Goal: Contribute content: Contribute content

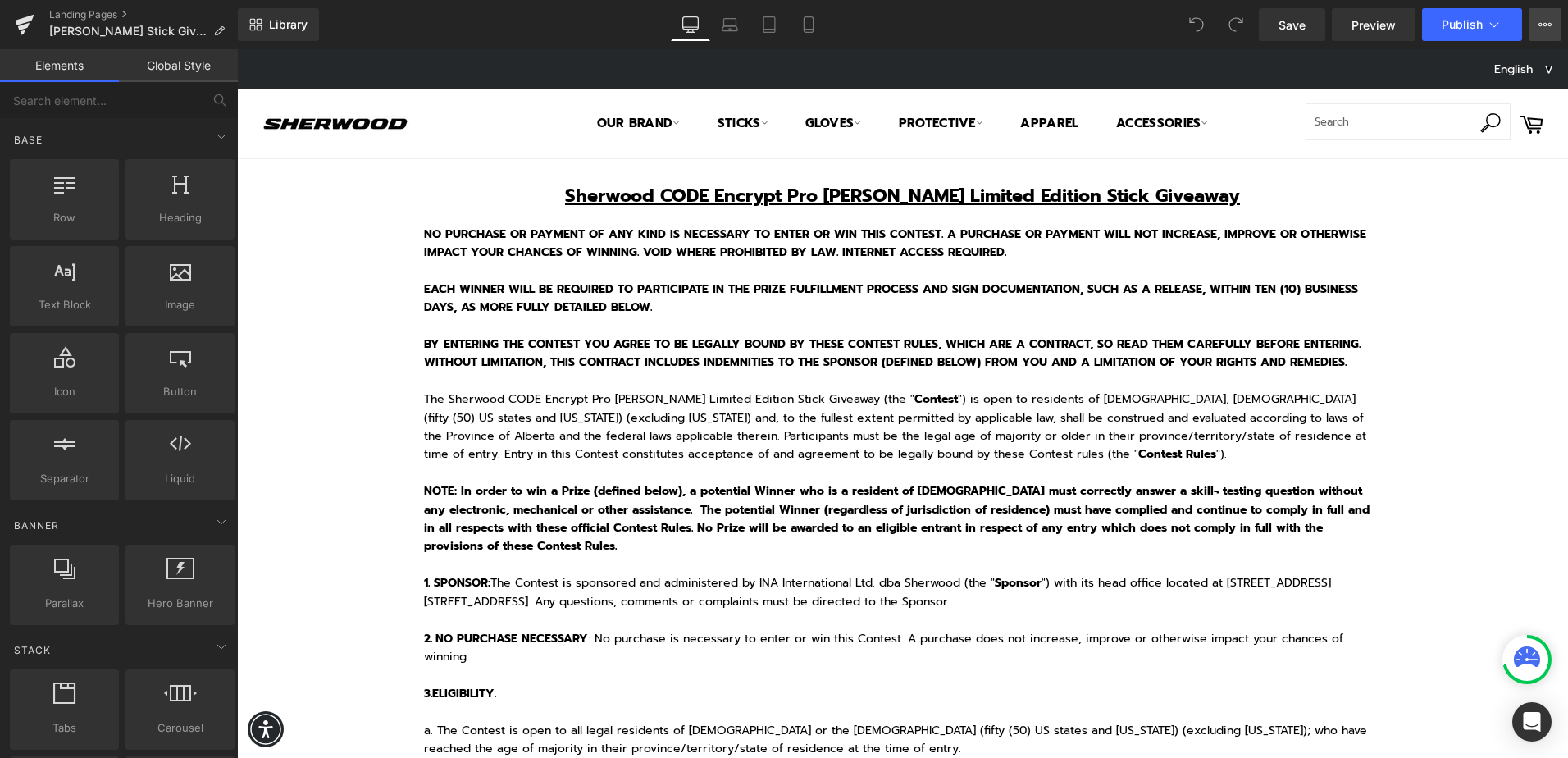
click at [1542, 35] on button "View Live Page View with current Template Save Template to Library Schedule Pub…" at bounding box center [1544, 24] width 32 height 32
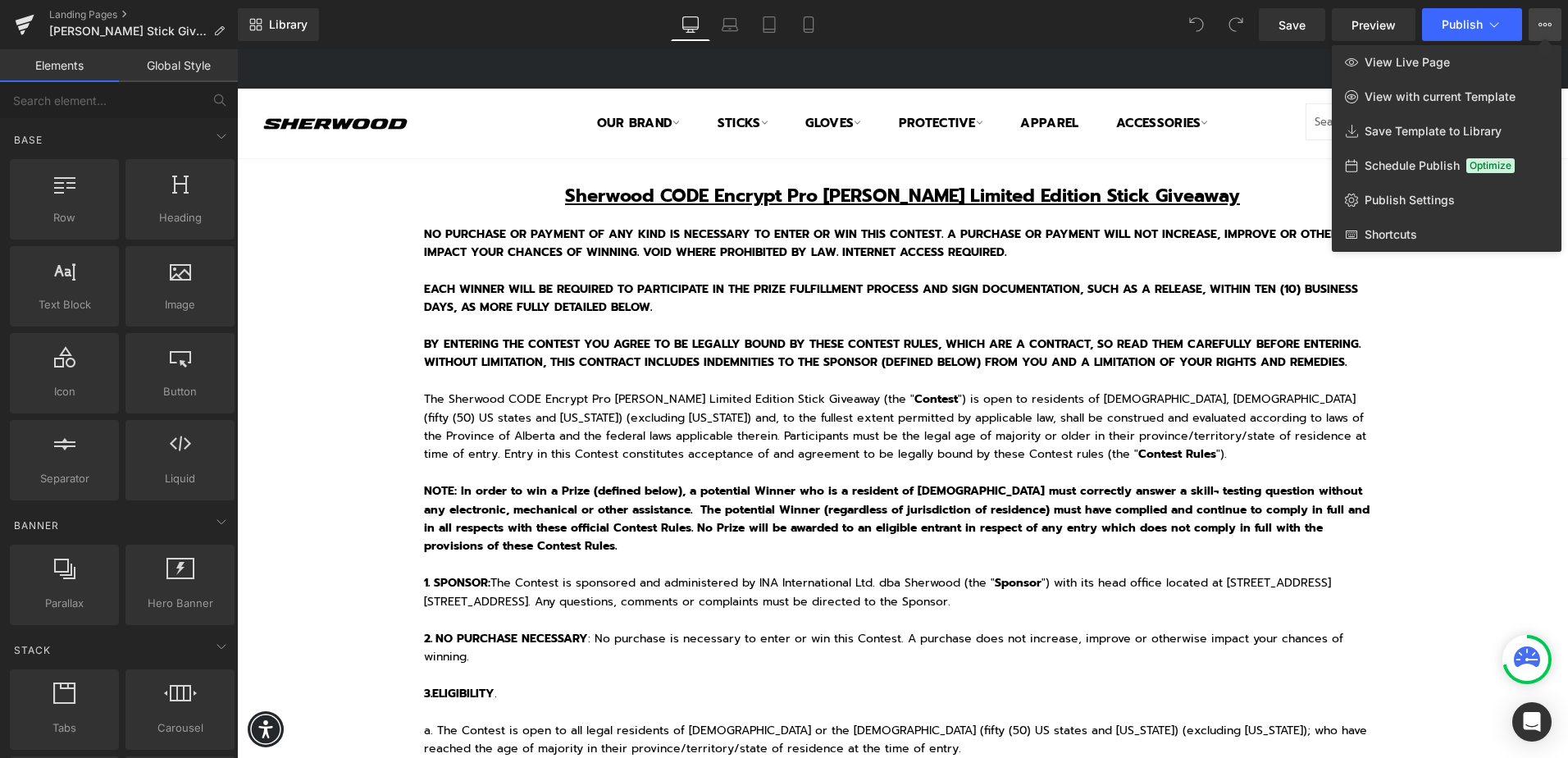
drag, startPoint x: 833, startPoint y: 410, endPoint x: 75, endPoint y: 120, distance: 811.6
click at [833, 410] on div at bounding box center [902, 403] width 1331 height 709
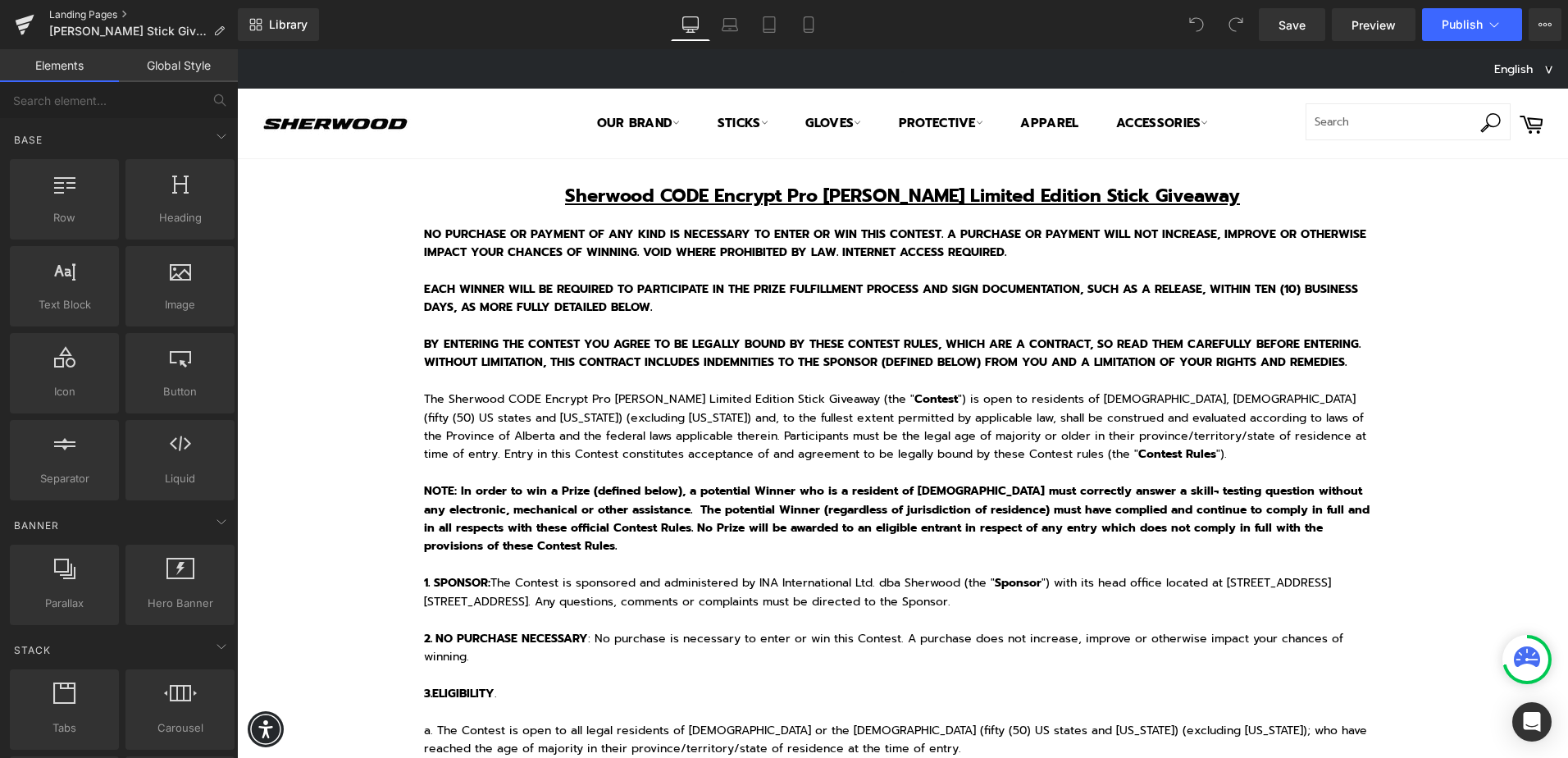
click at [62, 14] on link "Landing Pages" at bounding box center [144, 14] width 189 height 13
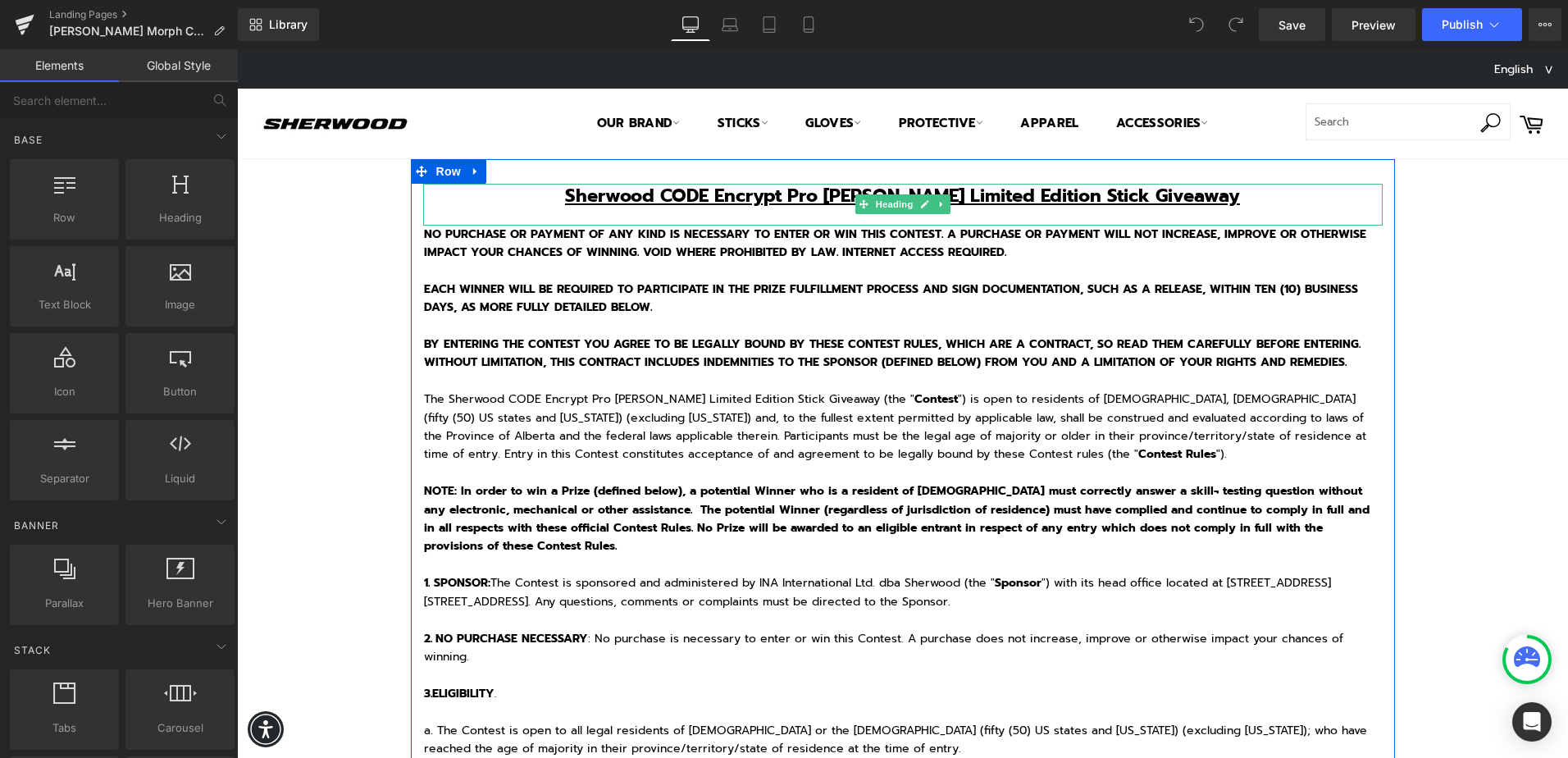
click at [839, 195] on u "Sherwood CODE Encrypt Pro [PERSON_NAME] Limited Edition Stick Giveaway" at bounding box center [902, 196] width 675 height 28
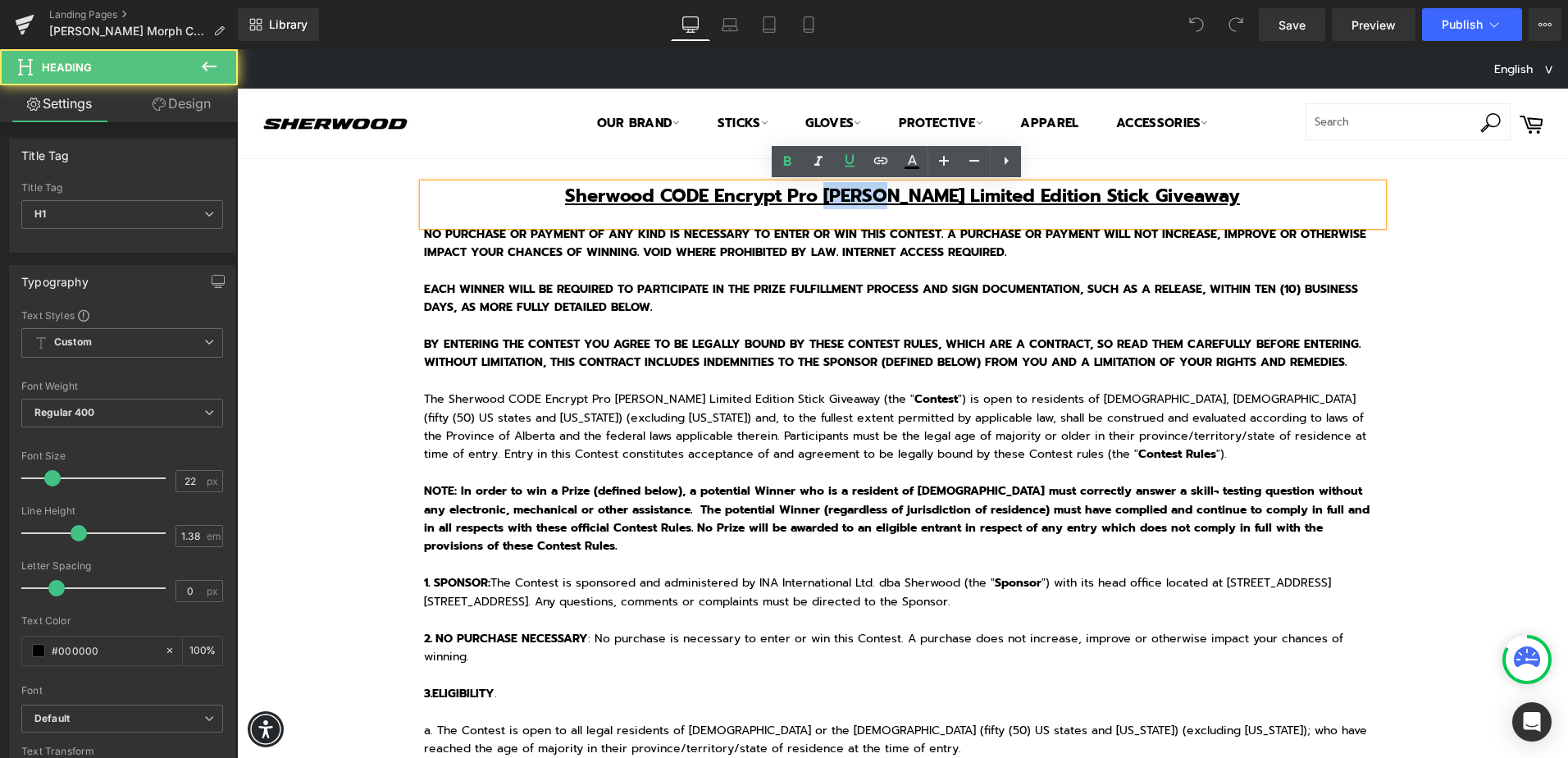
click at [839, 195] on u "Sherwood CODE Encrypt Pro [PERSON_NAME] Limited Edition Stick Giveaway" at bounding box center [902, 196] width 675 height 28
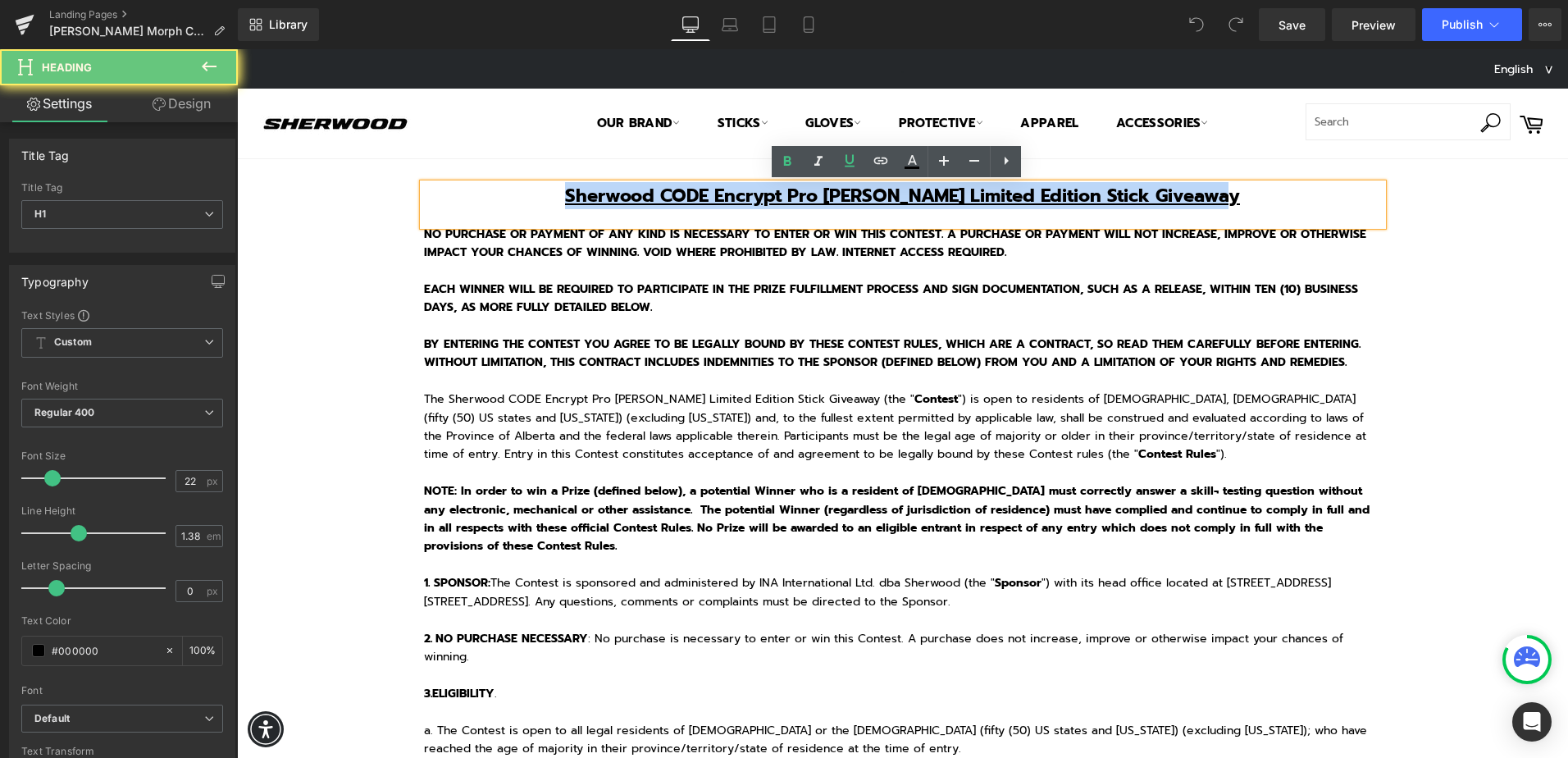
click at [839, 195] on u "Sherwood CODE Encrypt Pro [PERSON_NAME] Limited Edition Stick Giveaway" at bounding box center [902, 196] width 675 height 28
paste div
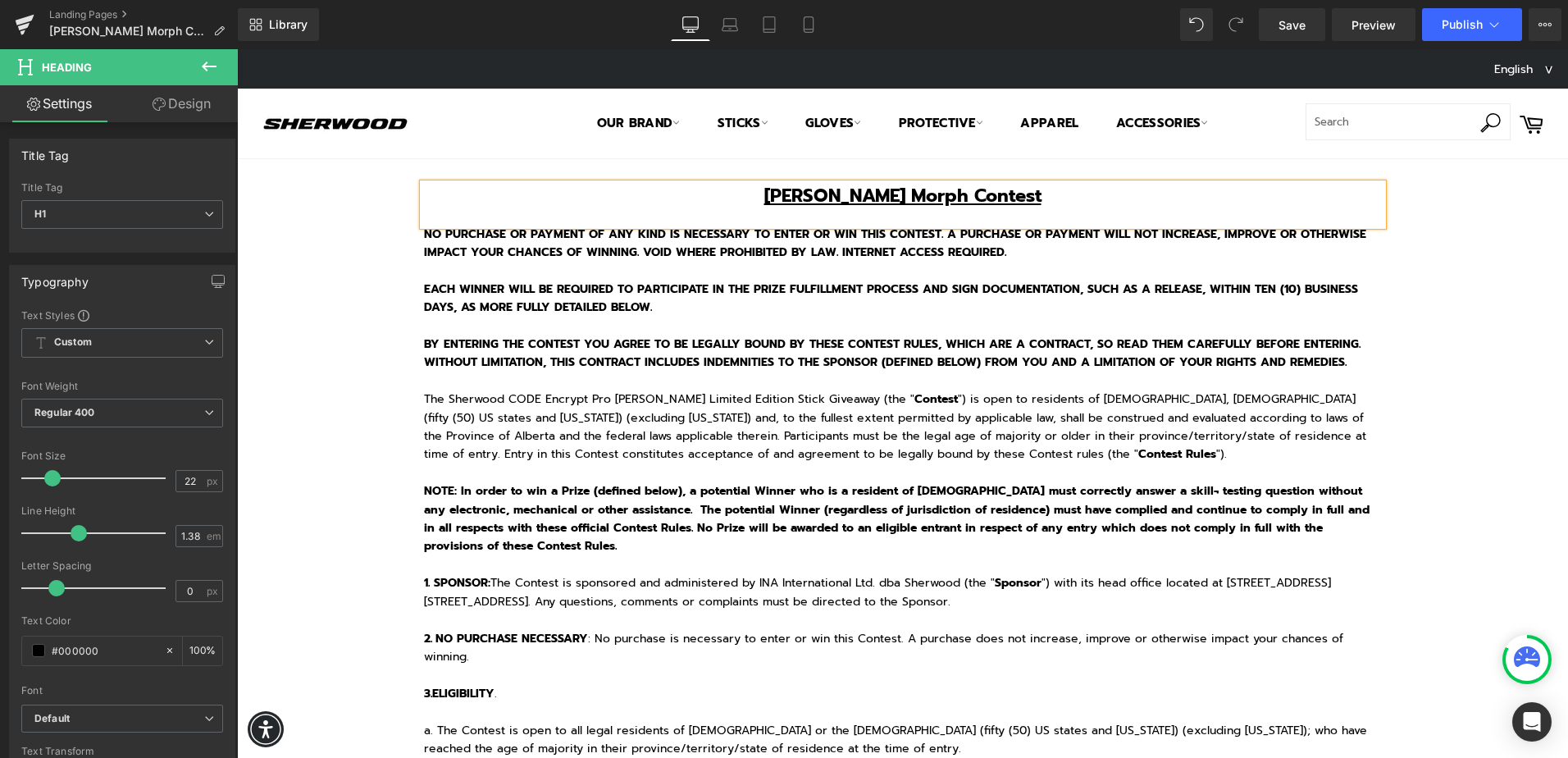
click at [1167, 385] on p "BY ENTERING THE CONTEST YOU AGREE TO BE LEGALLY BOUND BY THESE CONTEST RULES, W…" at bounding box center [902, 363] width 958 height 55
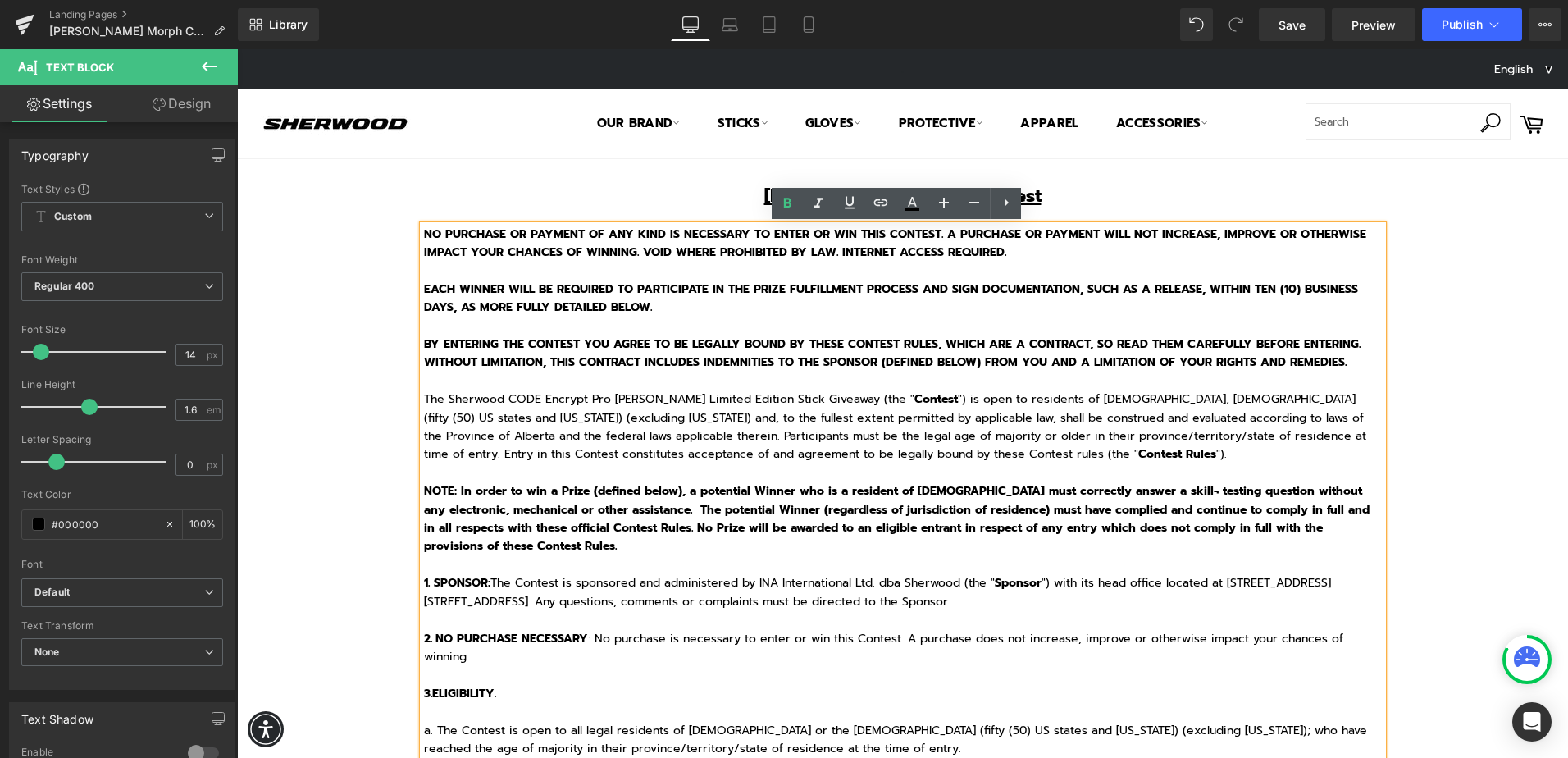
click o\ "BY ENTERING THE CONTEST YOU AGREE TO BE LEGALLY BOUND BY THESE CONTEST RULES, W…"
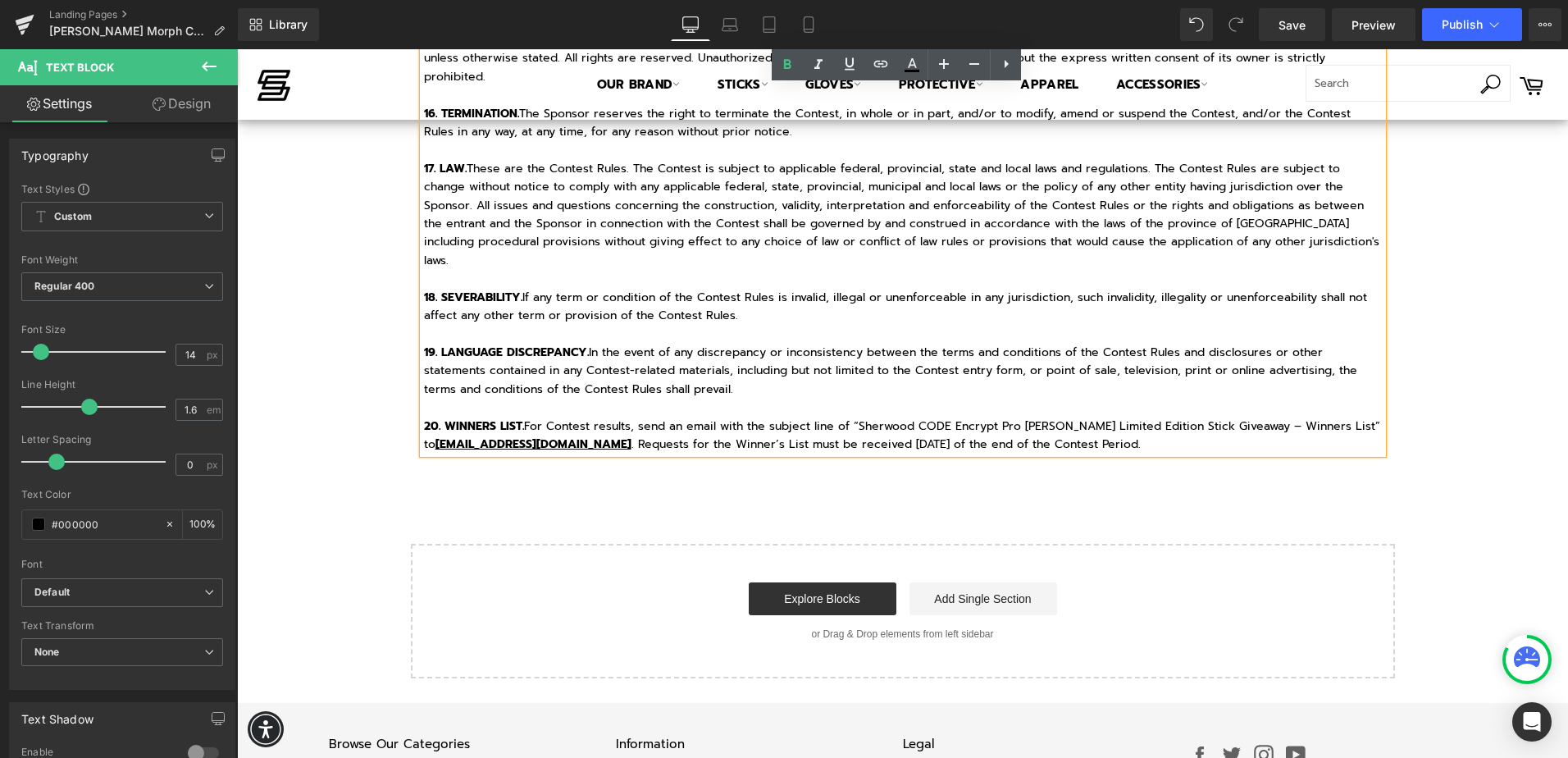
scroll to position [3370, 0]
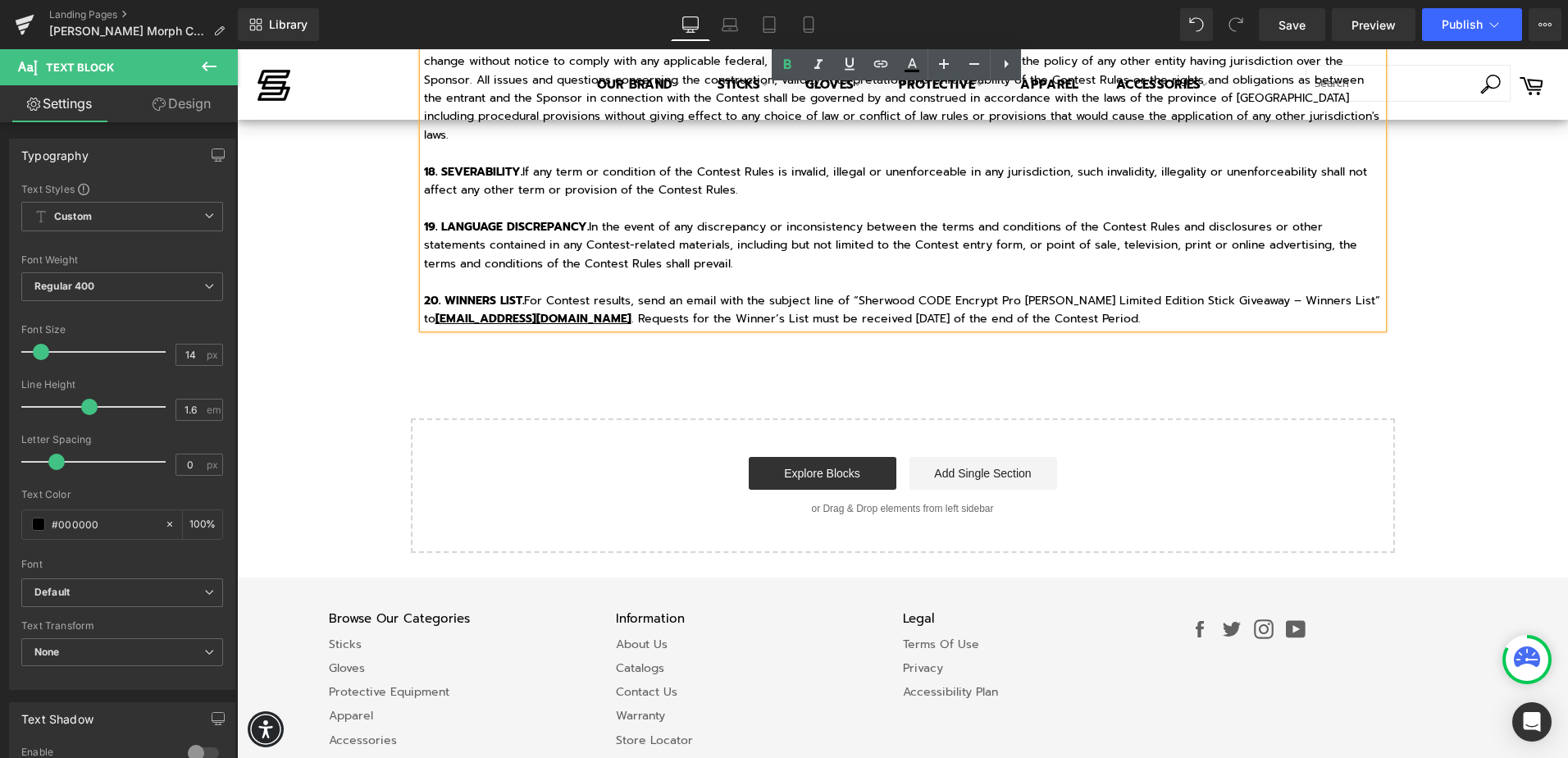
drag, startPoint x: 417, startPoint y: 230, endPoint x: 1172, endPoint y: 283, distance: 756.9
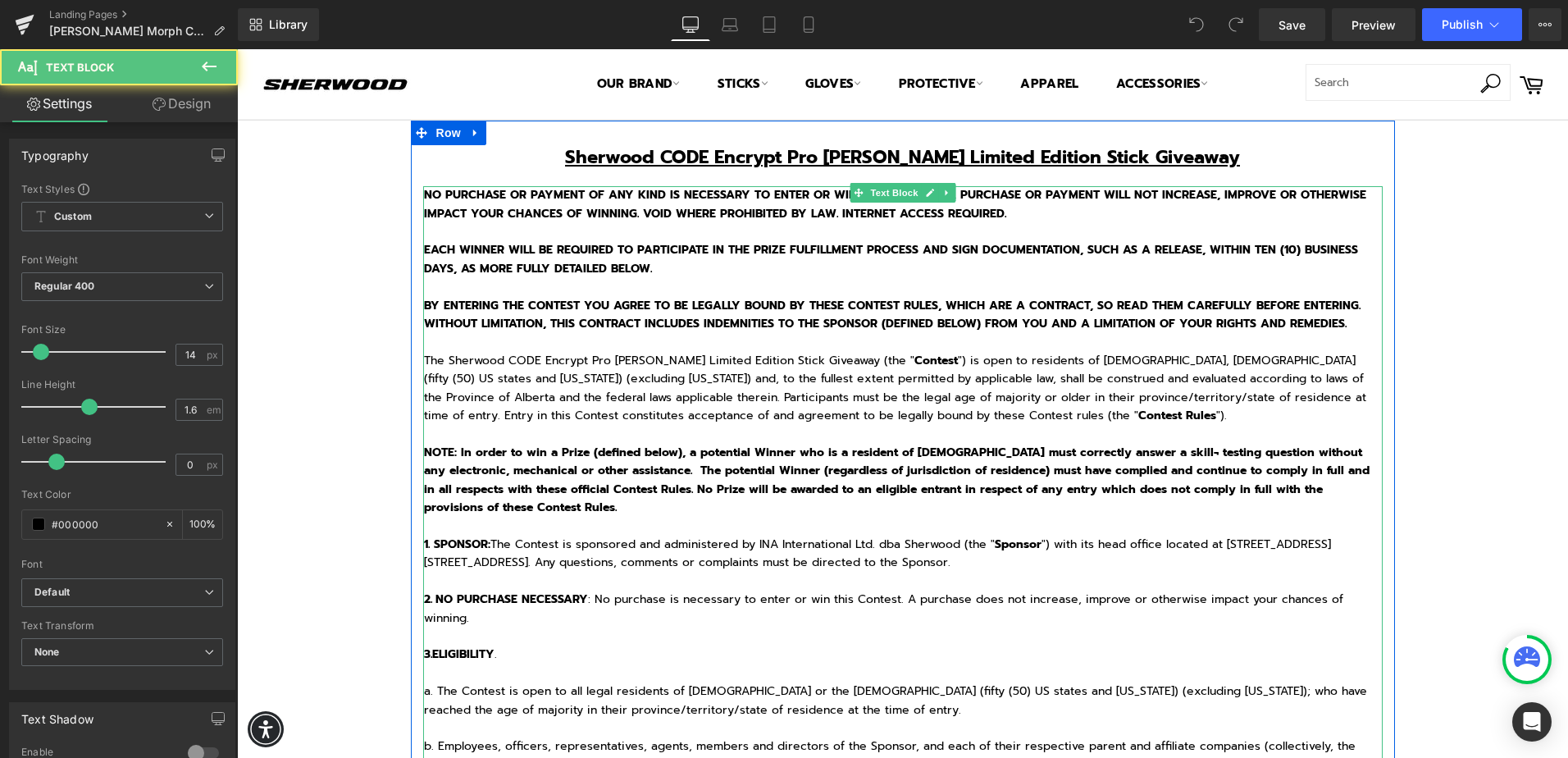
drag, startPoint x: 721, startPoint y: 283, endPoint x: 437, endPoint y: 201, distance: 295.6
click at [721, 283] on p at bounding box center [902, 287] width 958 height 18
click o\ "NO PURCHASE OR PAYMENT OF ANY KIND IS NECESSARY TO ENTER OR WIN THIS CONTEST. A…"
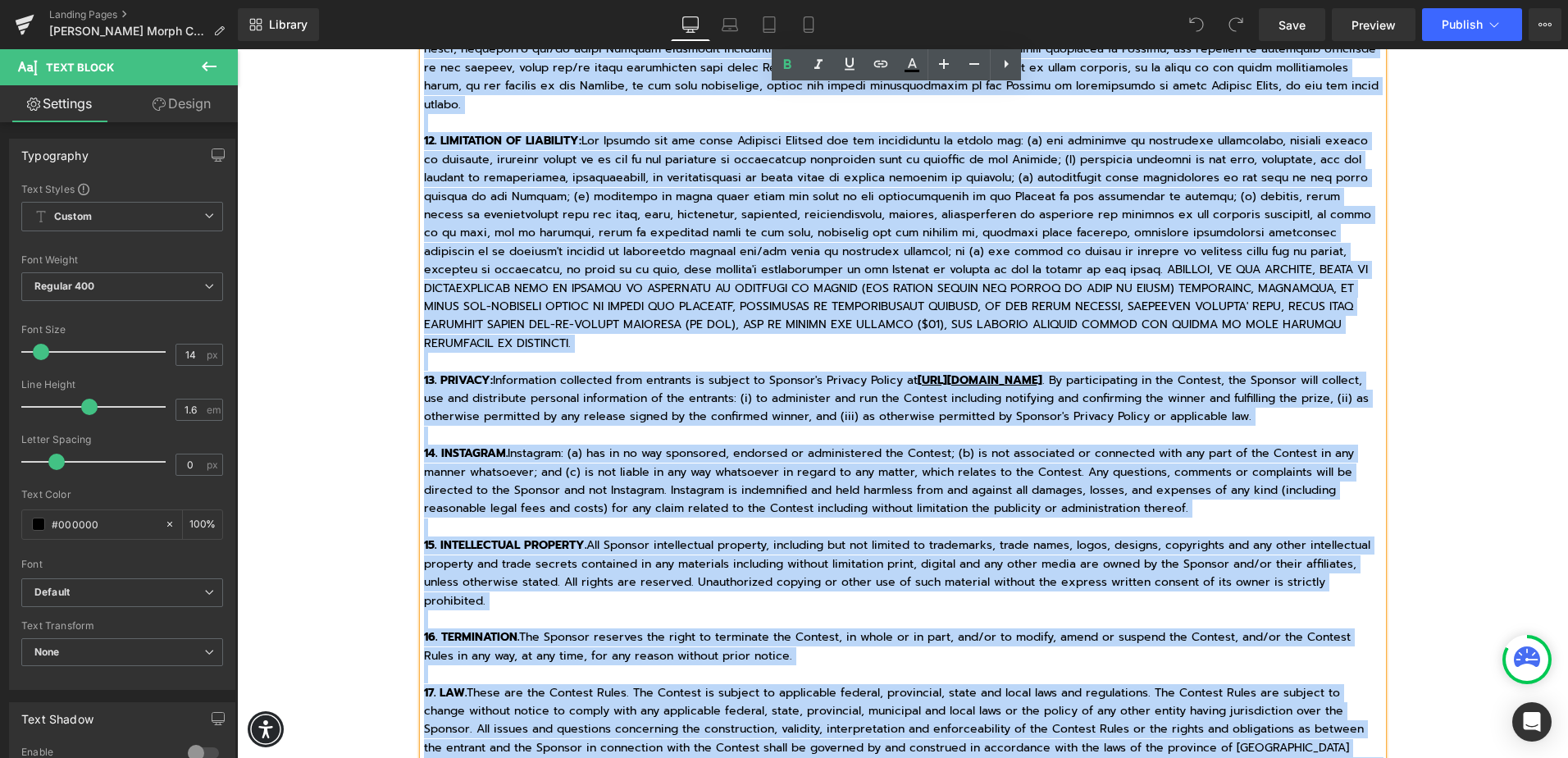
scroll to position [3332, 0]
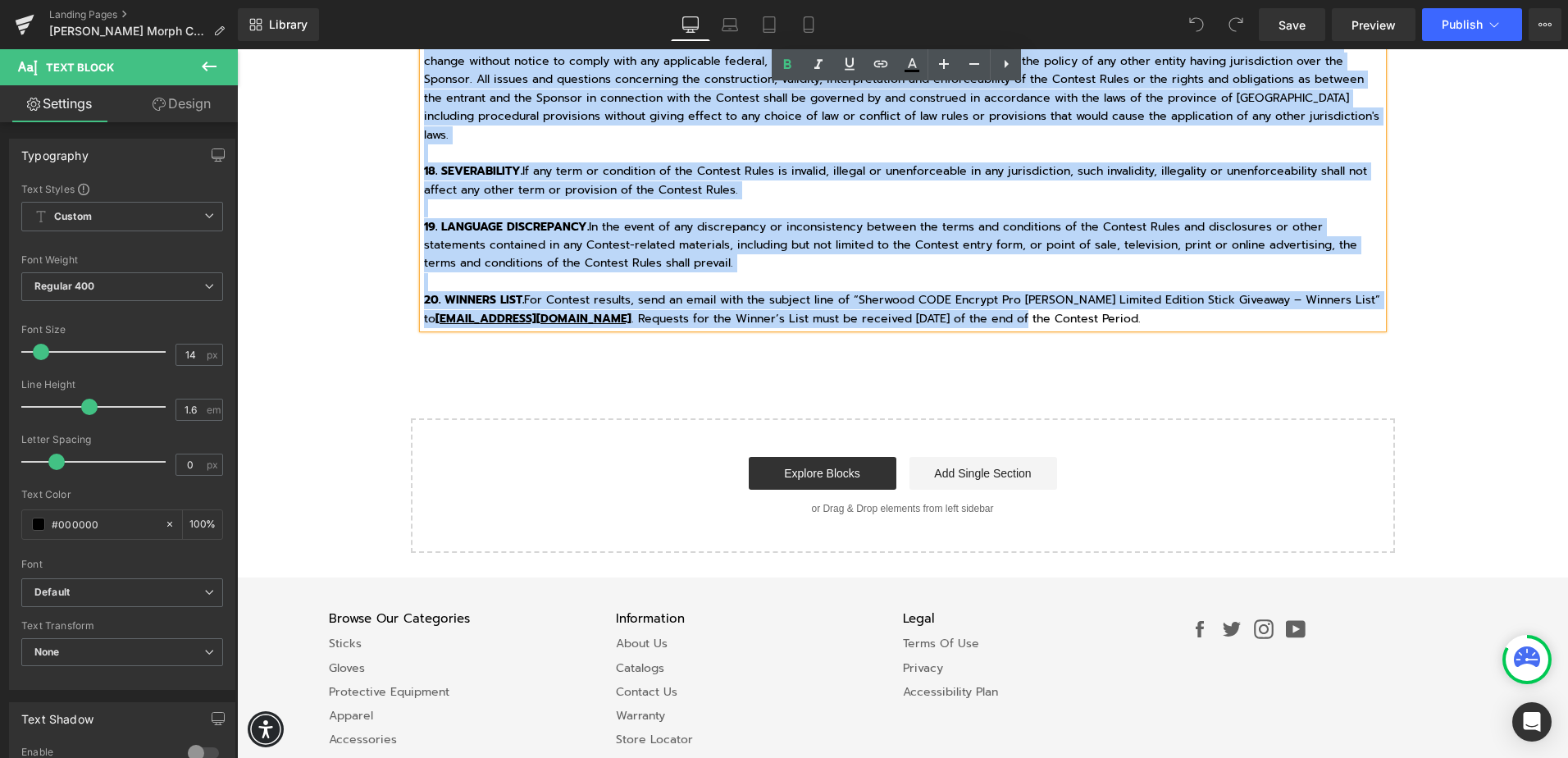
drag, startPoint x: 418, startPoint y: 191, endPoint x: 1180, endPoint y: 262, distance: 765.3
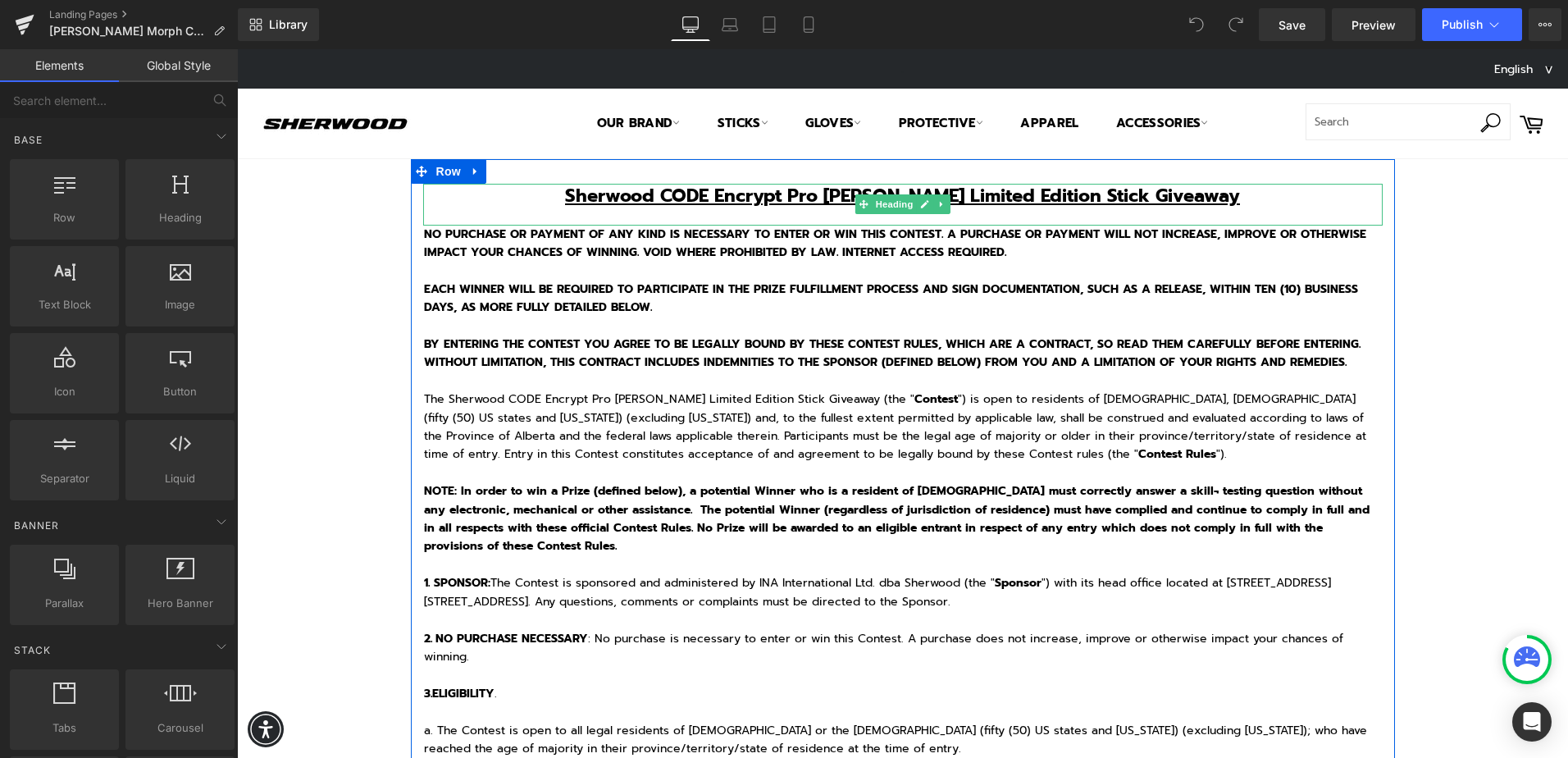
click at [928, 191] on u "Sherwood CODE Encrypt Pro [PERSON_NAME] Limited Edition Stick Giveaway" at bounding box center [902, 196] width 675 height 28
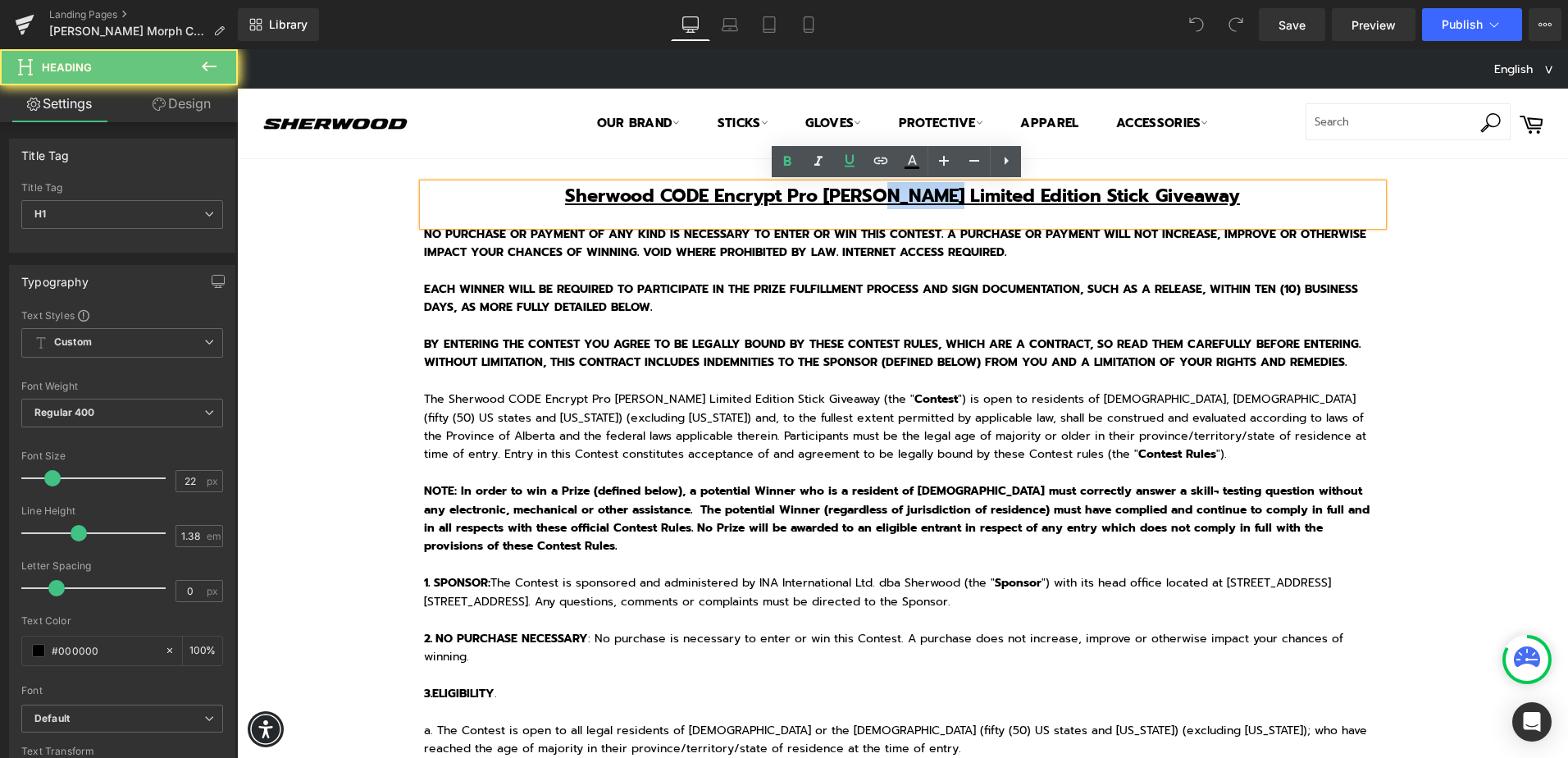
click at [928, 191] on u "Sherwood CODE Encrypt Pro [PERSON_NAME] Limited Edition Stick Giveaway" at bounding box center [902, 196] width 675 height 28
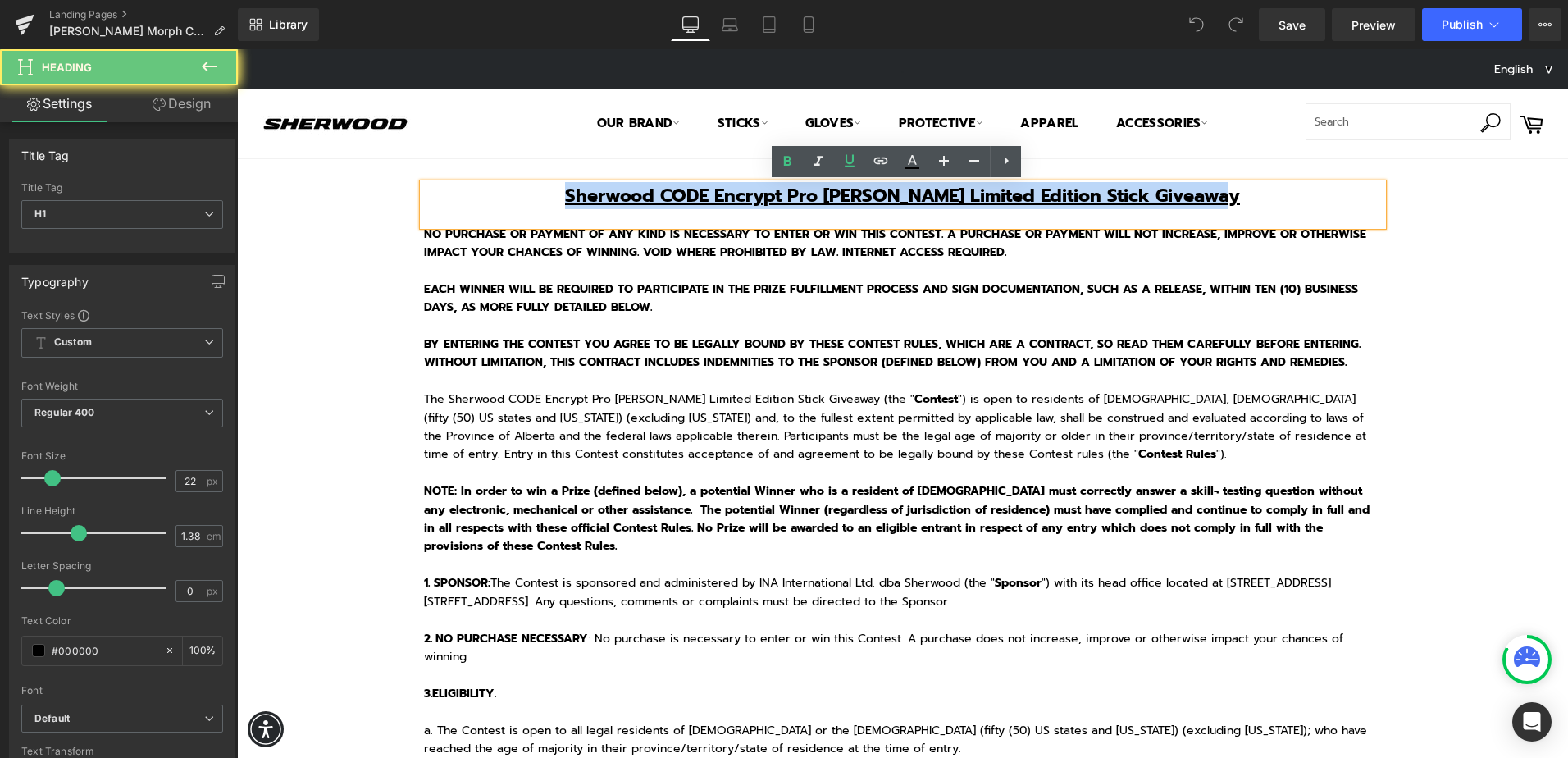
click at [928, 191] on u "Sherwood CODE Encrypt Pro [PERSON_NAME] Limited Edition Stick Giveaway" at bounding box center [902, 196] width 675 height 28
paste div
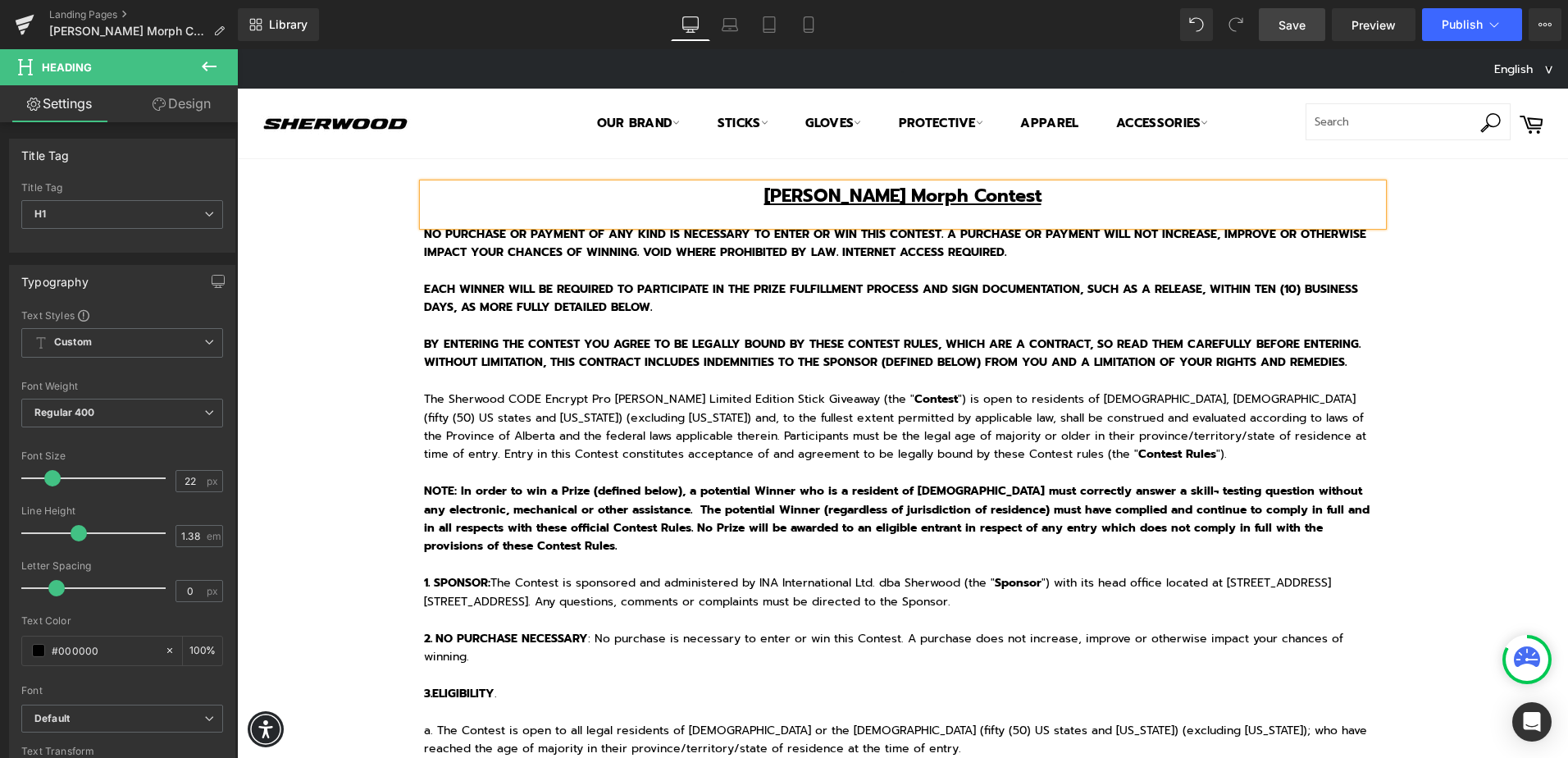
click at [1283, 26] on span "Save" at bounding box center [1293, 26] width 28 height 18
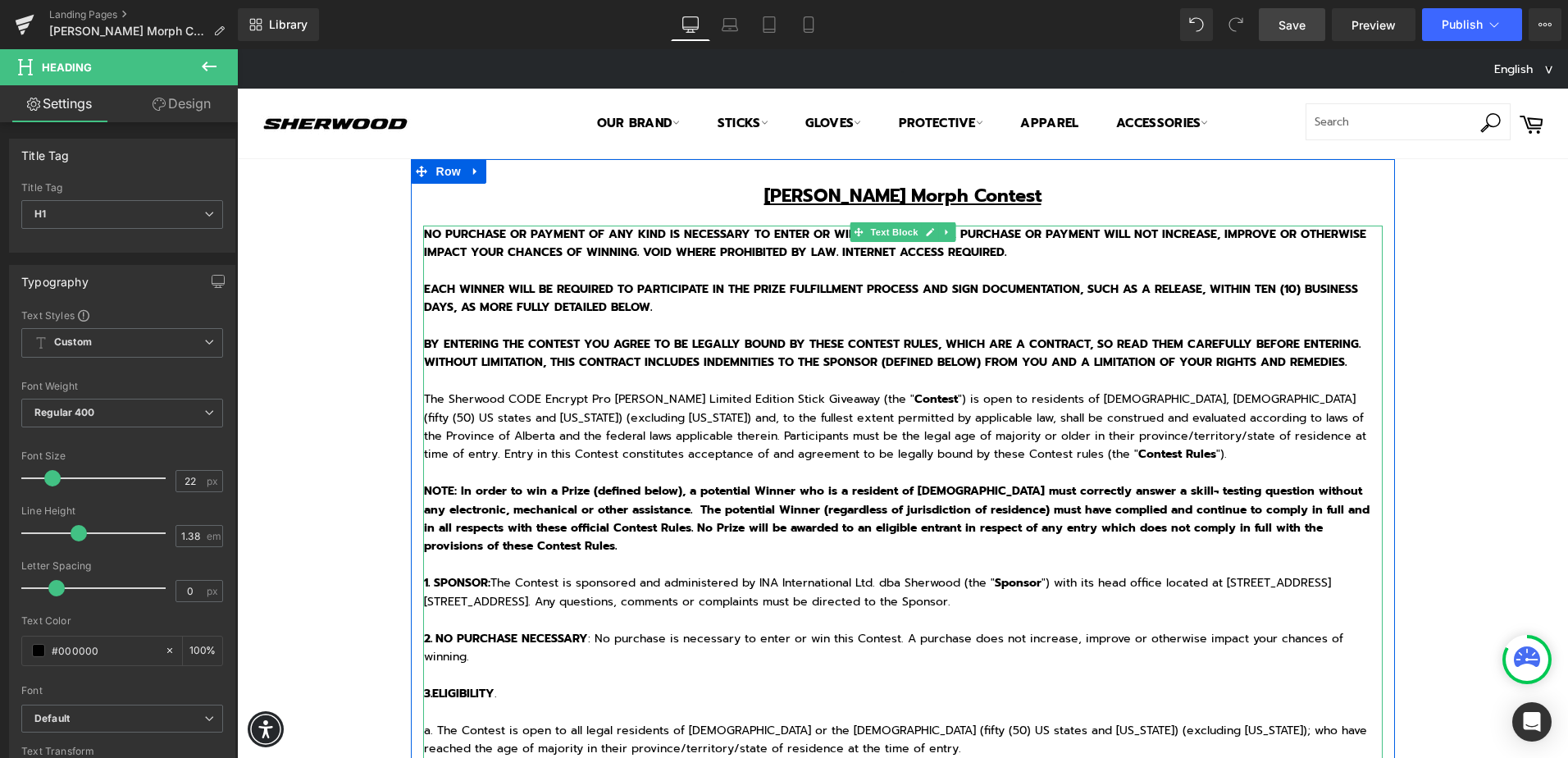
drag, startPoint x: 611, startPoint y: 388, endPoint x: 419, endPoint y: 223, distance: 253.2
click at [611, 388] on p "BY ENTERING THE CONTEST YOU AGREE TO BE LEGALLY BOUND BY THESE CONTEST RULES, W…" at bounding box center [902, 363] width 958 height 55
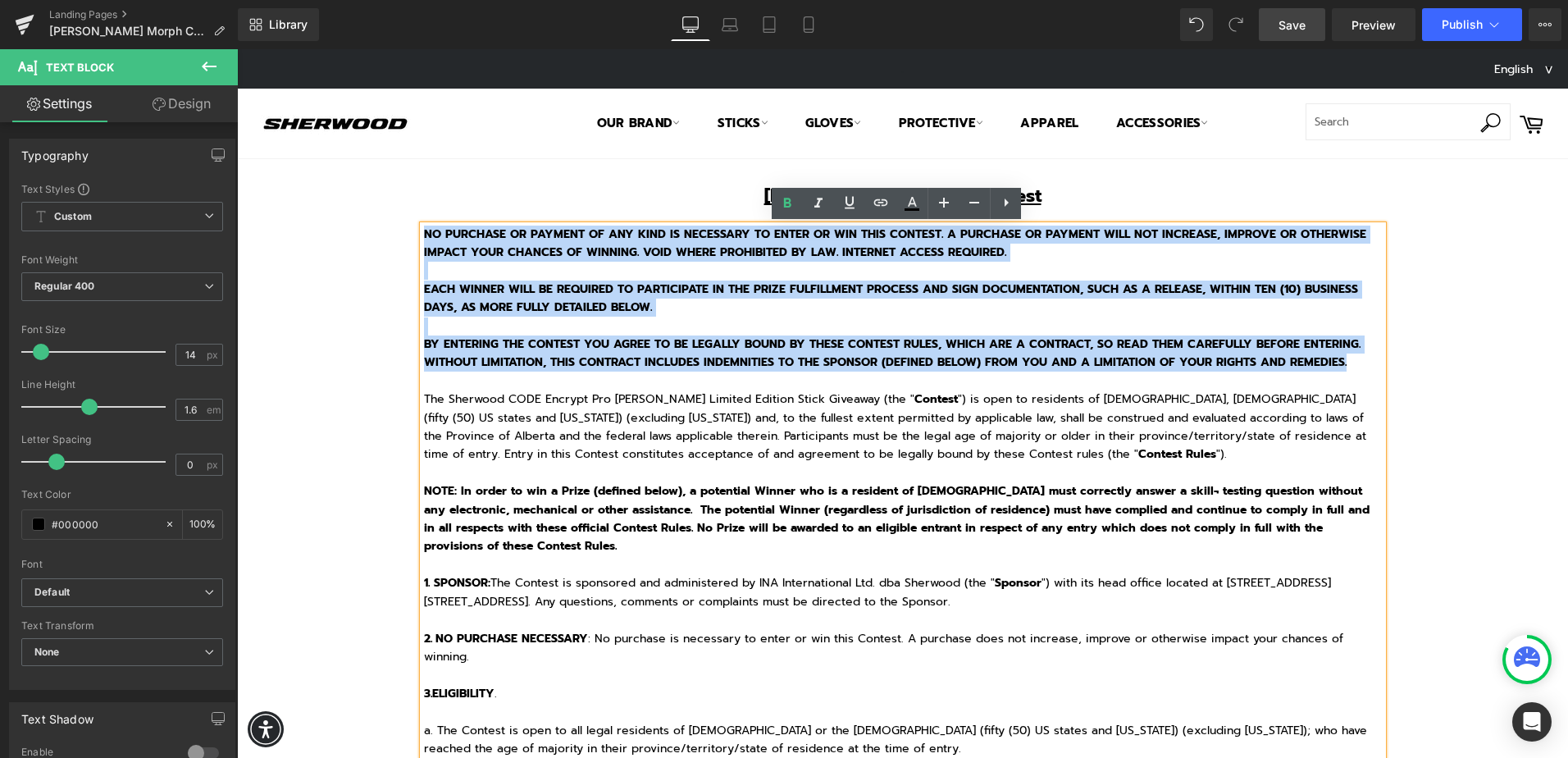
drag, startPoint x: 417, startPoint y: 233, endPoint x: 1349, endPoint y: 364, distance: 941.2
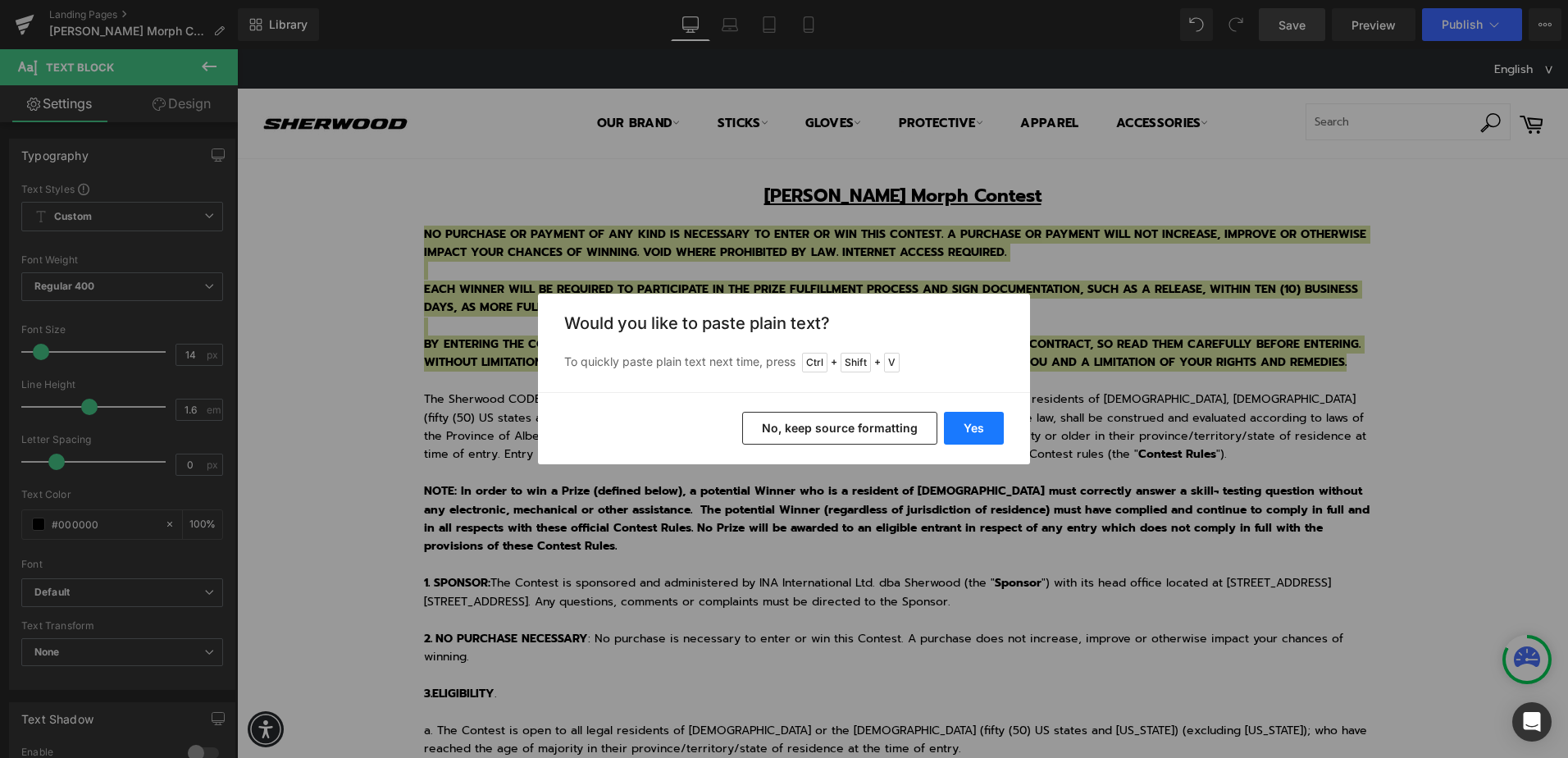
click at [984, 430] on button "Yes" at bounding box center [973, 428] width 60 height 32
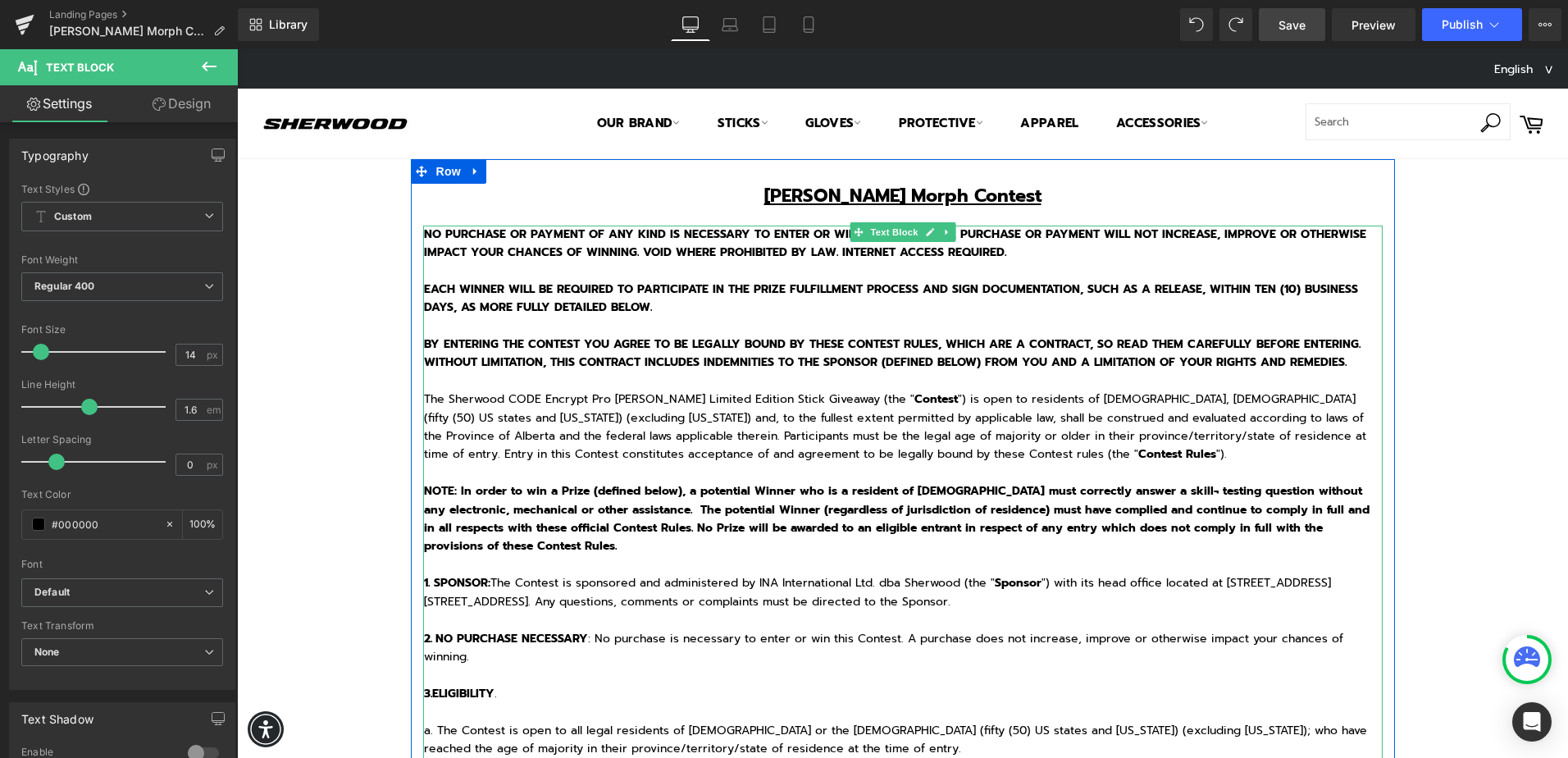
click at [534, 265] on p at bounding box center [902, 270] width 958 height 18
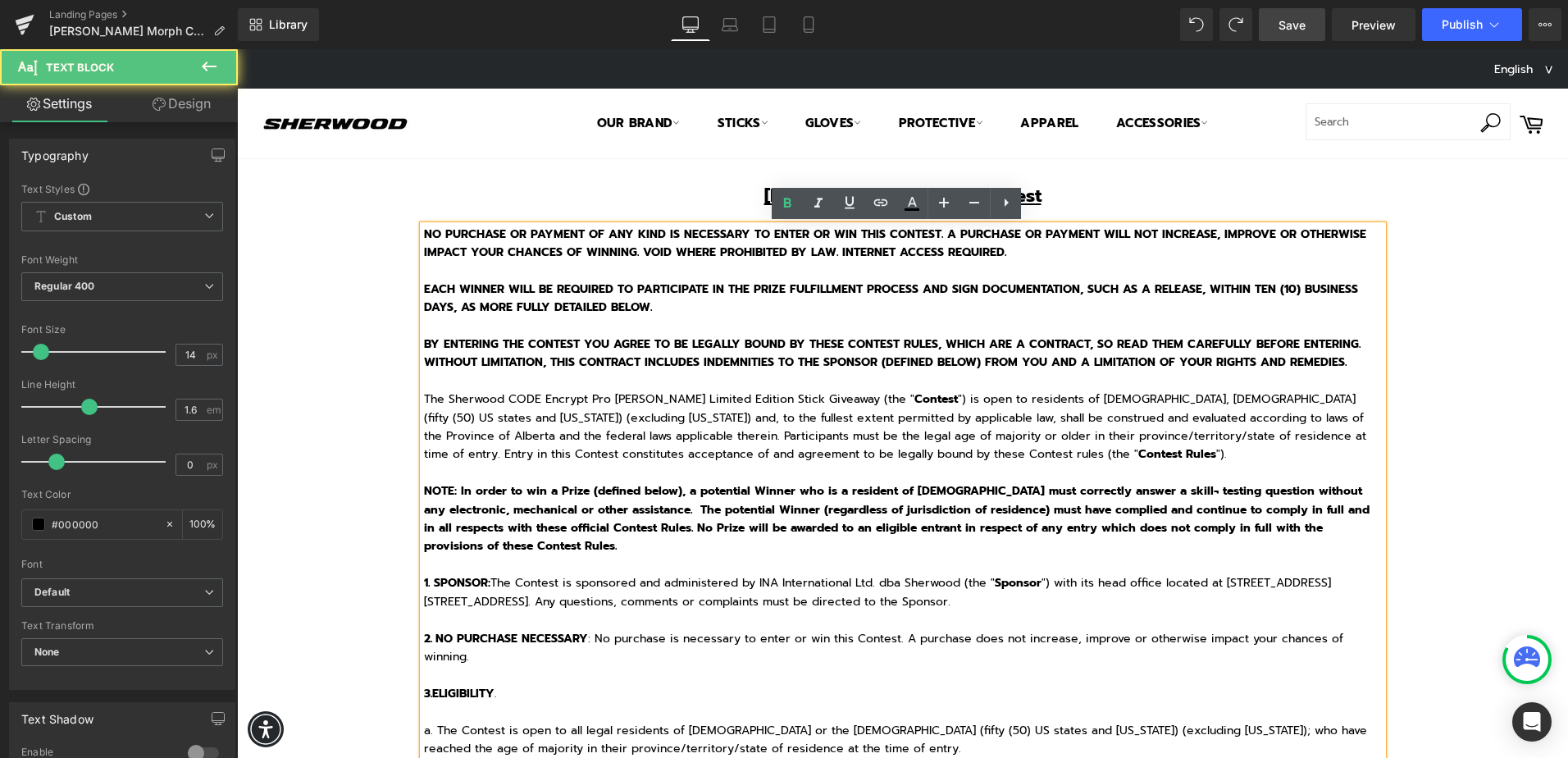
drag, startPoint x: 415, startPoint y: 234, endPoint x: 1330, endPoint y: 324, distance: 919.4
click at [1336, 330] on p at bounding box center [902, 326] width 958 height 18
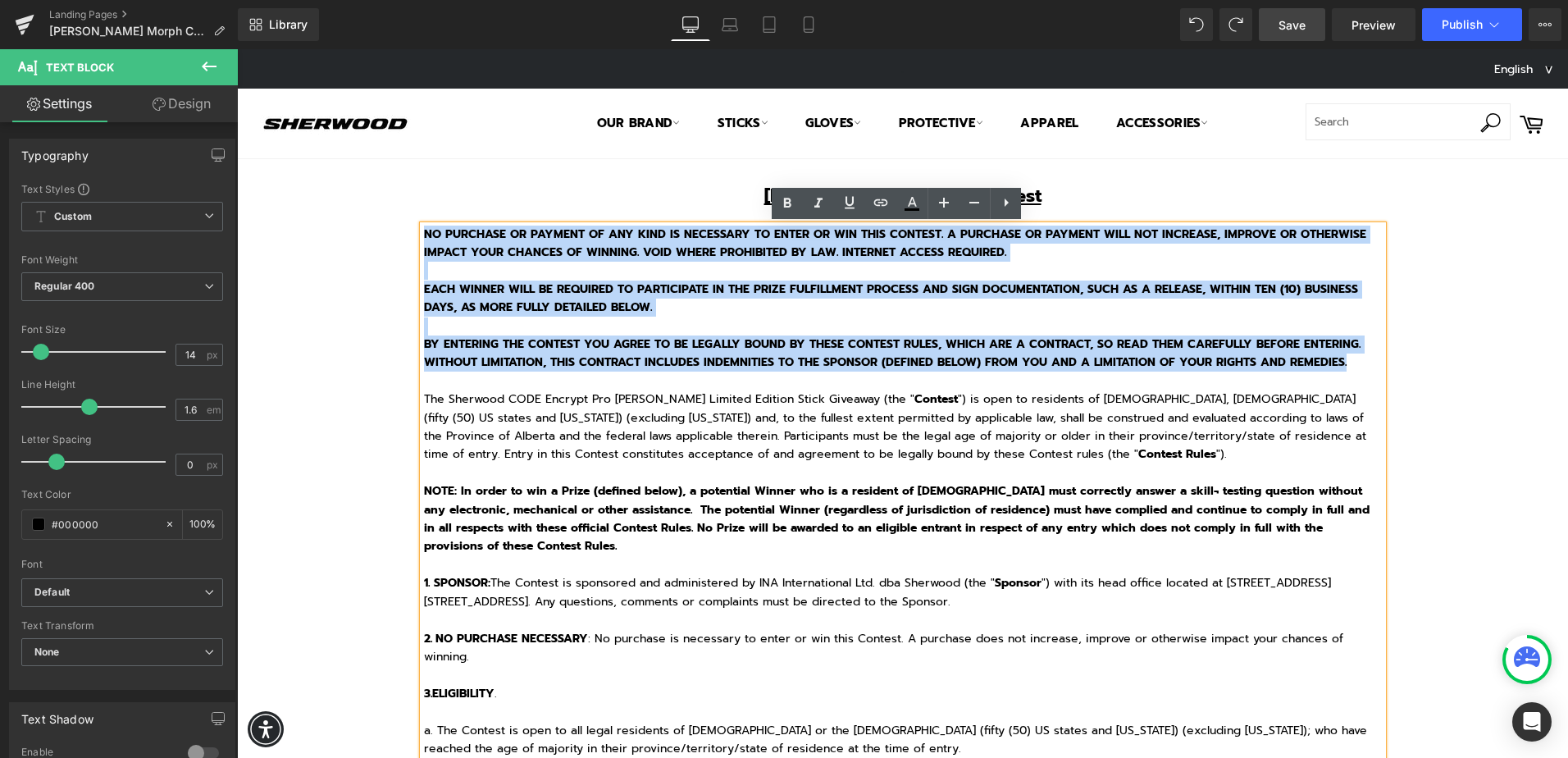
drag, startPoint x: 1337, startPoint y: 369, endPoint x: 418, endPoint y: 233, distance: 929.0
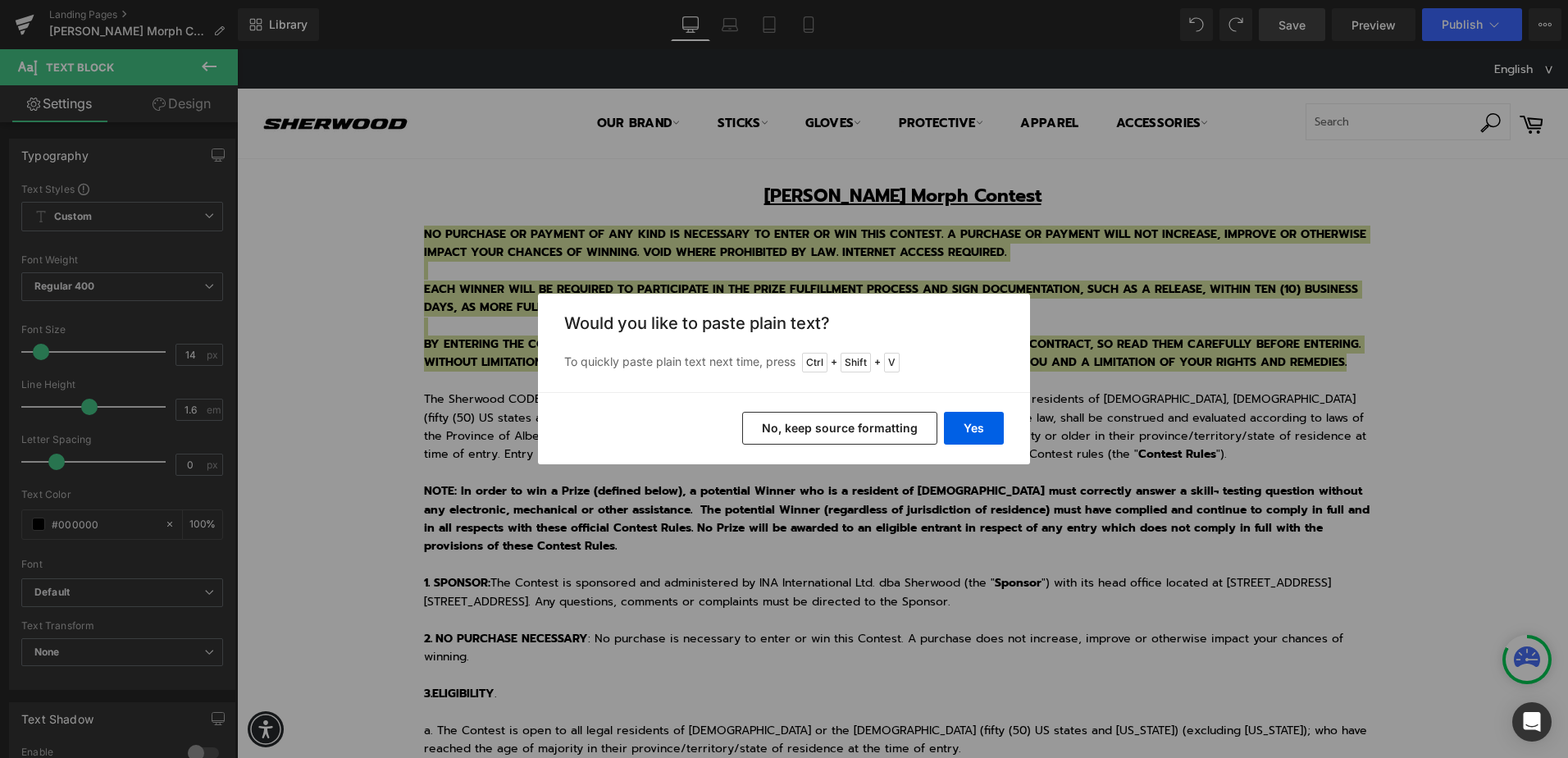
click at [847, 421] on button "No, keep source formatting" at bounding box center [840, 428] width 196 height 32
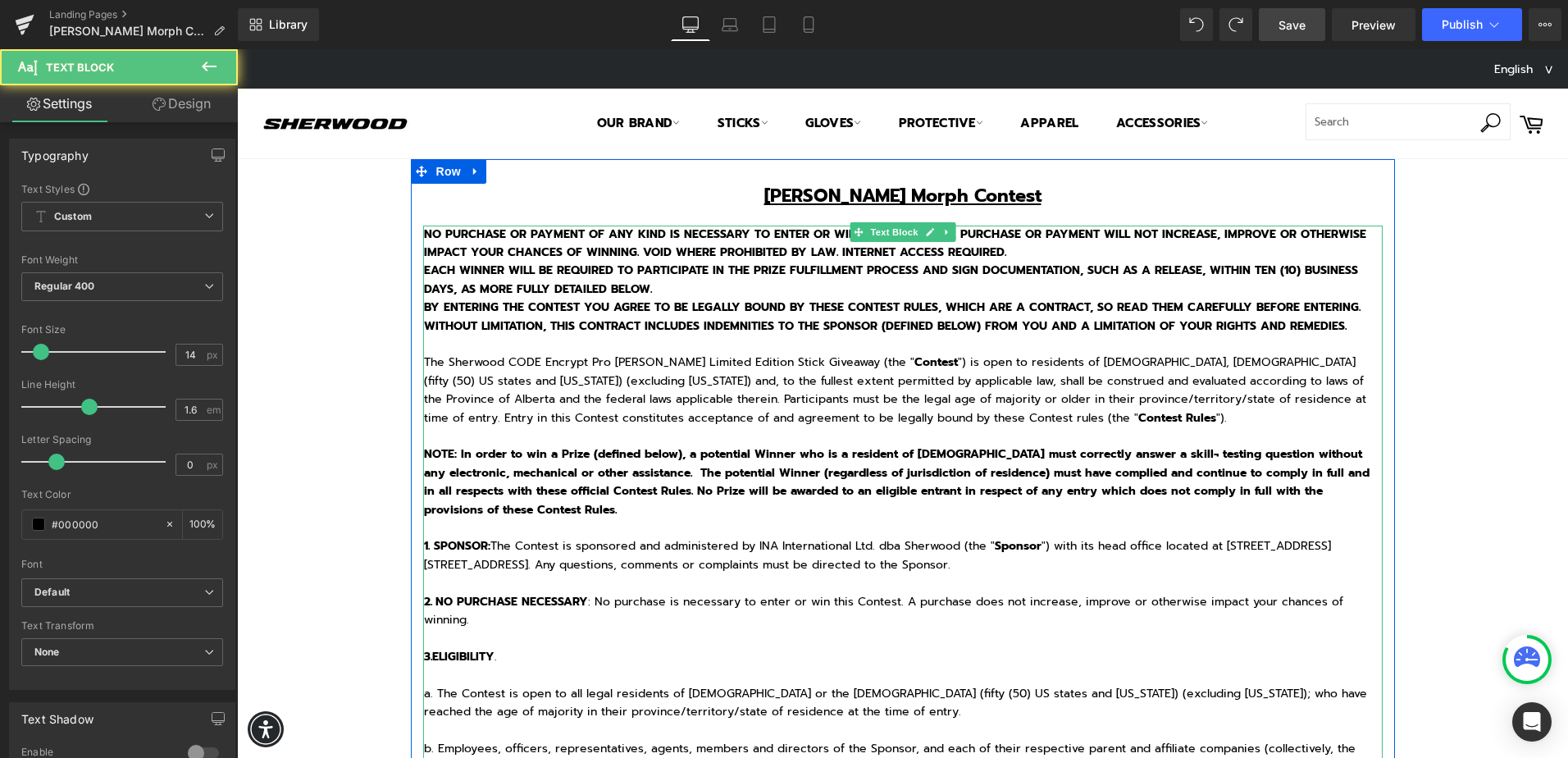
click at [1013, 247] on p "NO PURCHASE OR PAYMENT OF ANY KIND IS NECESSARY TO ENTER OR WIN THIS CONTEST. A…" at bounding box center [902, 244] width 958 height 37
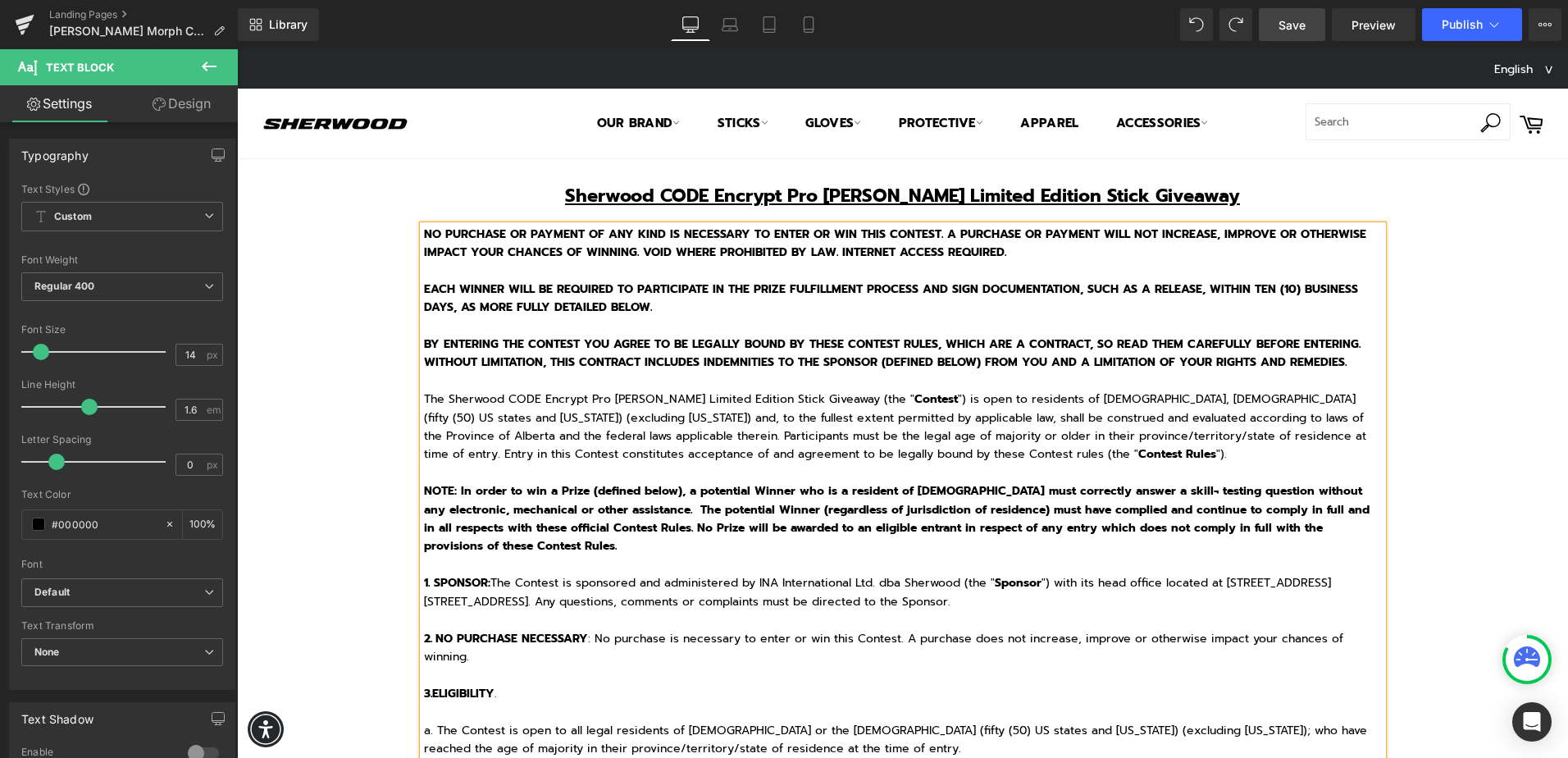
drag, startPoint x: 1246, startPoint y: 374, endPoint x: 1256, endPoint y: 373, distance: 10.0
click at [1247, 374] on p "BY ENTERING THE CONTEST YOU AGREE TO BE LEGALLY BOUND BY THESE CONTEST RULES, W…" at bounding box center [902, 363] width 958 height 55
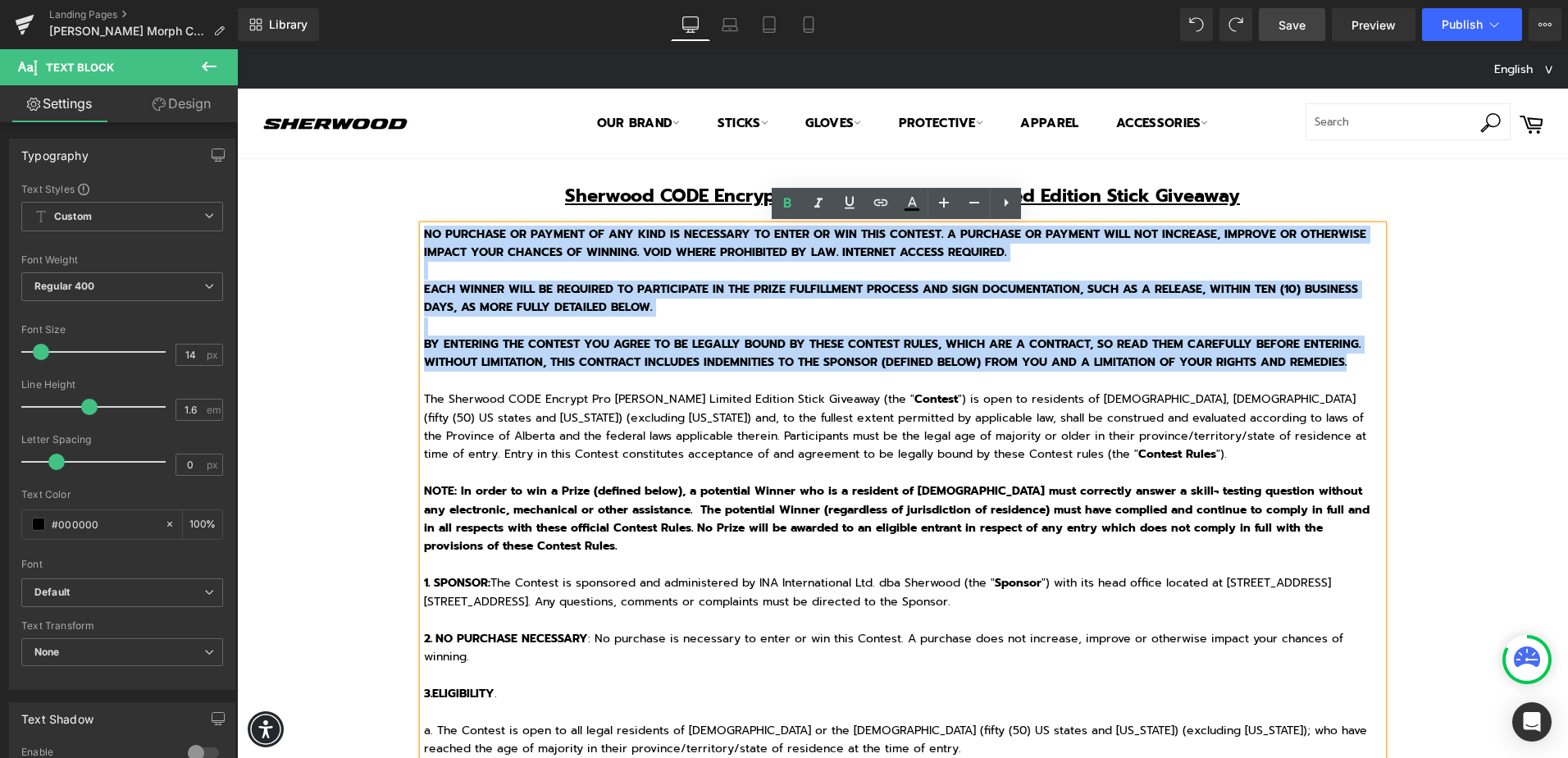
drag, startPoint x: 1350, startPoint y: 364, endPoint x: 375, endPoint y: 230, distance: 984.2
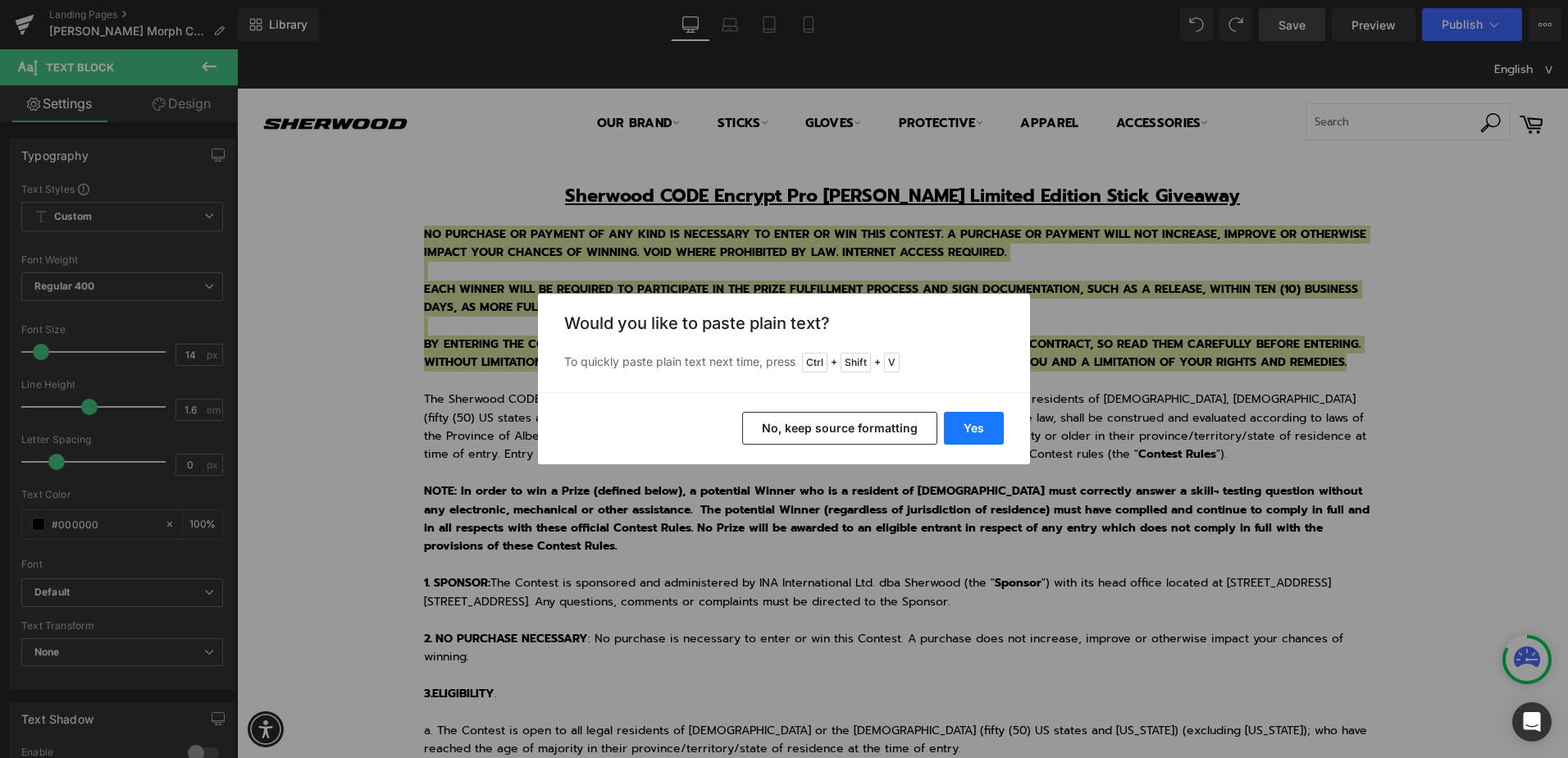
click at [979, 426] on button "Yes" at bounding box center [973, 428] width 60 height 32
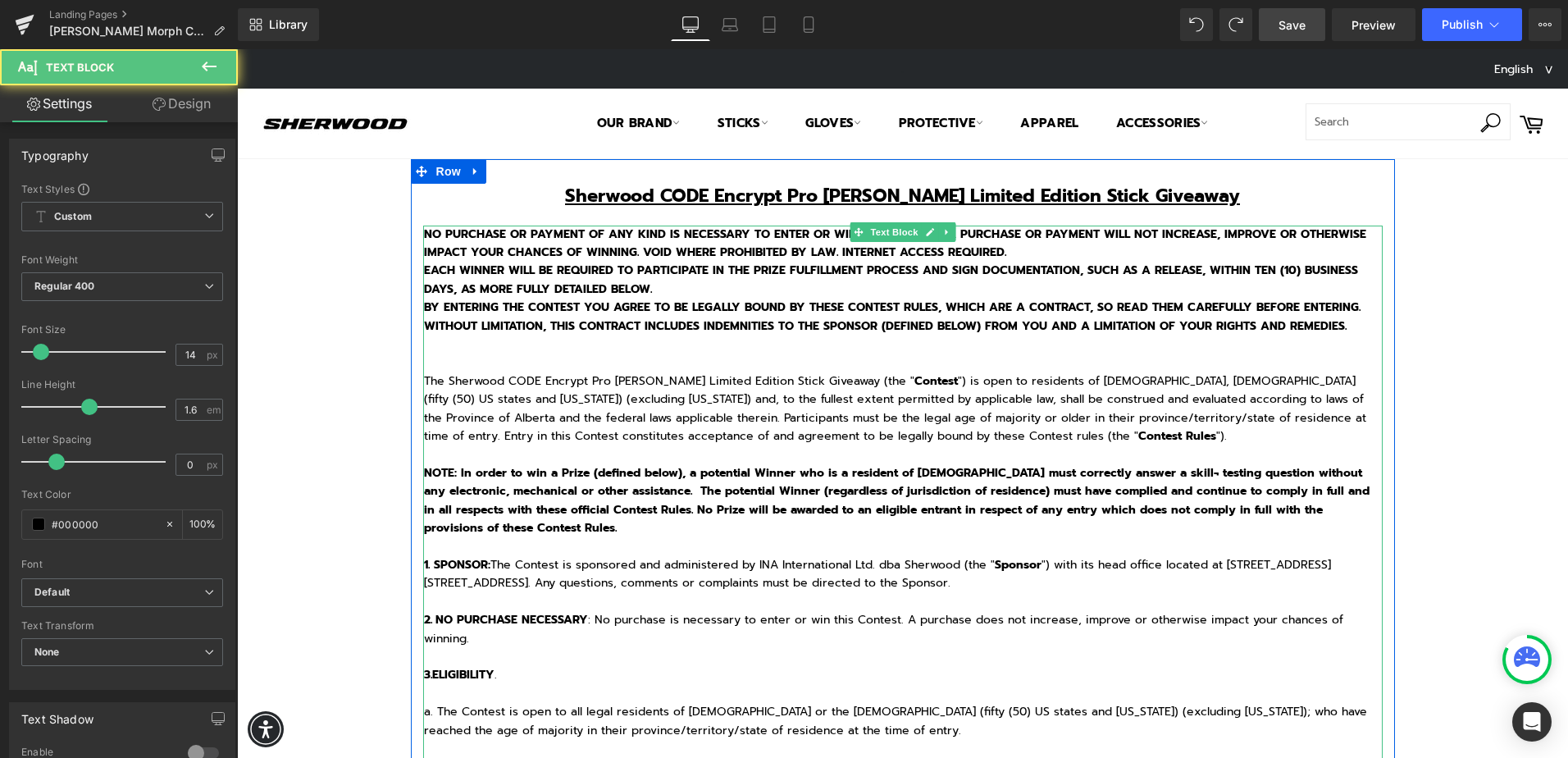
click at [1028, 251] on p "NO PURCHASE OR PAYMENT OF ANY KIND IS NECESSARY TO ENTER OR WIN THIS CONTEST. A…" at bounding box center [902, 244] width 958 height 37
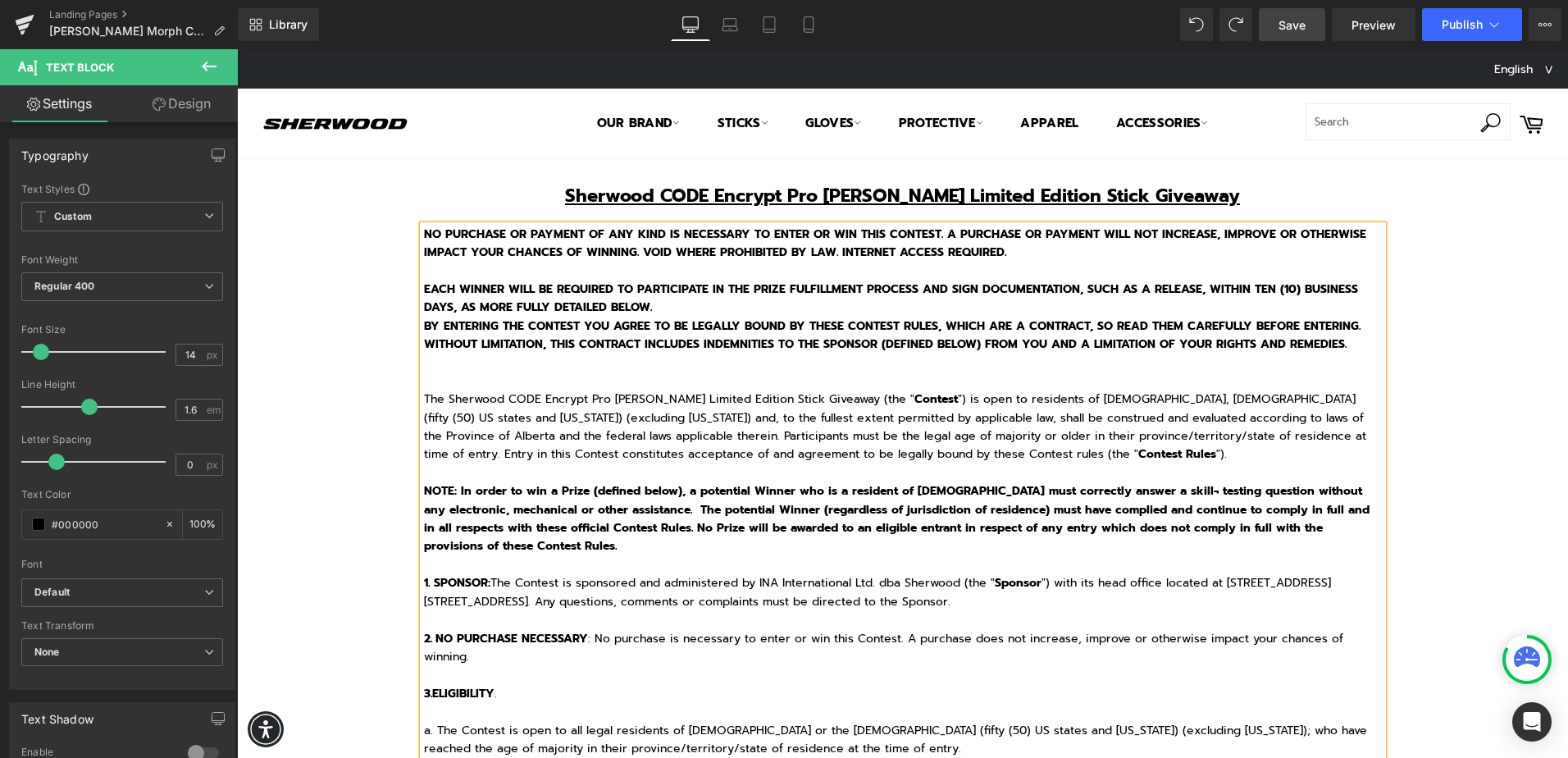
click at [952, 287] on b "EACH WINNER WILL BE REQUIRED TO PARTICIPATE IN THE PRIZE FULFILLMENT PROCESS AN…" at bounding box center [891, 298] width 934 height 35
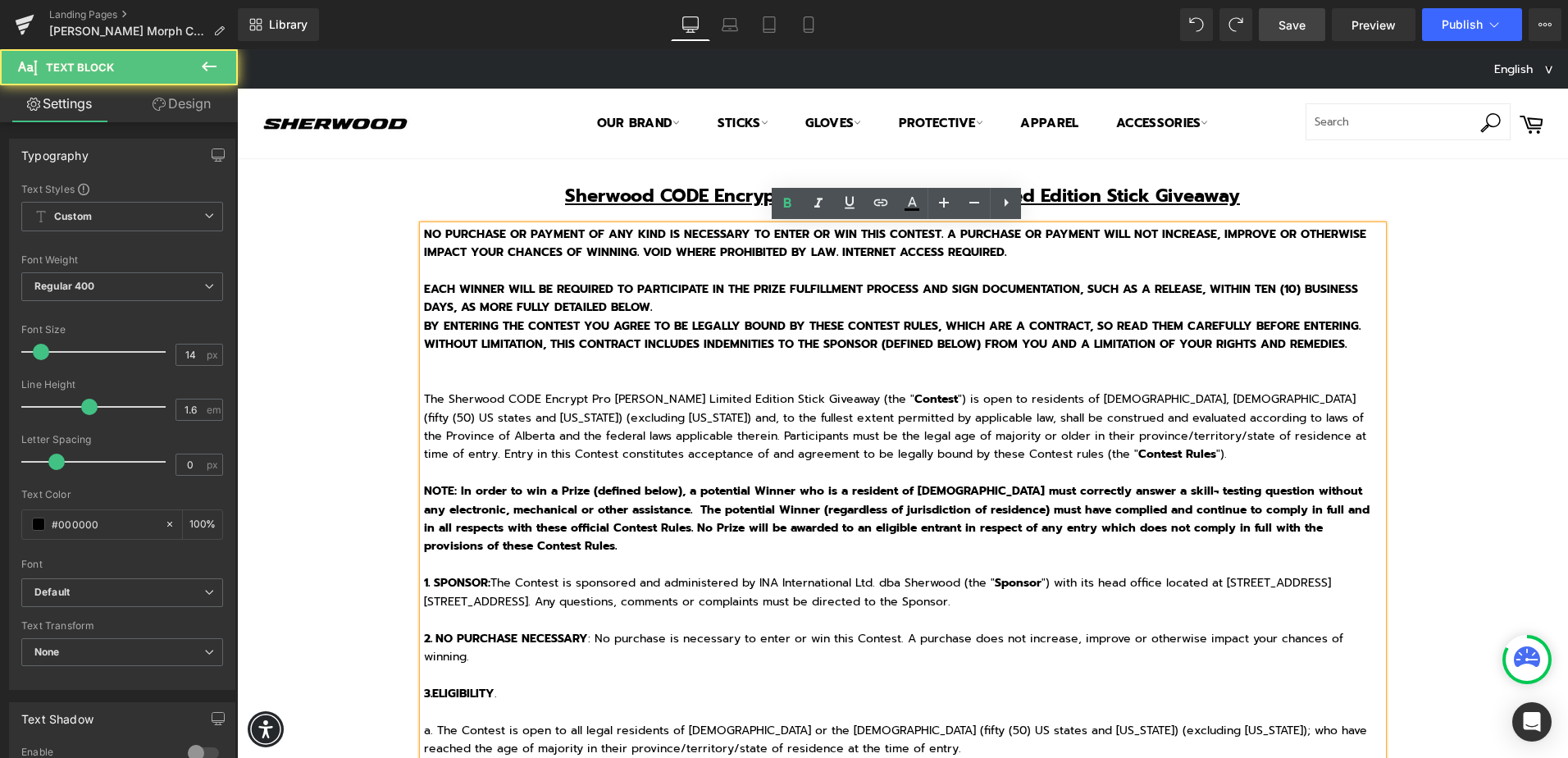
click at [947, 306] on p "EACH WINNER WILL BE REQUIRED TO PARTICIPATE IN THE PRIZE FULFILLMENT PROCESS AN…" at bounding box center [902, 299] width 958 height 37
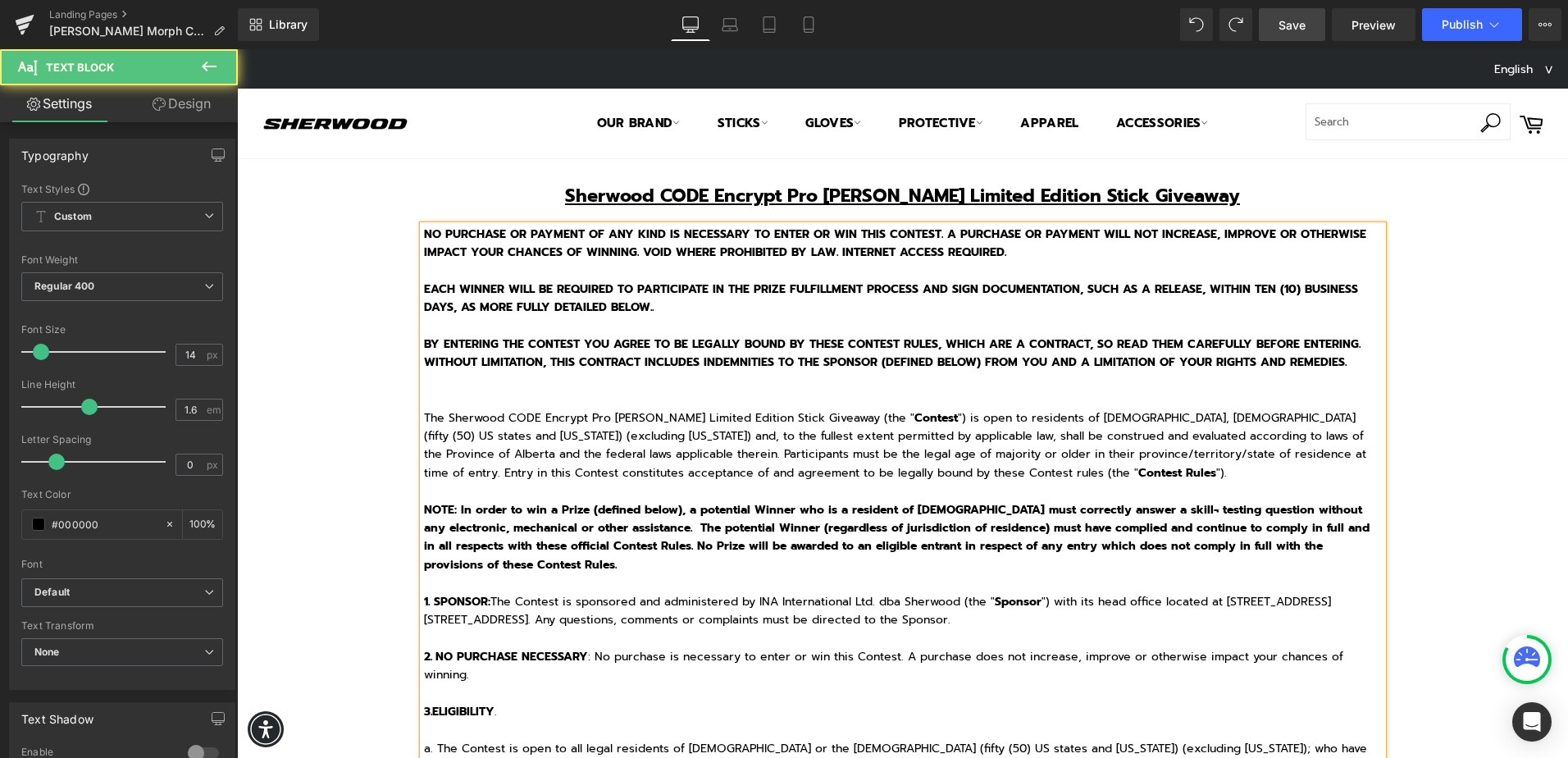
click at [948, 298] on p "EACH WINNER WILL BE REQUIRED TO PARTICIPATE IN THE PRIZE FULFILLMENT PROCESS AN…" at bounding box center [902, 299] width 958 height 37
click at [947, 302] on p "EACH WINNER WILL BE REQUIRED TO PARTICIPATE IN THE PRIZE FULFILLMENT PROCESS AN…" at bounding box center [902, 299] width 958 height 37
drag, startPoint x: 458, startPoint y: 434, endPoint x: 456, endPoint y: 425, distance: 9.2
click at [457, 430] on div "The Sherwood CODE Encrypt Pro Willy Styles Limited Edition Stick Giveaway (the …" at bounding box center [902, 445] width 958 height 74
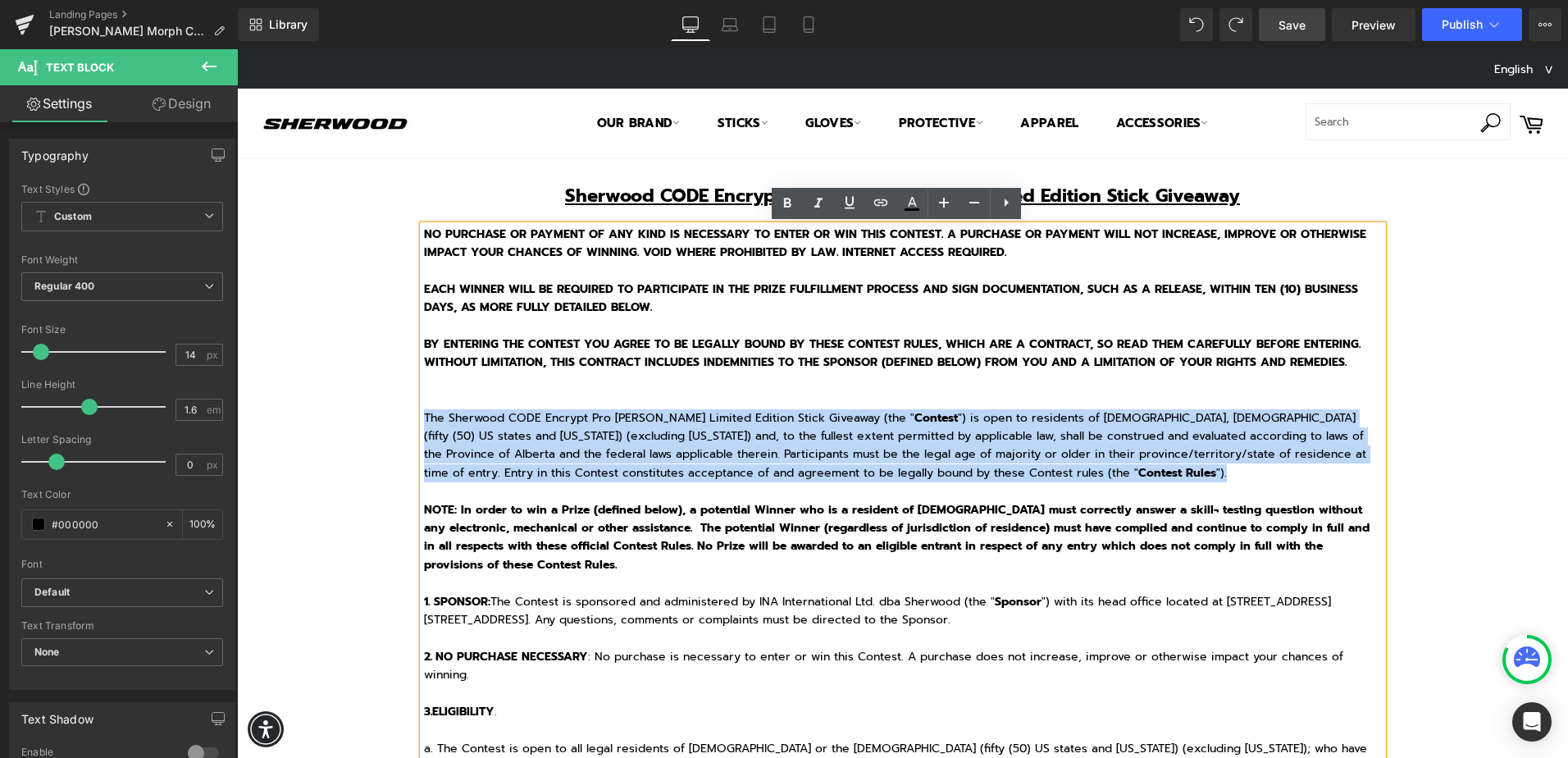
drag, startPoint x: 417, startPoint y: 416, endPoint x: 1126, endPoint y: 468, distance: 710.9
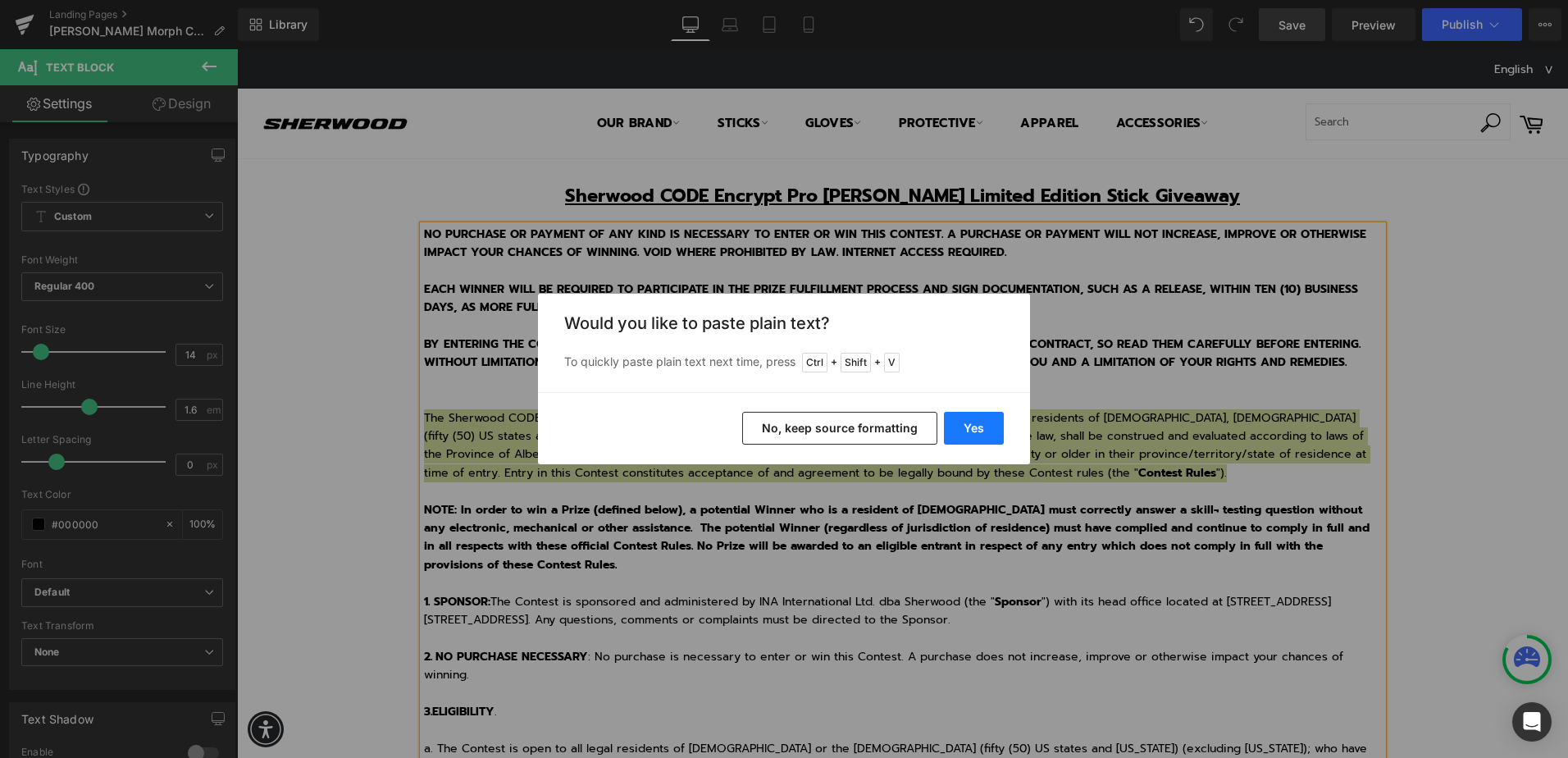
click at [987, 437] on button "Yes" at bounding box center [973, 428] width 60 height 32
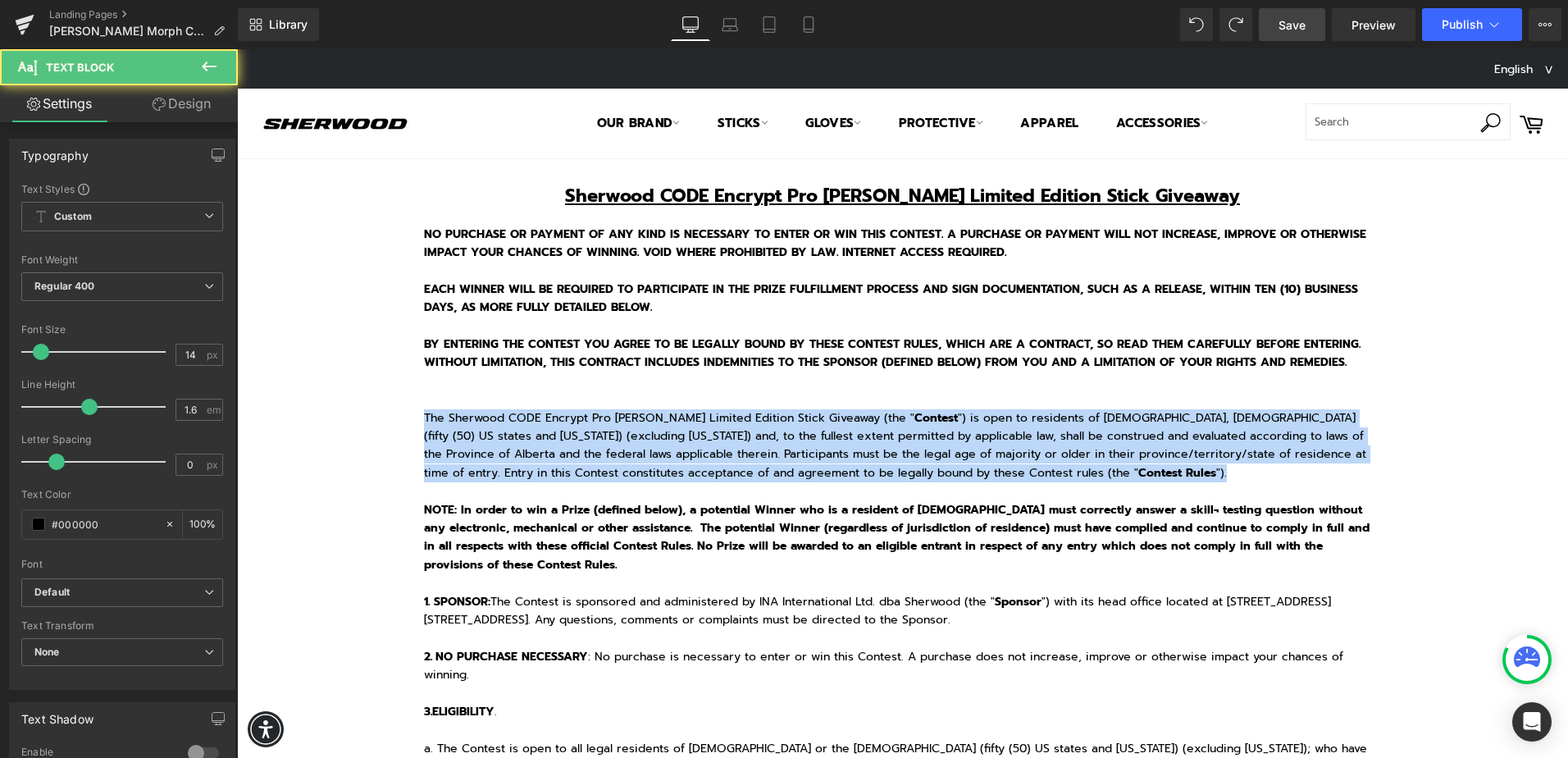
drag, startPoint x: 1144, startPoint y: 471, endPoint x: 403, endPoint y: 417, distance: 743.0
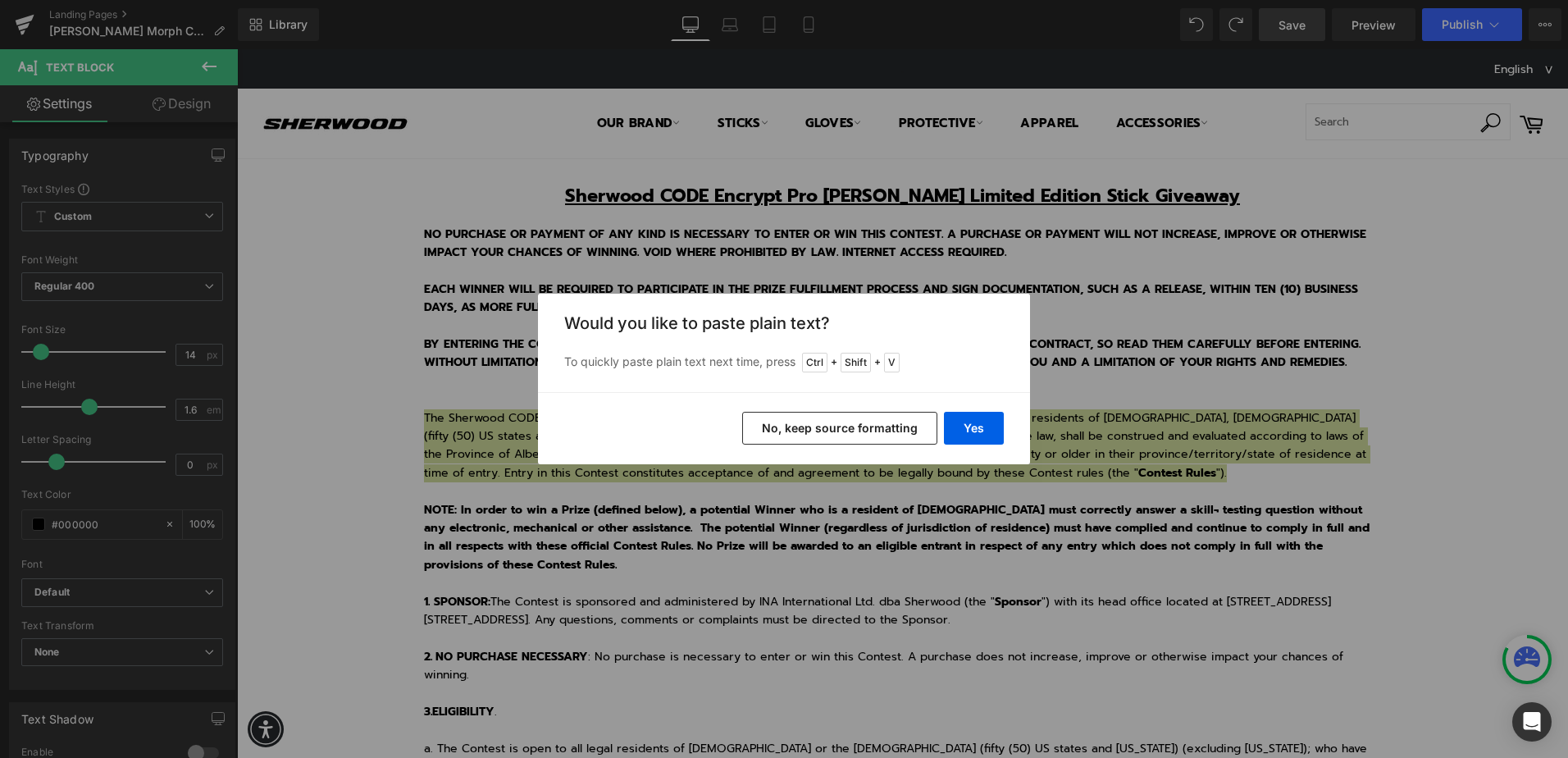
click at [883, 420] on button "No, keep source formatting" at bounding box center [840, 428] width 196 height 32
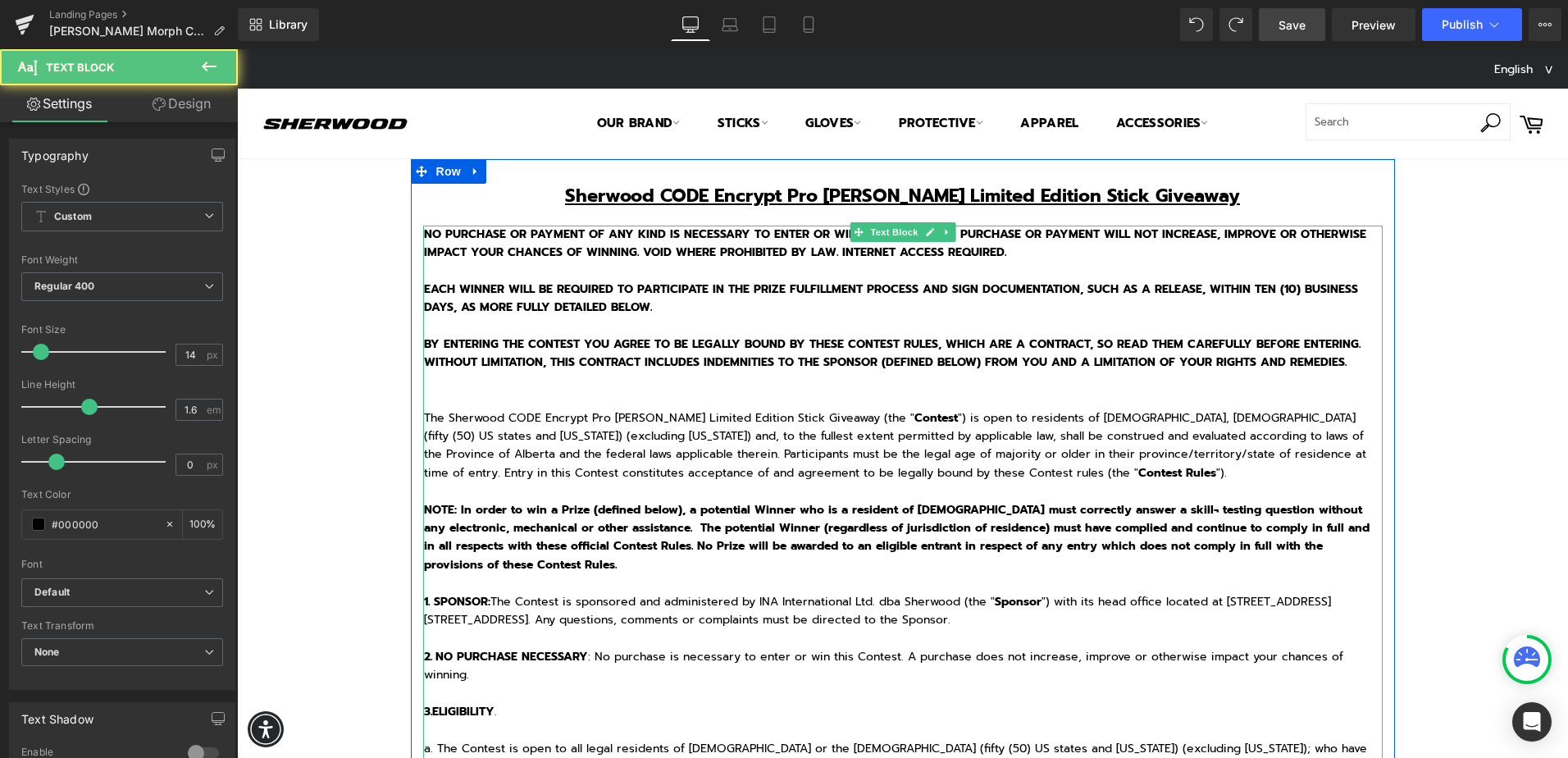
drag, startPoint x: 1050, startPoint y: 451, endPoint x: 1162, endPoint y: 484, distance: 116.8
click at [1051, 452] on div "The Sherwood CODE Encrypt Pro Willy Styles Limited Edition Stick Giveaway (the …" at bounding box center [902, 445] width 958 height 74
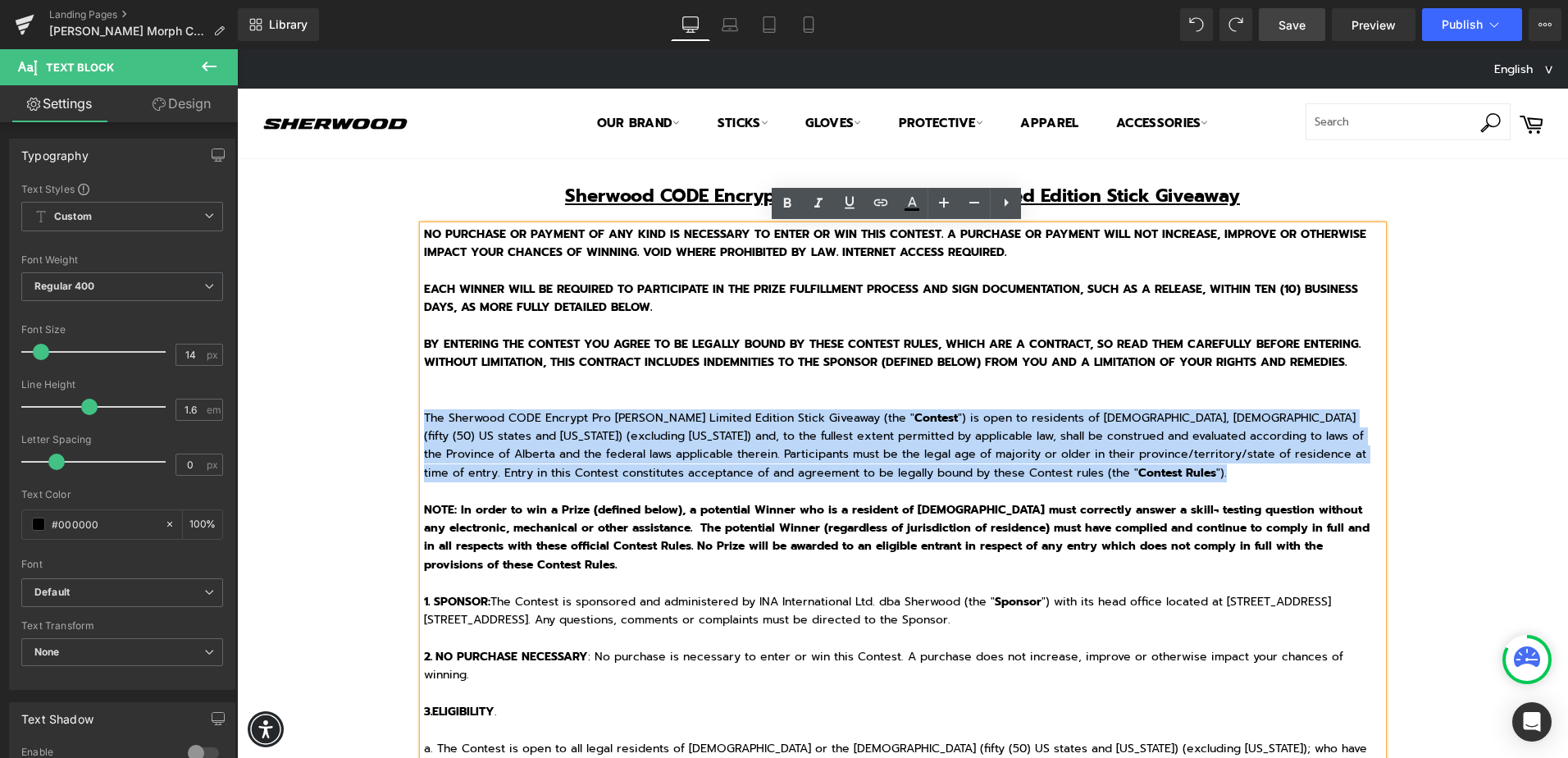
drag, startPoint x: 1128, startPoint y: 470, endPoint x: 396, endPoint y: 417, distance: 733.9
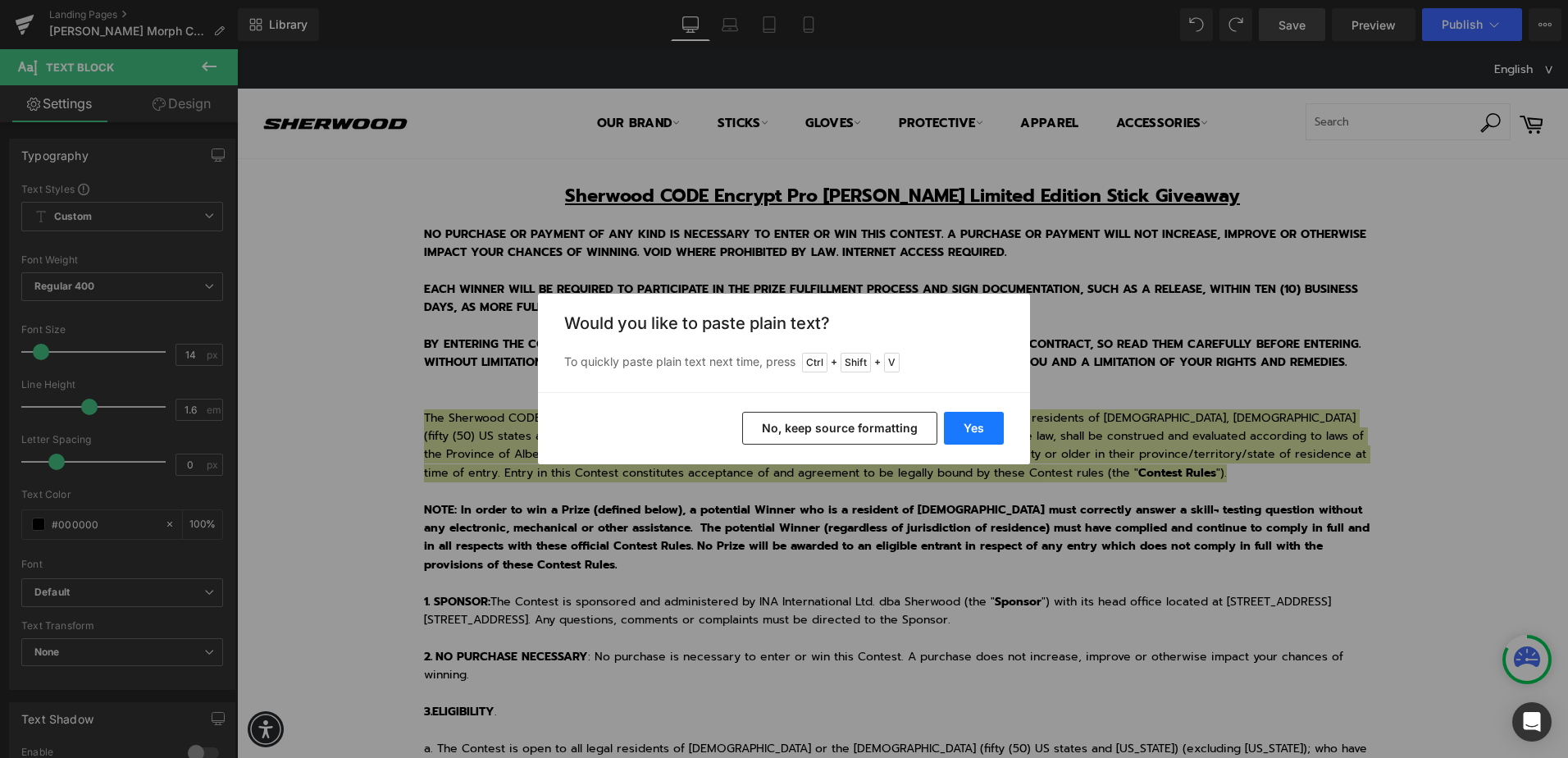
click at [997, 430] on button "Yes" at bounding box center [973, 428] width 60 height 32
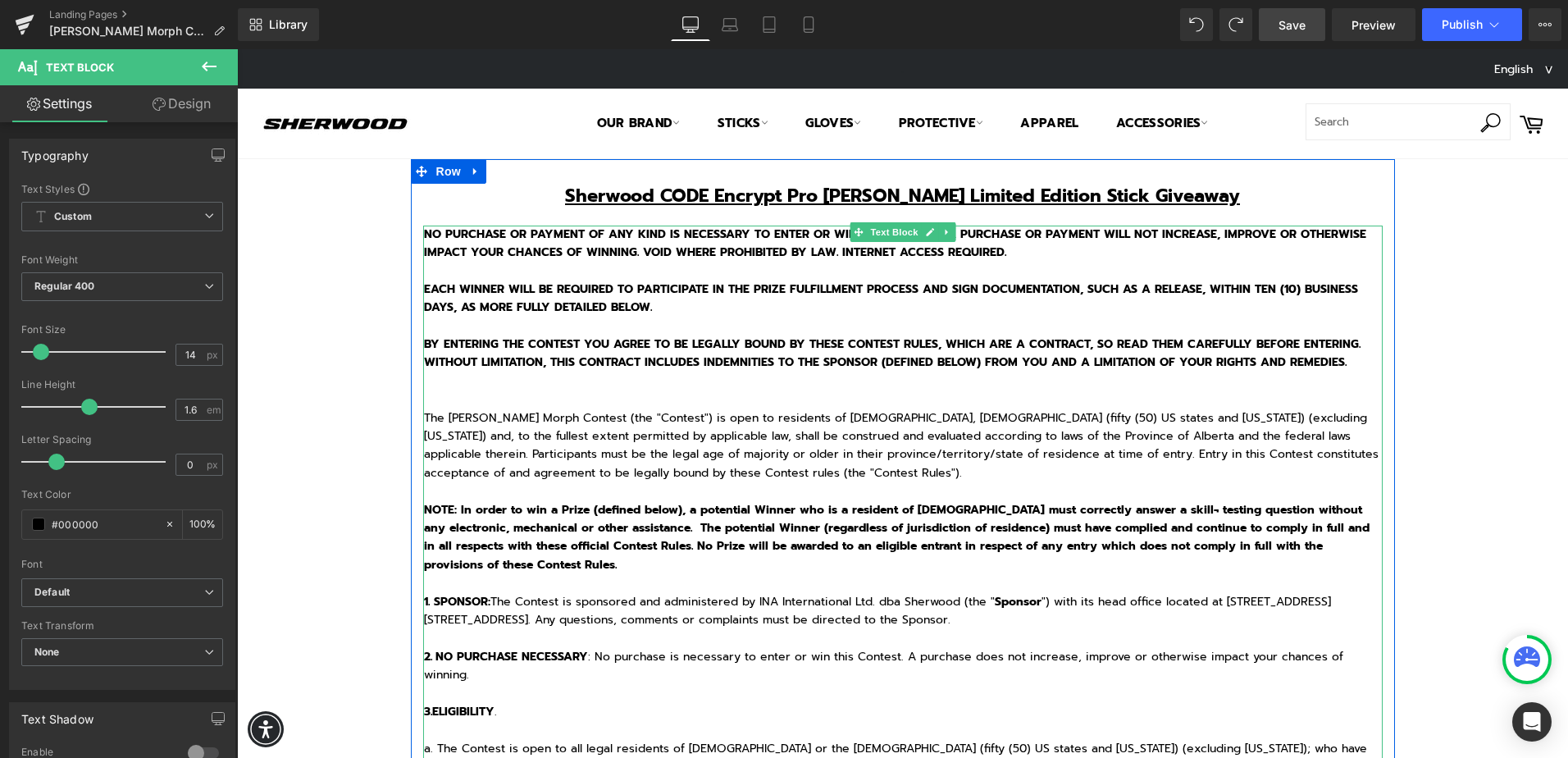
click at [687, 418] on div "The Sherwood REKKER Morph Contest (the "Contest") is open to residents of Canad…" at bounding box center [902, 445] width 958 height 74
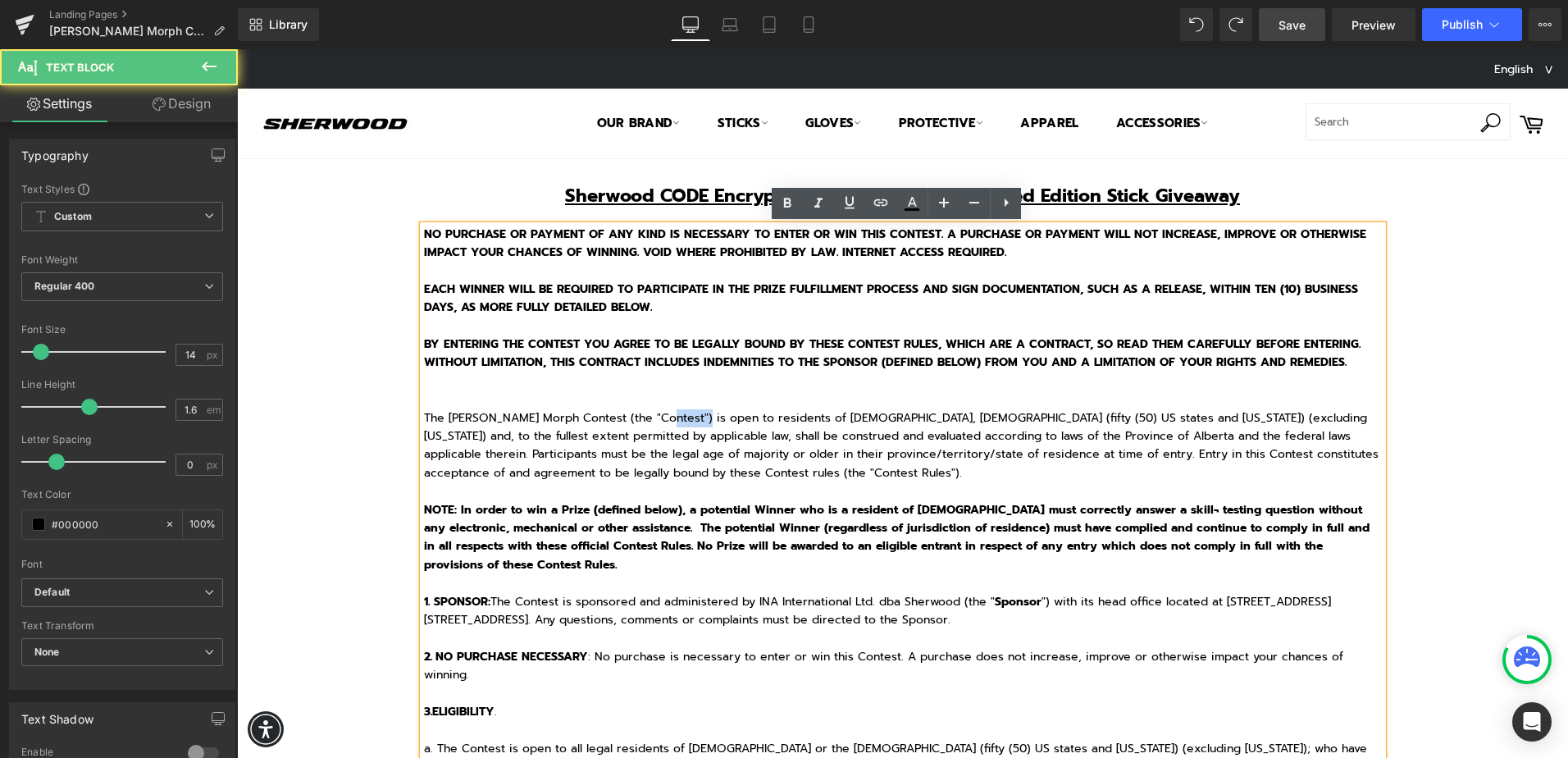
click at [687, 418] on div "The Sherwood REKKER Morph Contest (the "Contest") is open to residents of Canad…" at bounding box center [902, 445] width 958 height 74
drag, startPoint x: 803, startPoint y: 476, endPoint x: 873, endPoint y: 473, distance: 70.1
click at [873, 473] on div "The Sherwood REKKER Morph Contest (the " Contest ") is open to residents of Can…" at bounding box center [902, 445] width 958 height 74
click at [956, 473] on div "The Sherwood REKKER Morph Contest (the " Contest ") is open to residents of Can…" at bounding box center [902, 445] width 958 height 74
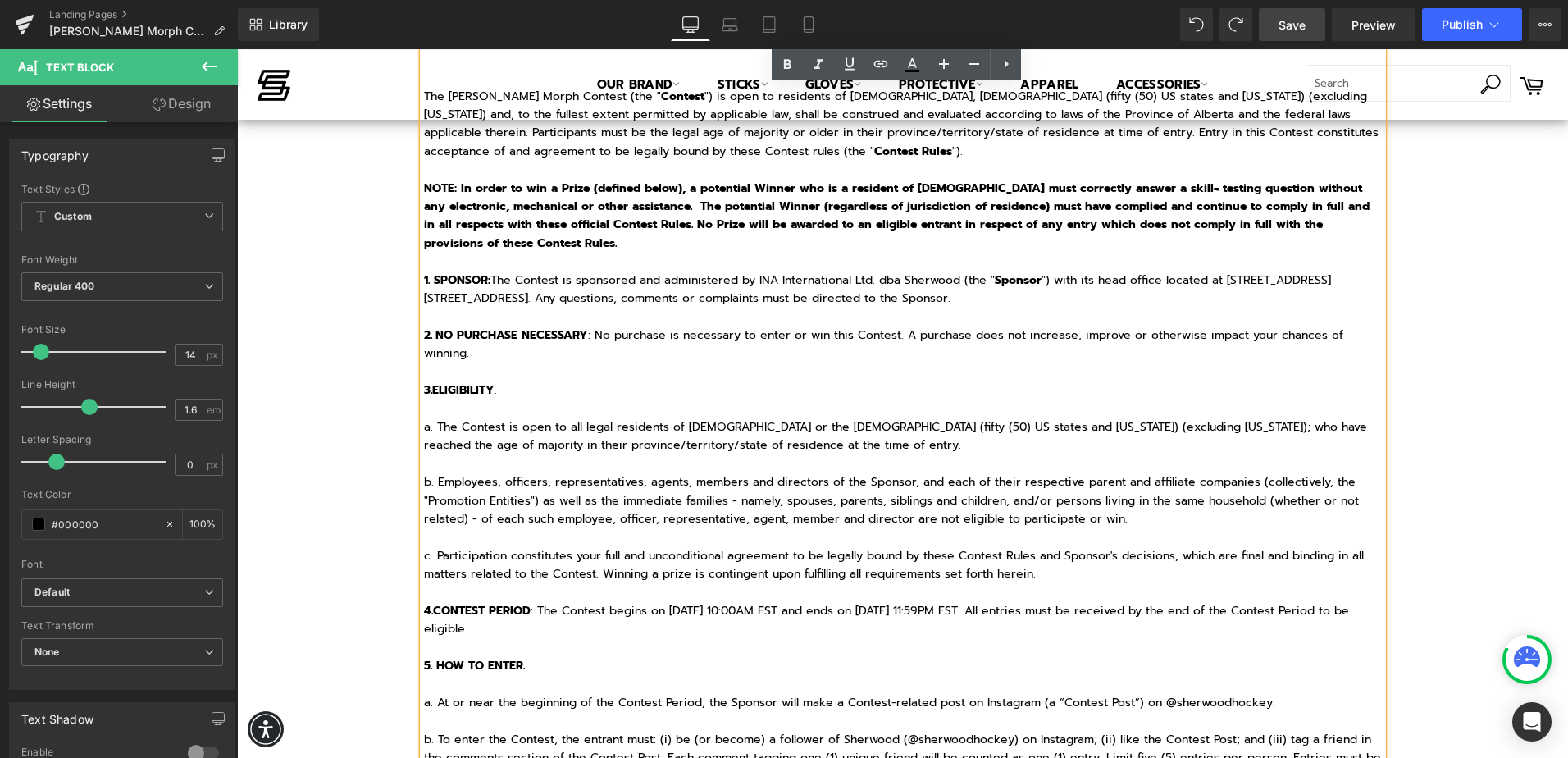
scroll to position [328, 0]
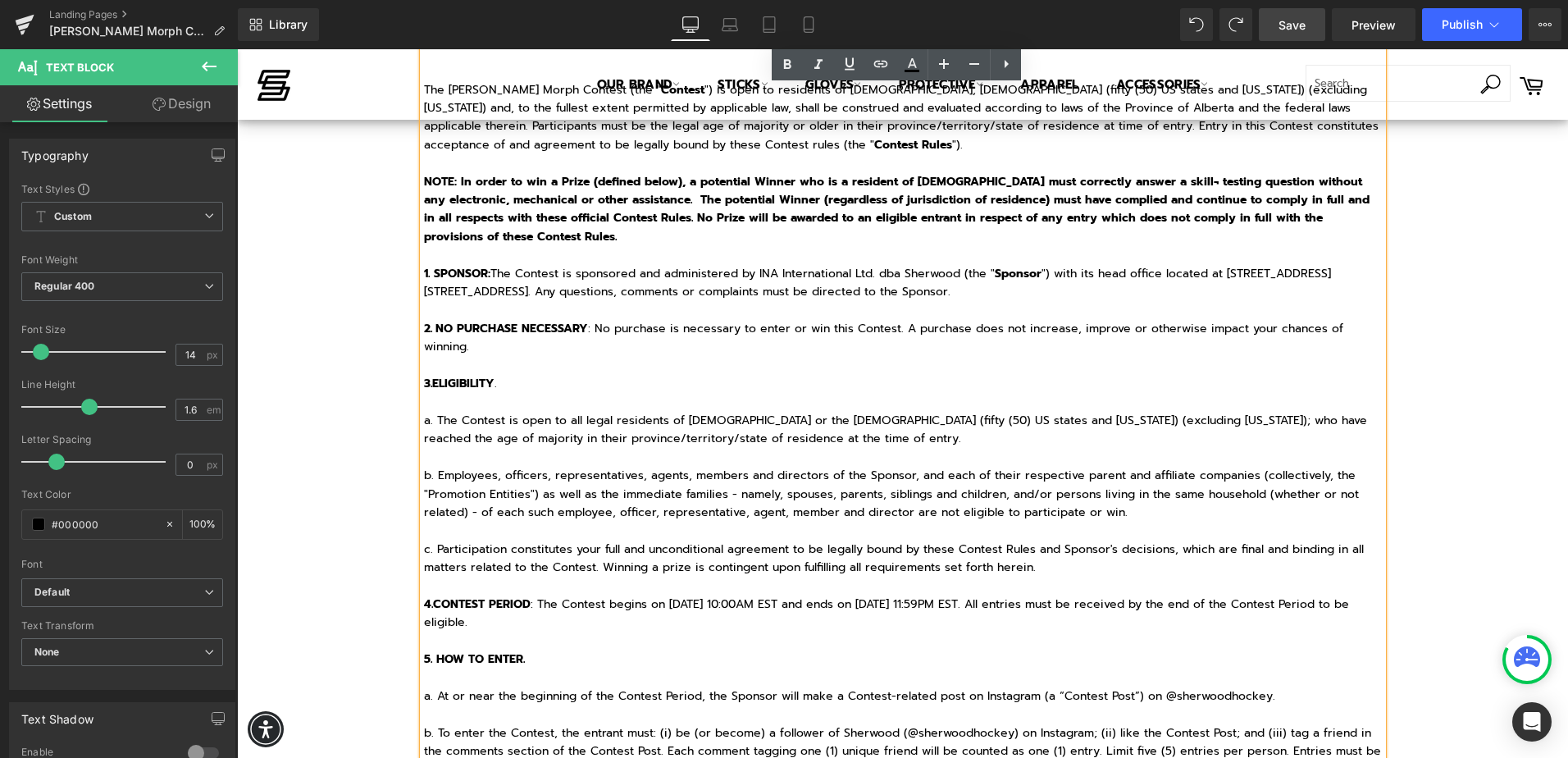
click at [670, 485] on span "b. Employees, officers, representatives, agents, members and directors of the S…" at bounding box center [891, 494] width 935 height 54
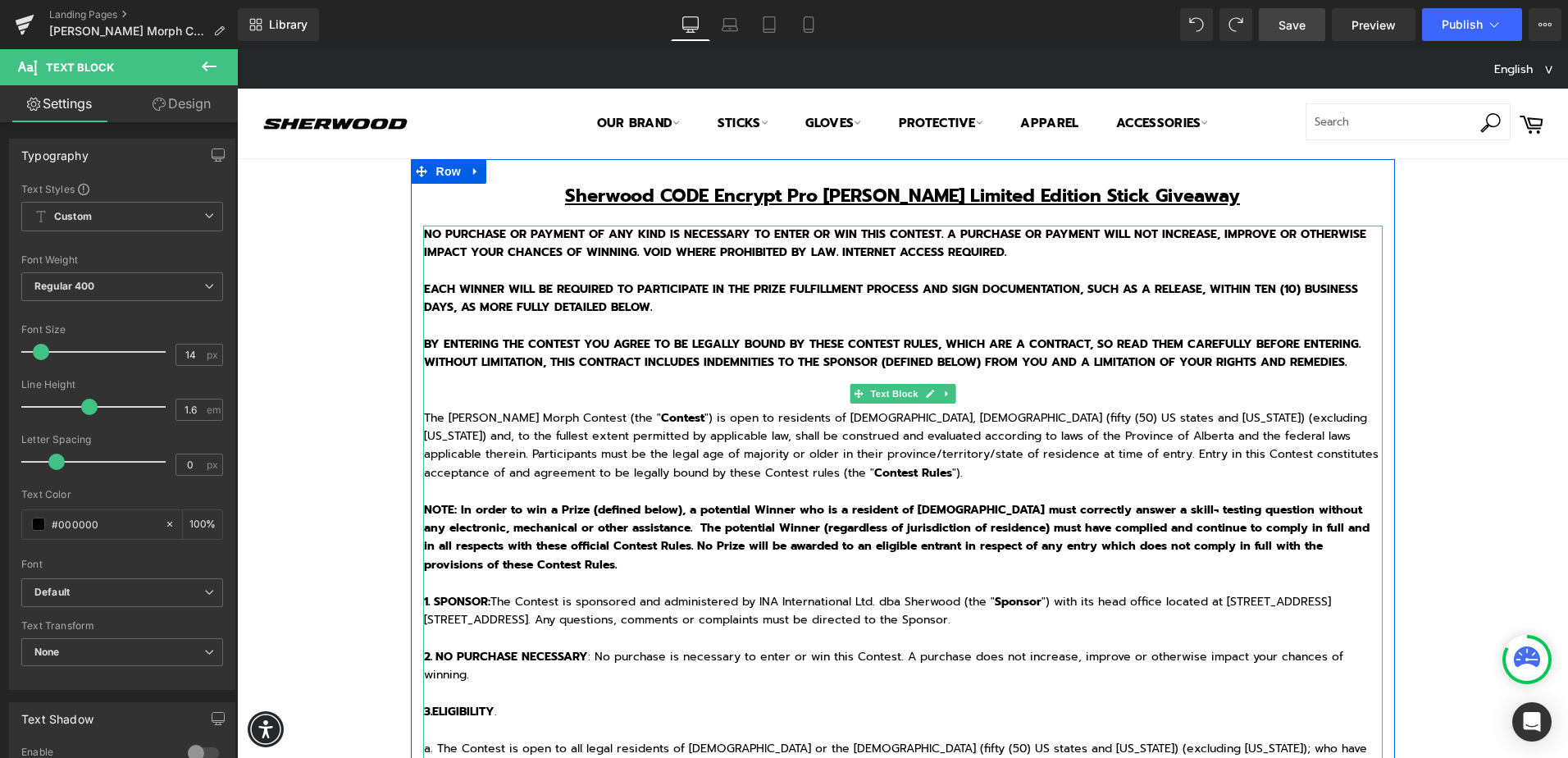
scroll to position [82, 0]
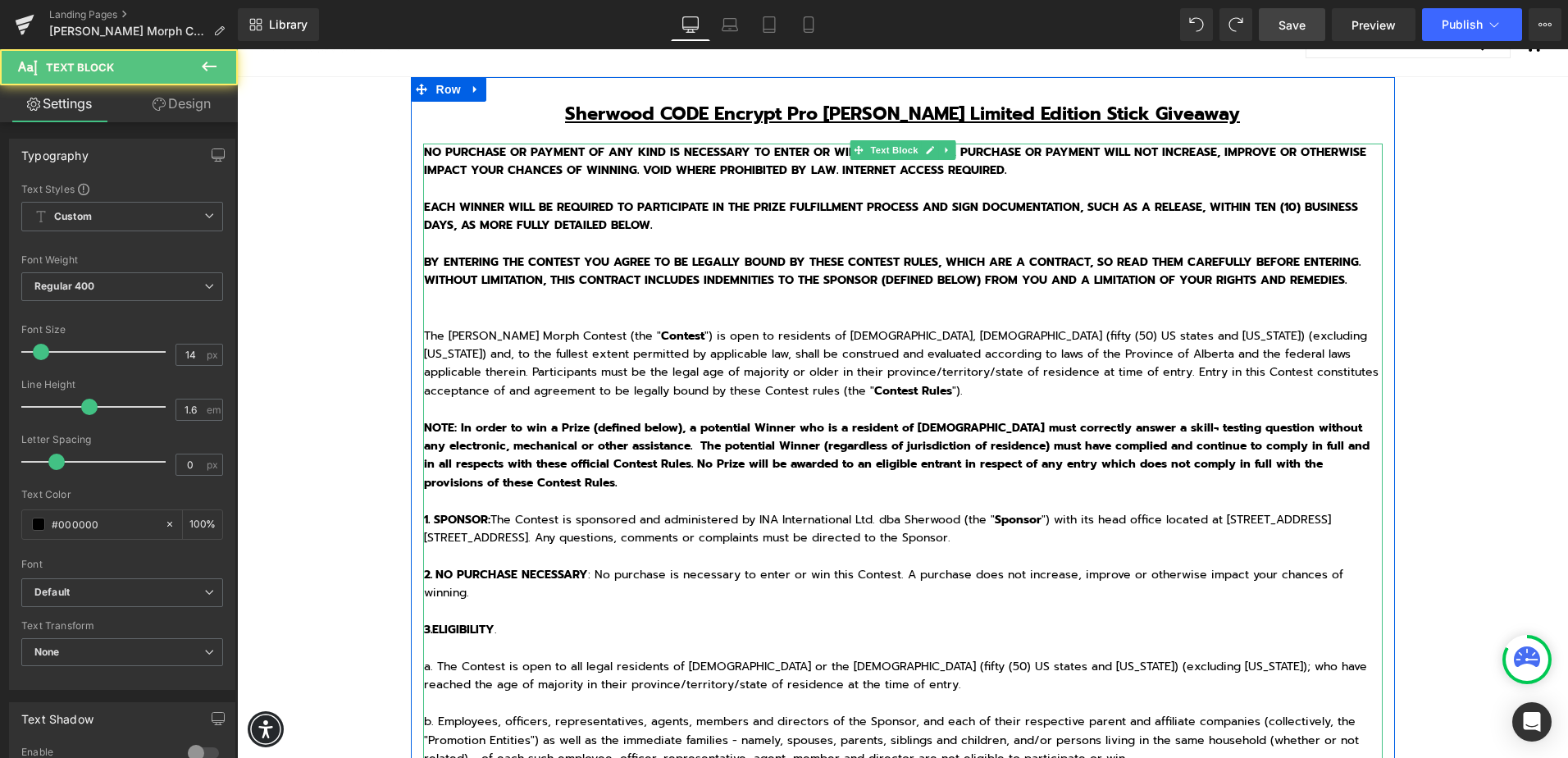
click at [424, 519] on strong "1. SPONSOR:" at bounding box center [457, 520] width 67 height 18
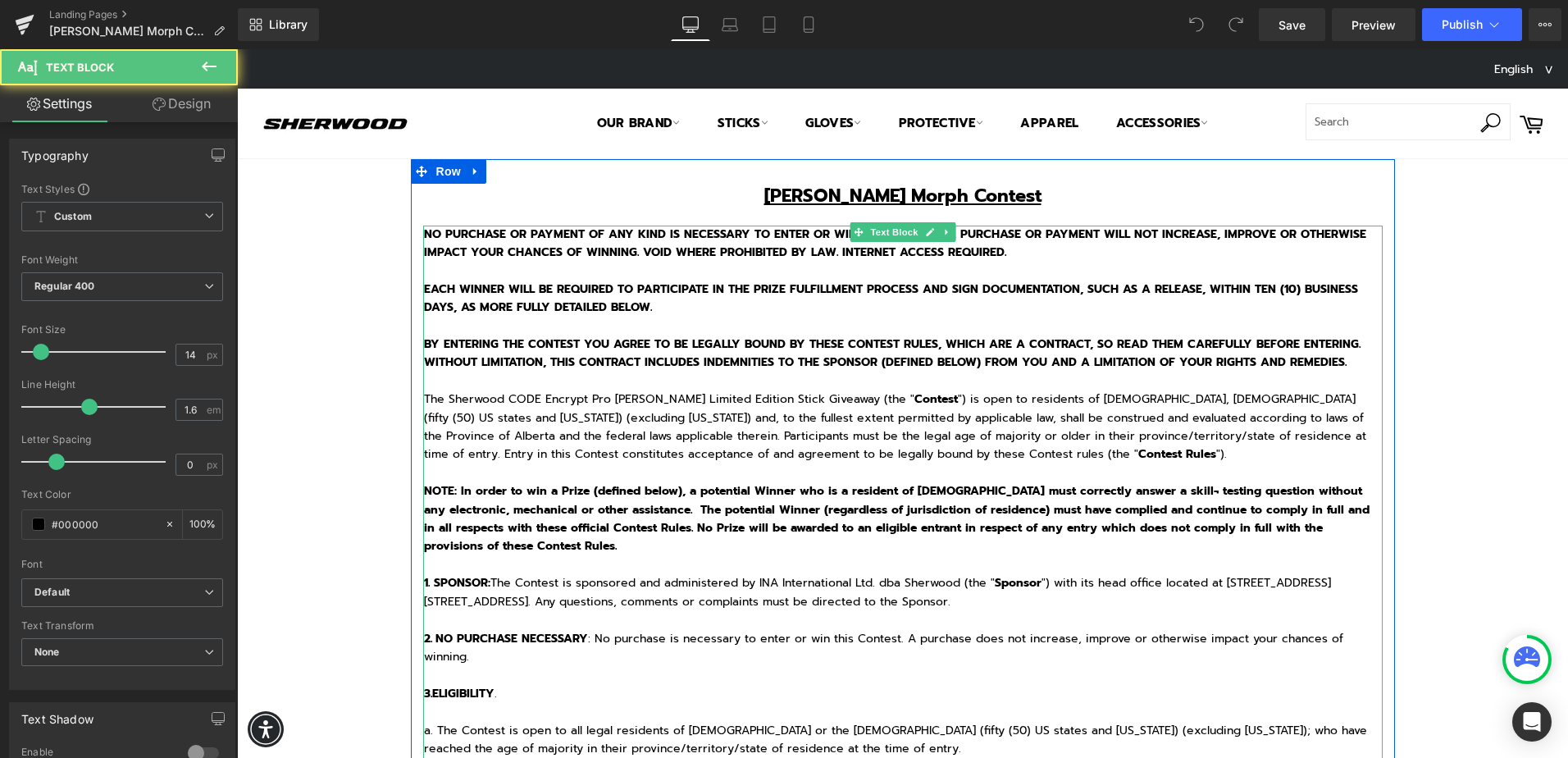
click at [539, 585] on p "1. SPONSOR: The Contest is sponsored and administered by INA International Ltd.…" at bounding box center [902, 593] width 958 height 37
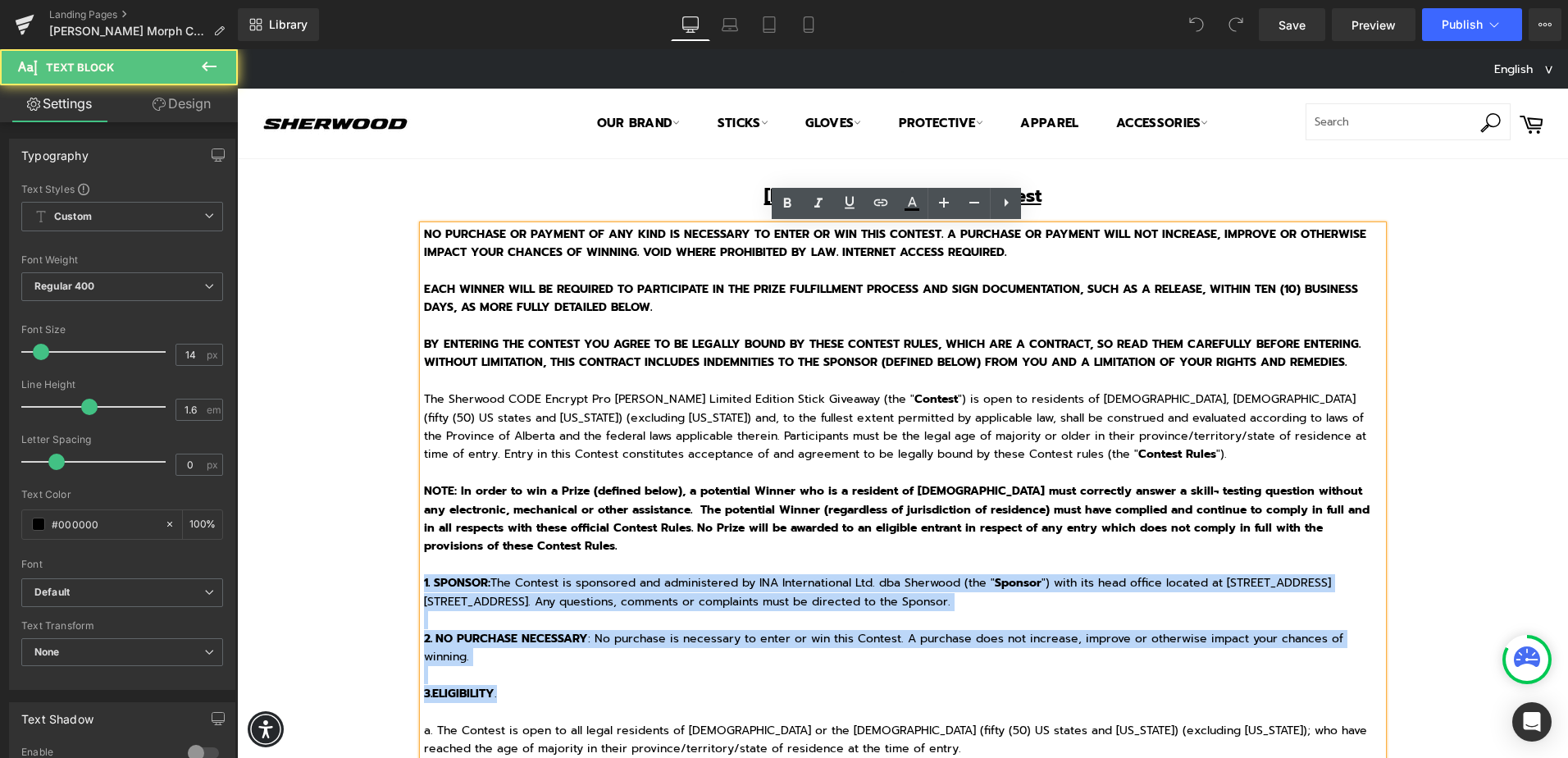
drag, startPoint x: 418, startPoint y: 582, endPoint x: 576, endPoint y: 701, distance: 197.8
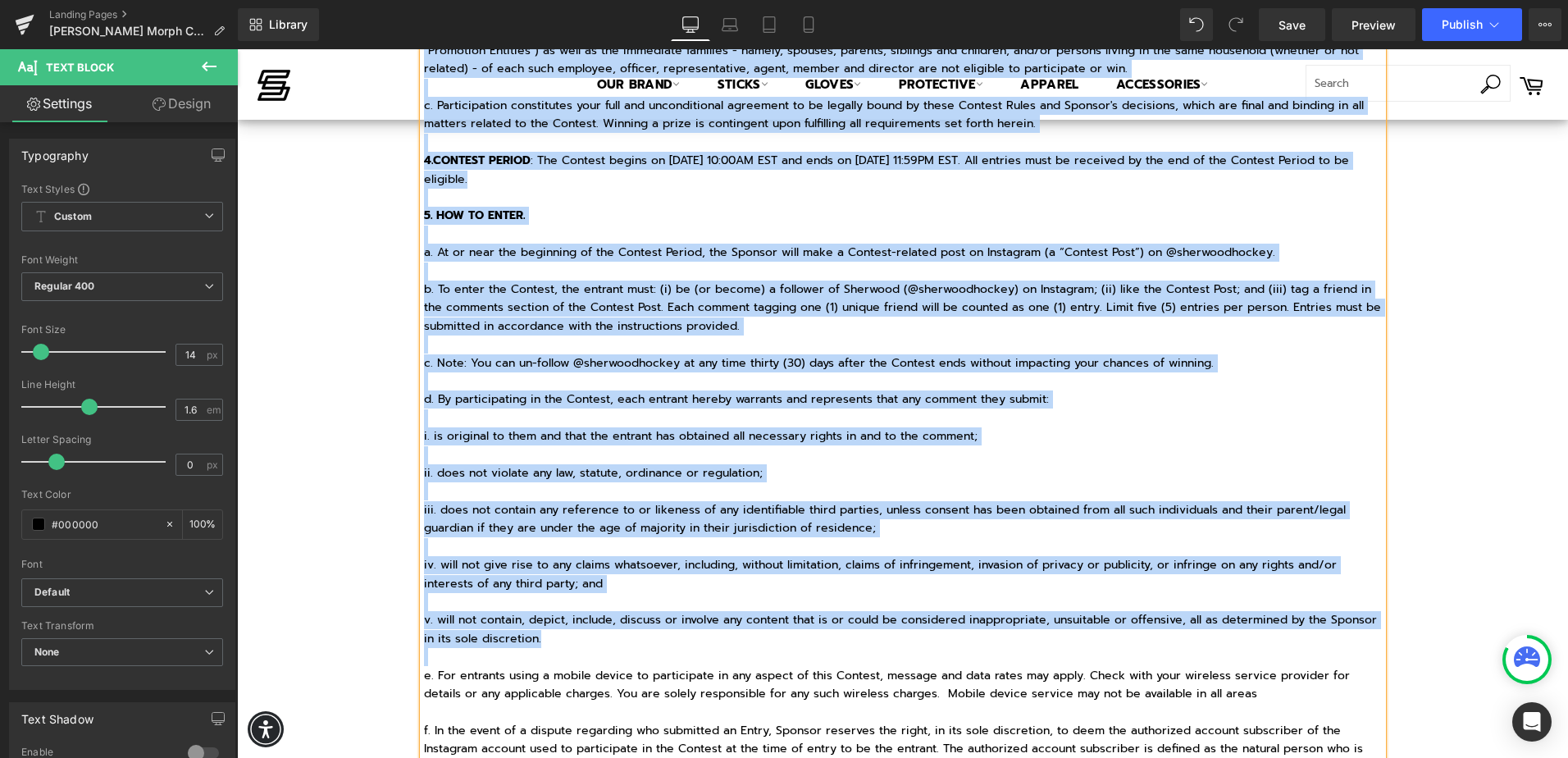
scroll to position [991, 0]
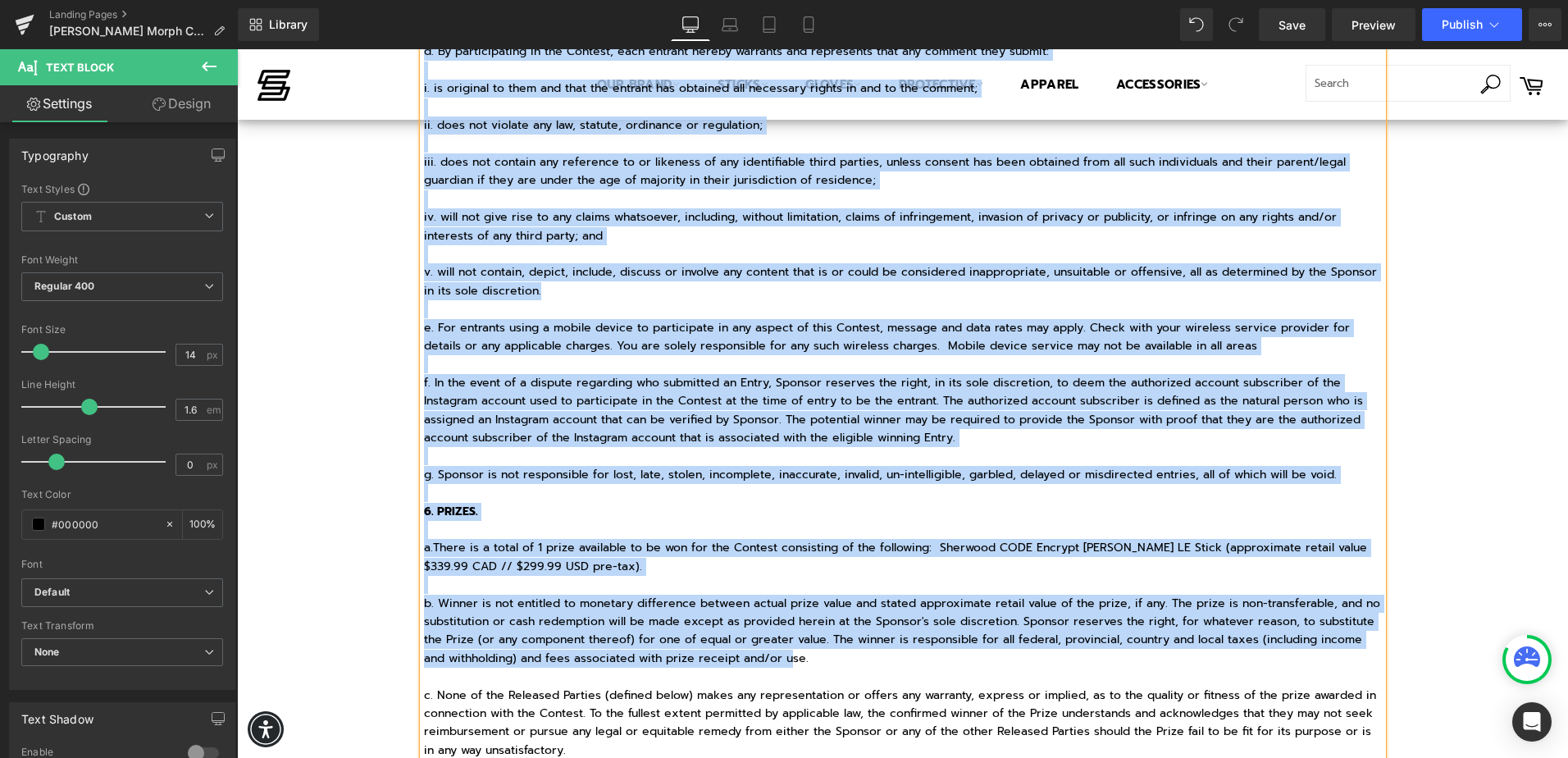
drag, startPoint x: 428, startPoint y: 582, endPoint x: 756, endPoint y: 651, distance: 335.2
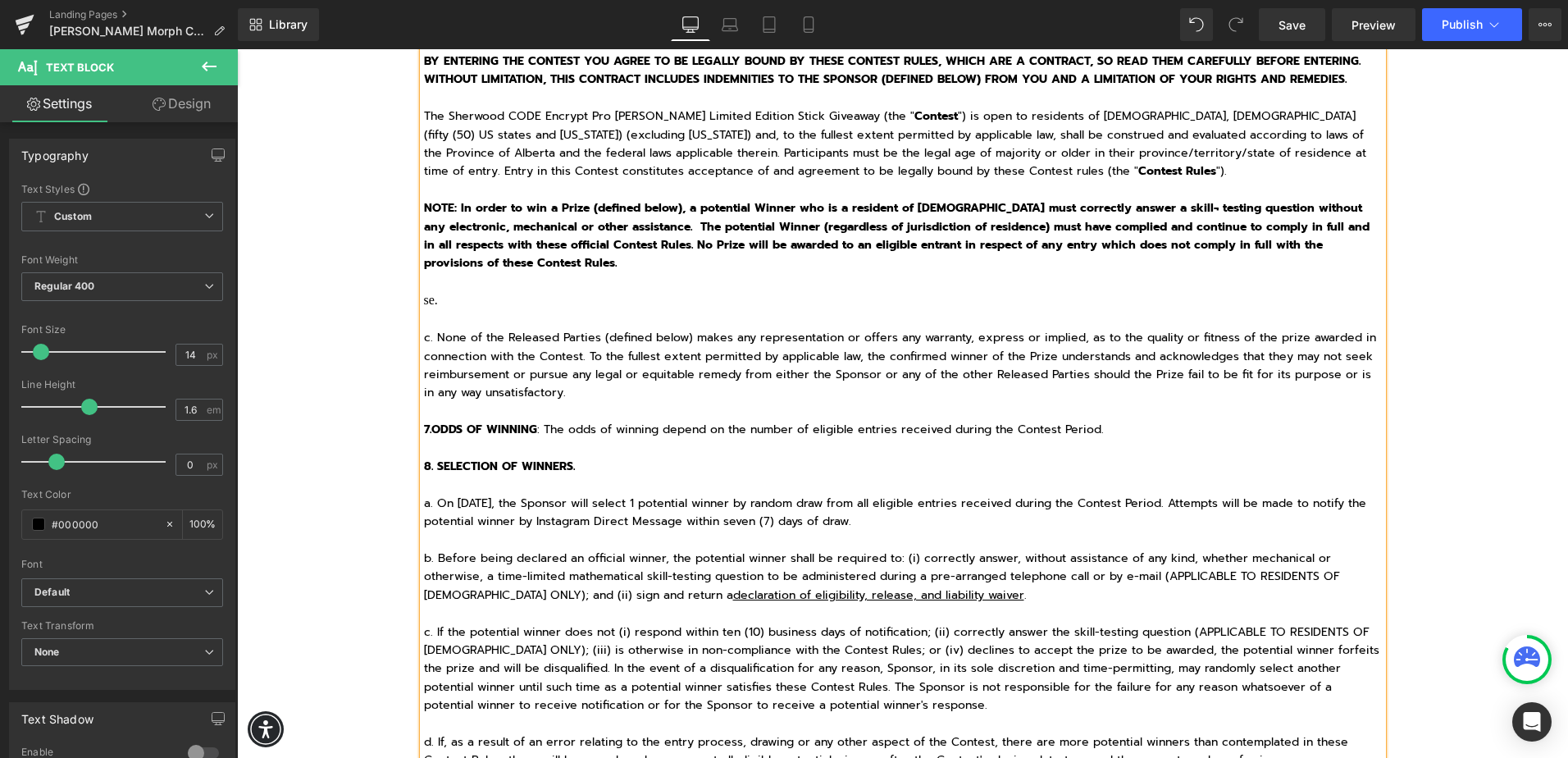
scroll to position [21, 0]
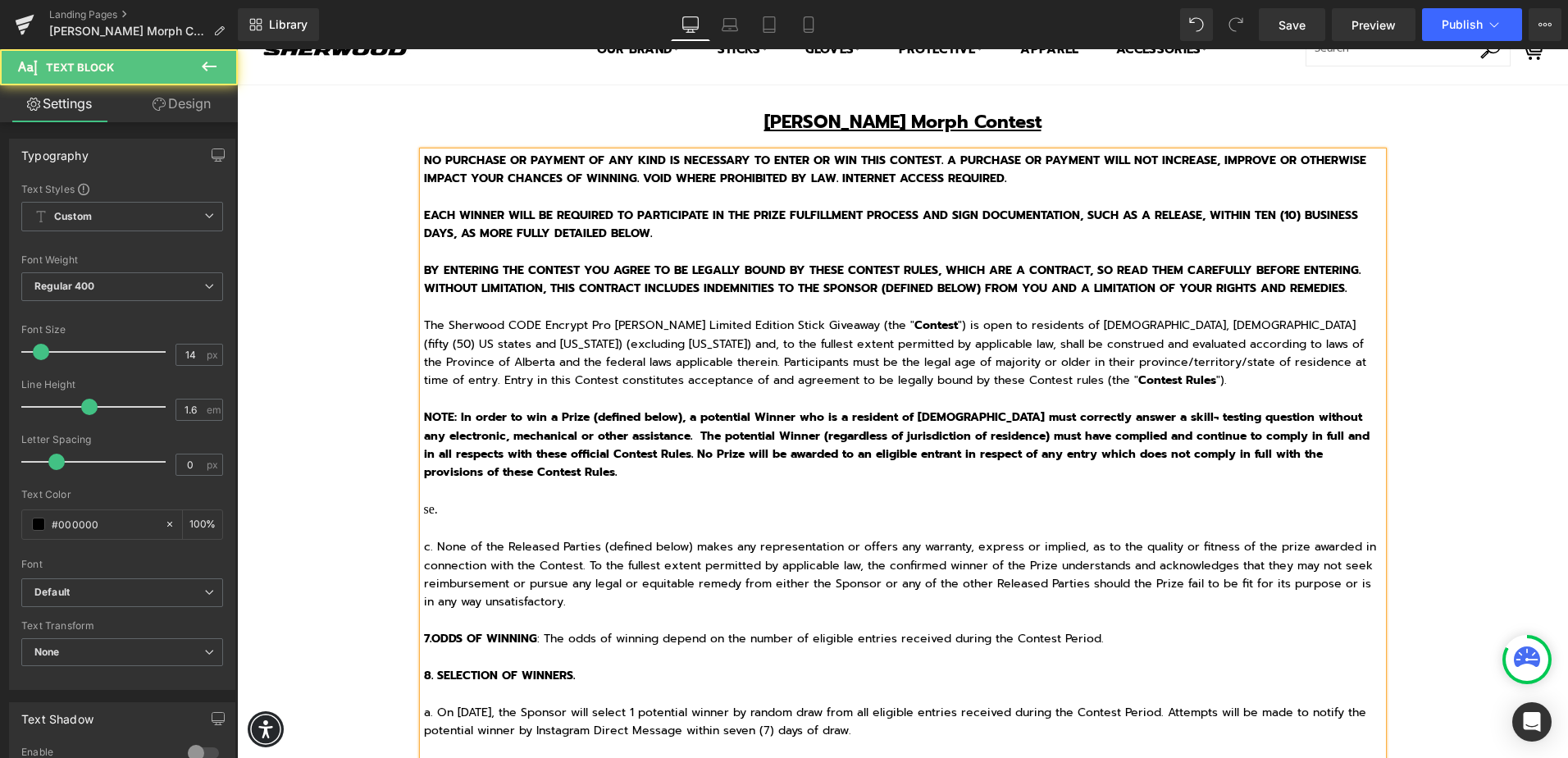
drag, startPoint x: 414, startPoint y: 559, endPoint x: 749, endPoint y: 619, distance: 340.3
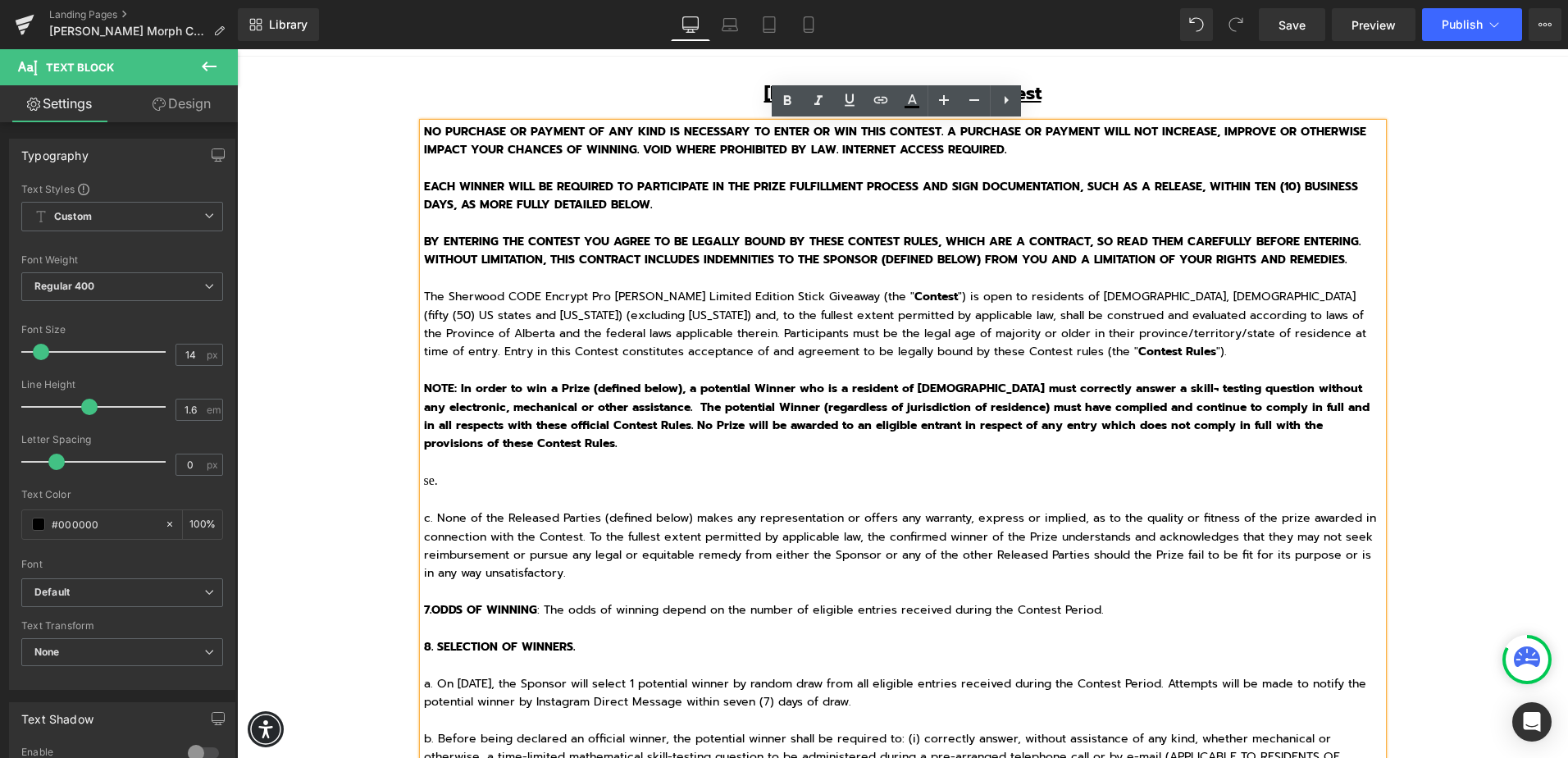
click at [650, 586] on p at bounding box center [902, 592] width 958 height 18
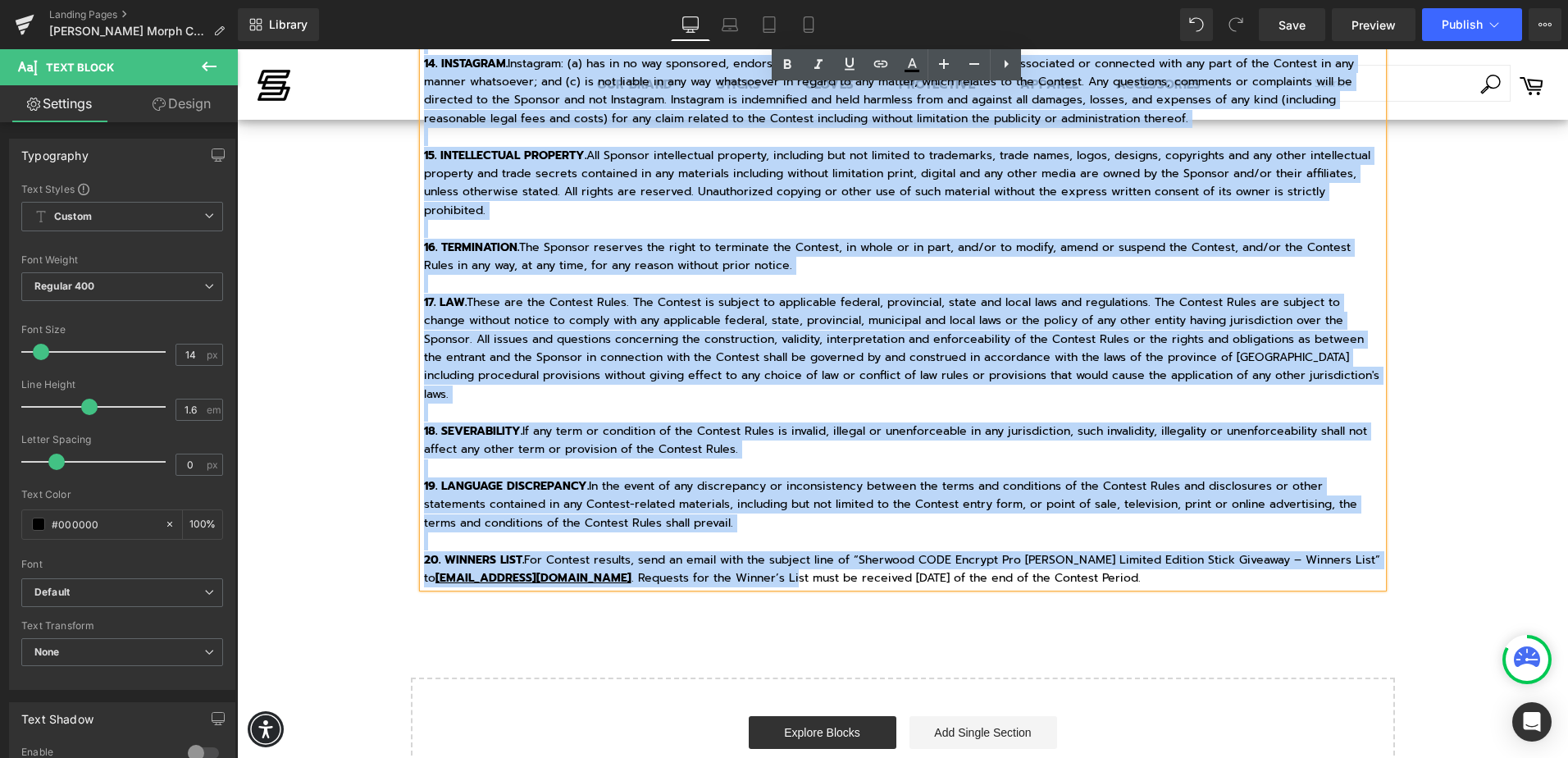
scroll to position [2194, 0]
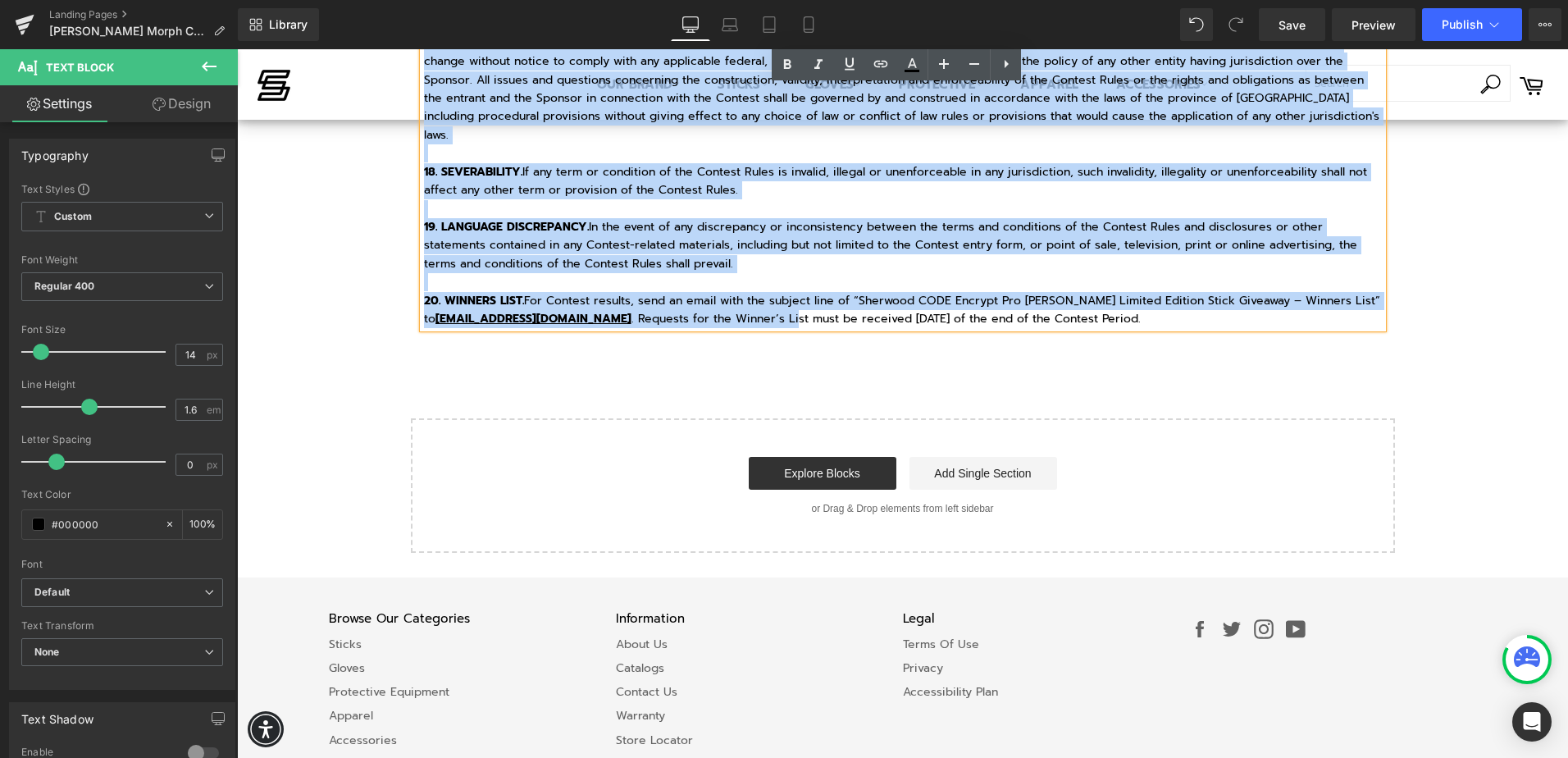
drag, startPoint x: 418, startPoint y: 479, endPoint x: 1259, endPoint y: 322, distance: 855.5
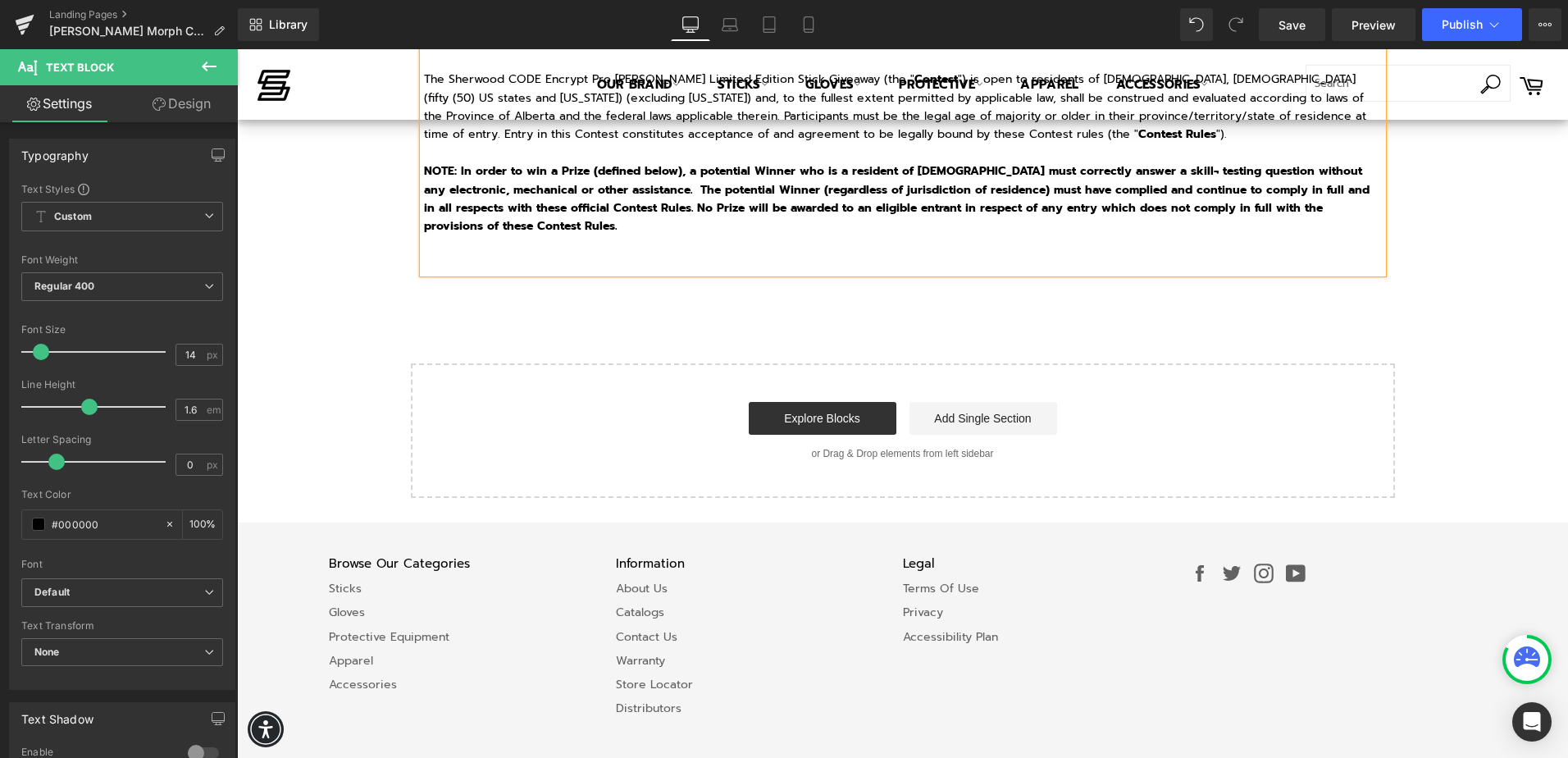
scroll to position [0, 0]
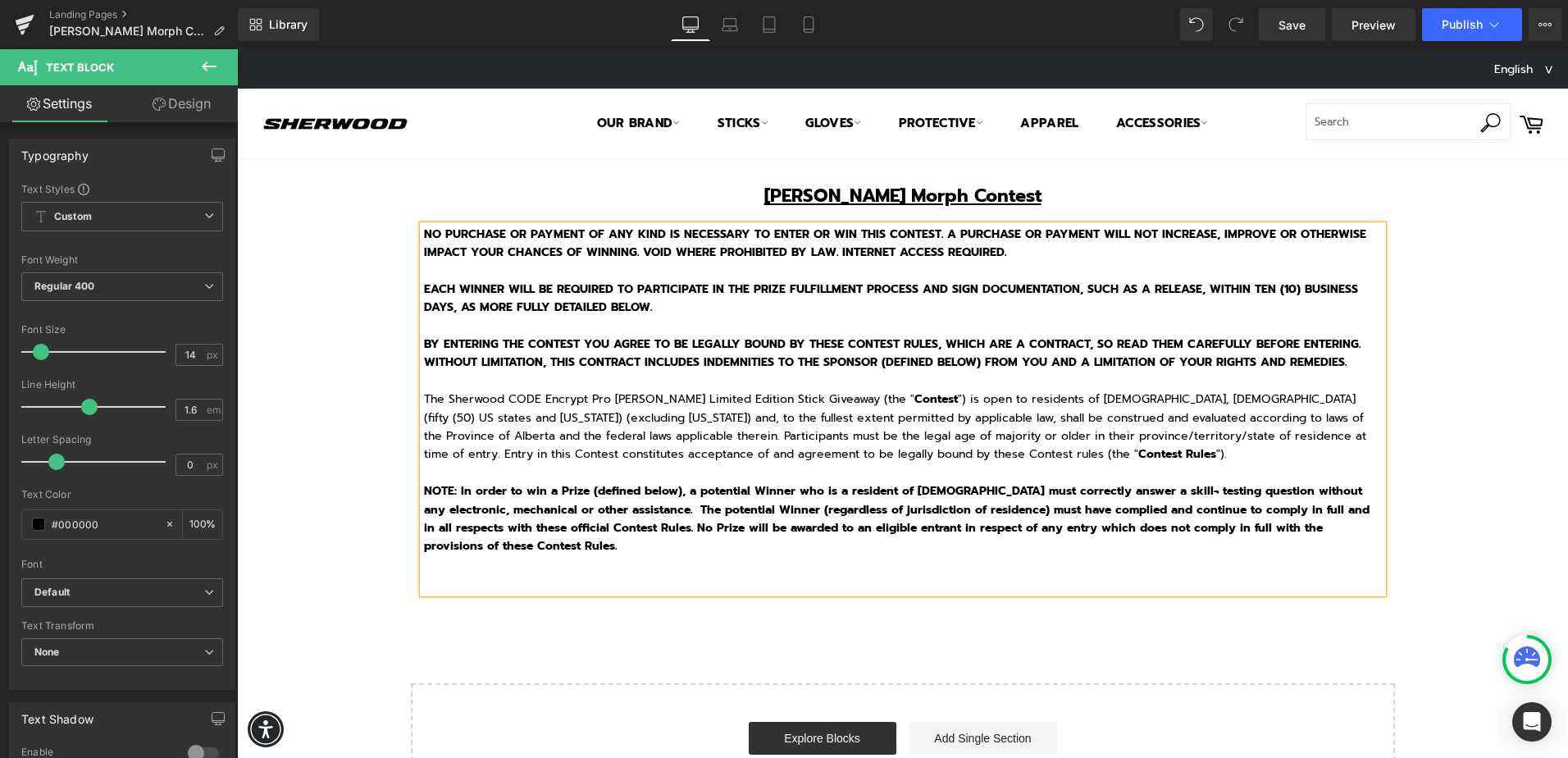
click at [635, 390] on div "The Sherwood CODE Encrypt Pro Willy Styles Limited Edition Stick Giveaway (the …" at bounding box center [902, 427] width 958 height 74
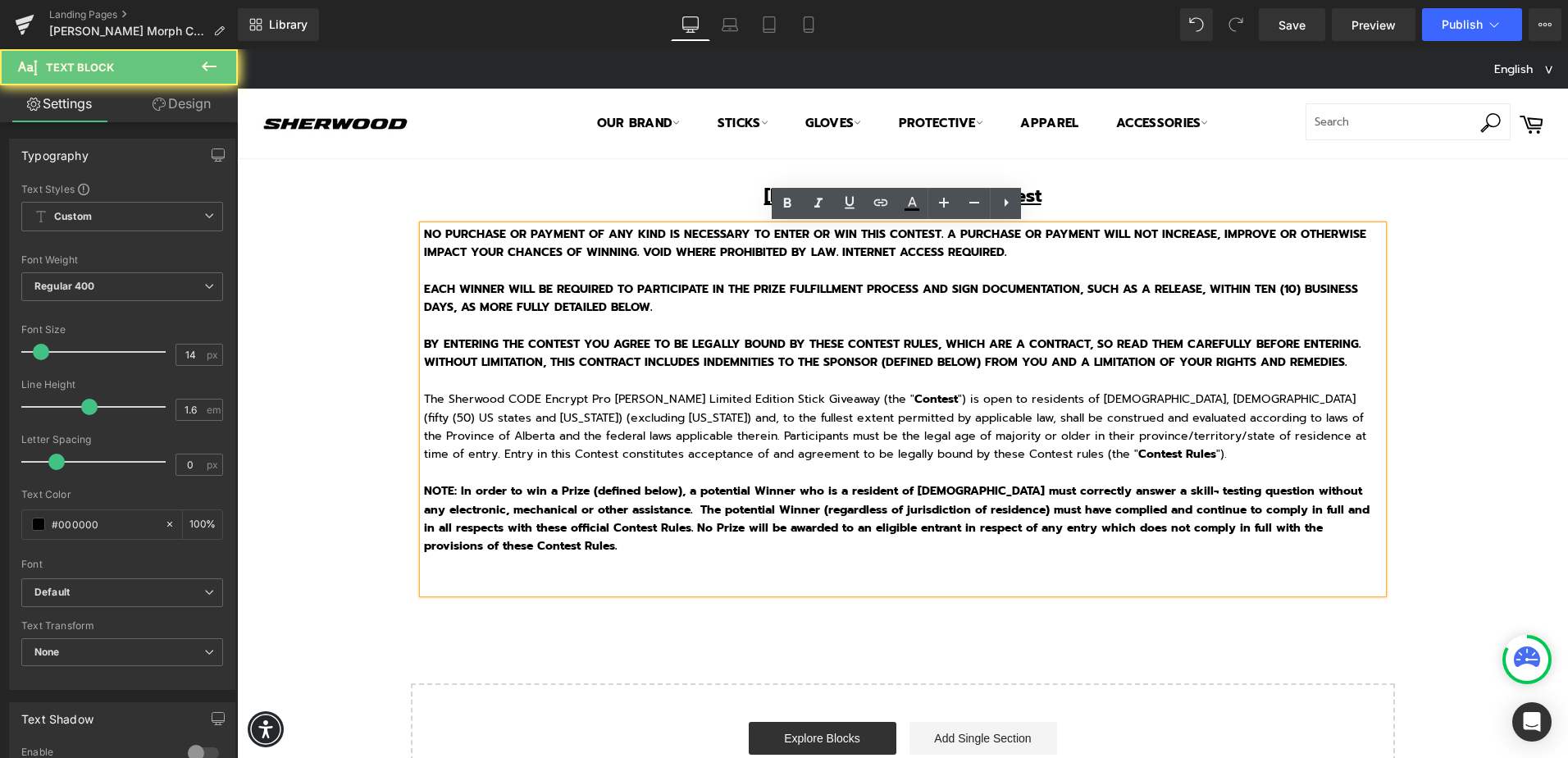
click o\ "NO PURCHASE OR PAYMENT OF ANY KIND IS NECESSARY TO ENTER OR WIN THIS CONTEST. A…"
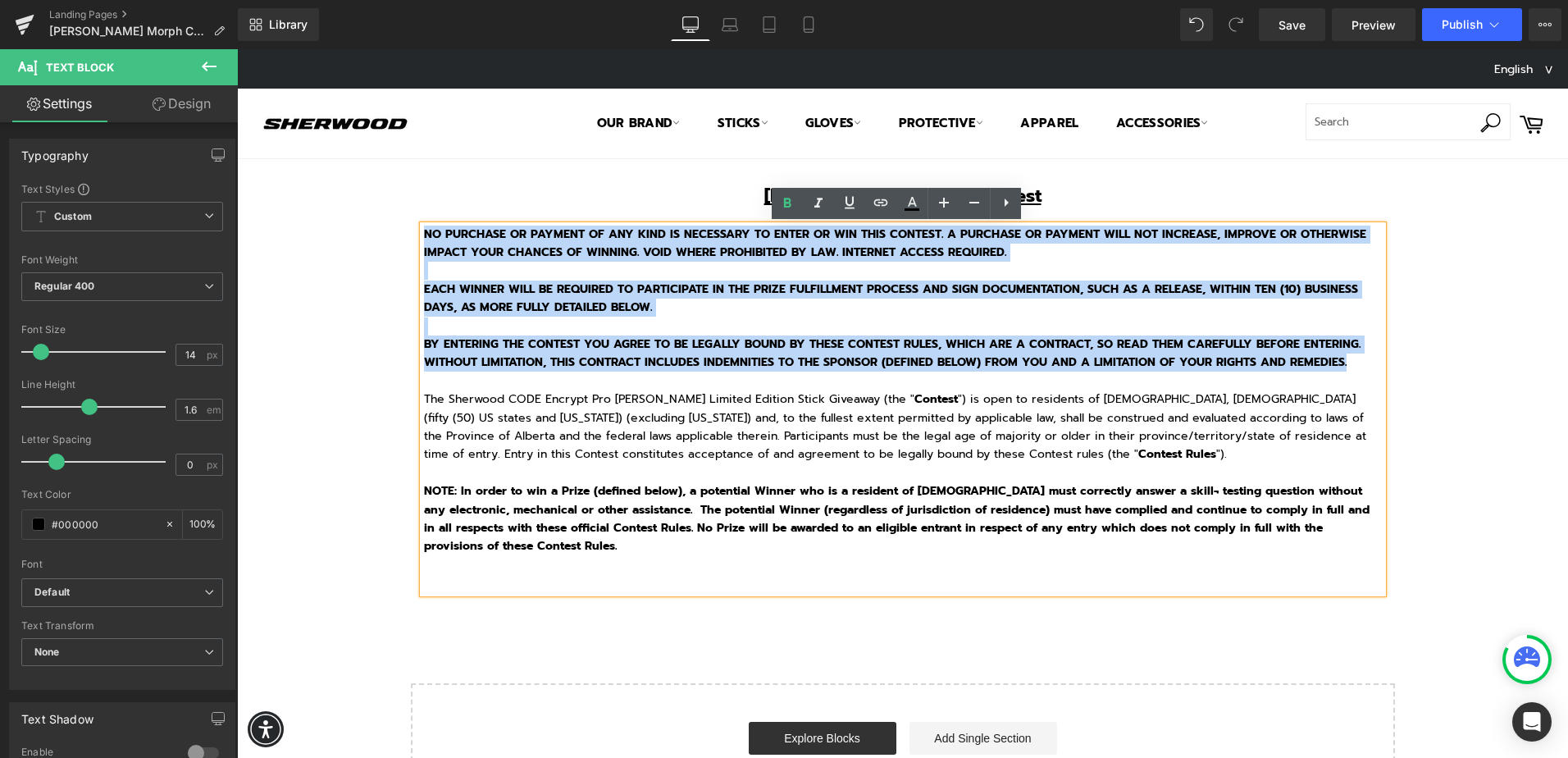
drag, startPoint x: 417, startPoint y: 230, endPoint x: 1350, endPoint y: 363, distance: 942.4
click at [1350, 363] on div "NO PURCHASE OR PAYMENT OF ANY KIND IS NECESSARY TO ENTER OR WIN THIS CONTEST. A…" at bounding box center [902, 409] width 959 height 368
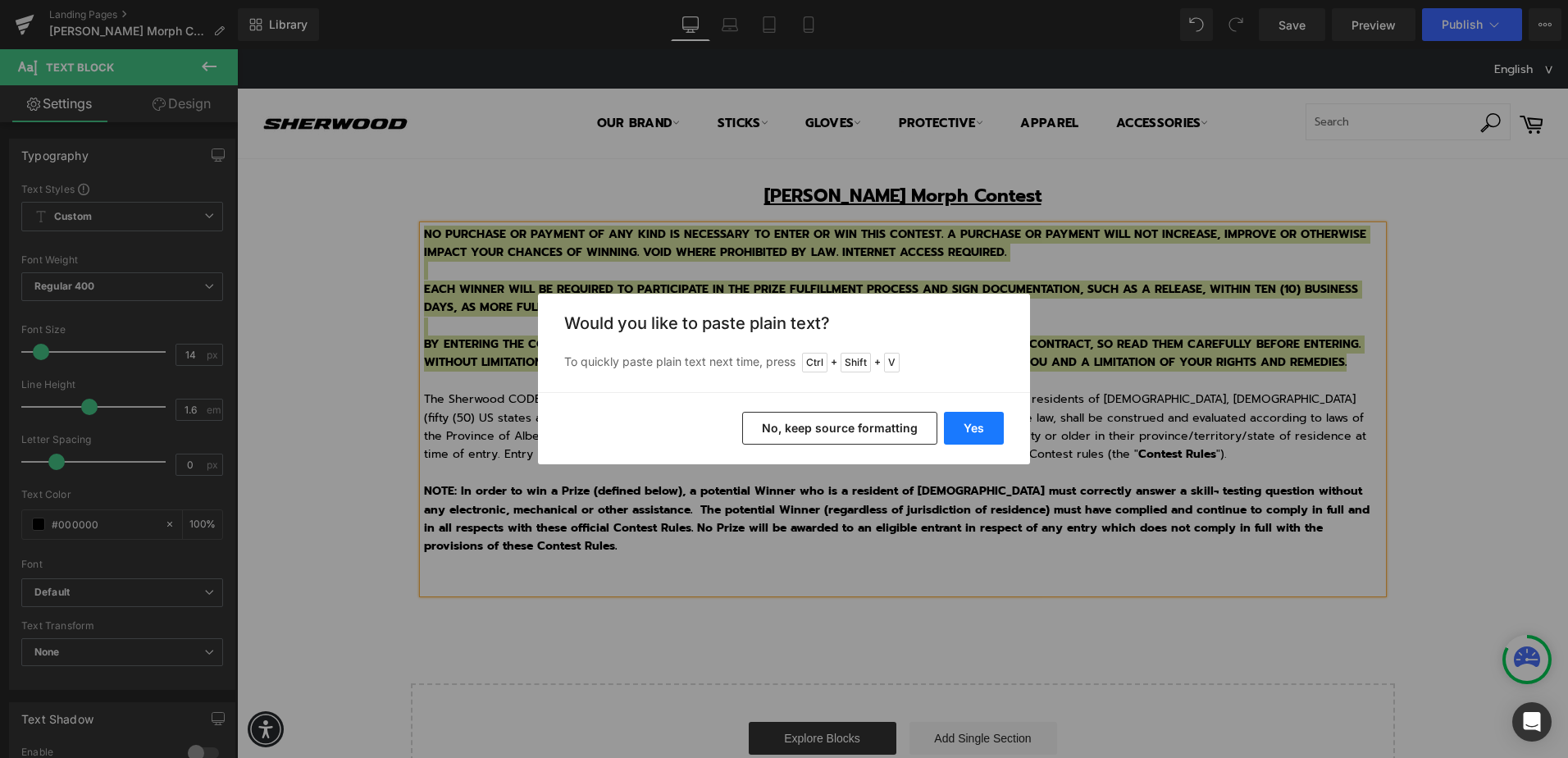
click at [966, 428] on button "Yes" at bounding box center [973, 428] width 60 height 32
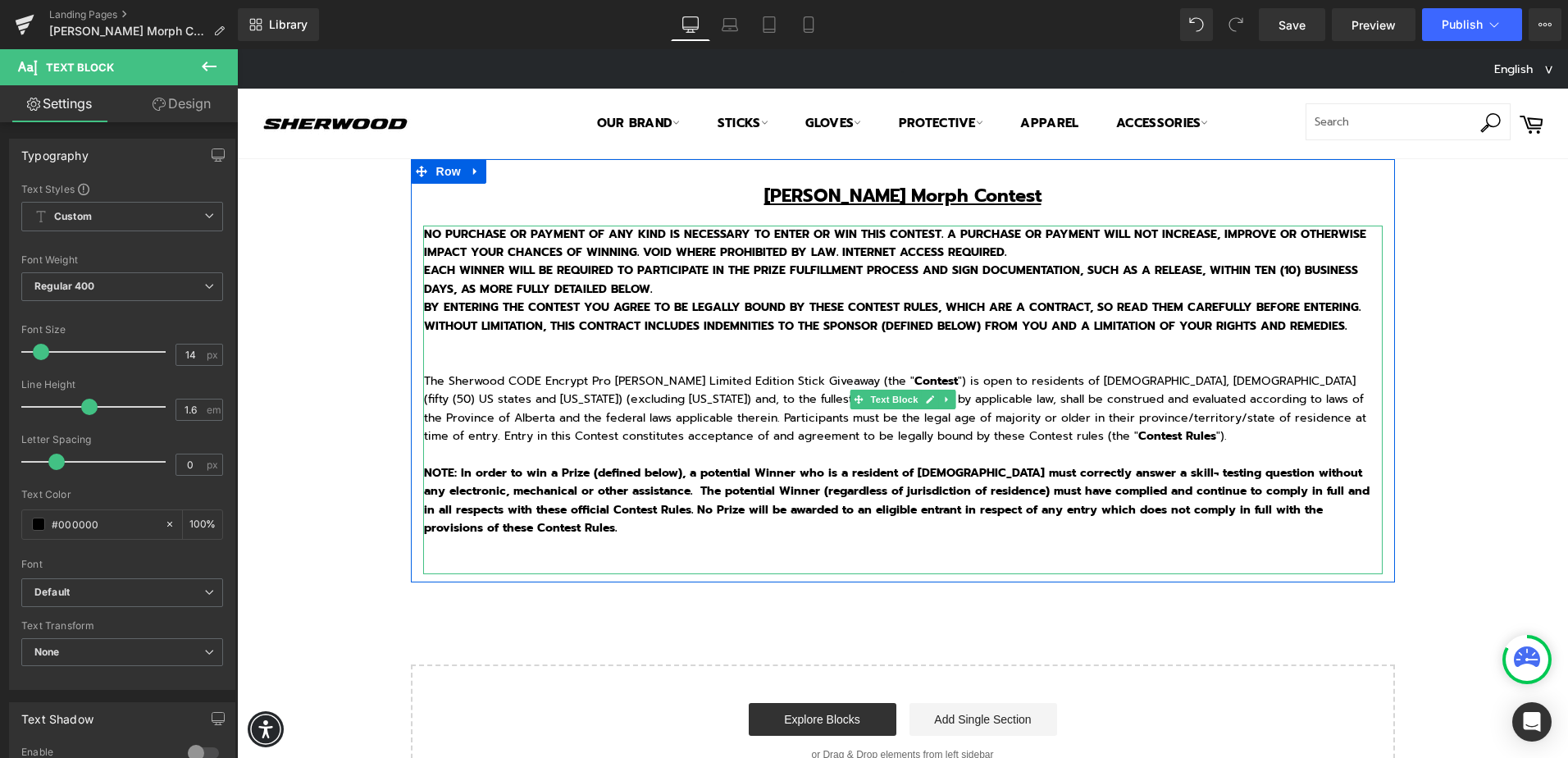
drag, startPoint x: 1013, startPoint y: 245, endPoint x: 1016, endPoint y: 255, distance: 10.4
click at [1013, 245] on p "NO PURCHASE OR PAYMENT OF ANY KIND IS NECESSARY TO ENTER OR WIN THIS CONTEST. A…" at bounding box center [902, 244] width 958 height 37
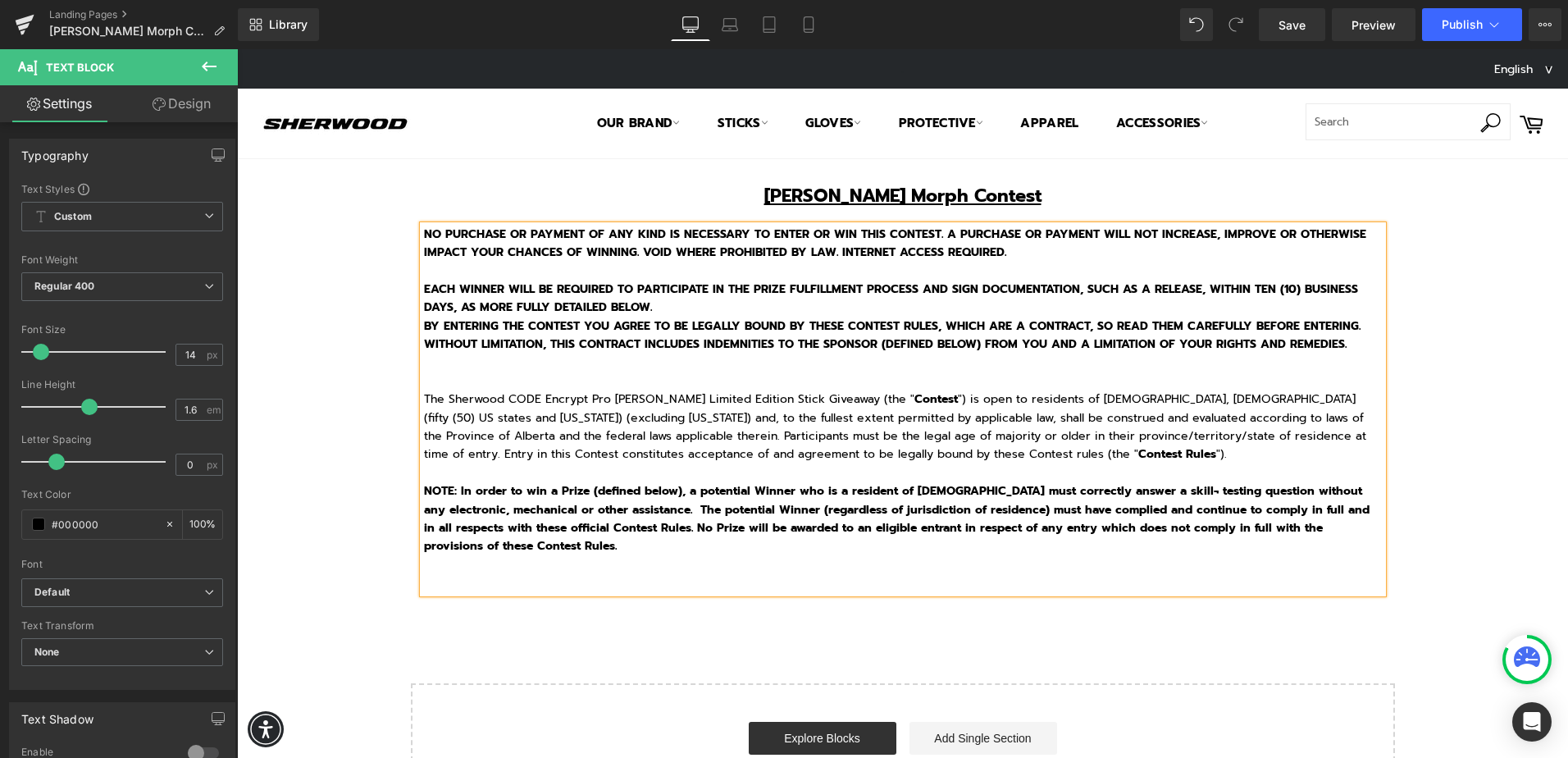
click at [763, 304] on p "EACH WINNER WILL BE REQUIRED TO PARTICIPATE IN THE PRIZE FULFILLMENT PROCESS AN…" at bounding box center [902, 299] width 958 height 37
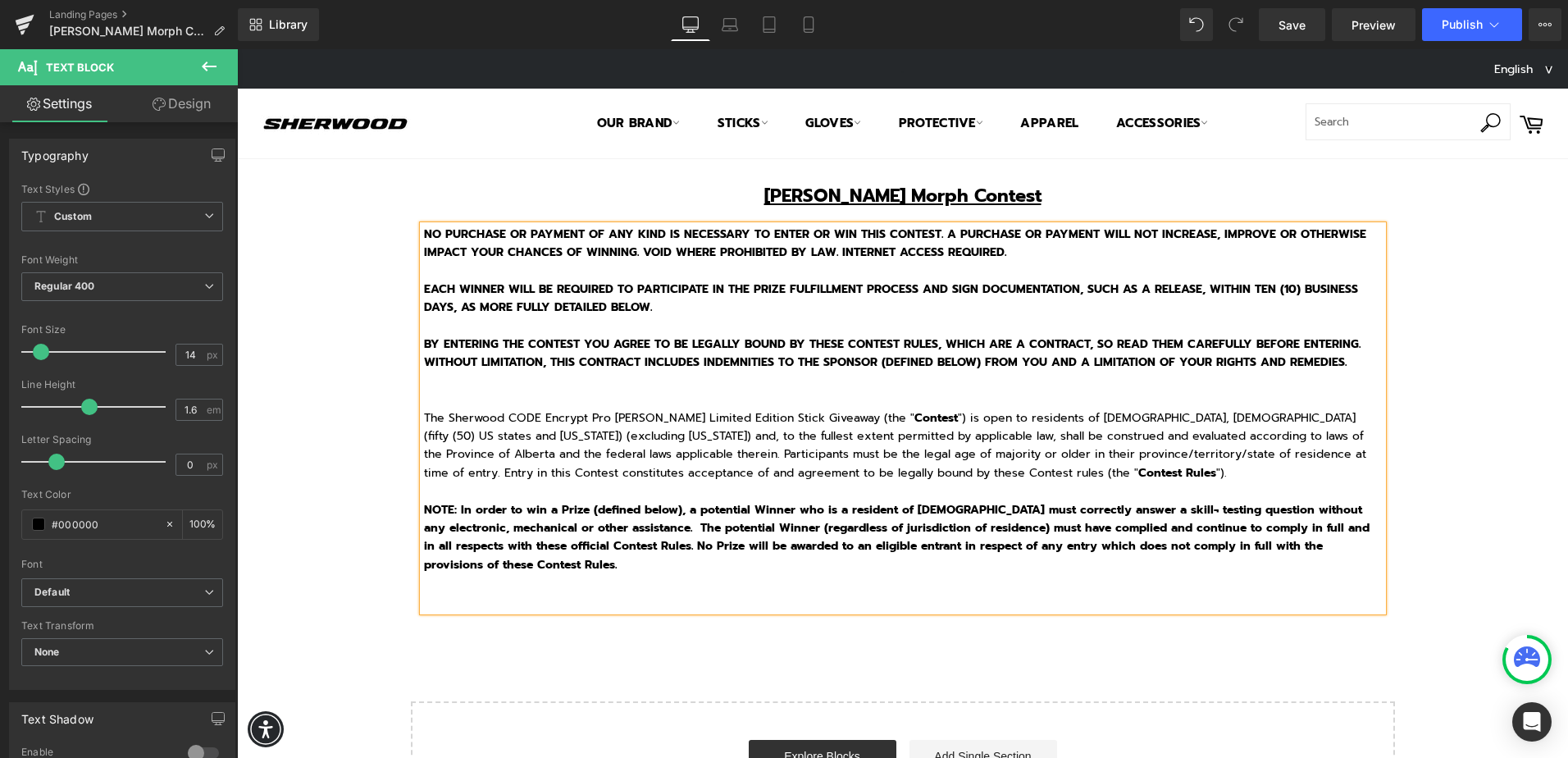
drag, startPoint x: 473, startPoint y: 434, endPoint x: 455, endPoint y: 417, distance: 24.8
click at [473, 434] on div "The Sherwood CODE Encrypt Pro Willy Styles Limited Edition Stick Giveaway (the …" at bounding box center [902, 445] width 958 height 74
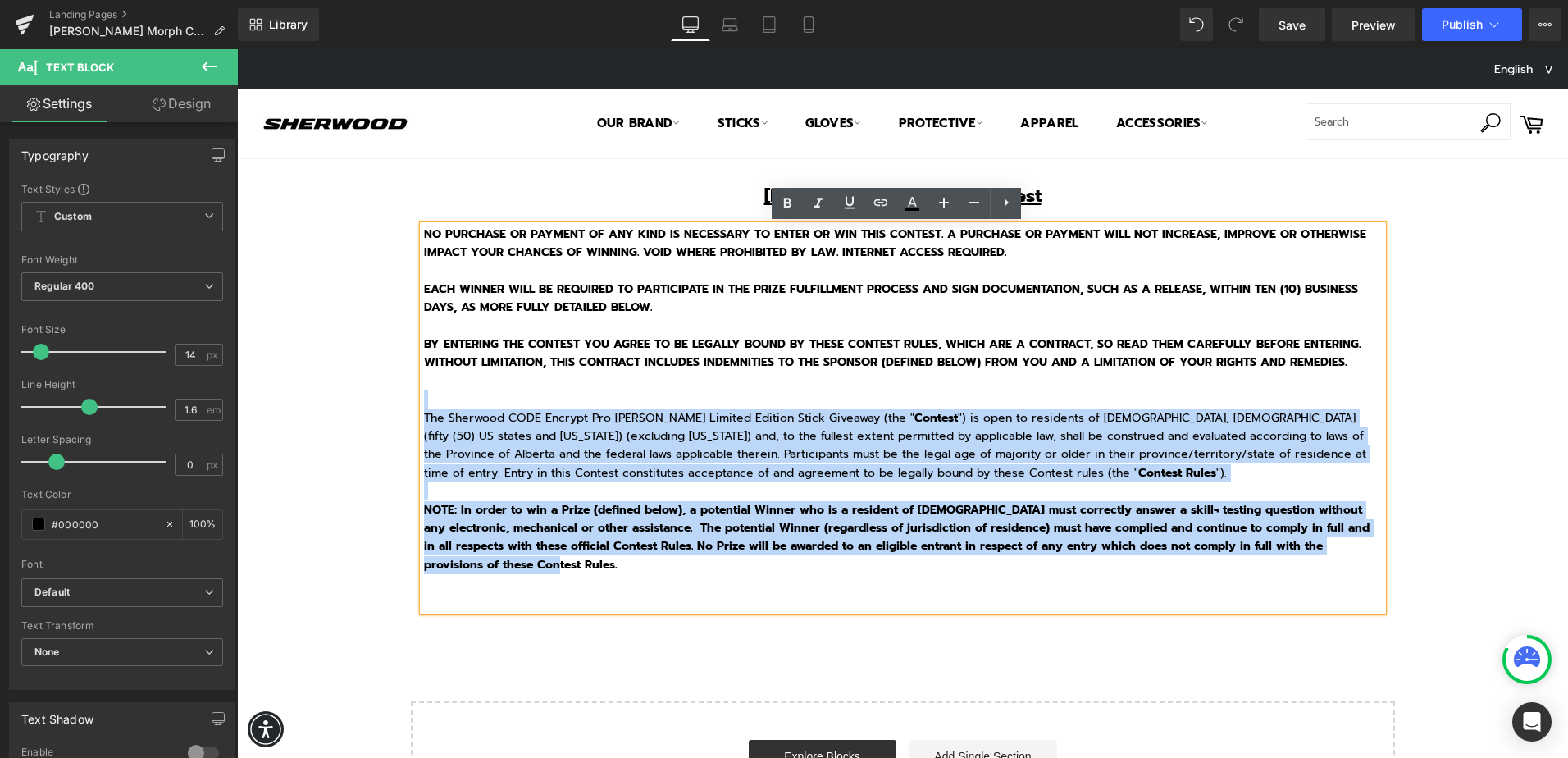
drag, startPoint x: 418, startPoint y: 392, endPoint x: 804, endPoint y: 564, distance: 422.6
click at [804, 564] on div "NO PURCHASE OR PAYMENT OF ANY KIND IS NECESSARY TO ENTER OR WIN THIS CONTEST. A…" at bounding box center [902, 418] width 959 height 386
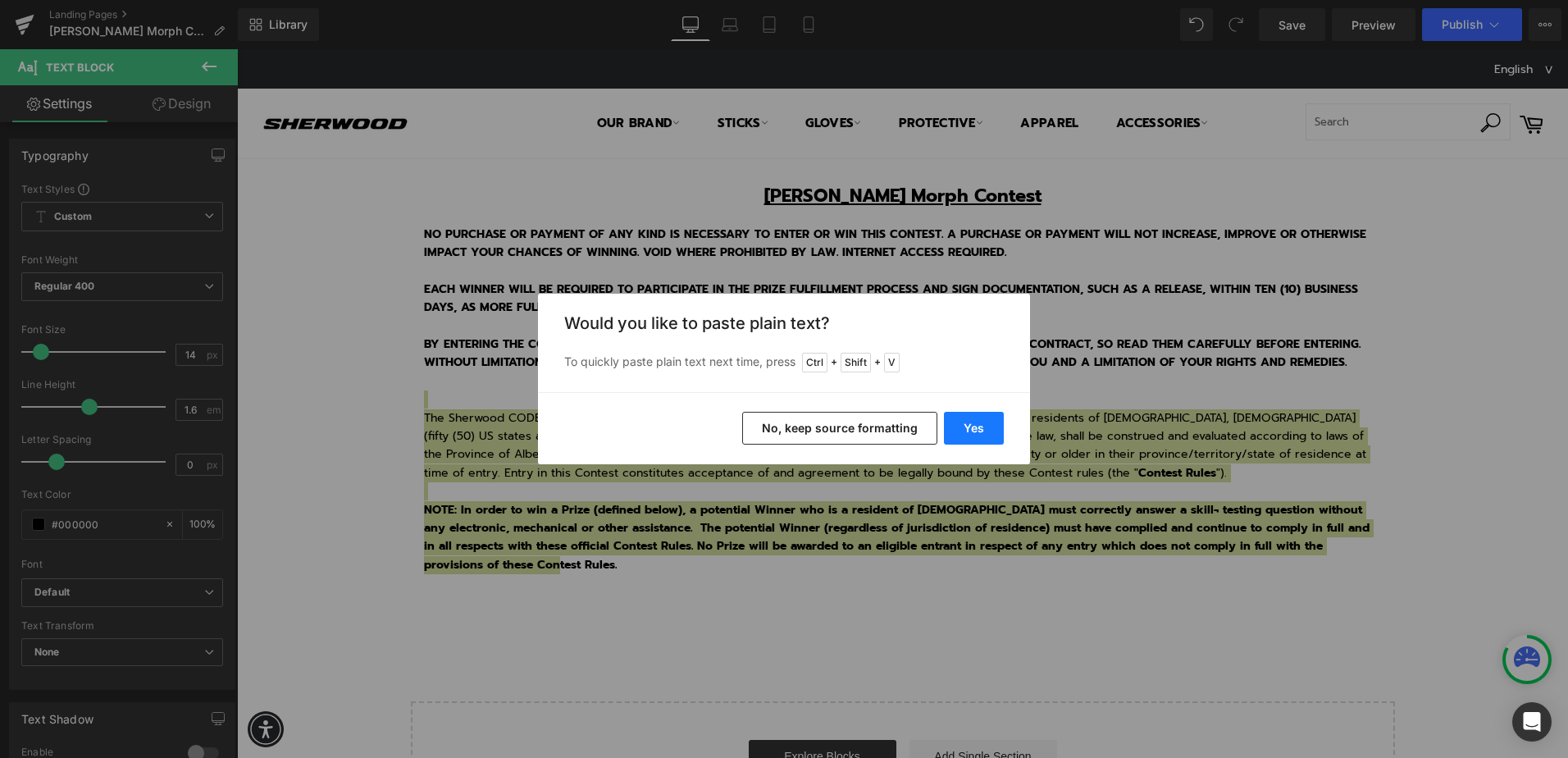
click at [955, 421] on button "Yes" at bounding box center [973, 428] width 60 height 32
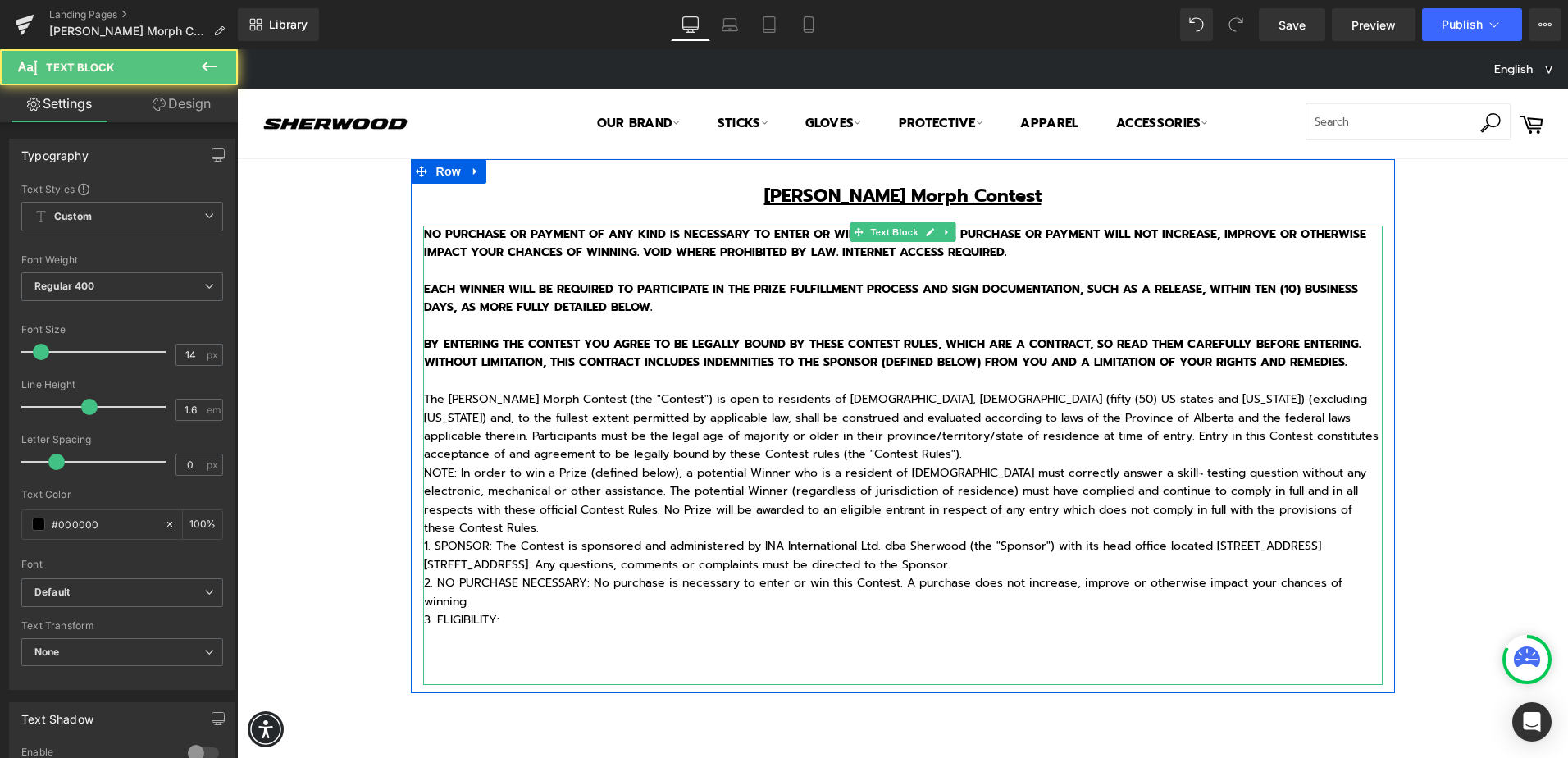
click at [684, 397] on p "The Sherwood REKKER Morph Contest (the "Contest") is open to residents of Canad…" at bounding box center [902, 427] width 958 height 74
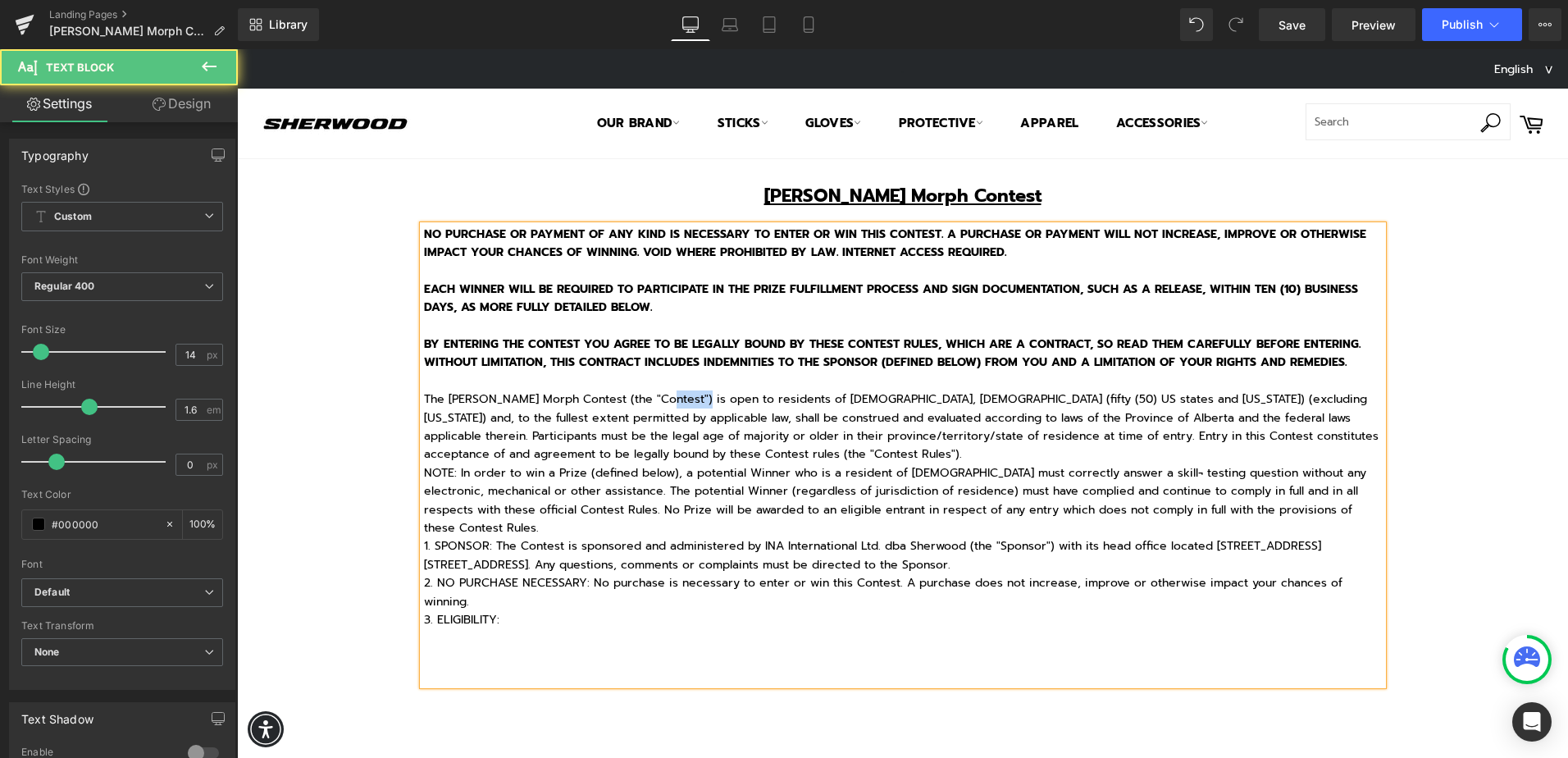
click at [684, 397] on p "The Sherwood REKKER Morph Contest (the "Contest") is open to residents of Canad…" at bounding box center [902, 427] width 958 height 74
click at [804, 454] on p "The Sherwood REKKER Morph Contest (the " Contest ") is open to residents of Can…" at bounding box center [902, 427] width 958 height 74
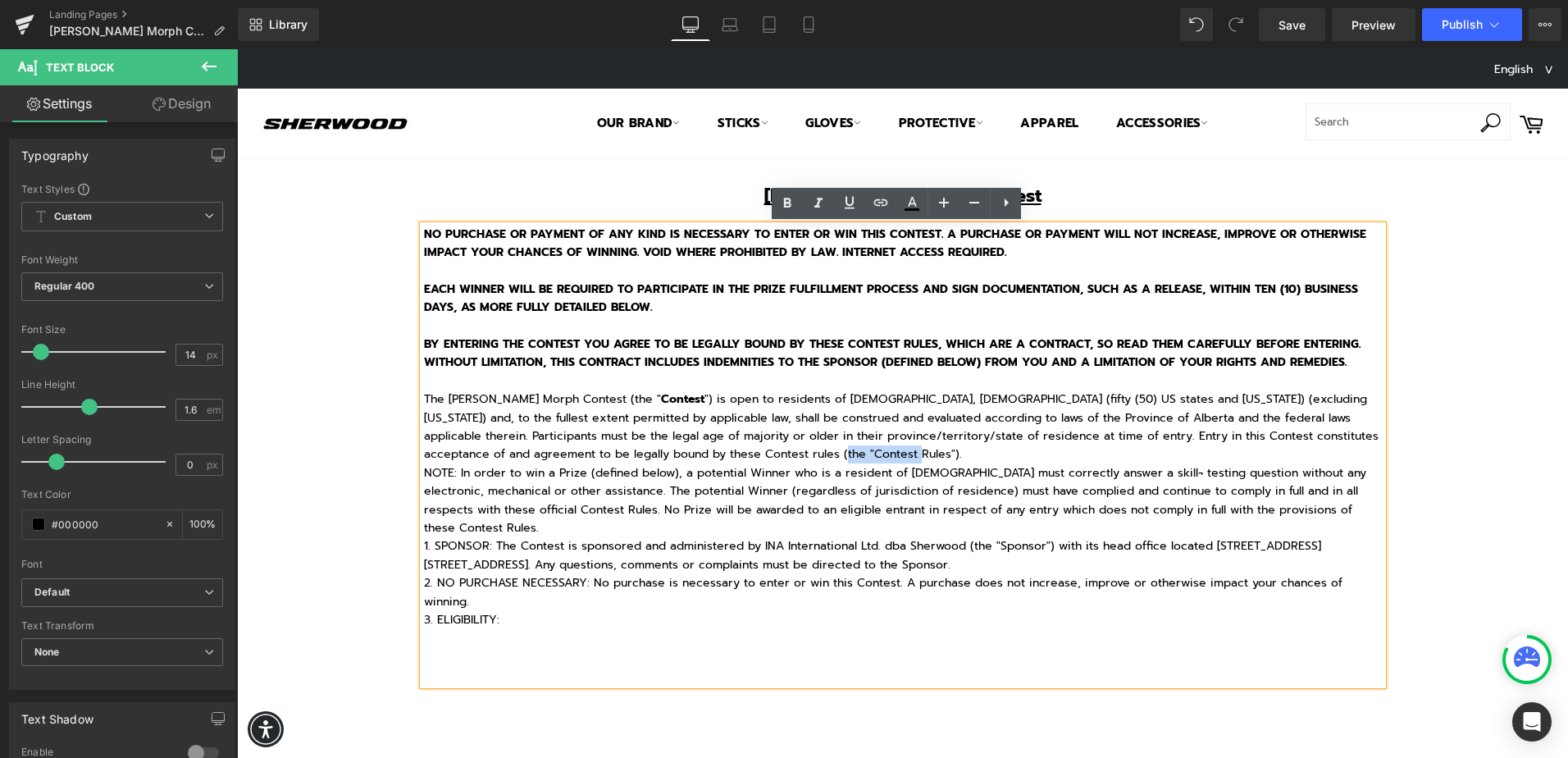
drag, startPoint x: 800, startPoint y: 453, endPoint x: 875, endPoint y: 453, distance: 75.0
click at [875, 453] on p "The Sherwood REKKER Morph Contest (the " Contest ") is open to residents of Can…" at bounding box center [902, 427] width 958 height 74
click at [901, 449] on p "The Sherwood REKKER Morph Contest (the " Contest ") is open to residents of Can…" at bounding box center [902, 427] width 958 height 74
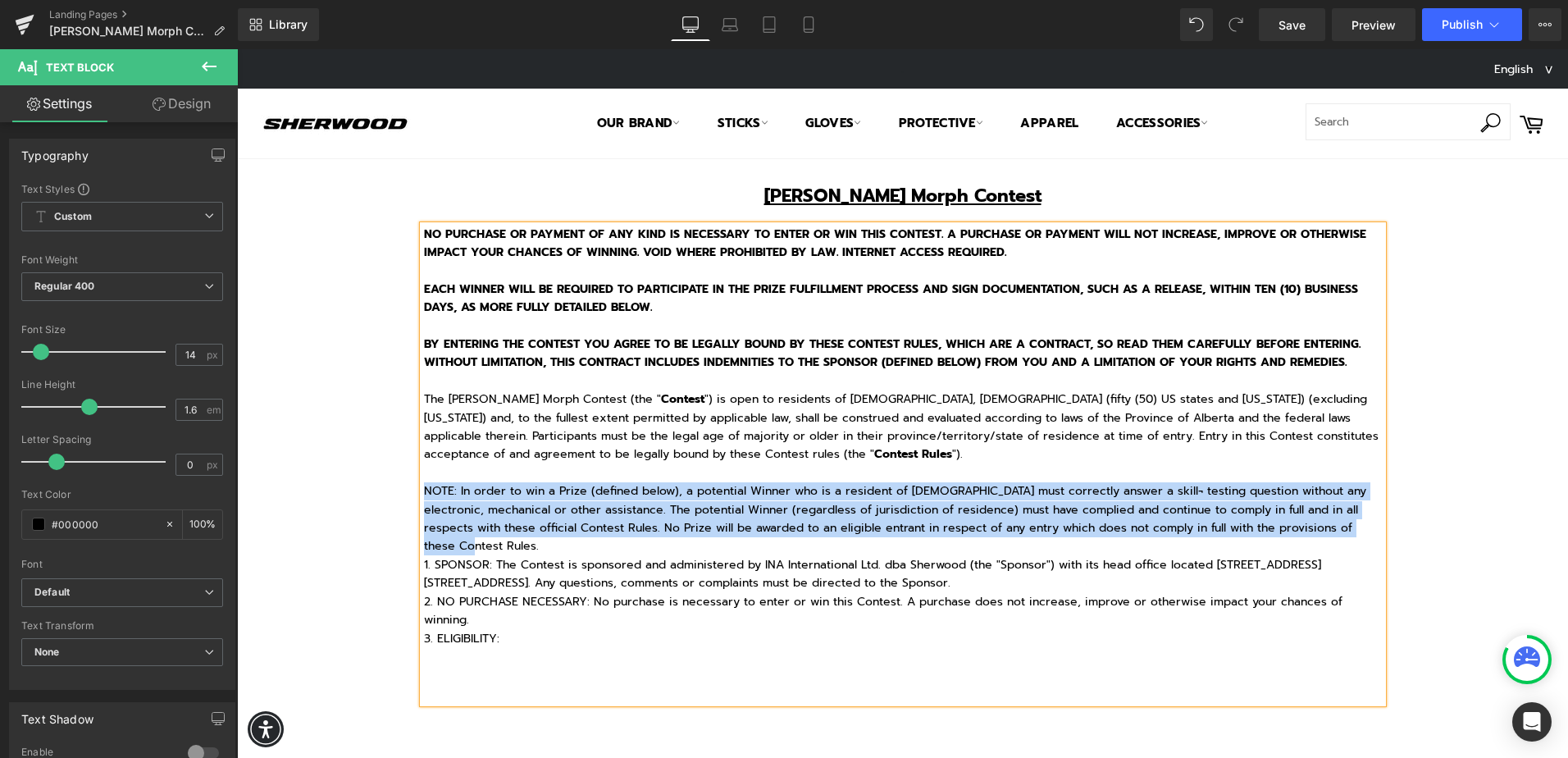
drag, startPoint x: 420, startPoint y: 492, endPoint x: 1298, endPoint y: 549, distance: 879.8
click at [1298, 549] on p "NOTE: In order to win a Prize (defined below), a potential Winner who is a resi…" at bounding box center [902, 519] width 958 height 74
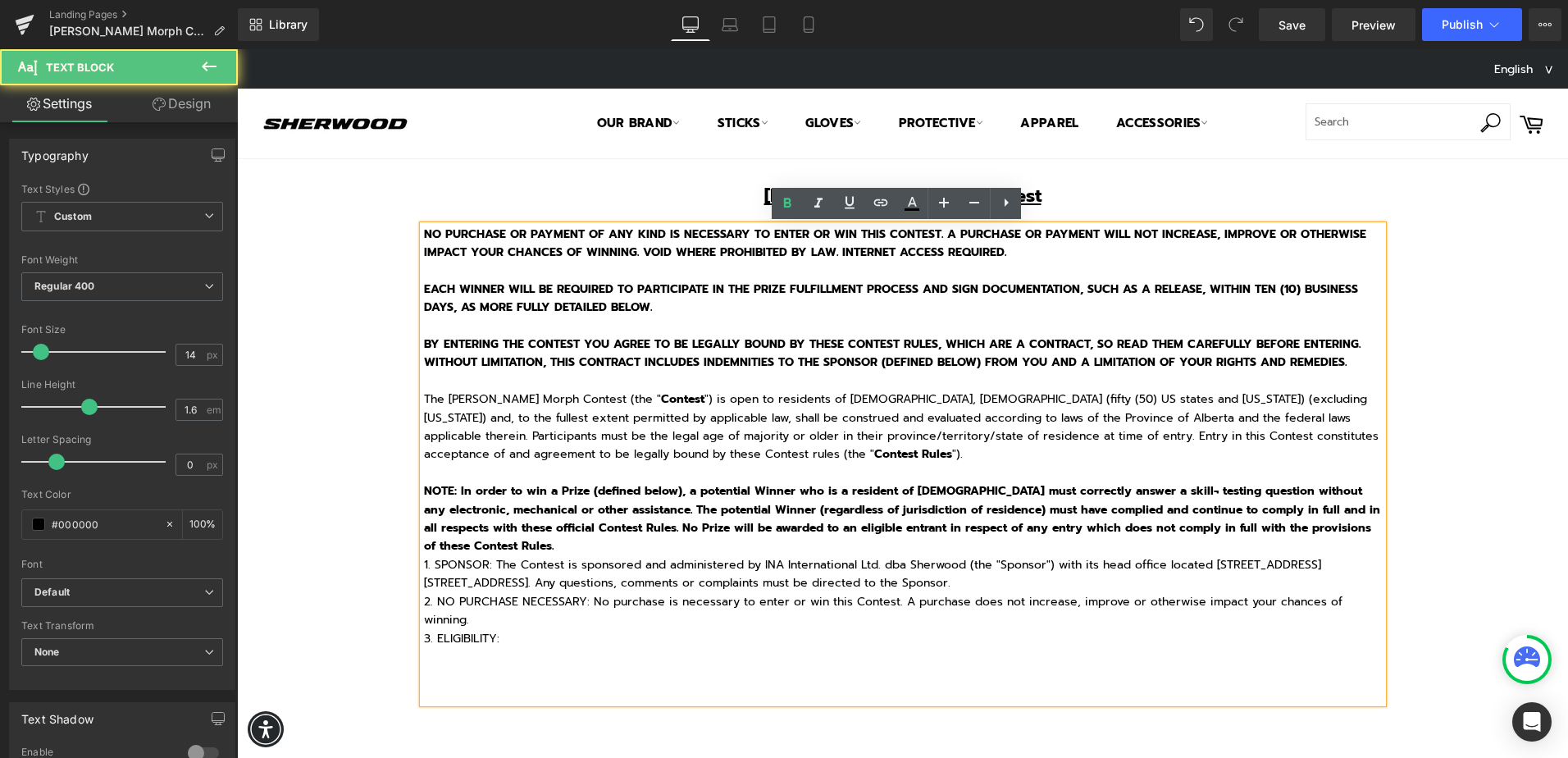
click at [504, 538] on p "NOTE: In order to win a Prize (defined below), a potential Winner who is a resi…" at bounding box center [902, 519] width 958 height 74
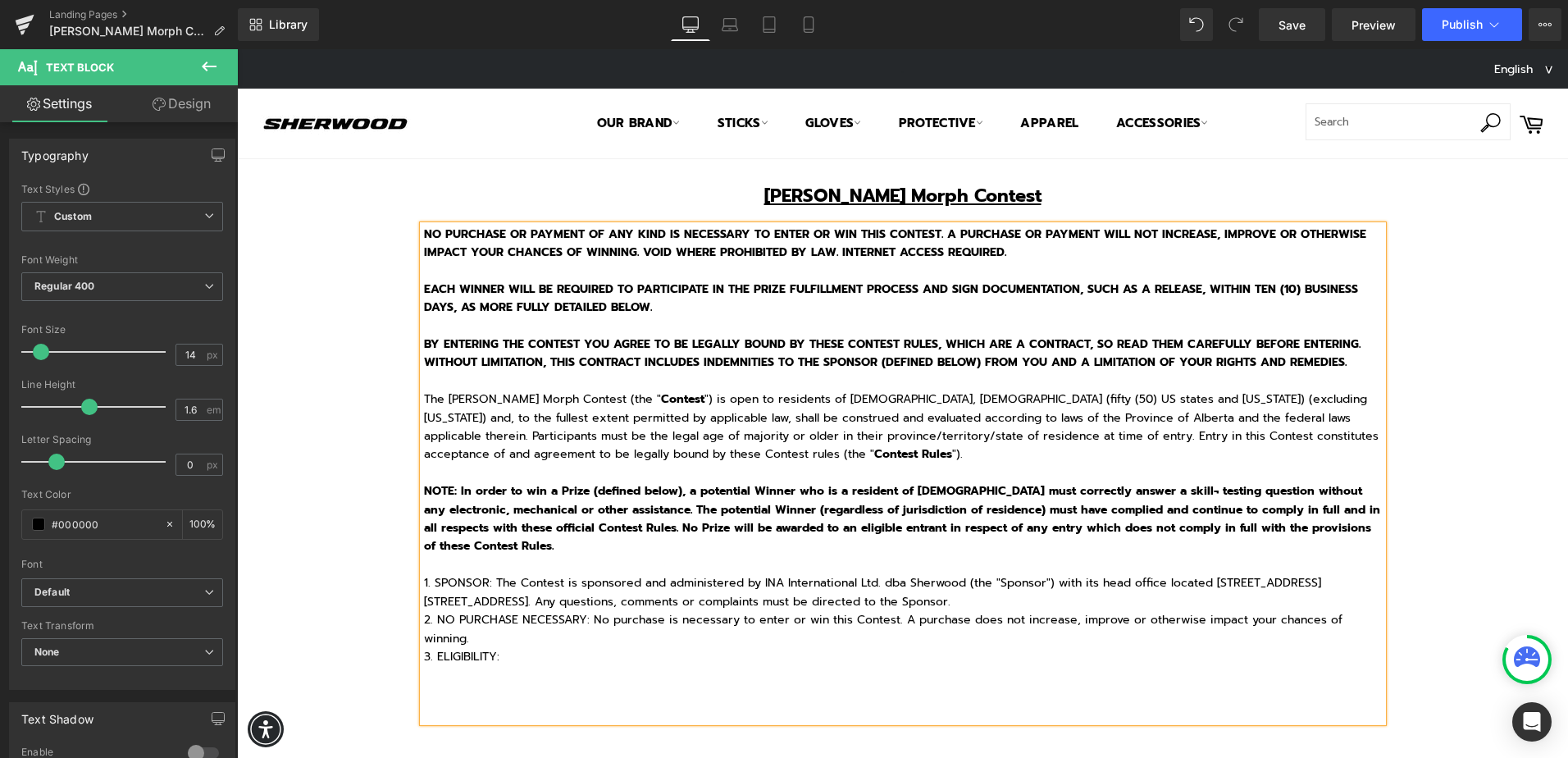
click at [1050, 598] on p "1. SPONSOR: The Contest is sponsored and administered by INA International Ltd.…" at bounding box center [902, 593] width 958 height 37
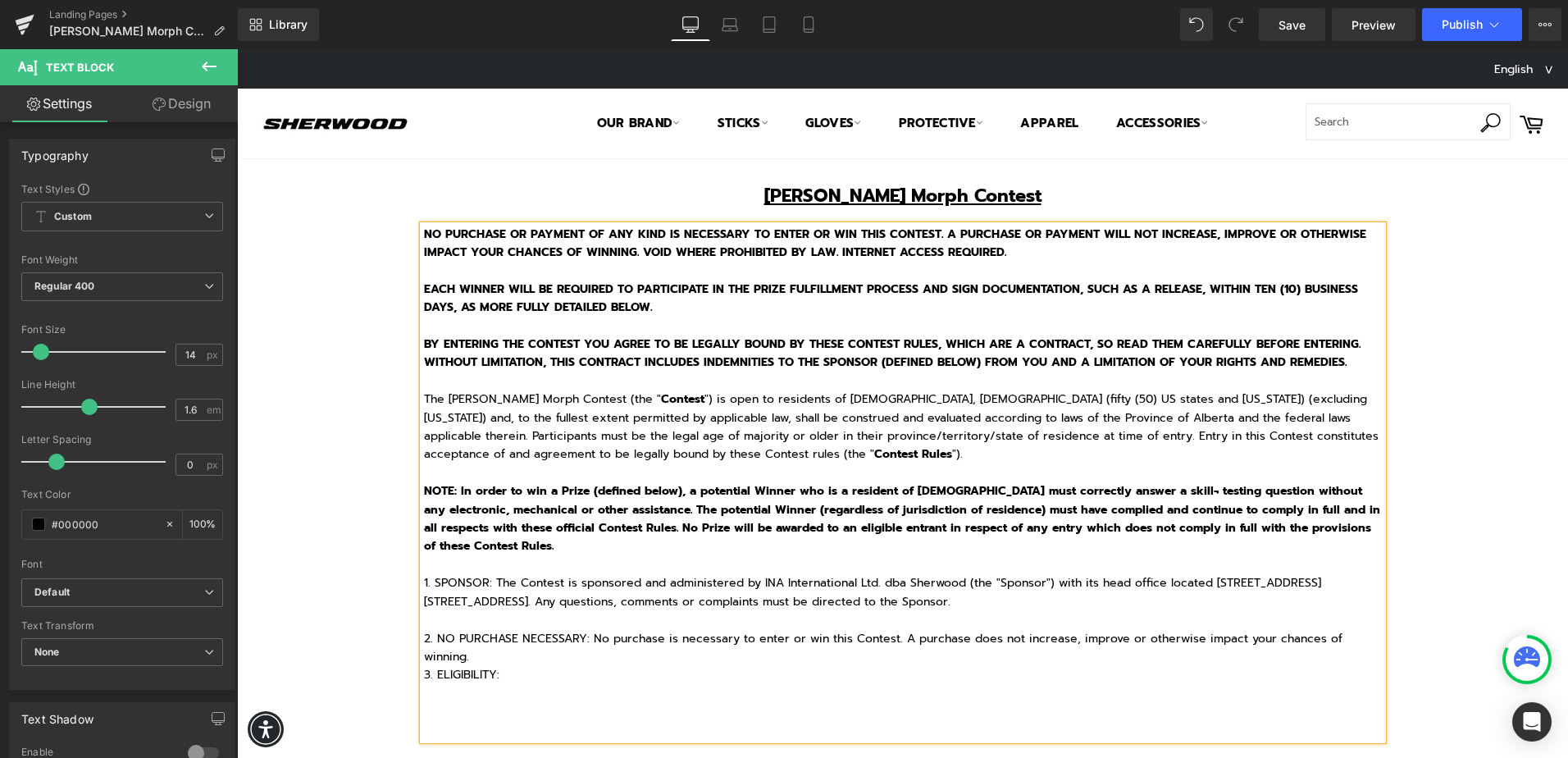
click at [1373, 638] on p "2. NO PURCHASE NECESSARY: No purchase is necessary to enter or win this Contest…" at bounding box center [902, 649] width 958 height 37
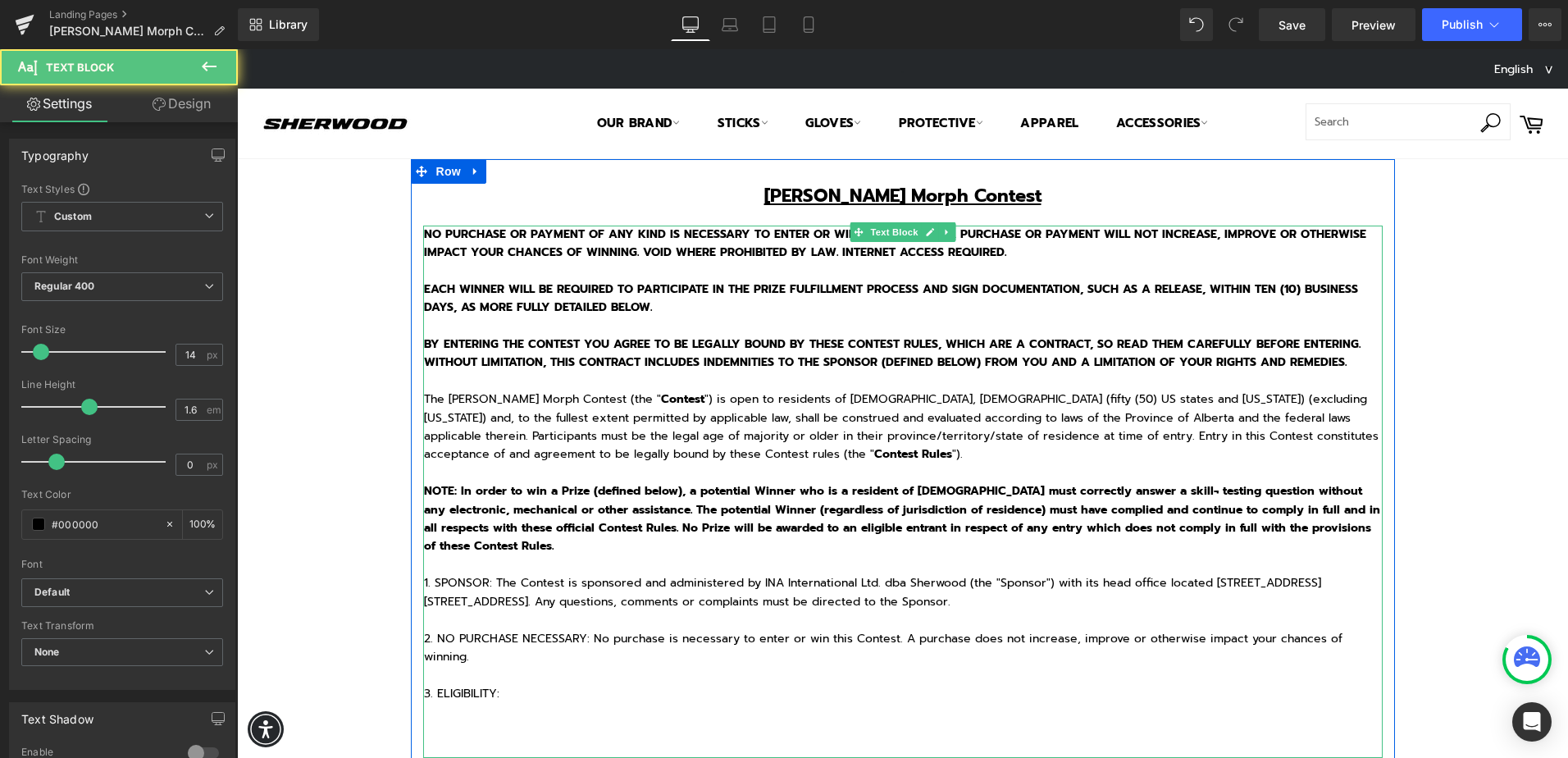
click at [458, 581] on p "1. SPONSOR: The Contest is sponsored and administered by INA International Ltd.…" at bounding box center [902, 593] width 958 height 37
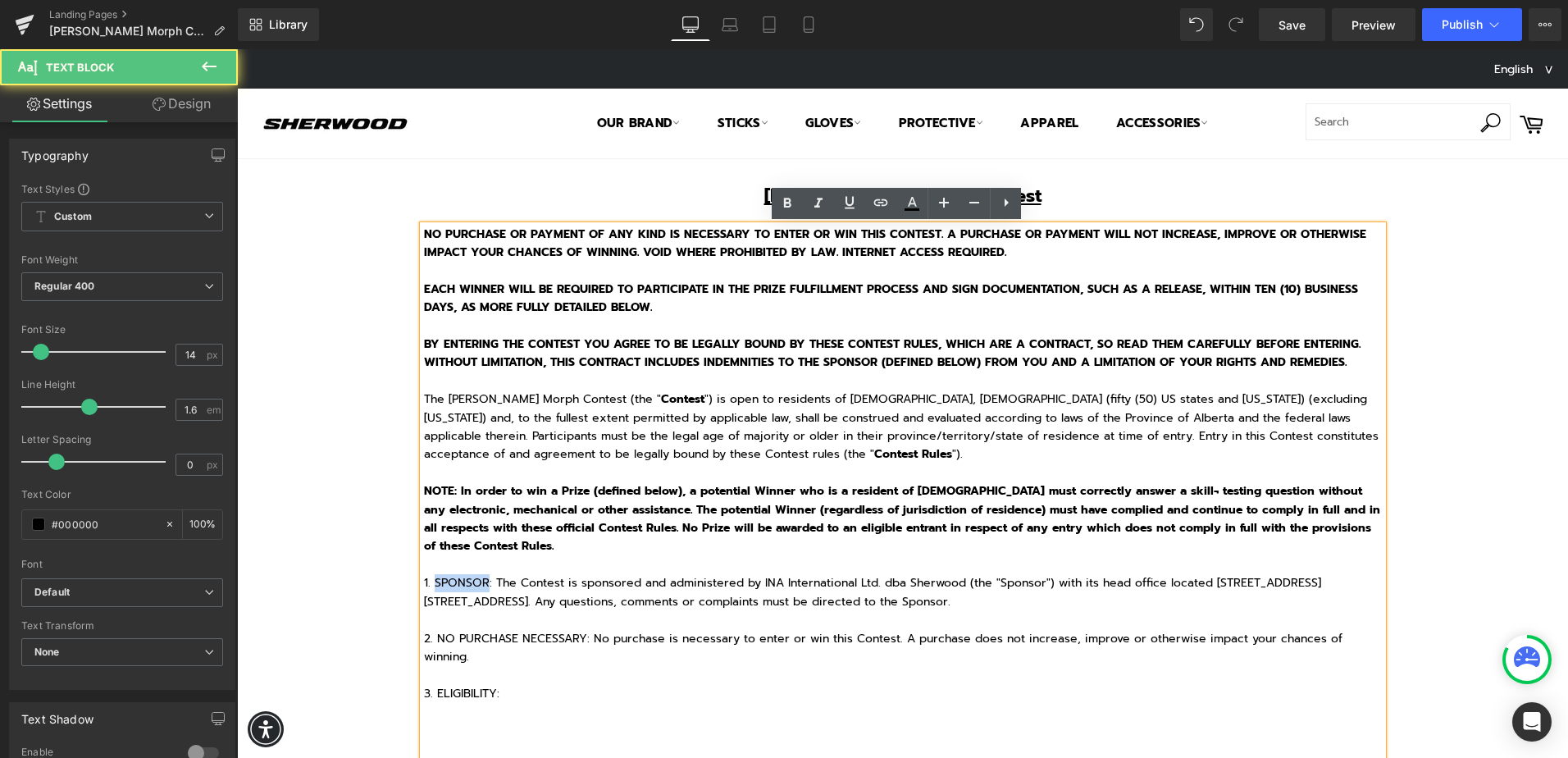
click at [458, 581] on p "1. SPONSOR: The Contest is sponsored and administered by INA International Ltd.…" at bounding box center [902, 593] width 958 height 37
drag, startPoint x: 484, startPoint y: 583, endPoint x: 417, endPoint y: 580, distance: 67.1
click at [423, 580] on div "NO PURCHASE OR PAYMENT OF ANY KIND IS NECESSARY TO ENTER OR WIN THIS CONTEST. A…" at bounding box center [902, 492] width 959 height 533
click at [428, 578] on p "1. SPONSOR: The Contest is sponsored and administered by INA International Ltd.…" at bounding box center [902, 593] width 958 height 37
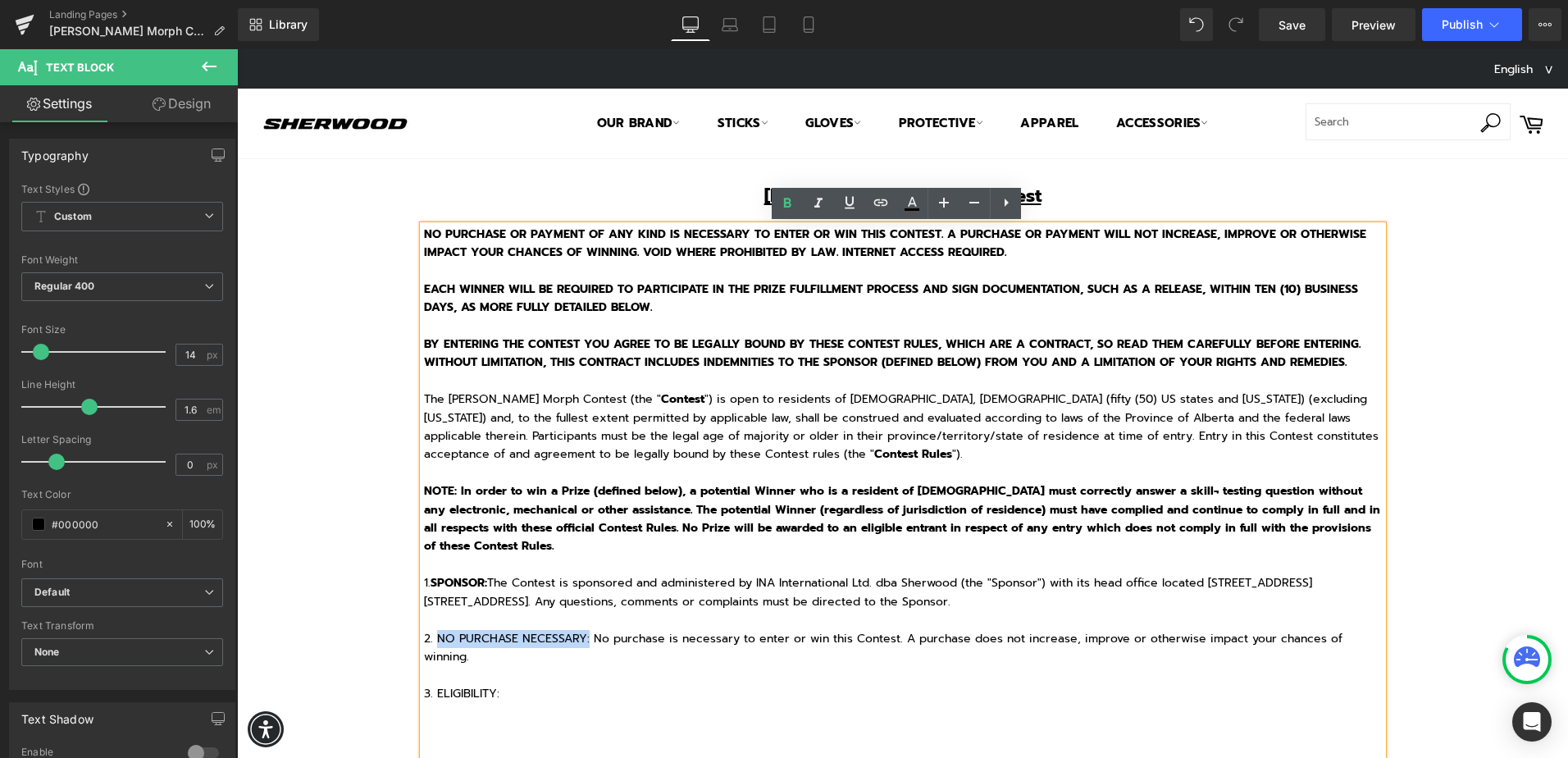
drag, startPoint x: 433, startPoint y: 638, endPoint x: 581, endPoint y: 636, distance: 148.0
click at [581, 636] on p "2. NO PURCHASE NECESSARY: No purchase is necessary to enter or win this Contest…" at bounding box center [902, 649] width 958 height 37
click at [1004, 585] on p "1. SPONSOR: The Contest is sponsored and administered by INA International Ltd.…" at bounding box center [902, 593] width 958 height 37
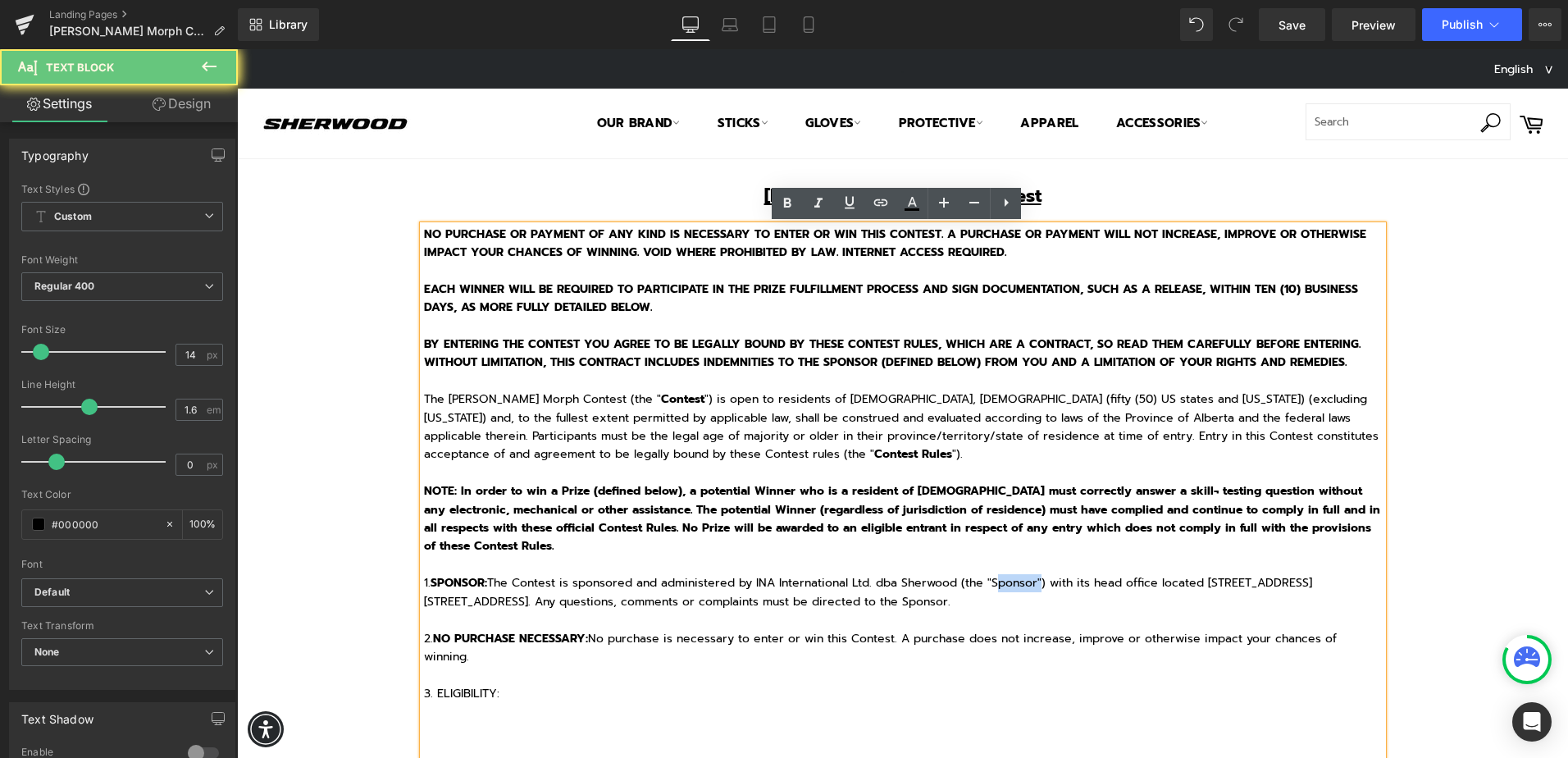
click at [1004, 585] on p "1. SPONSOR: The Contest is sponsored and administered by INA International Ltd.…" at bounding box center [902, 593] width 958 height 37
drag, startPoint x: 429, startPoint y: 692, endPoint x: 504, endPoint y: 693, distance: 75.0
click at [504, 693] on p "3. ELIGIBILITY:" at bounding box center [902, 694] width 958 height 18
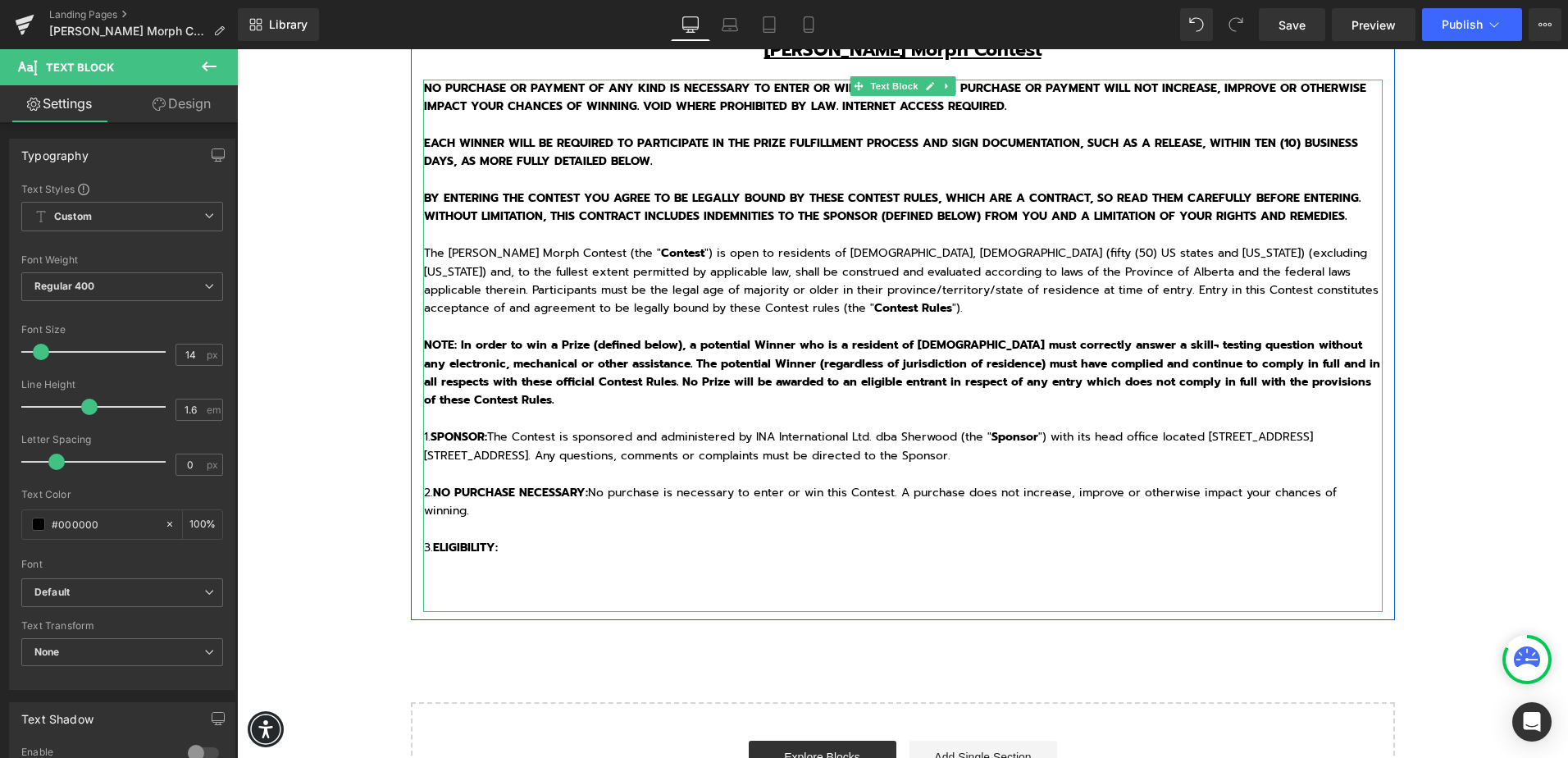
scroll to position [164, 0]
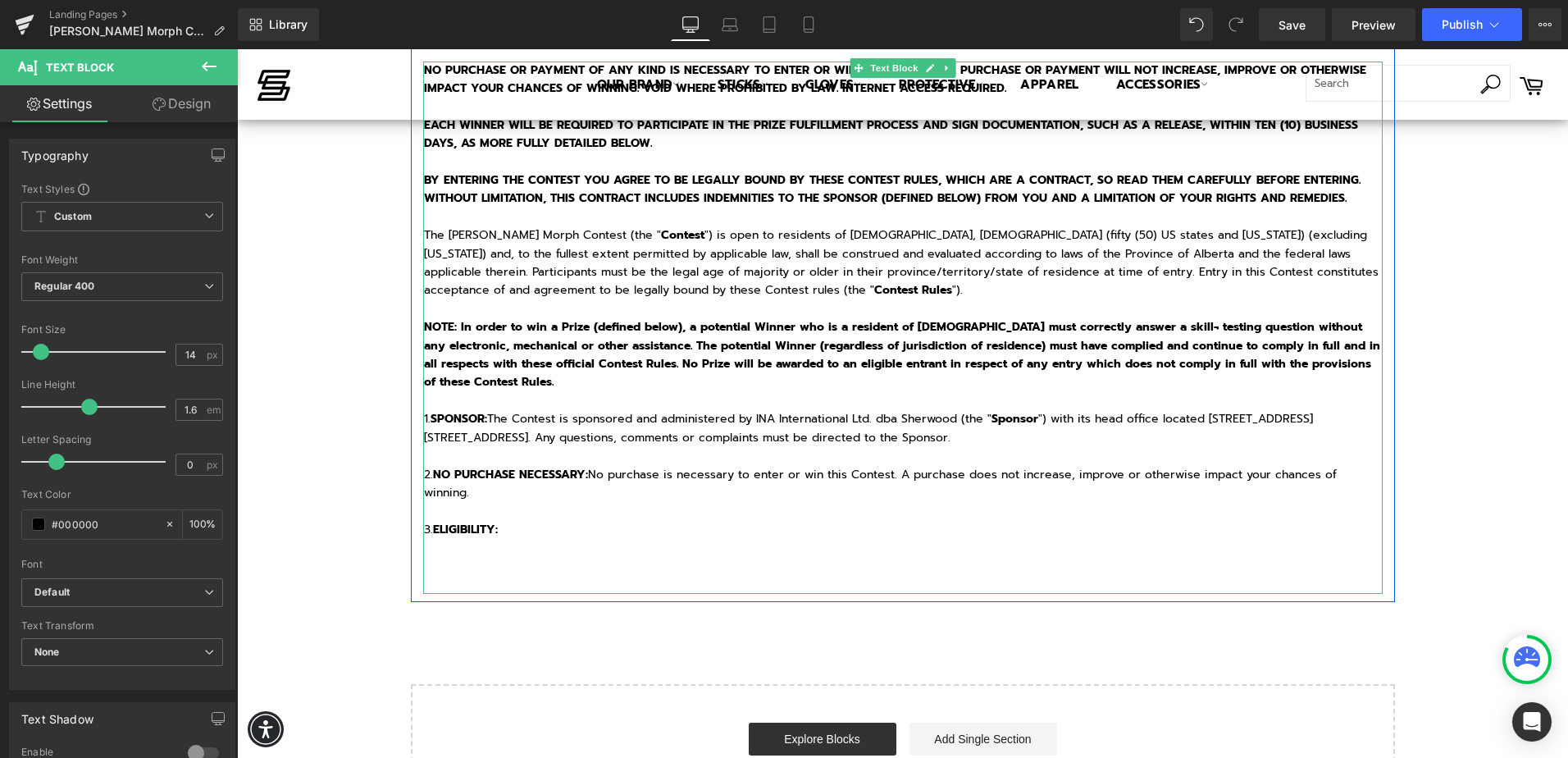
drag, startPoint x: 668, startPoint y: 535, endPoint x: 686, endPoint y: 543, distance: 19.7
click at [668, 535] on p "3. ELIGIBILITY:" at bounding box center [902, 530] width 958 height 18
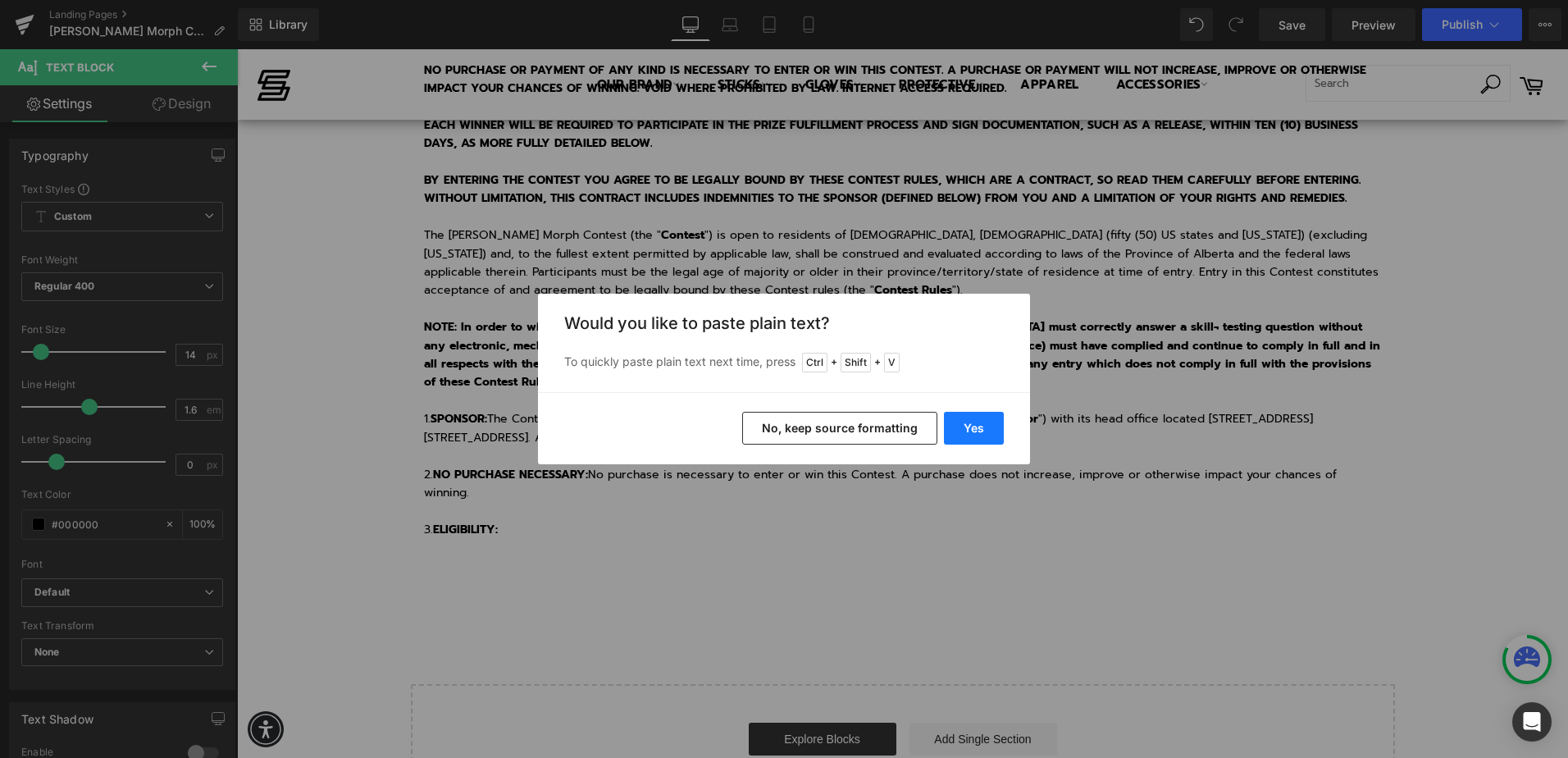
click at [978, 424] on button "Yes" at bounding box center [973, 428] width 60 height 32
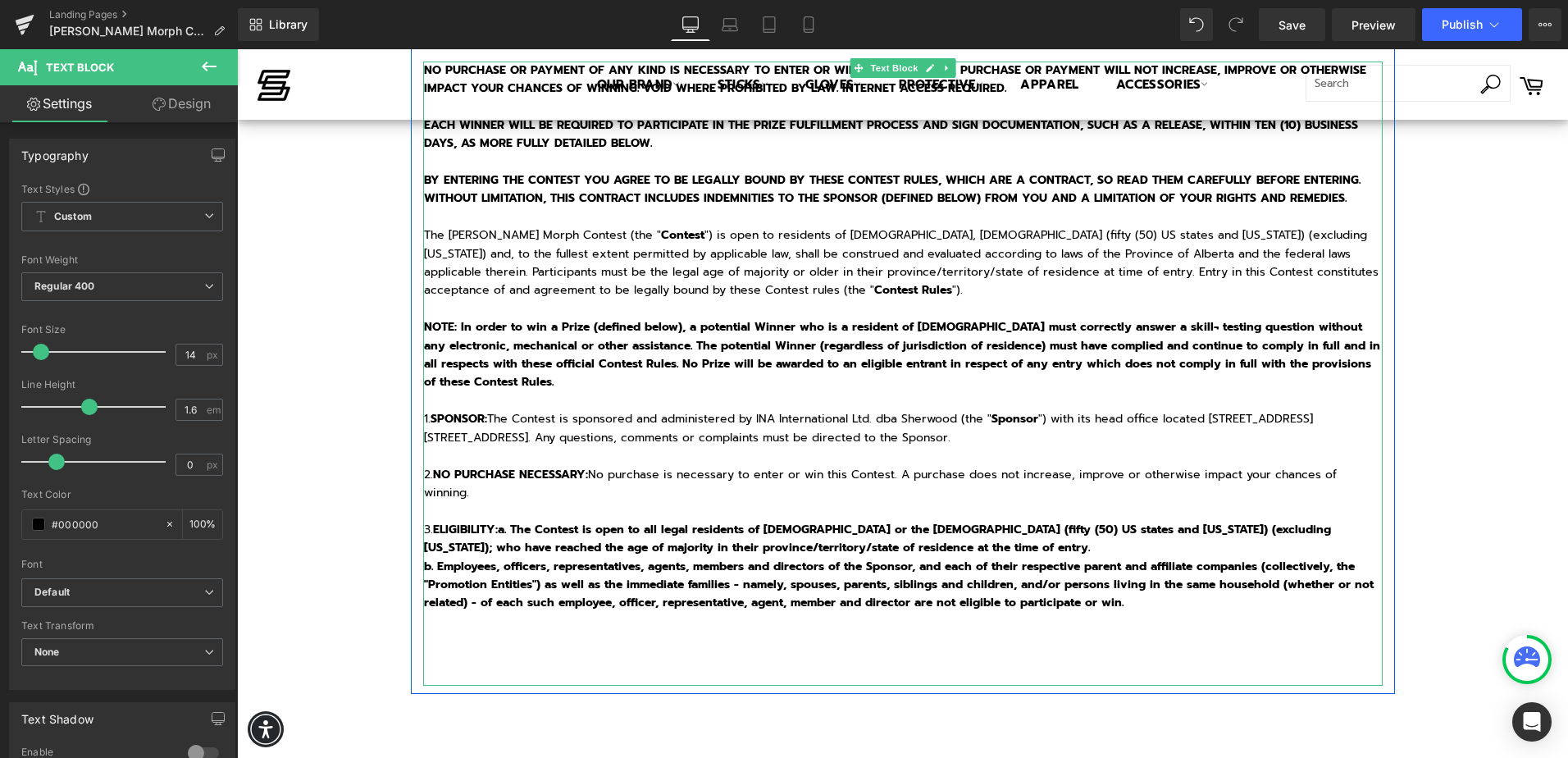
click at [494, 532] on strong "ELIGIBILITY:a. The Contest is open to all legal residents of Canada or the Unit…" at bounding box center [877, 539] width 907 height 35
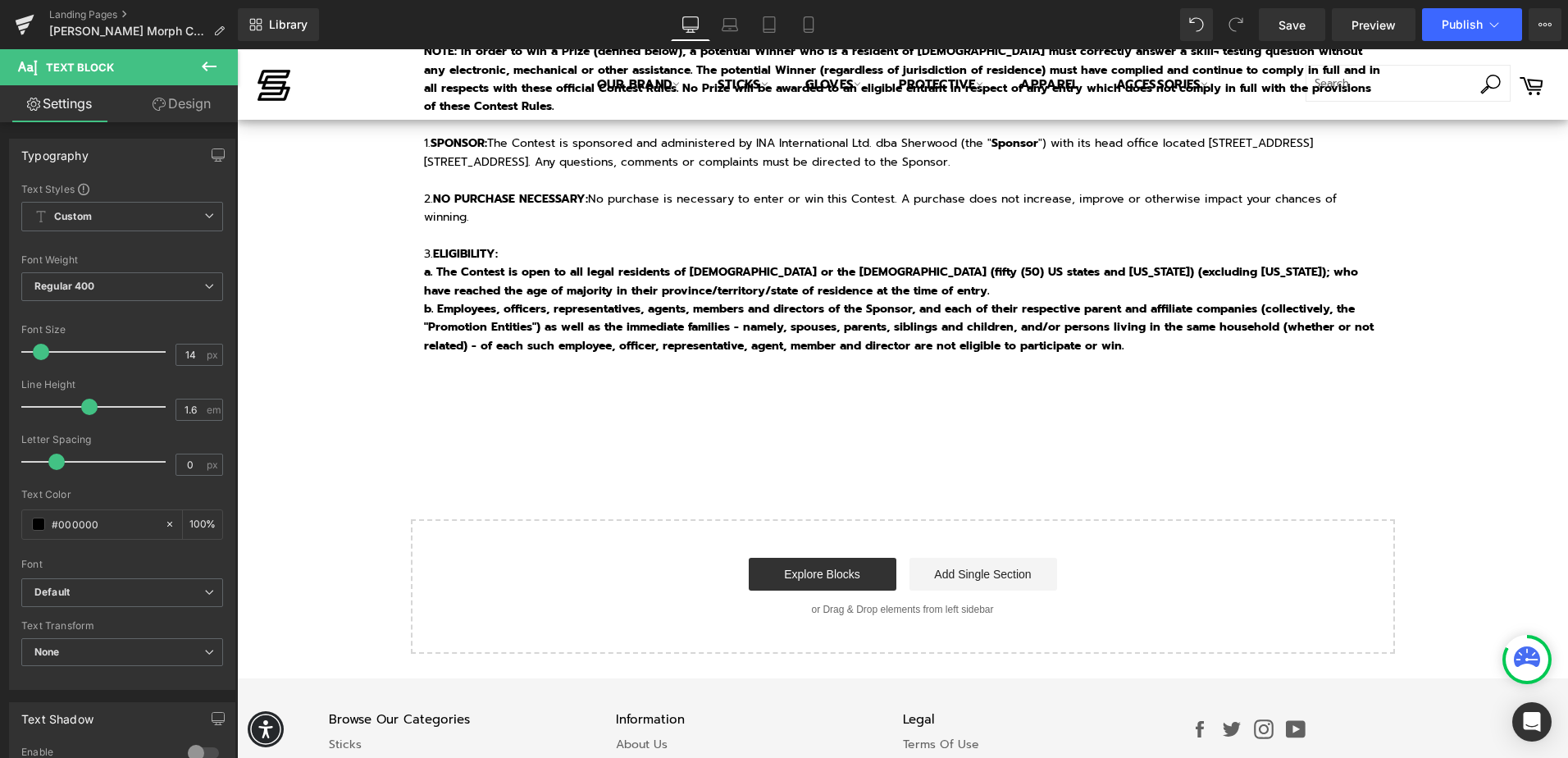
scroll to position [186, 0]
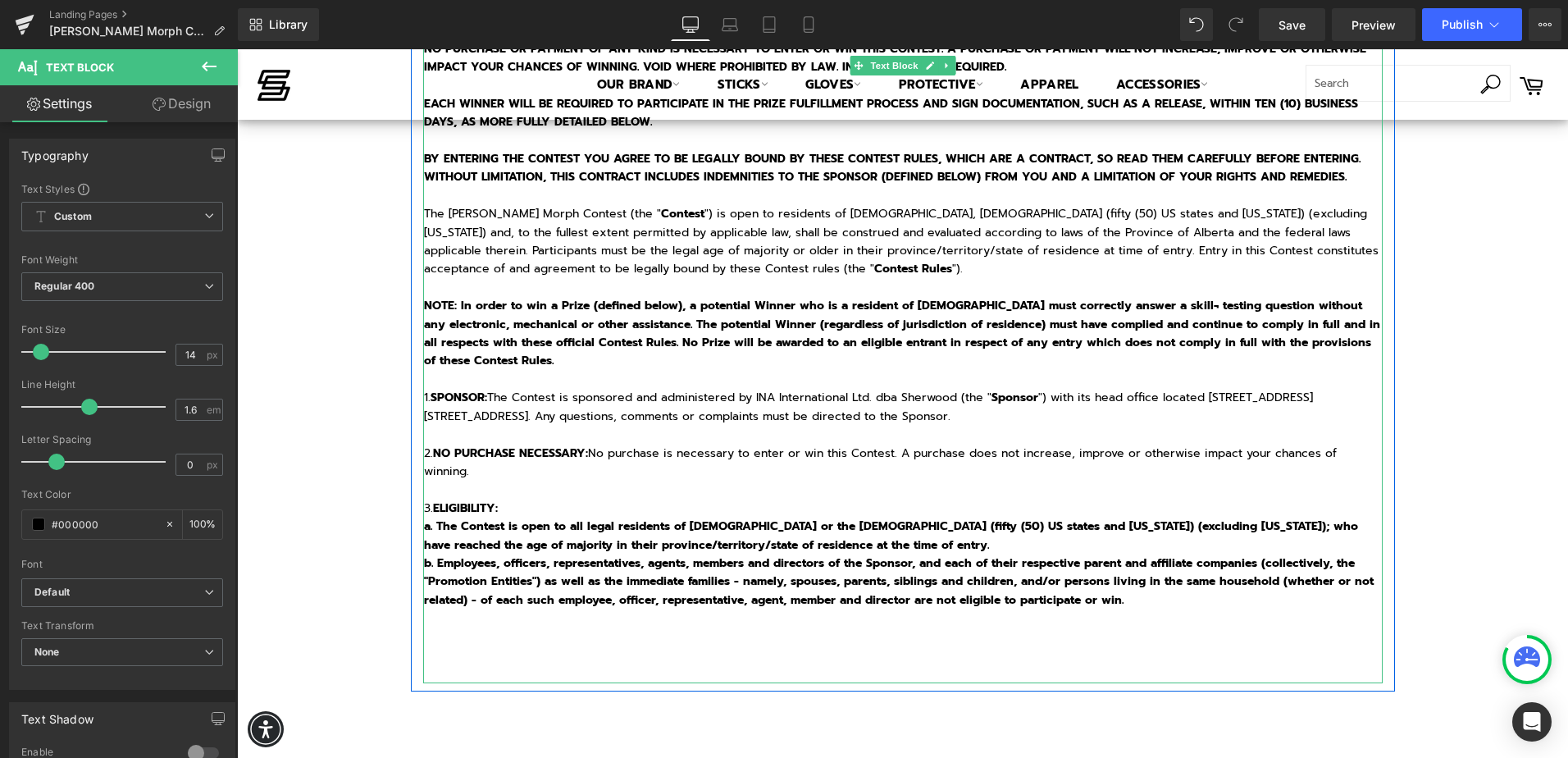
click at [509, 543] on strong "a. The Contest is open to all legal residents of [DEMOGRAPHIC_DATA] or the [DEM…" at bounding box center [891, 535] width 934 height 35
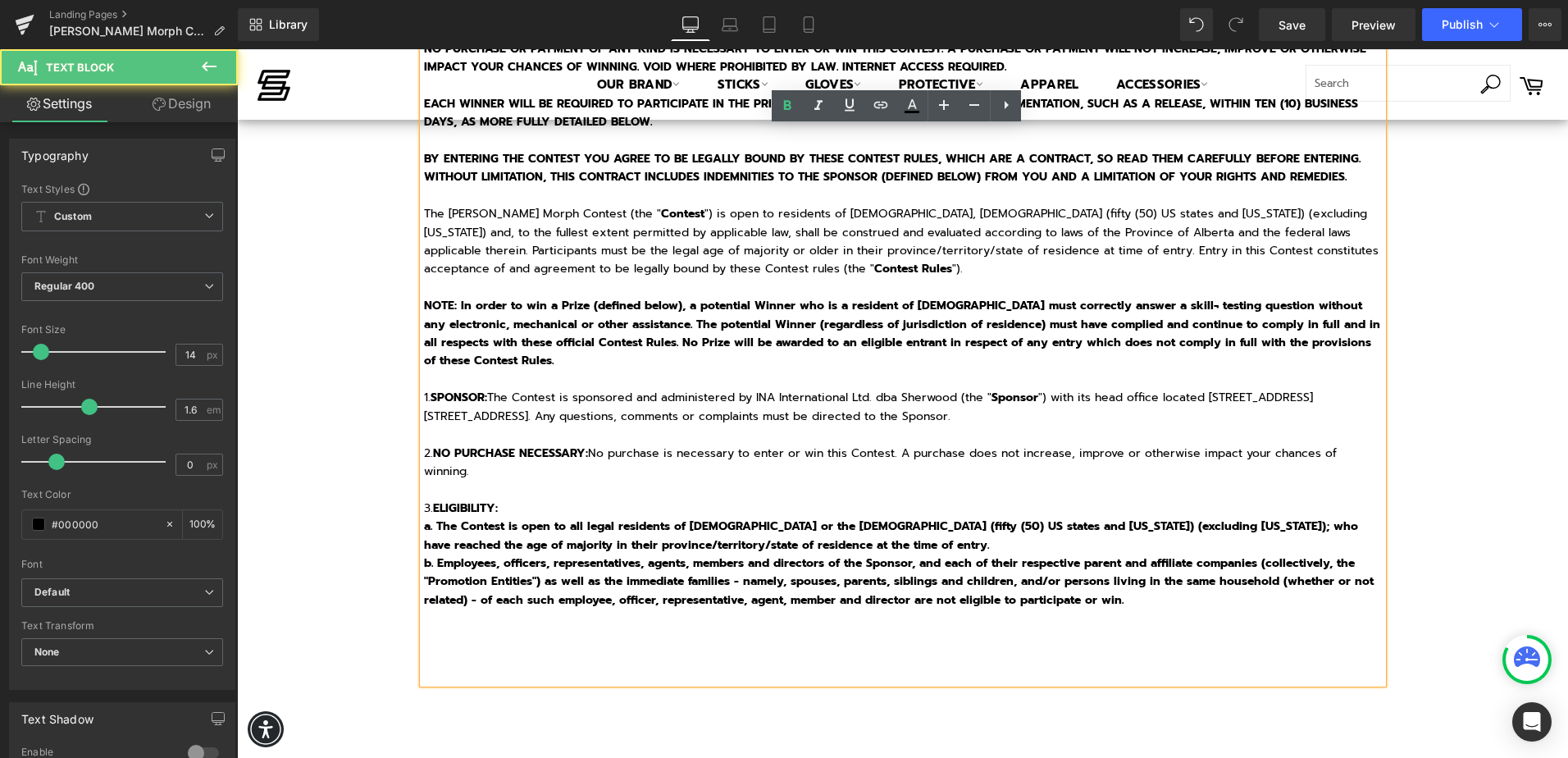
click at [423, 525] on div "NO PURCHASE OR PAYMENT OF ANY KIND IS NECESSARY TO ENTER OR WIN THIS CONTEST. A…" at bounding box center [902, 362] width 959 height 643
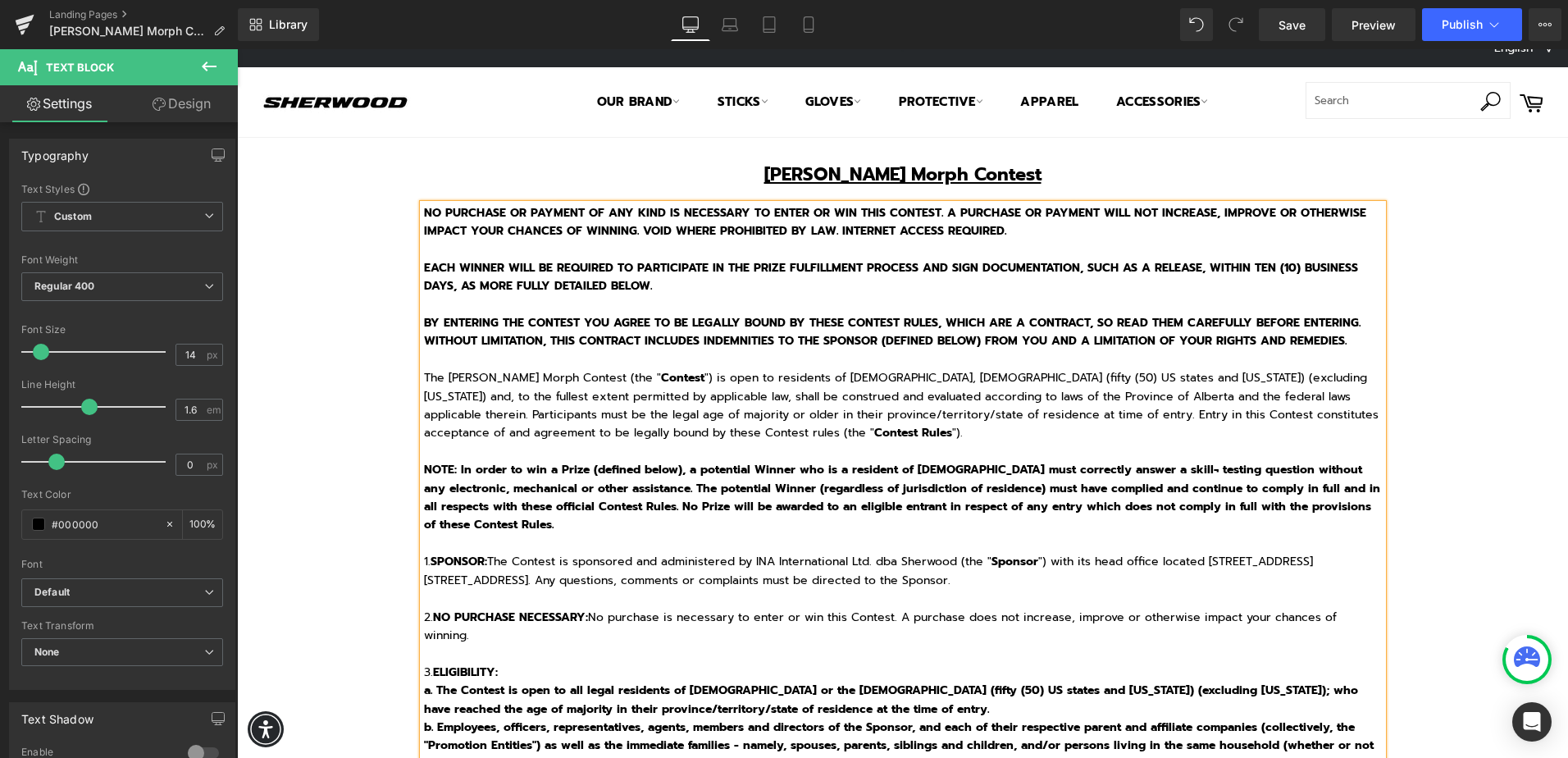
click at [497, 551] on p at bounding box center [902, 544] width 958 height 18
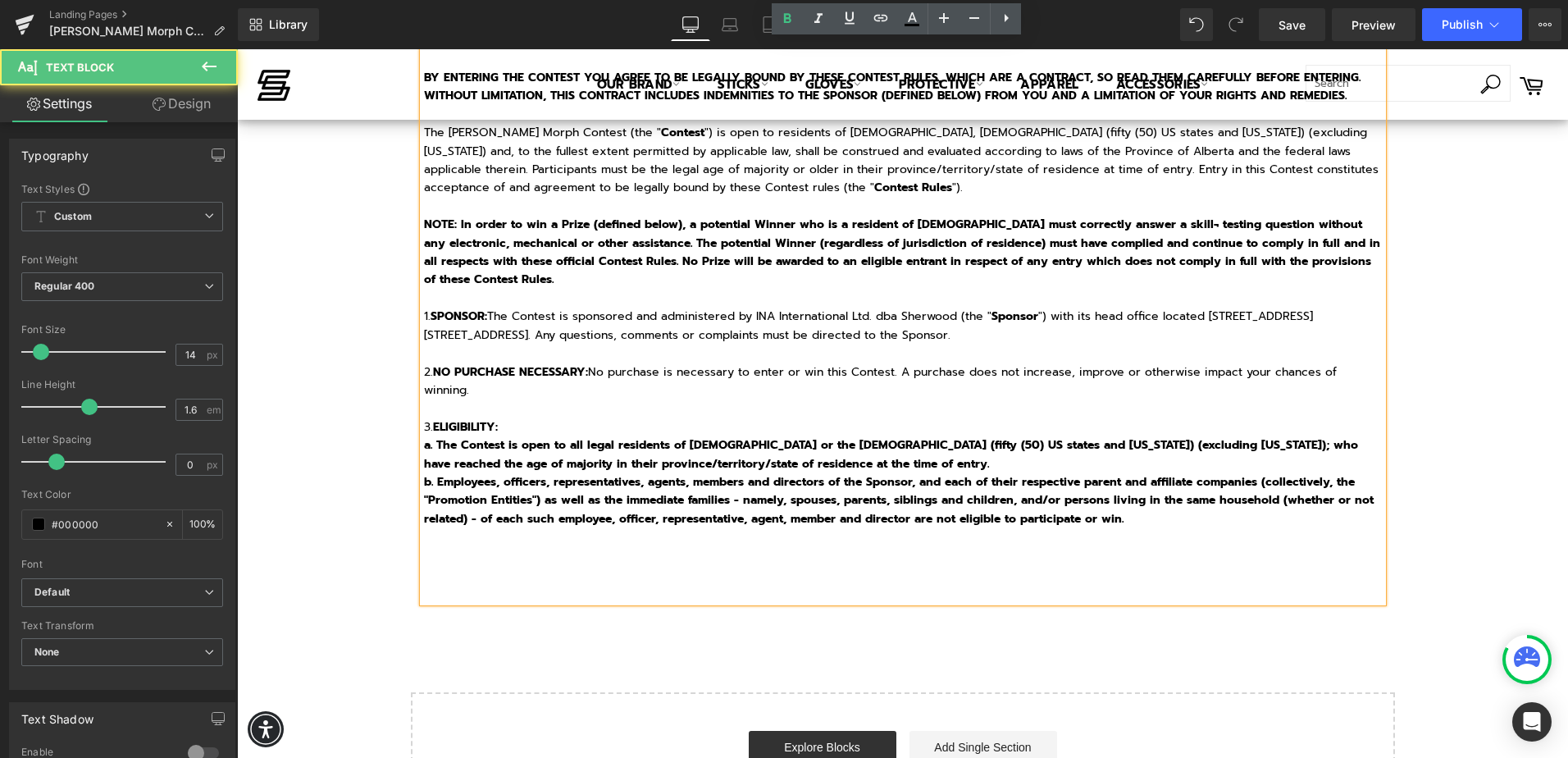
scroll to position [267, 0]
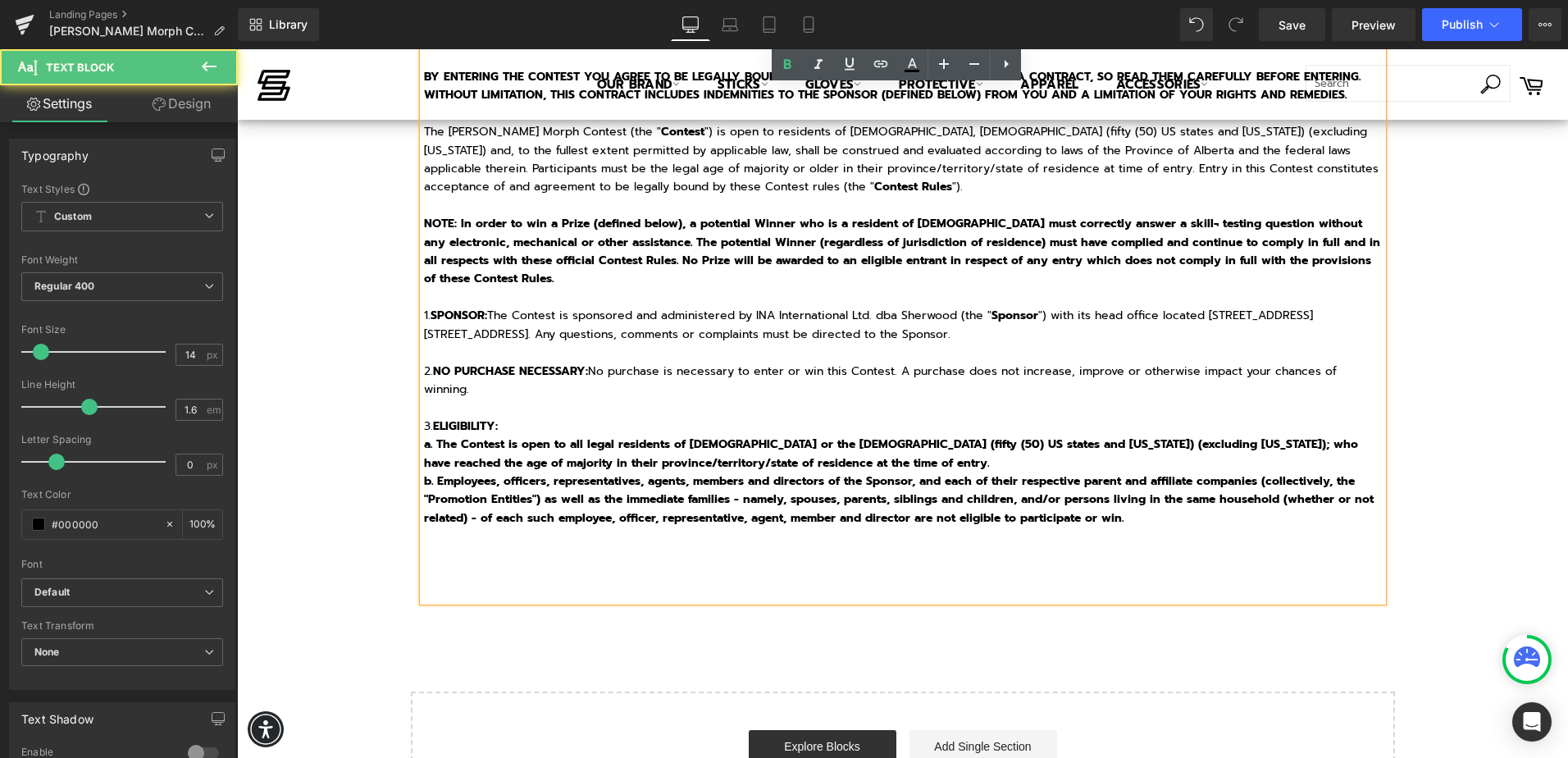
click at [424, 447] on strong "a. The Contest is open to all legal residents of [DEMOGRAPHIC_DATA] or the [DEM…" at bounding box center [891, 453] width 934 height 35
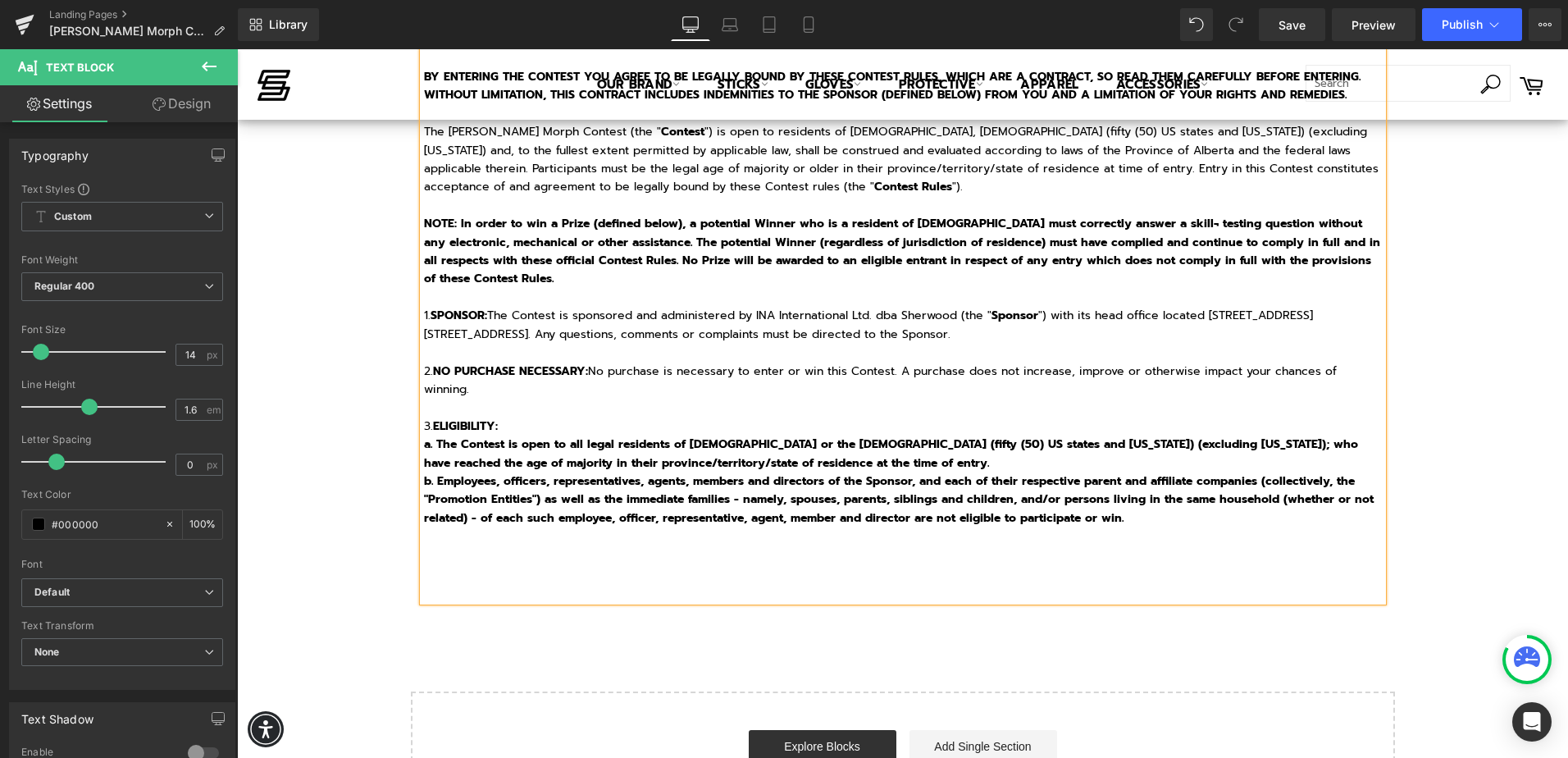
scroll to position [272, 0]
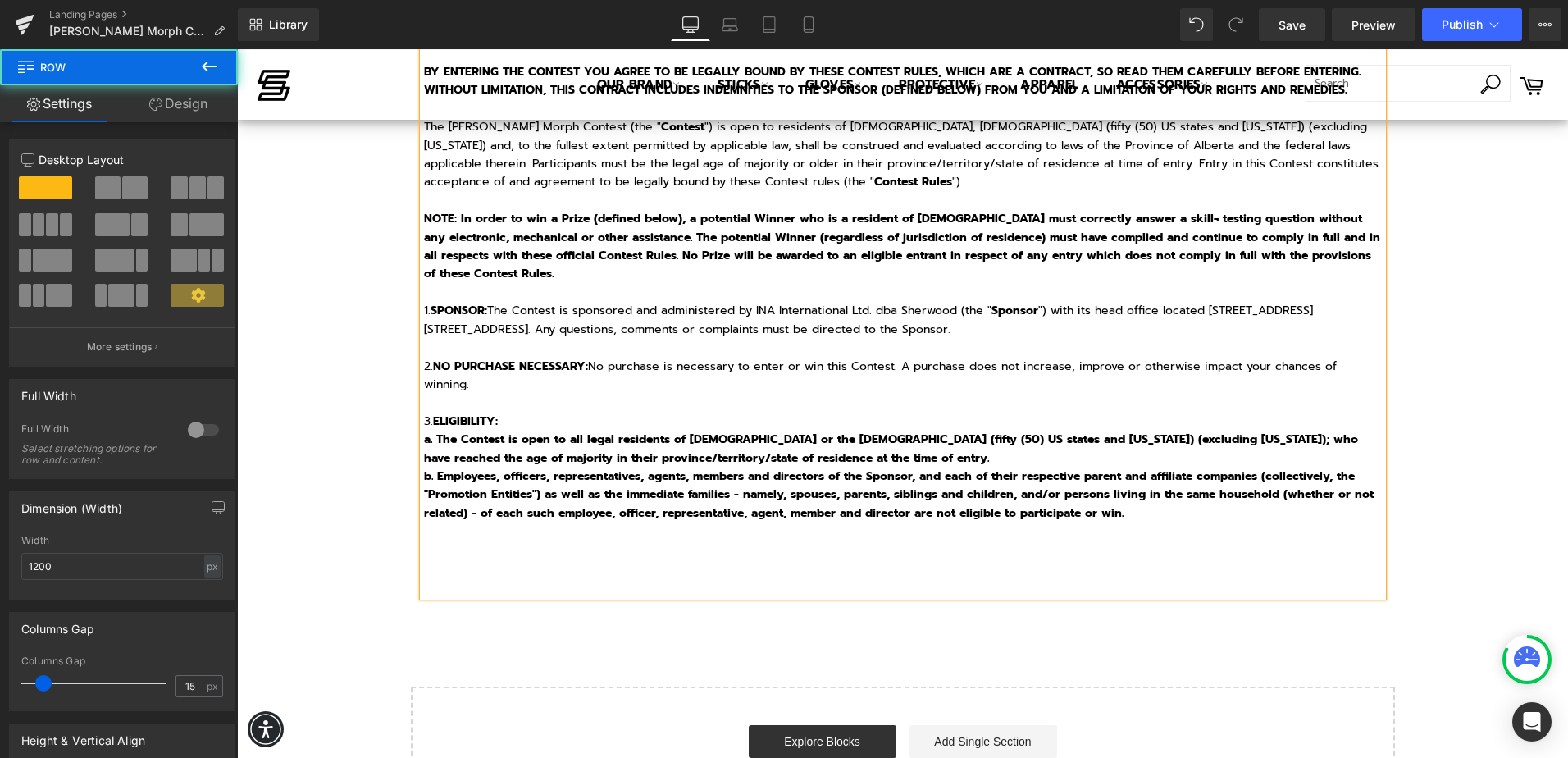
click at [411, 437] on div "Sherwood REKKER Morph Contest Heading NO PURCHASE OR PAYMENT OF ANY KIND IS NEC…" at bounding box center [902, 254] width 984 height 684
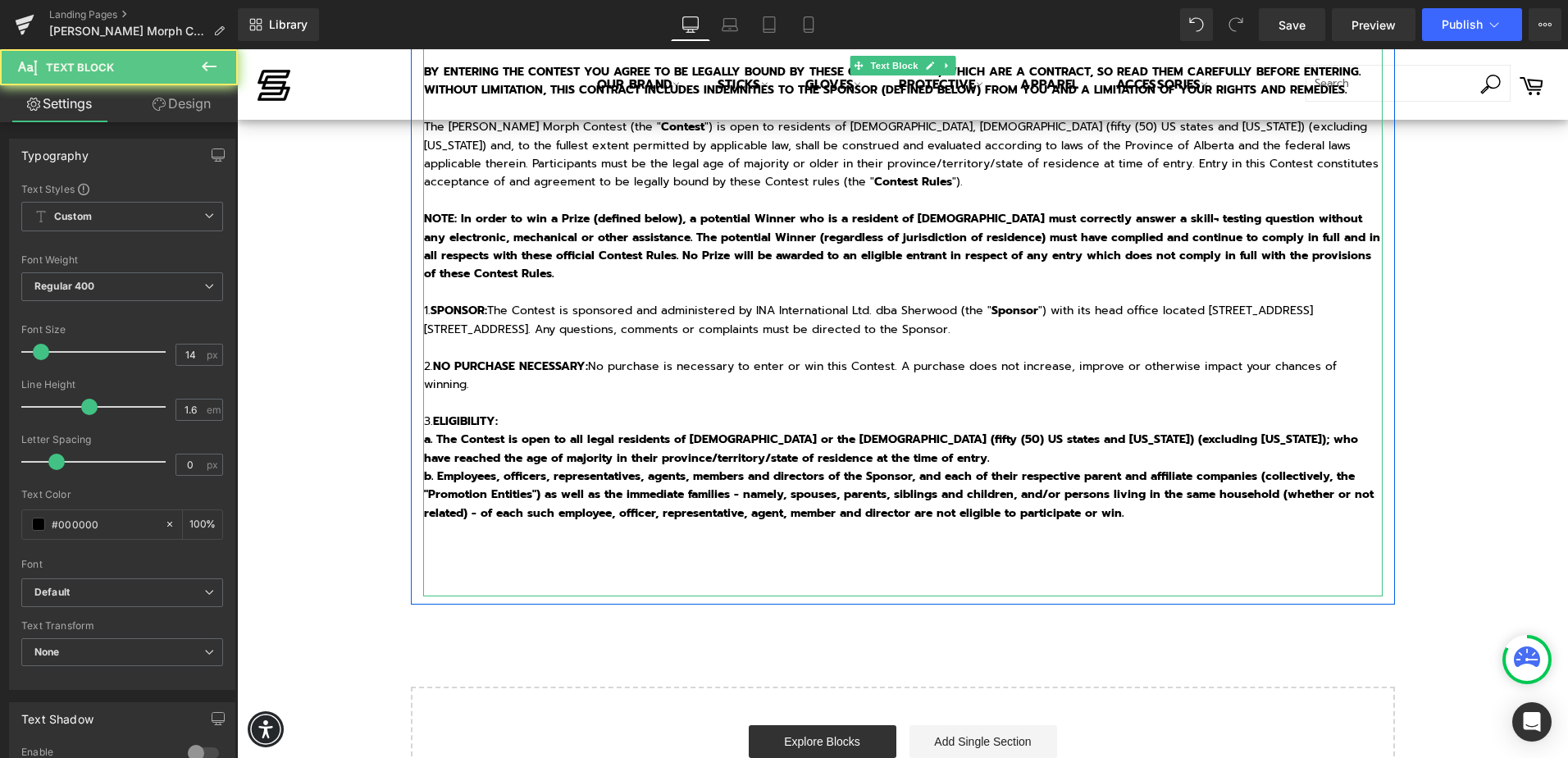
click at [423, 437] on div "NO PURCHASE OR PAYMENT OF ANY KIND IS NECESSARY TO ENTER OR WIN THIS CONTEST. A…" at bounding box center [902, 274] width 959 height 643
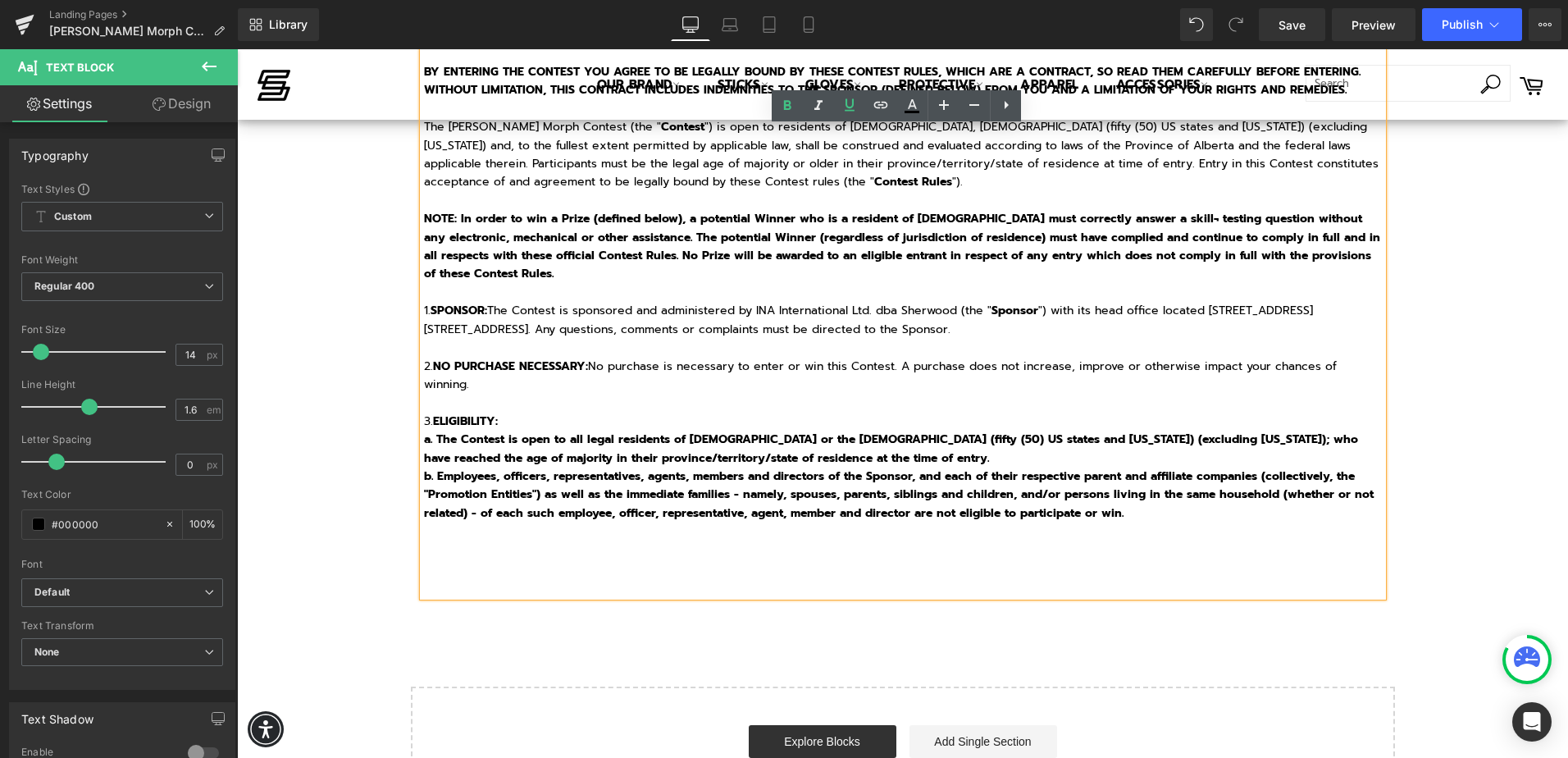
click at [490, 437] on strong "a. The Contest is open to all legal residents of [DEMOGRAPHIC_DATA] or the [DEM…" at bounding box center [891, 448] width 934 height 35
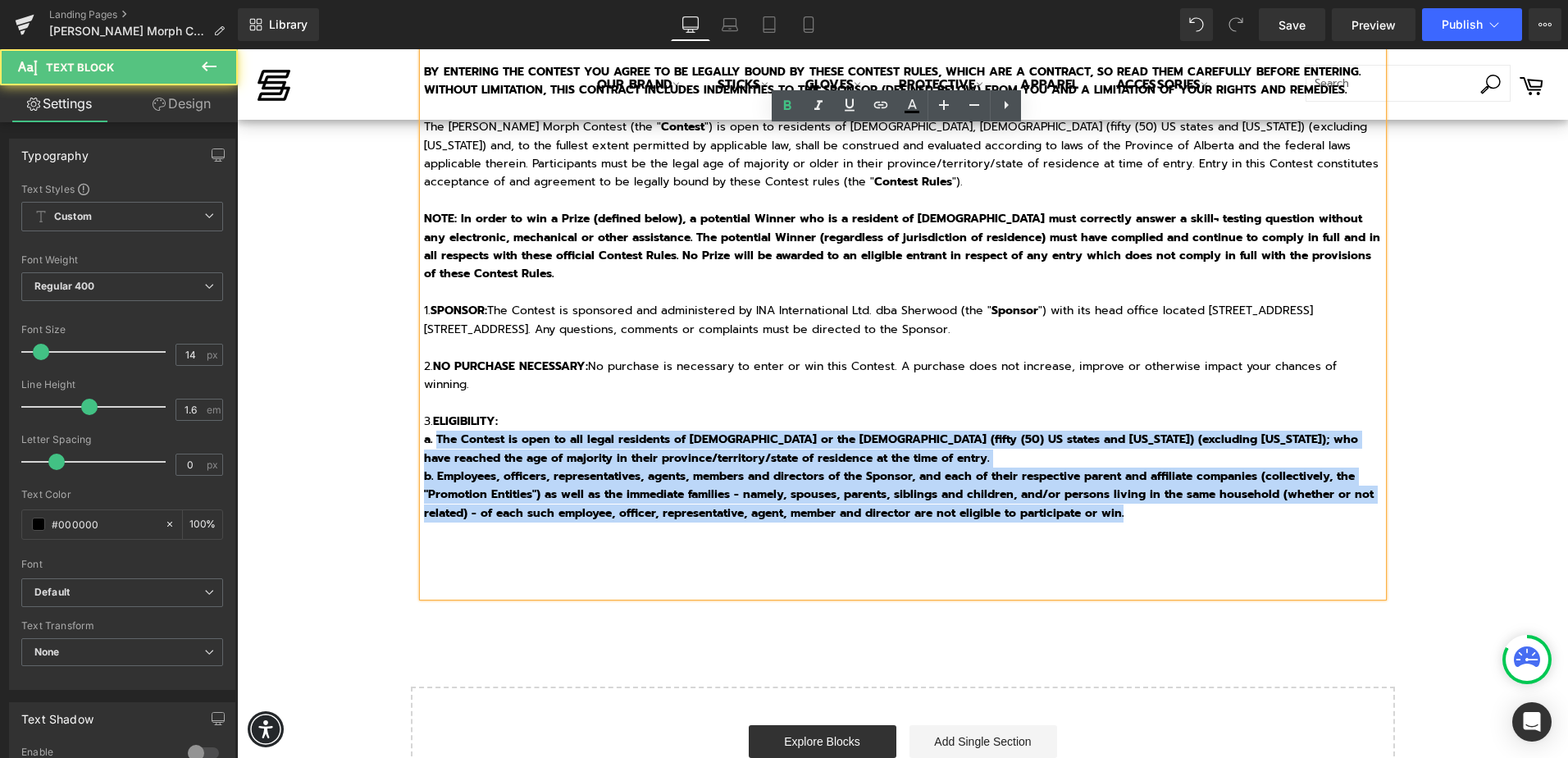
drag, startPoint x: 432, startPoint y: 439, endPoint x: 1213, endPoint y: 514, distance: 784.6
click at [1213, 514] on div "NO PURCHASE OR PAYMENT OF ANY KIND IS NECESSARY TO ENTER OR WIN THIS CONTEST. A…" at bounding box center [902, 274] width 959 height 643
click at [1213, 514] on p "b. Employees, officers, representatives, agents, members and directors of the S…" at bounding box center [902, 496] width 958 height 55
drag, startPoint x: 1172, startPoint y: 522, endPoint x: 377, endPoint y: 443, distance: 798.9
click at [377, 443] on div "Sherwood REKKER Morph Contest Heading NO PURCHASE OR PAYMENT OF ANY KIND IS NEC…" at bounding box center [902, 353] width 1331 height 933
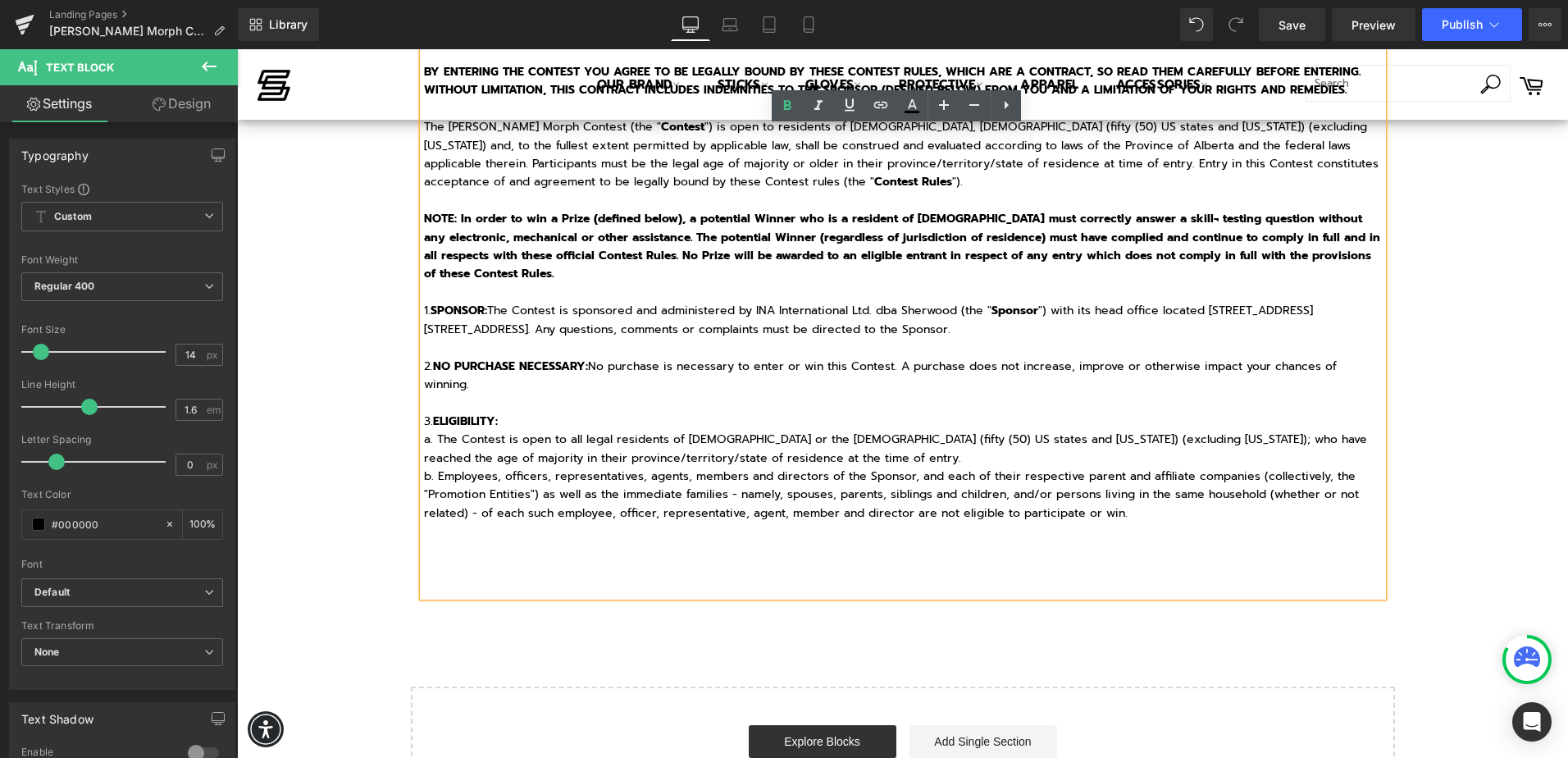
drag, startPoint x: 433, startPoint y: 437, endPoint x: 482, endPoint y: 459, distance: 53.7
click at [434, 437] on p "a. The Contest is open to all legal residents of [DEMOGRAPHIC_DATA] or the [DEM…" at bounding box center [902, 449] width 958 height 37
click at [432, 437] on p "a. The Contest is open to all legal residents of [DEMOGRAPHIC_DATA] or the [DEM…" at bounding box center [902, 449] width 958 height 37
click at [1007, 104] on icon at bounding box center [1007, 105] width 4 height 8
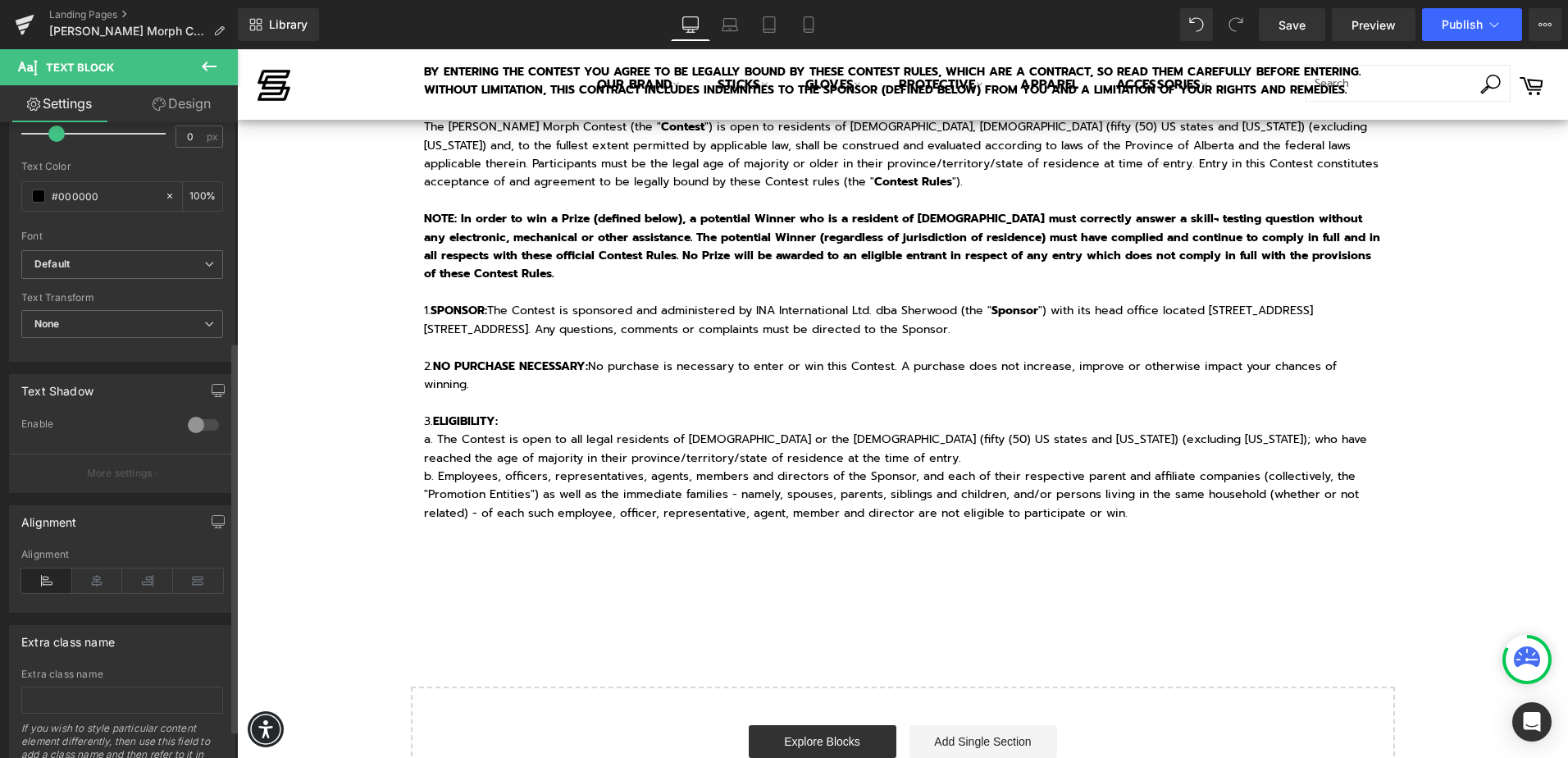
scroll to position [402, 0]
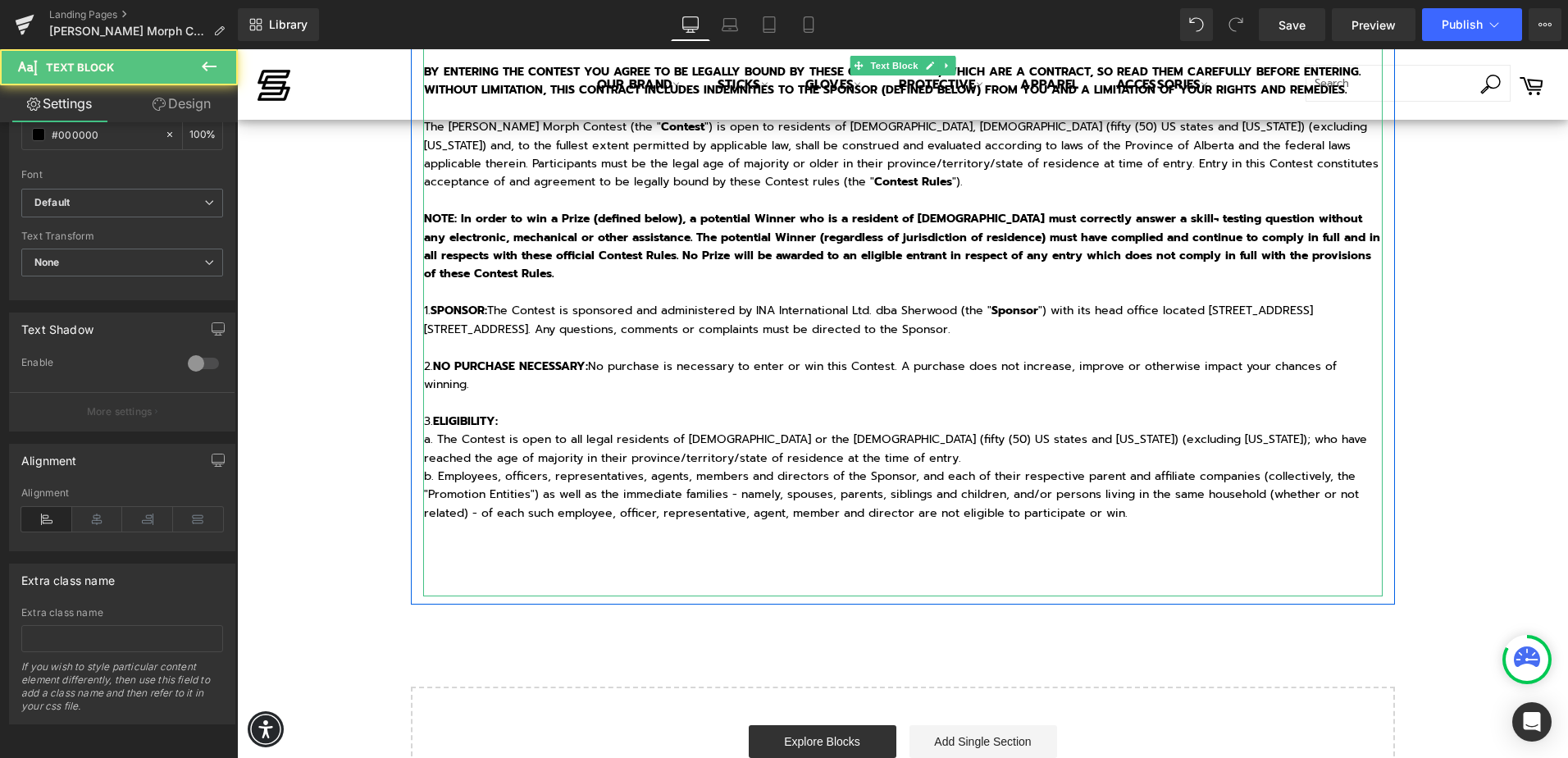
click at [889, 456] on p "a. The Contest is open to all legal residents of [DEMOGRAPHIC_DATA] or the [DEM…" at bounding box center [902, 449] width 958 height 37
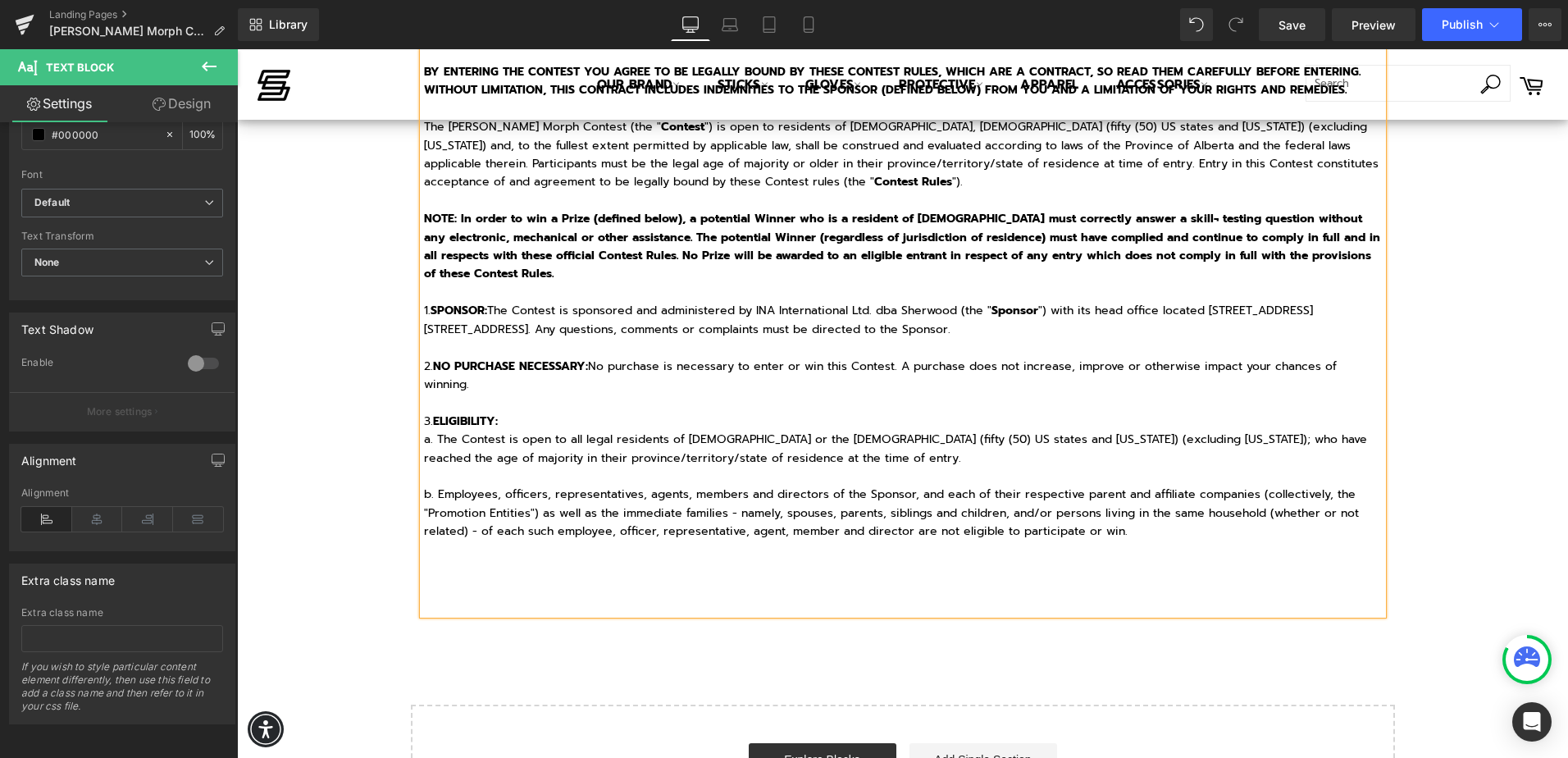
drag, startPoint x: 424, startPoint y: 442, endPoint x: 431, endPoint y: 437, distance: 8.6
click at [430, 437] on p "a. The Contest is open to all legal residents of [DEMOGRAPHIC_DATA] or the [DEM…" at bounding box center [902, 449] width 958 height 37
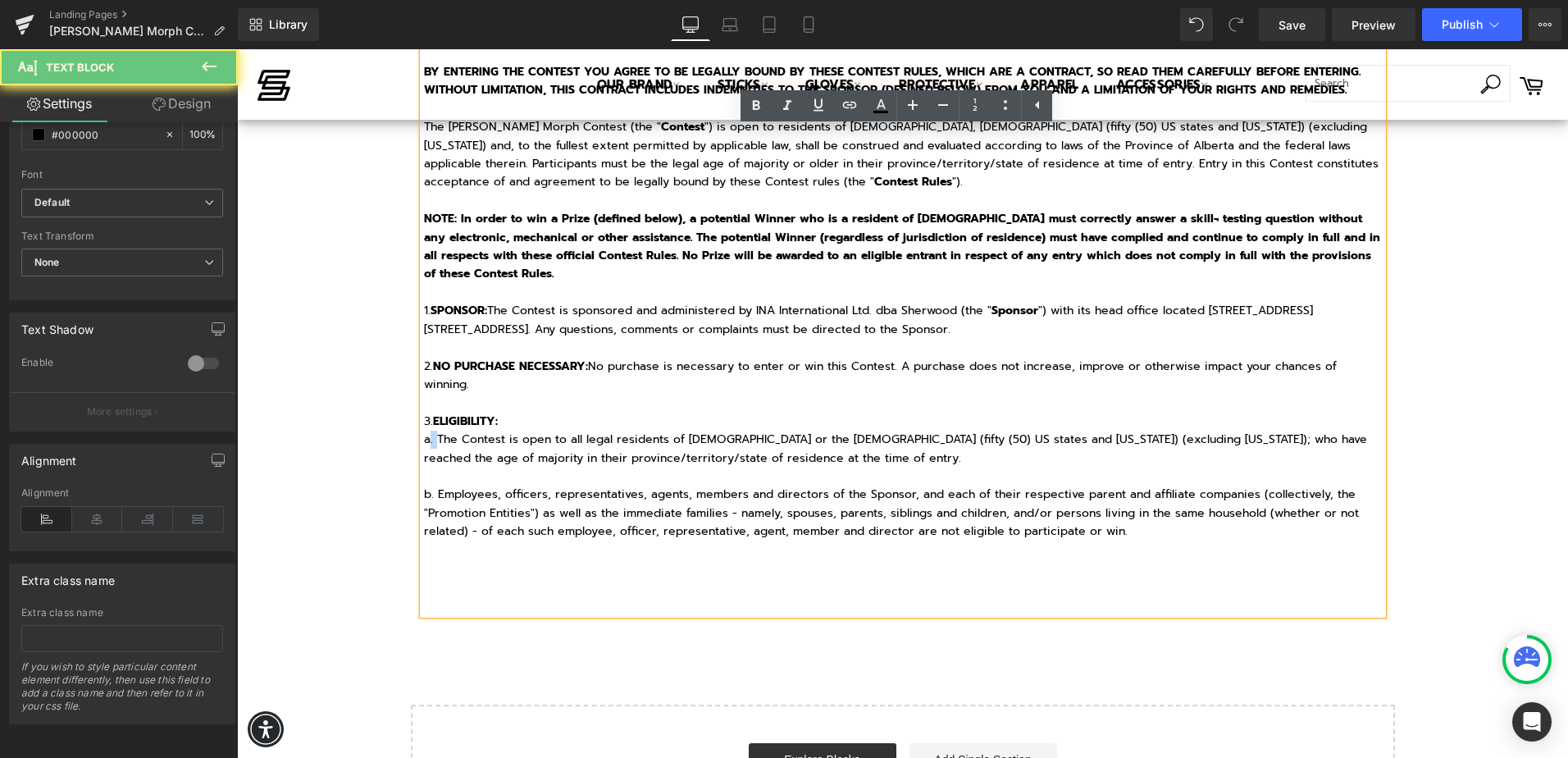
click at [431, 437] on p "a. The Contest is open to all legal residents of [DEMOGRAPHIC_DATA] or the [DEM…" at bounding box center [902, 449] width 958 height 37
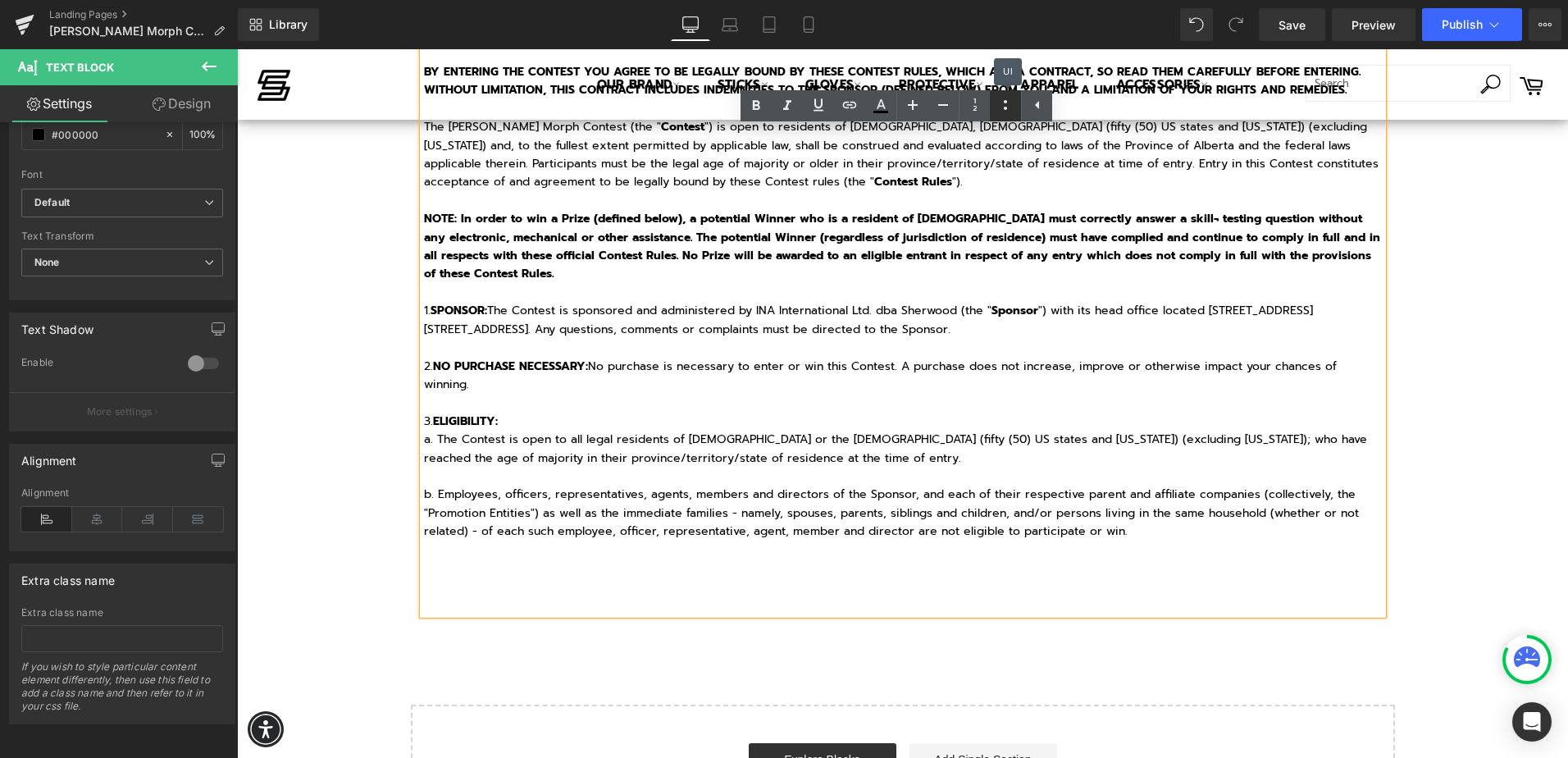
click at [1007, 103] on icon at bounding box center [1006, 105] width 20 height 20
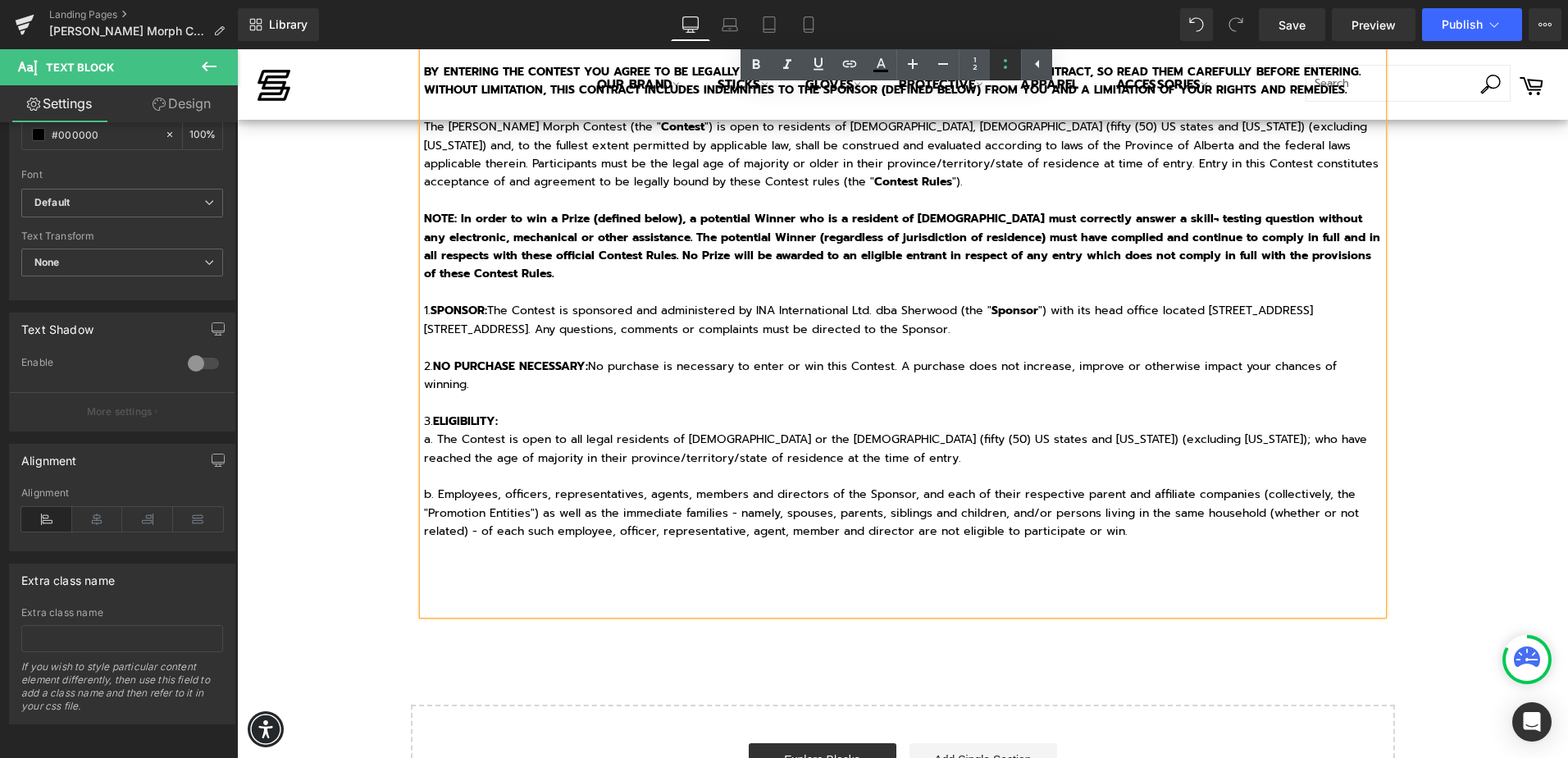
scroll to position [364, 0]
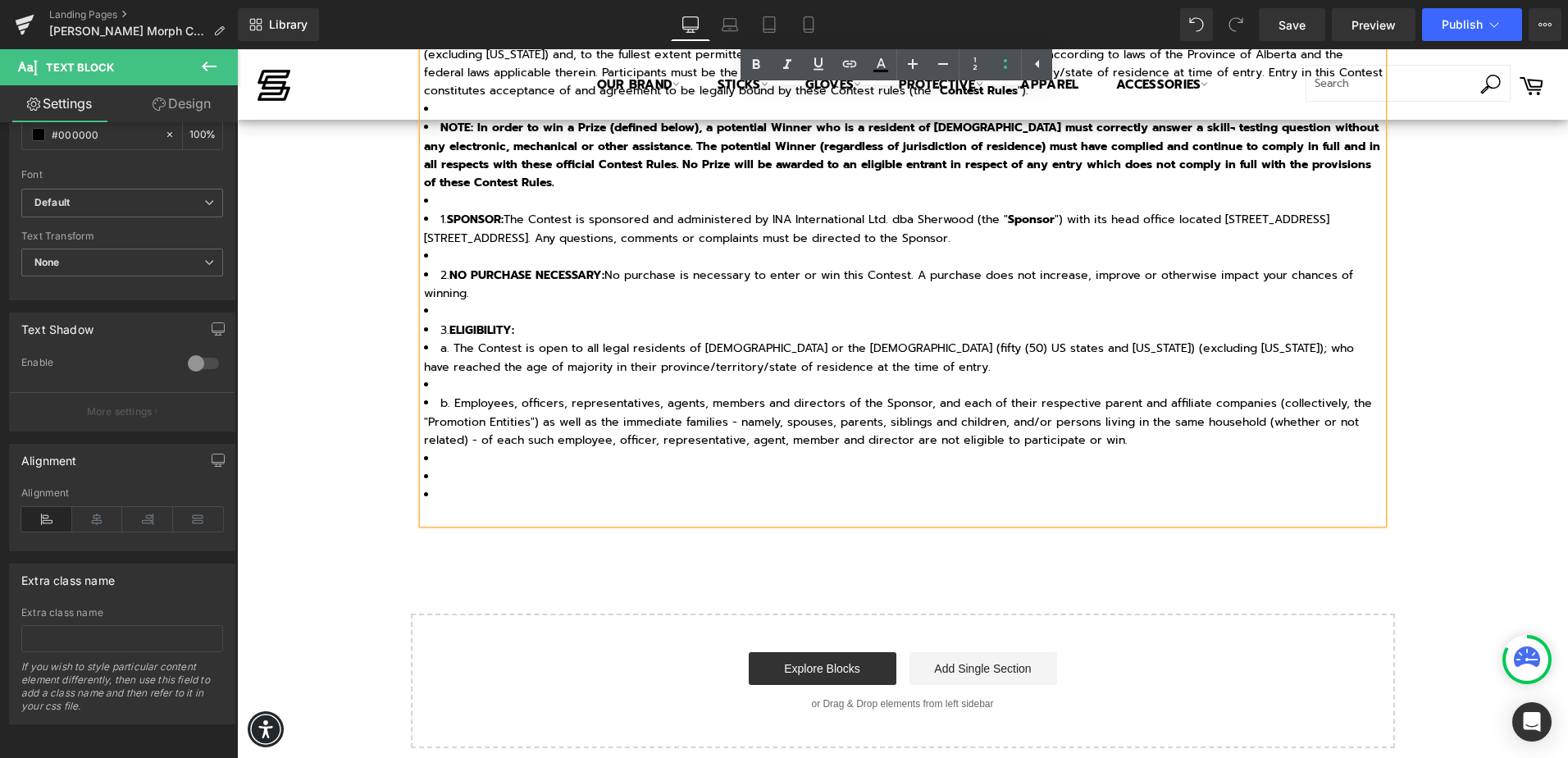
click at [925, 349] on li "a. The Contest is open to all legal residents of [DEMOGRAPHIC_DATA] or the [DEM…" at bounding box center [902, 358] width 958 height 37
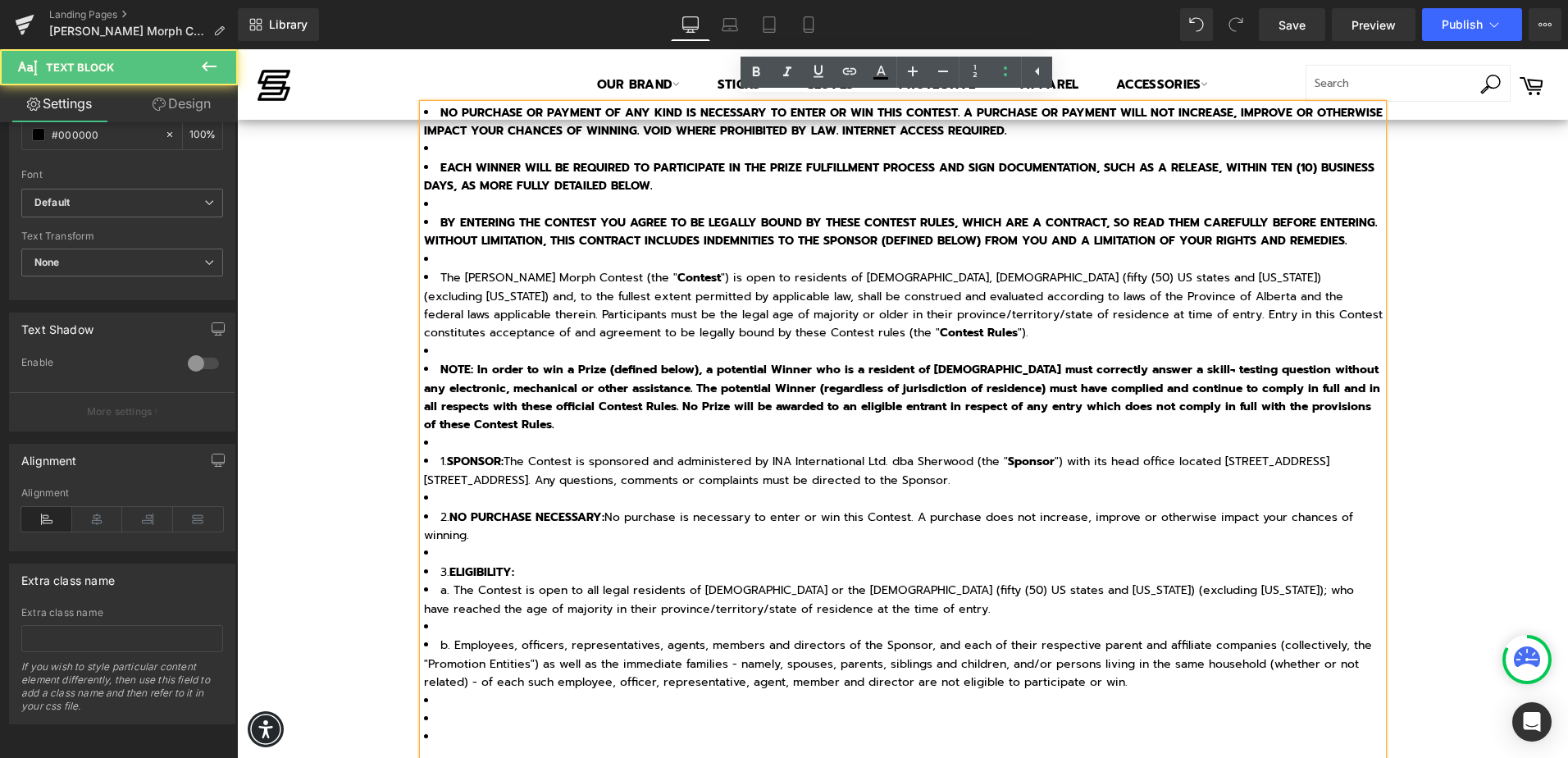
scroll to position [117, 0]
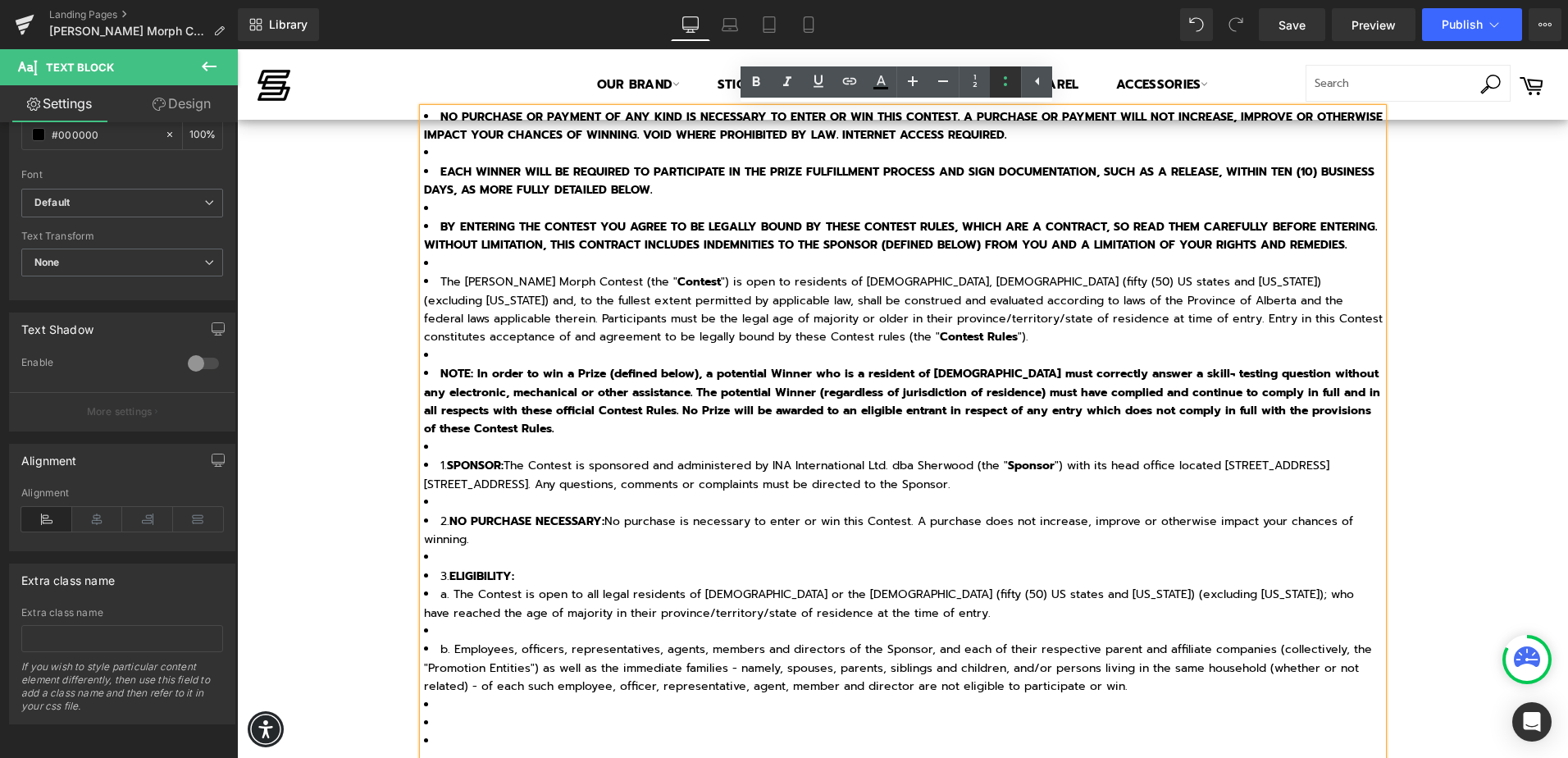
click at [1007, 80] on icon at bounding box center [1006, 82] width 20 height 20
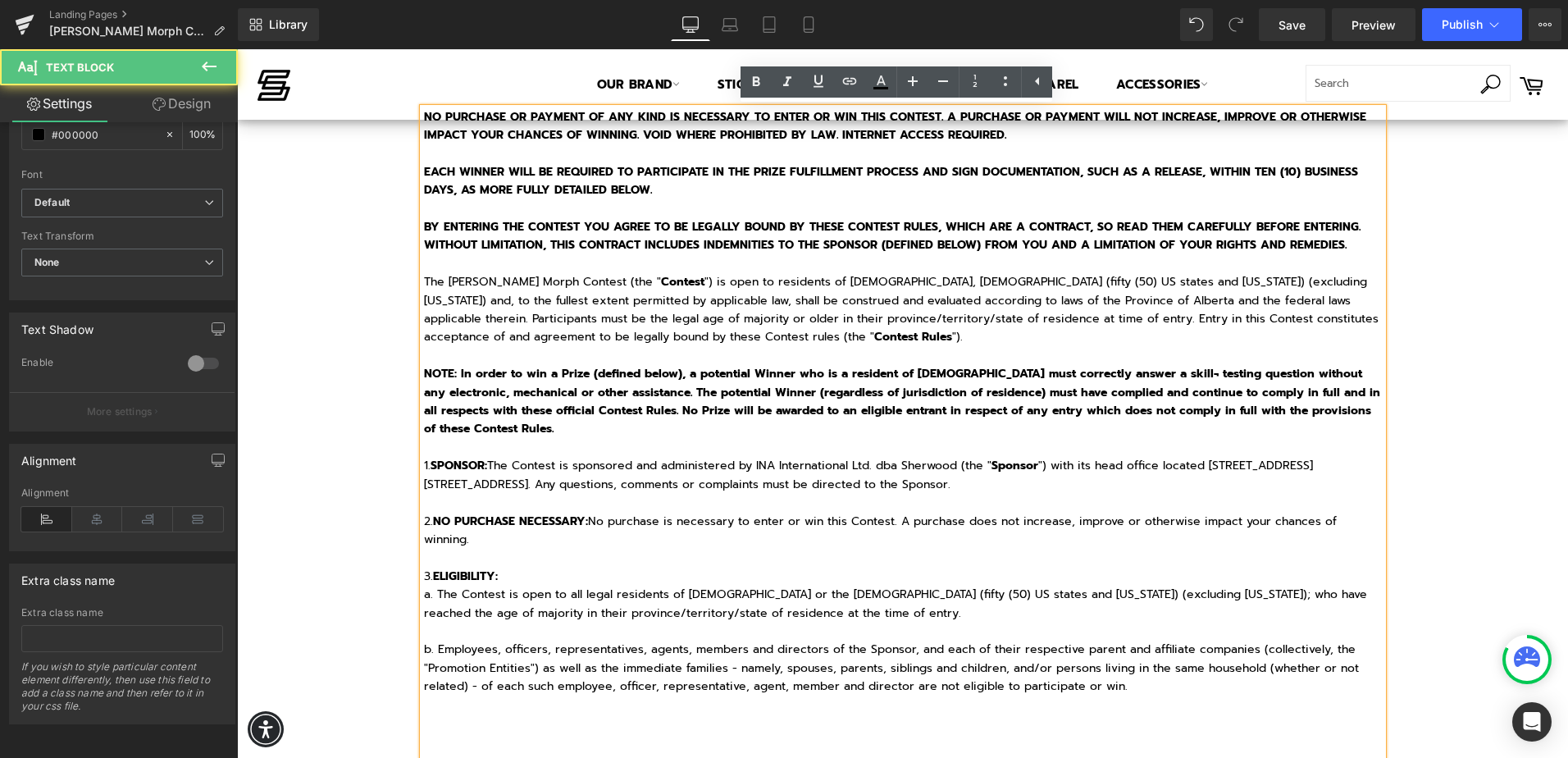
click at [854, 350] on p "NO PURCHASE OR PAYMENT OF ANY KIND IS NECESSARY TO ENTER OR WIN THIS CONTEST. A…" at bounding box center [902, 430] width 958 height 643
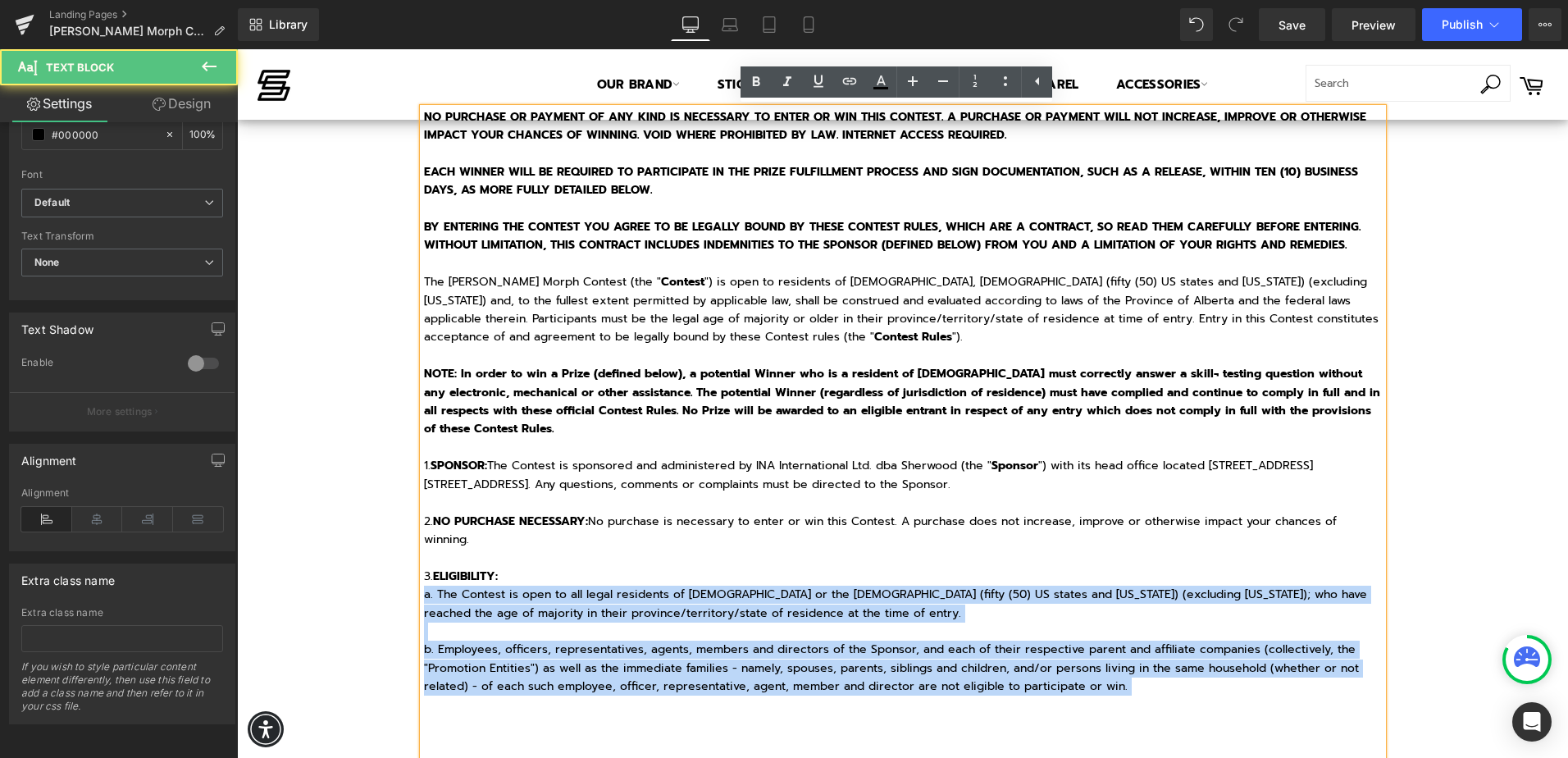
drag, startPoint x: 418, startPoint y: 597, endPoint x: 1150, endPoint y: 714, distance: 741.3
click at [1150, 714] on p "NO PURCHASE OR PAYMENT OF ANY KIND IS NECESSARY TO ENTER OR WIN THIS CONTEST. A…" at bounding box center [902, 430] width 958 height 643
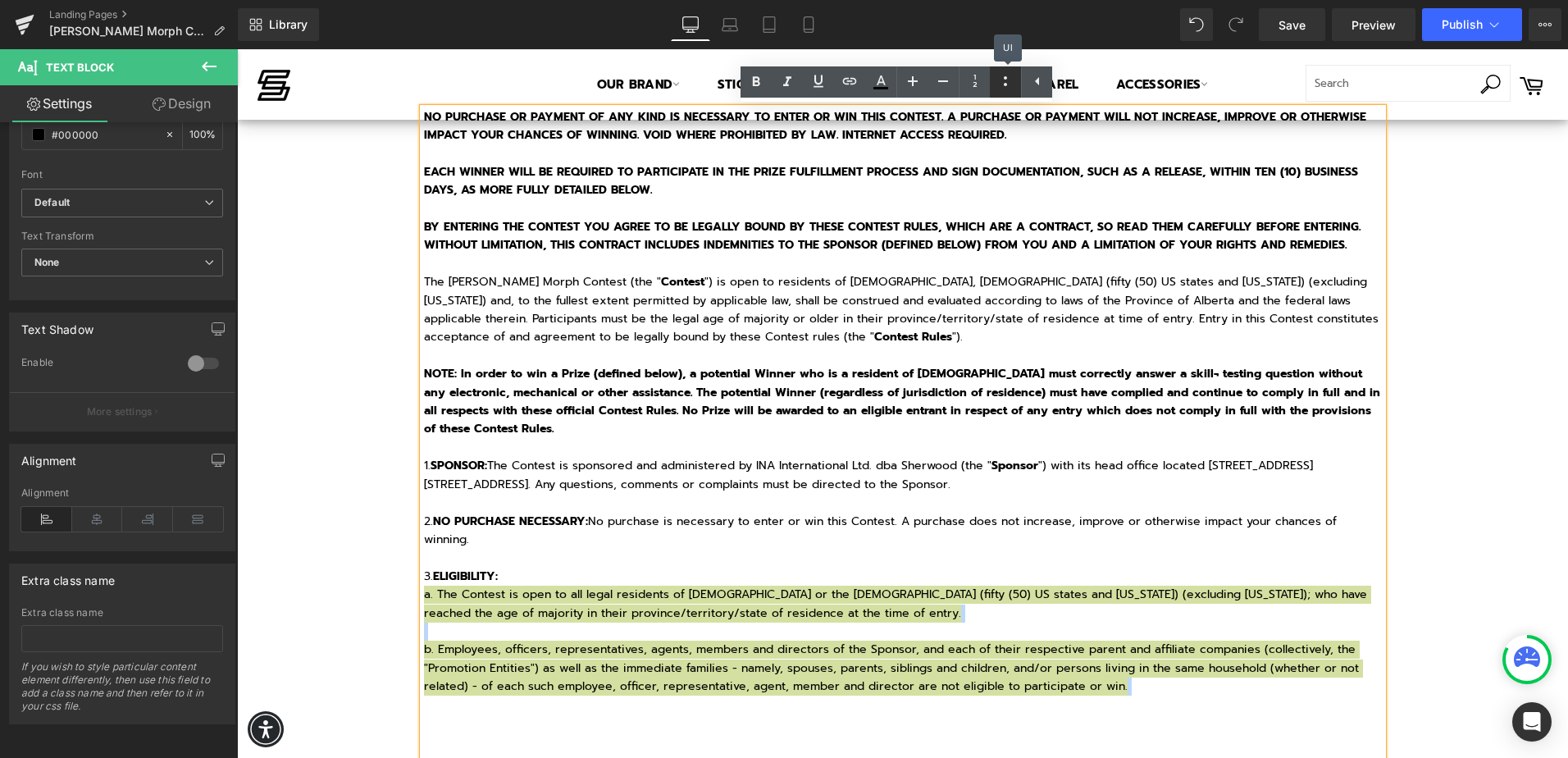
click at [1015, 87] on icon at bounding box center [1006, 82] width 20 height 20
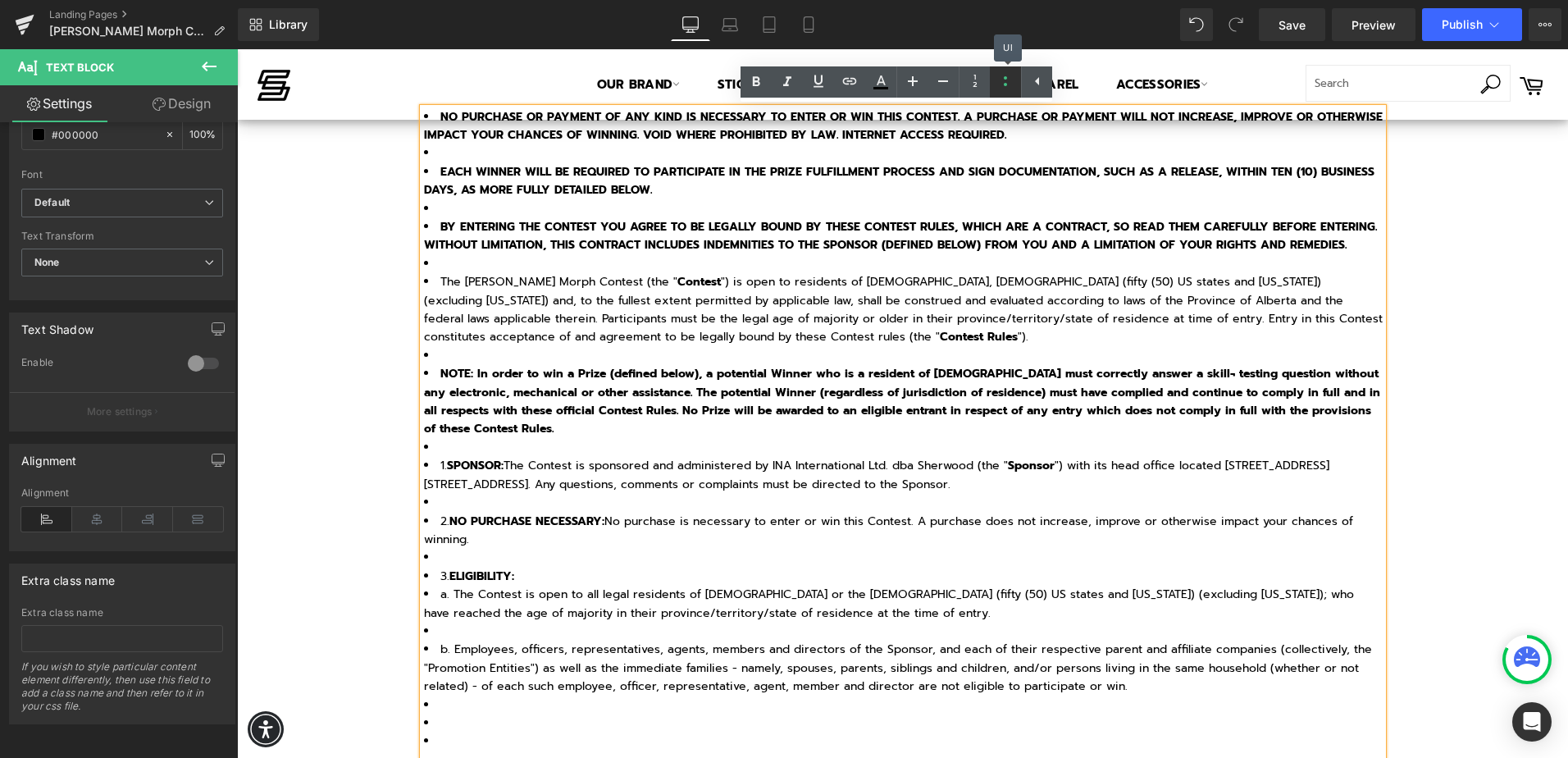
click at [1015, 87] on icon at bounding box center [1006, 82] width 20 height 20
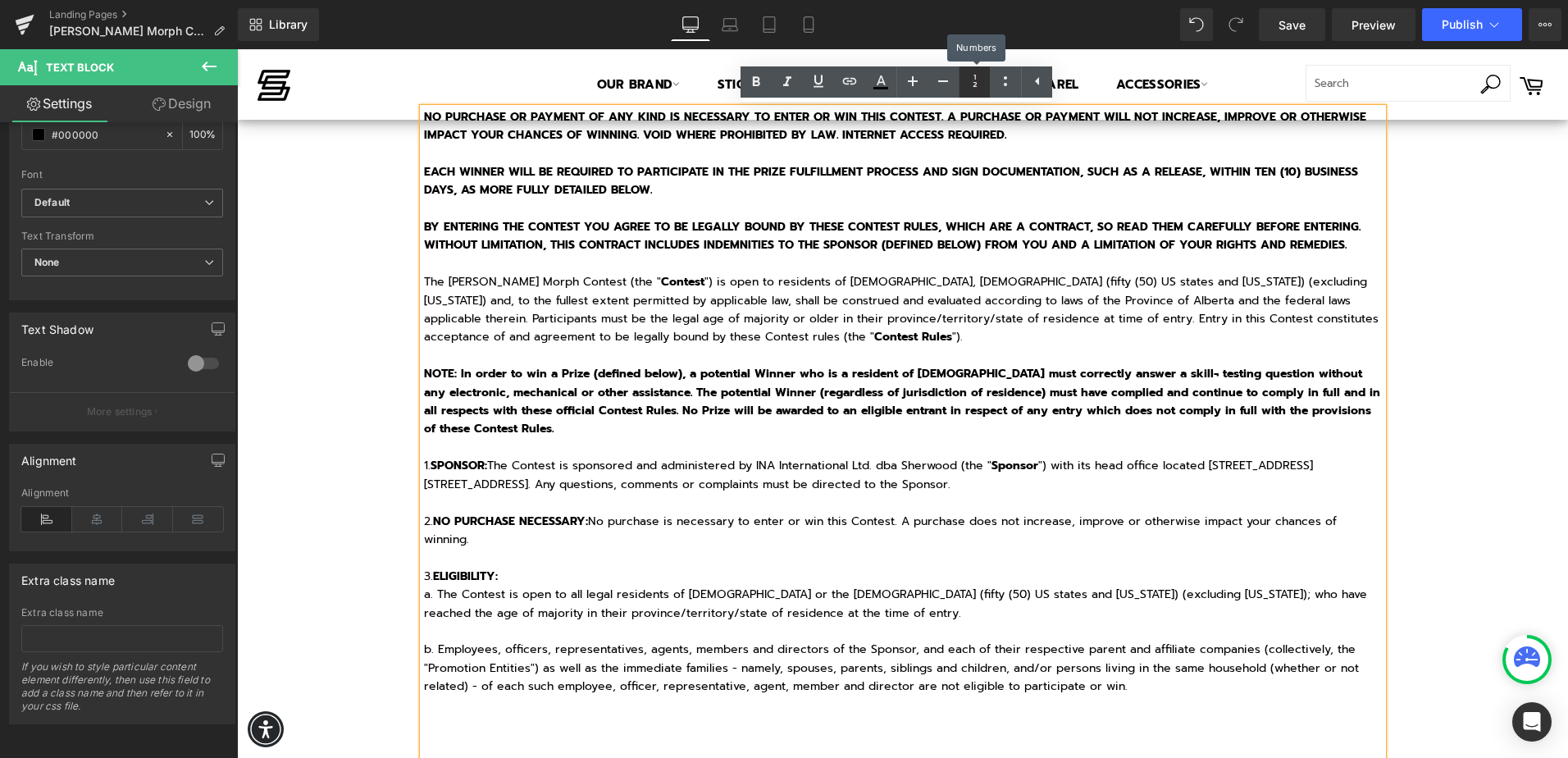
click at [977, 85] on icon at bounding box center [975, 82] width 20 height 20
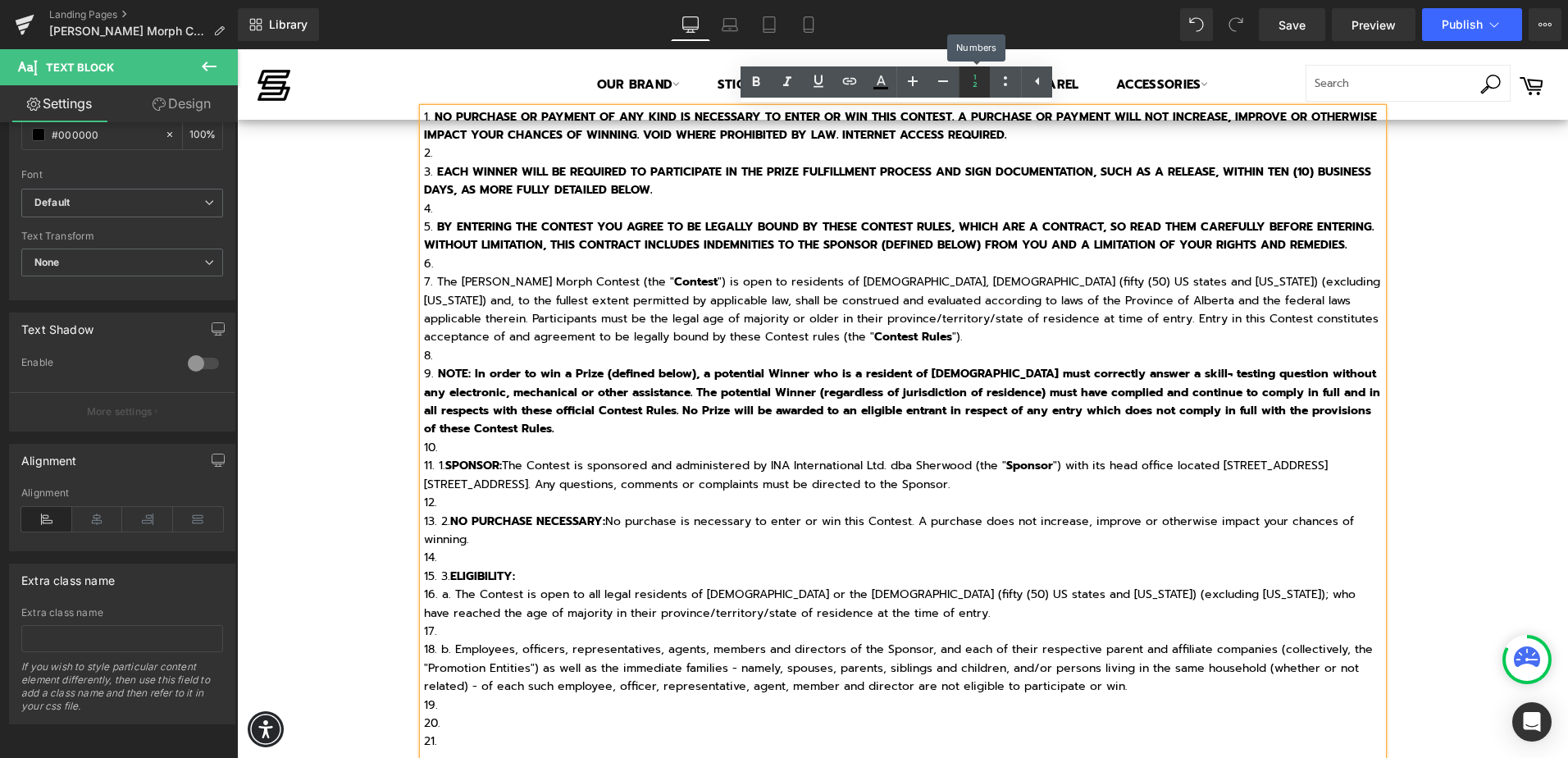
click at [977, 85] on icon at bounding box center [975, 82] width 20 height 20
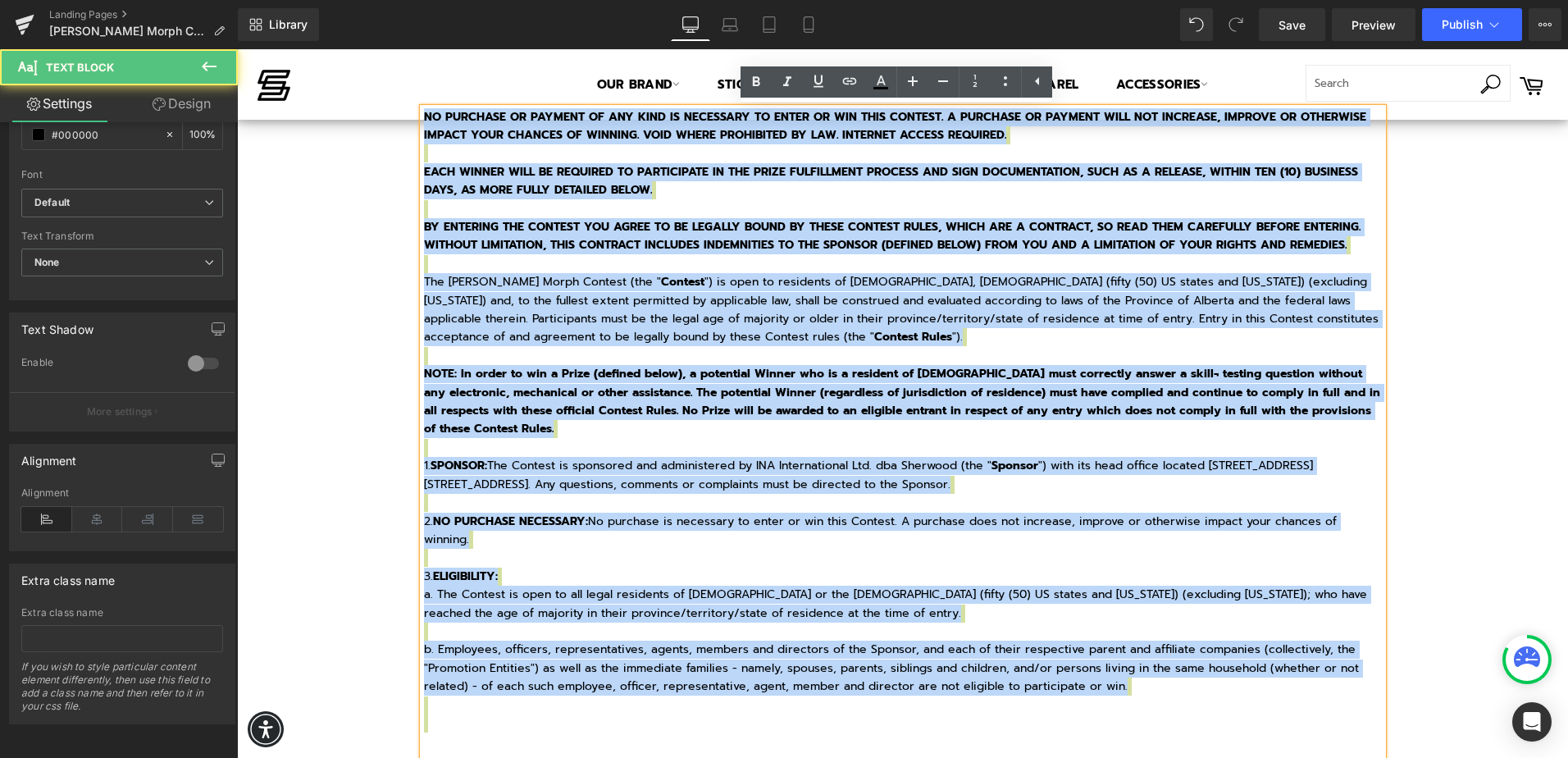
click at [546, 664] on span "b. Employees, officers, representatives, agents, members and directors of the S…" at bounding box center [891, 668] width 935 height 54
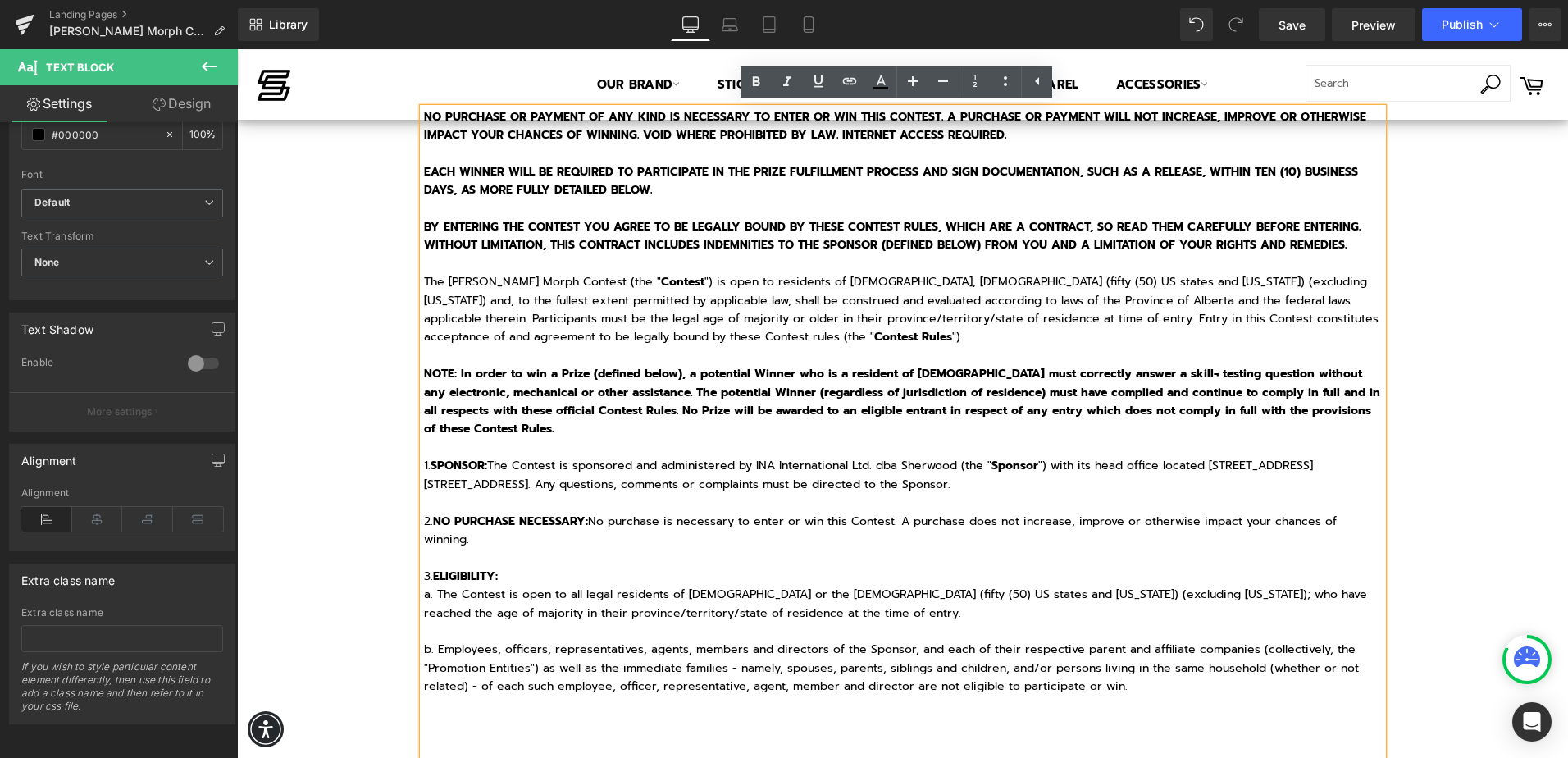
click at [424, 595] on span "a. The Contest is open to all legal residents of [DEMOGRAPHIC_DATA] or the [DEM…" at bounding box center [895, 604] width 943 height 35
click at [430, 594] on span "a. The Contest is open to all legal residents of [DEMOGRAPHIC_DATA] or the [DEM…" at bounding box center [895, 604] width 943 height 35
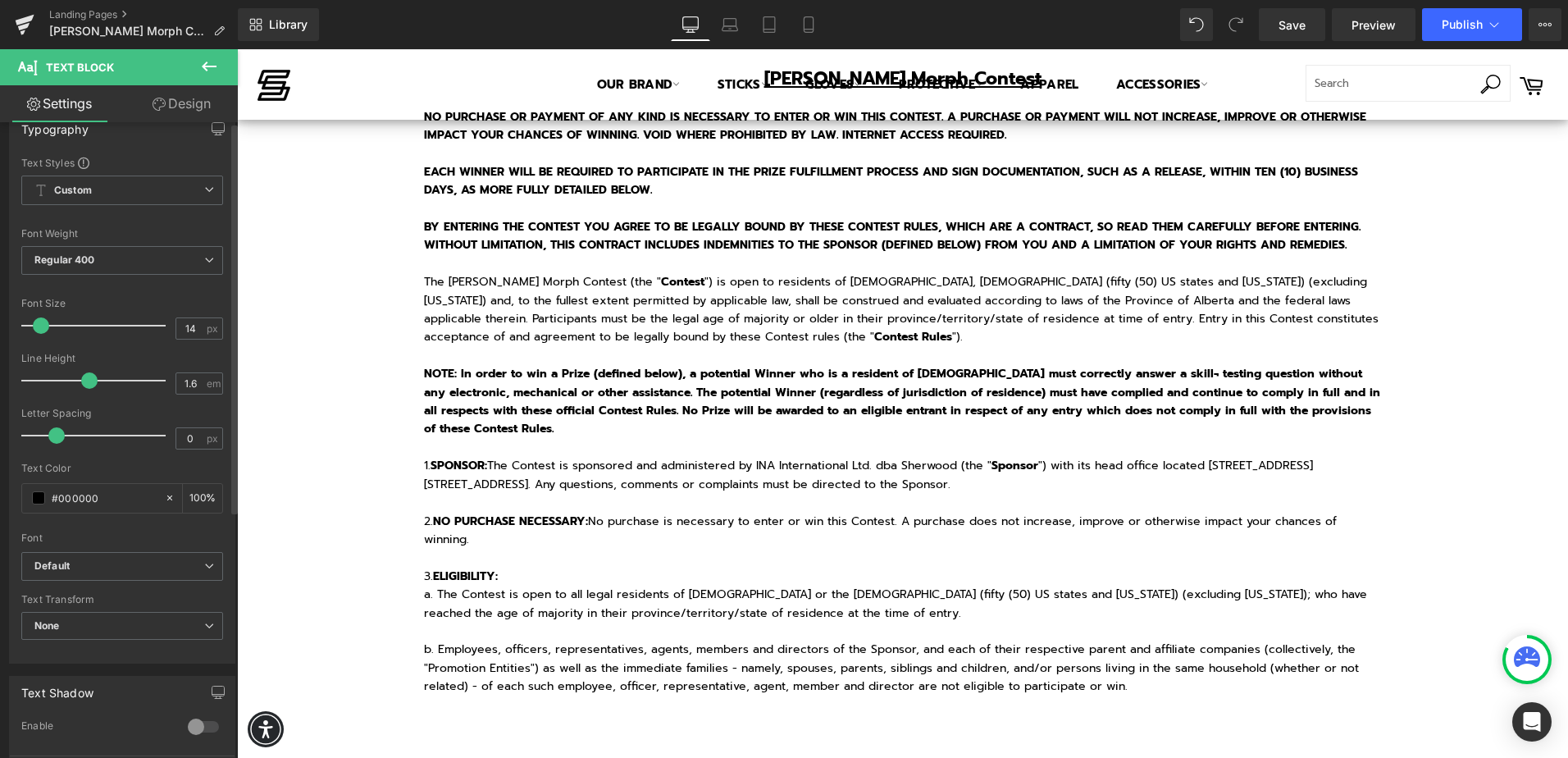
scroll to position [0, 0]
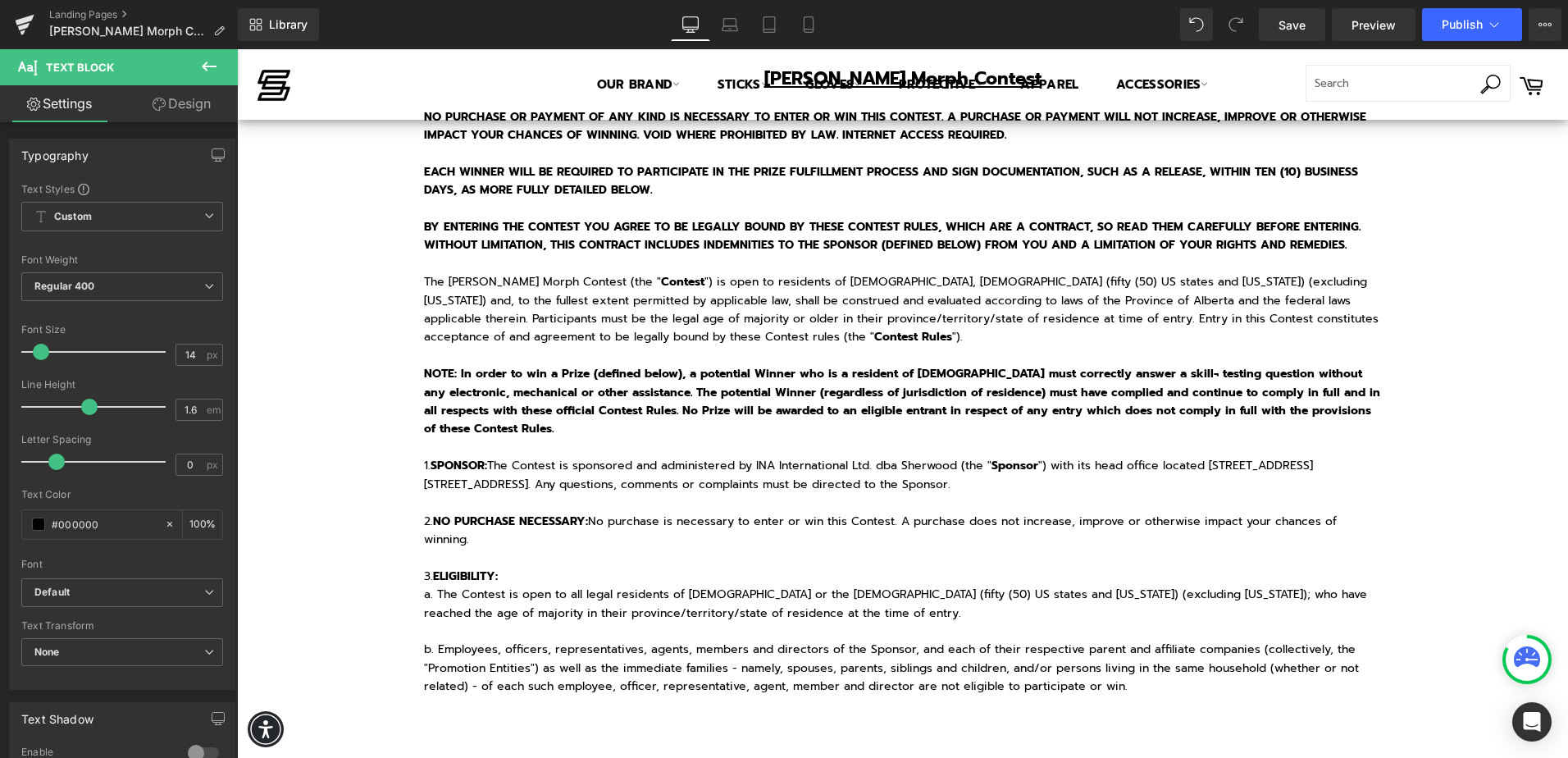
click at [218, 73] on icon at bounding box center [209, 67] width 20 height 20
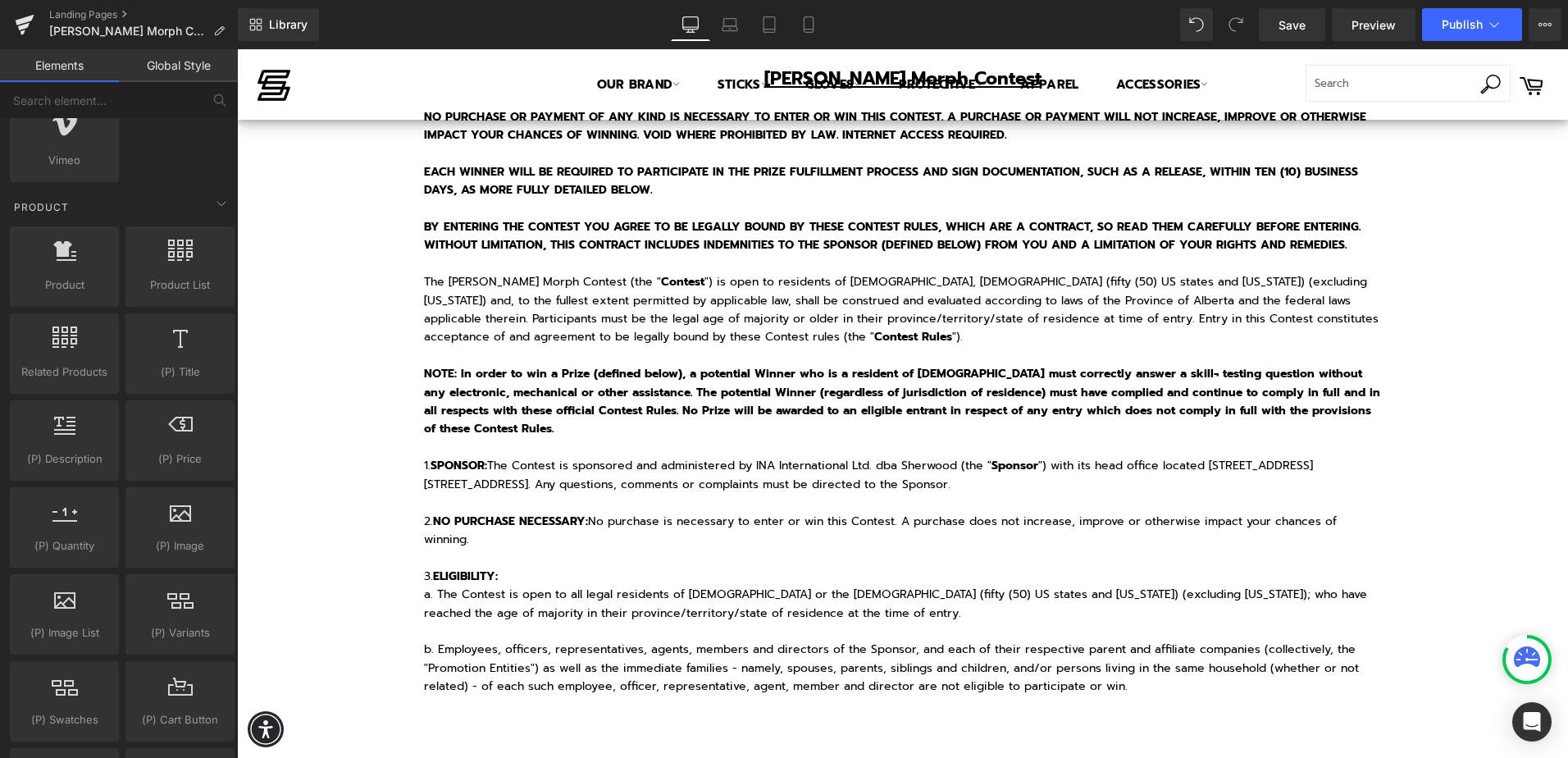
scroll to position [1558, 0]
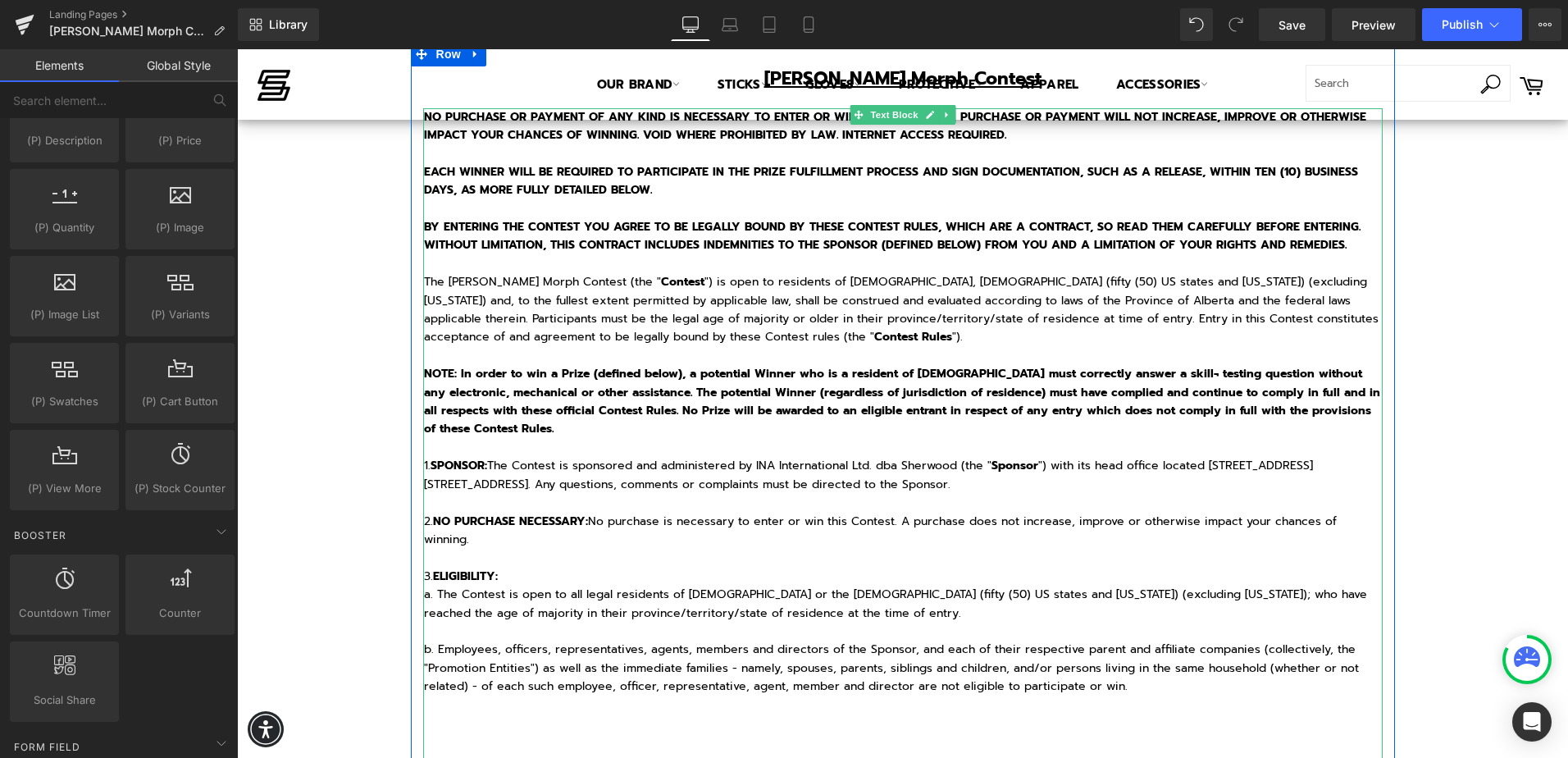
click at [841, 635] on p "NO PURCHASE OR PAYMENT OF ANY KIND IS NECESSARY TO ENTER OR WIN THIS CONTEST. A…" at bounding box center [902, 430] width 958 height 643
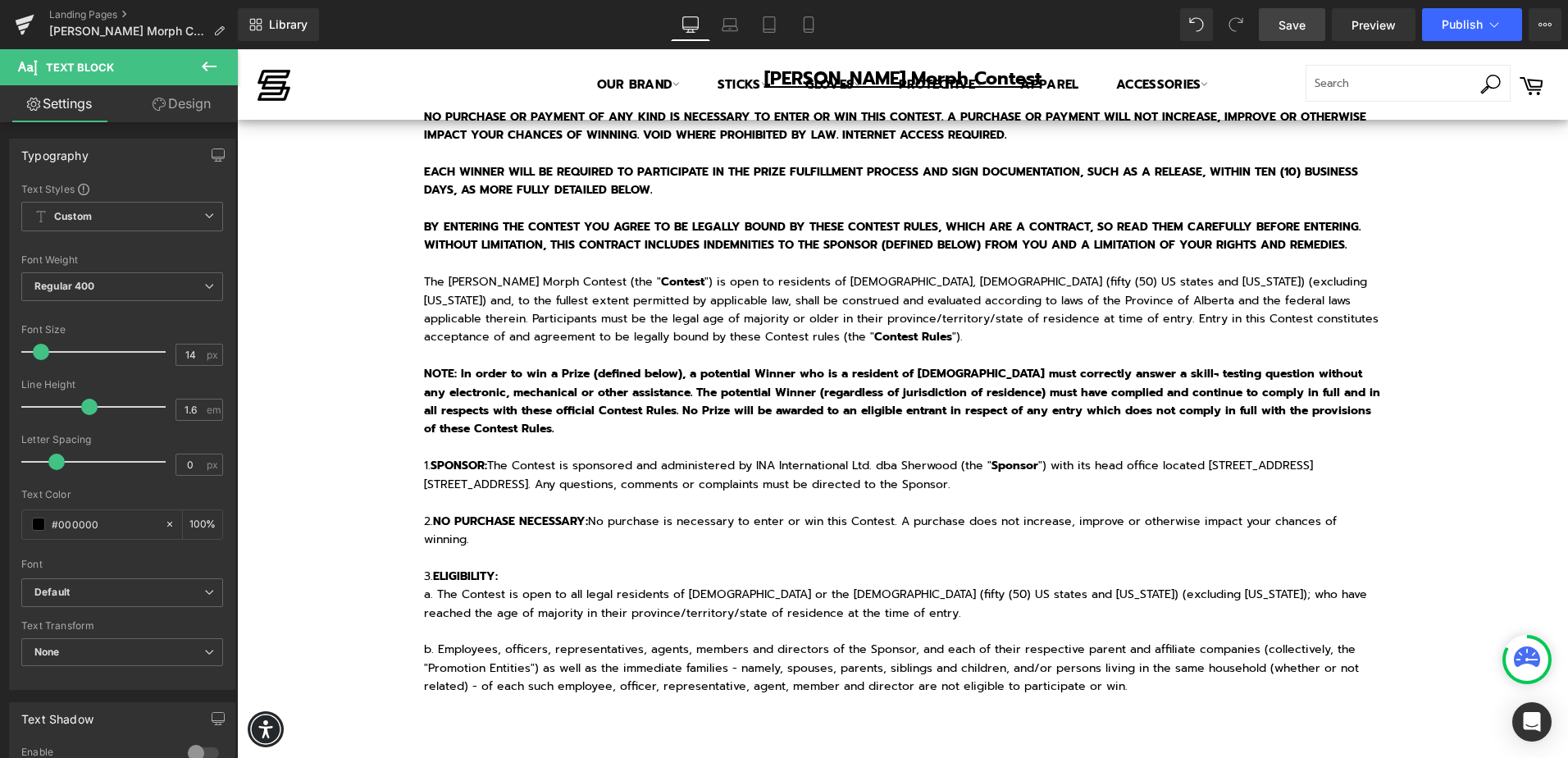
click at [1291, 27] on span "Save" at bounding box center [1293, 26] width 28 height 18
click at [52, 11] on link "Landing Pages" at bounding box center [144, 14] width 189 height 13
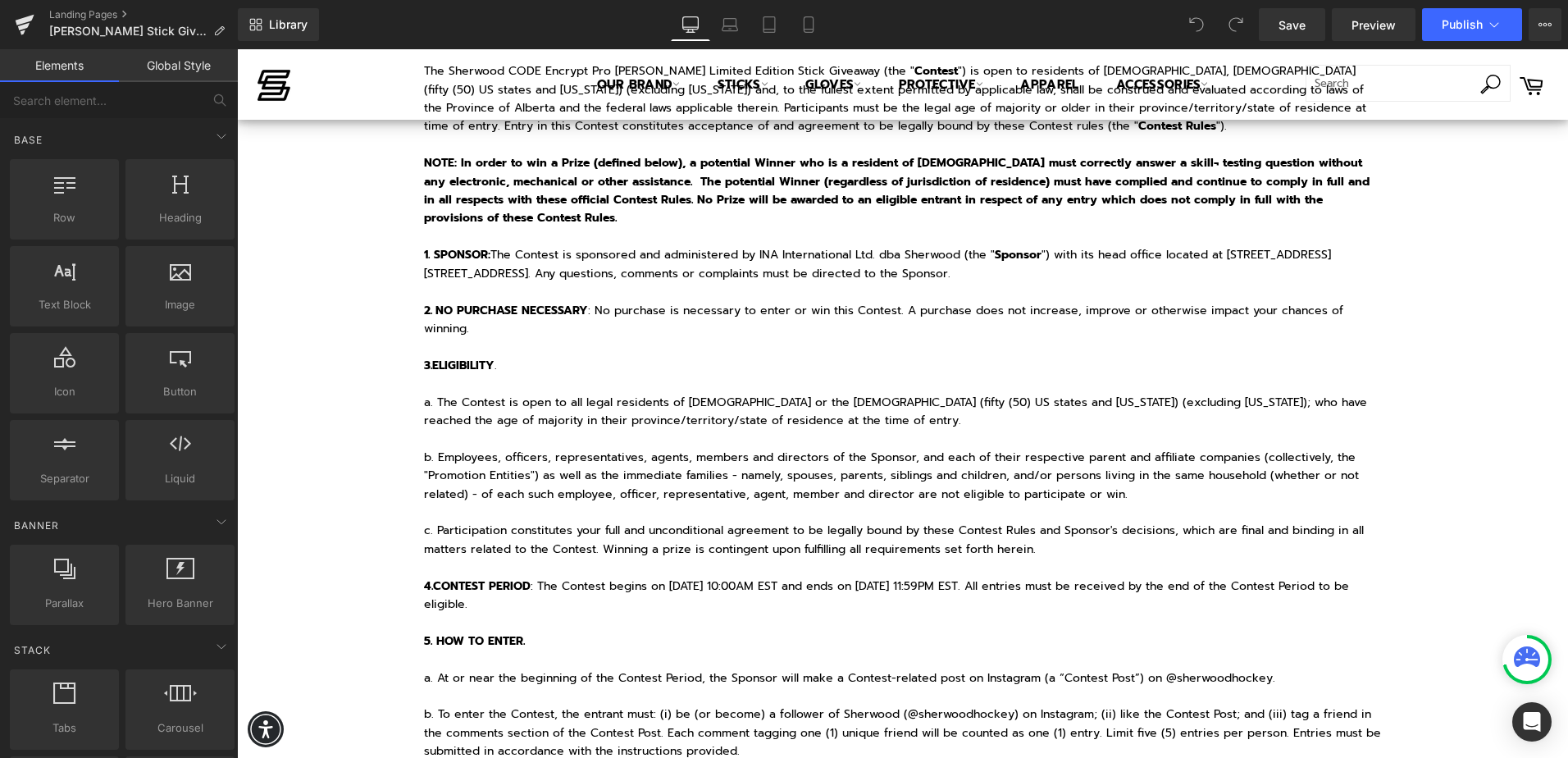
scroll to position [738, 0]
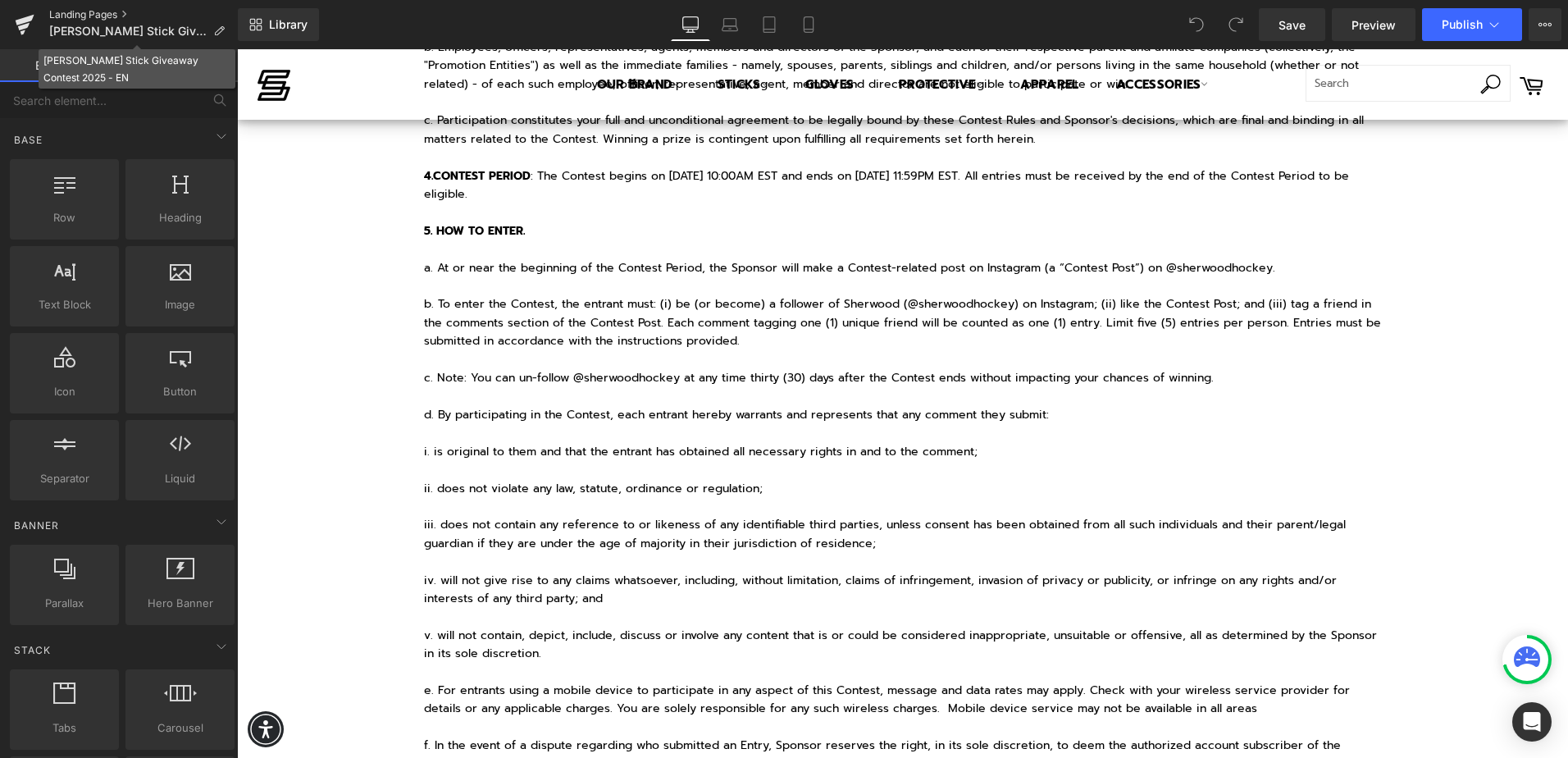
click at [111, 13] on link "Landing Pages" at bounding box center [144, 14] width 189 height 13
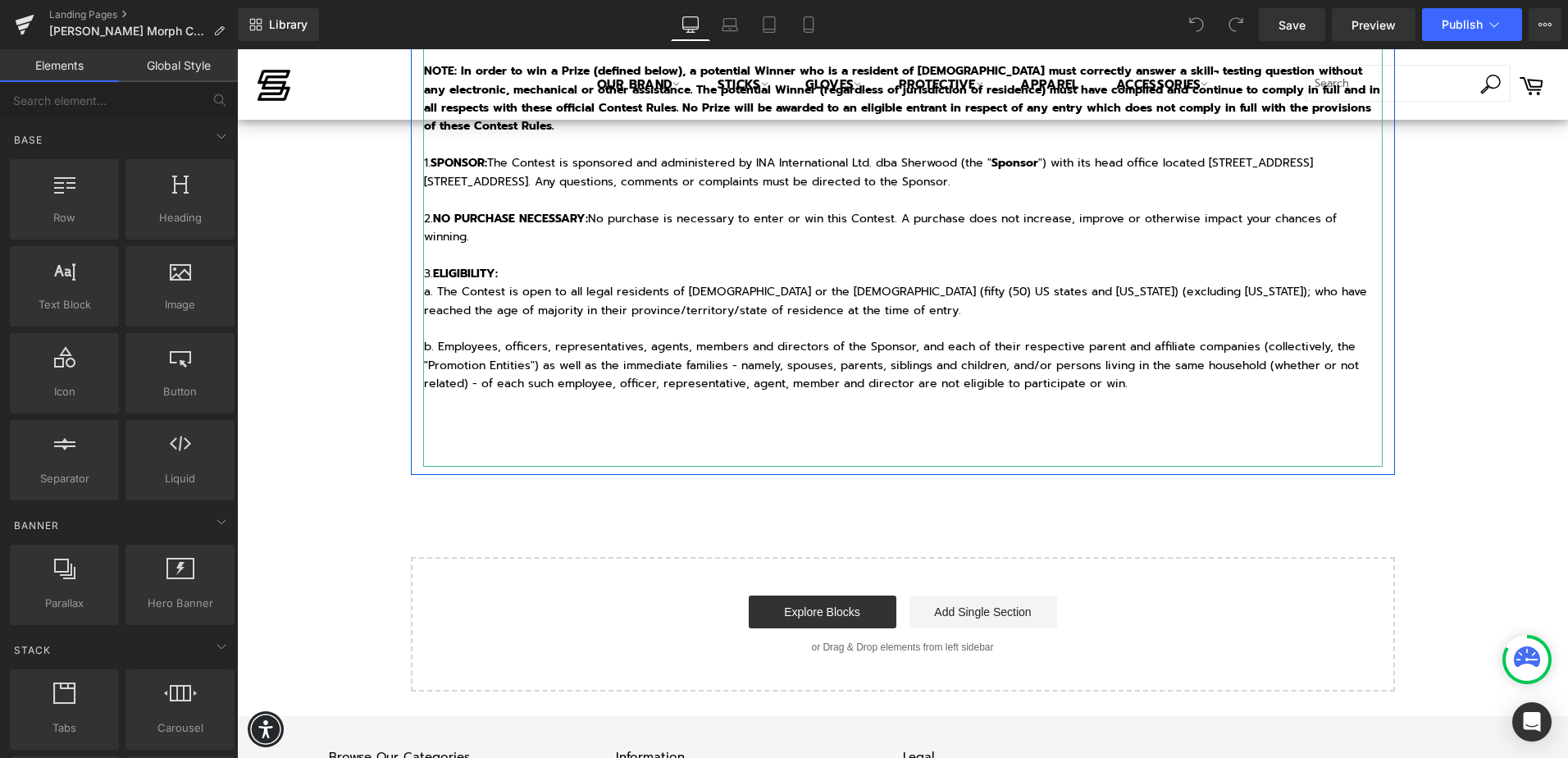
scroll to position [493, 0]
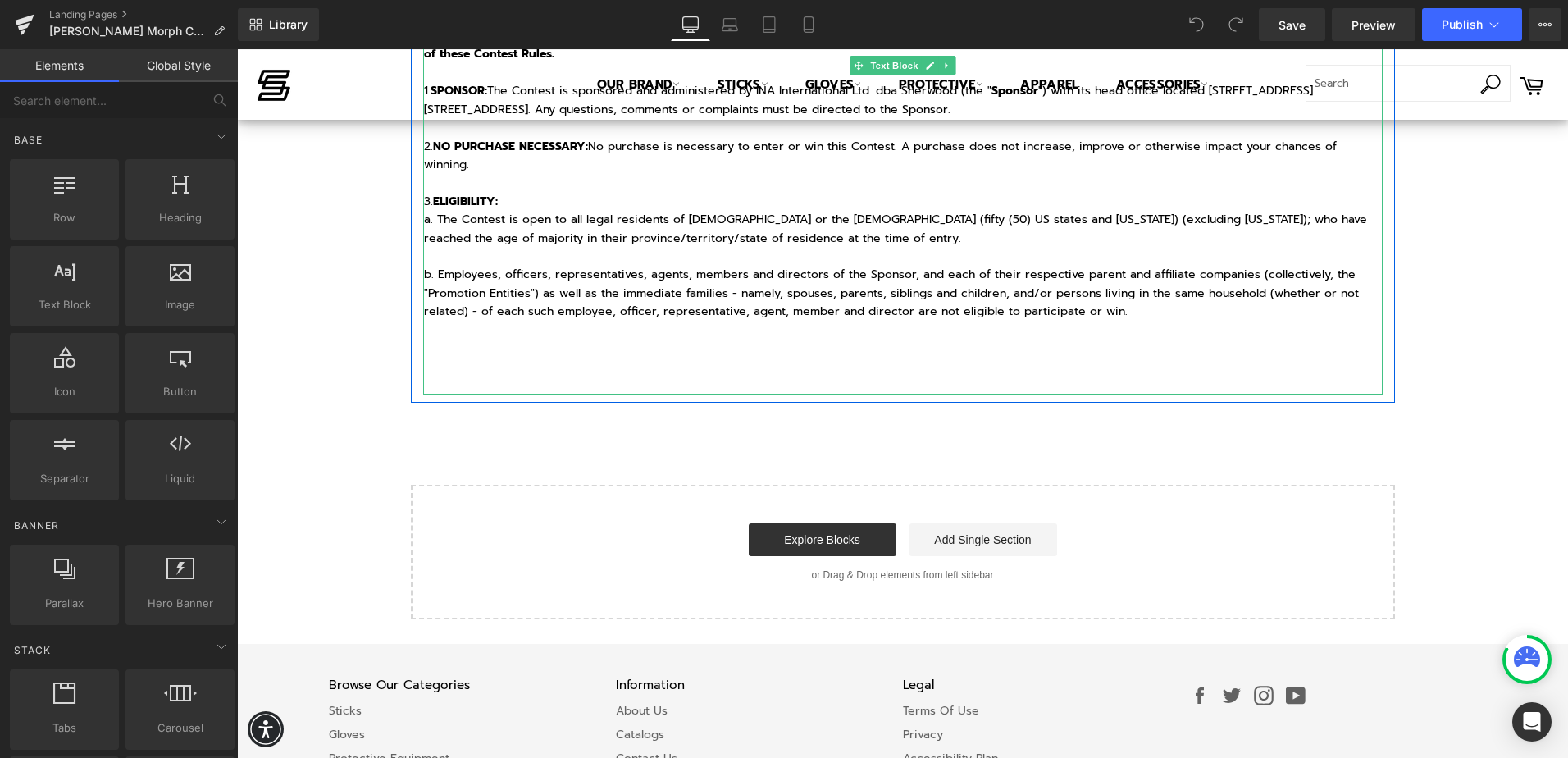
click at [1194, 320] on p "NO PURCHASE OR PAYMENT OF ANY KIND IS NECESSARY TO ENTER OR WIN THIS CONTEST. A…" at bounding box center [902, 55] width 958 height 643
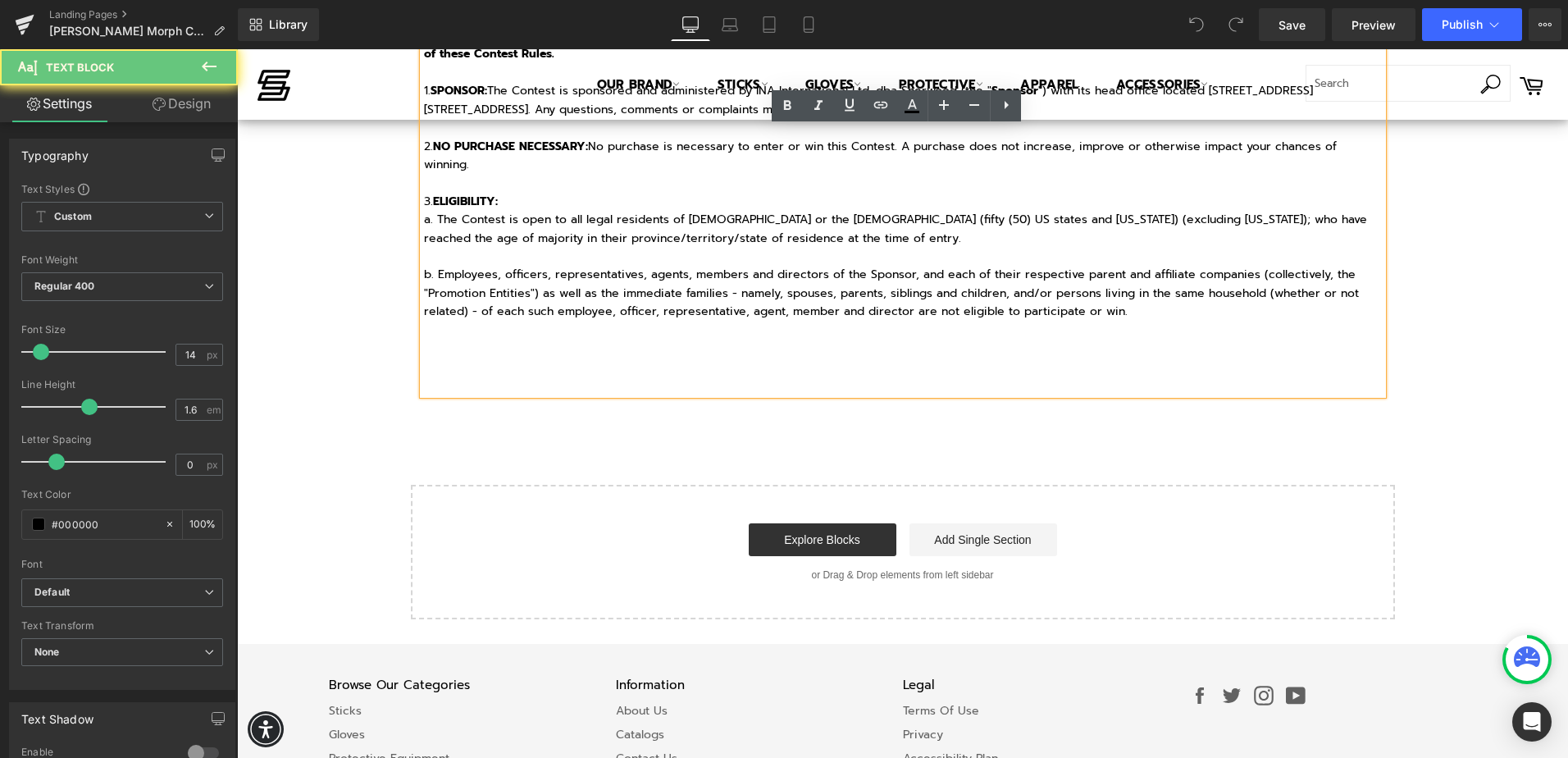
click at [892, 345] on p "NO PURCHASE OR PAYMENT OF ANY KIND IS NECESSARY TO ENTER OR WIN THIS CONTEST. A…" at bounding box center [902, 55] width 958 height 643
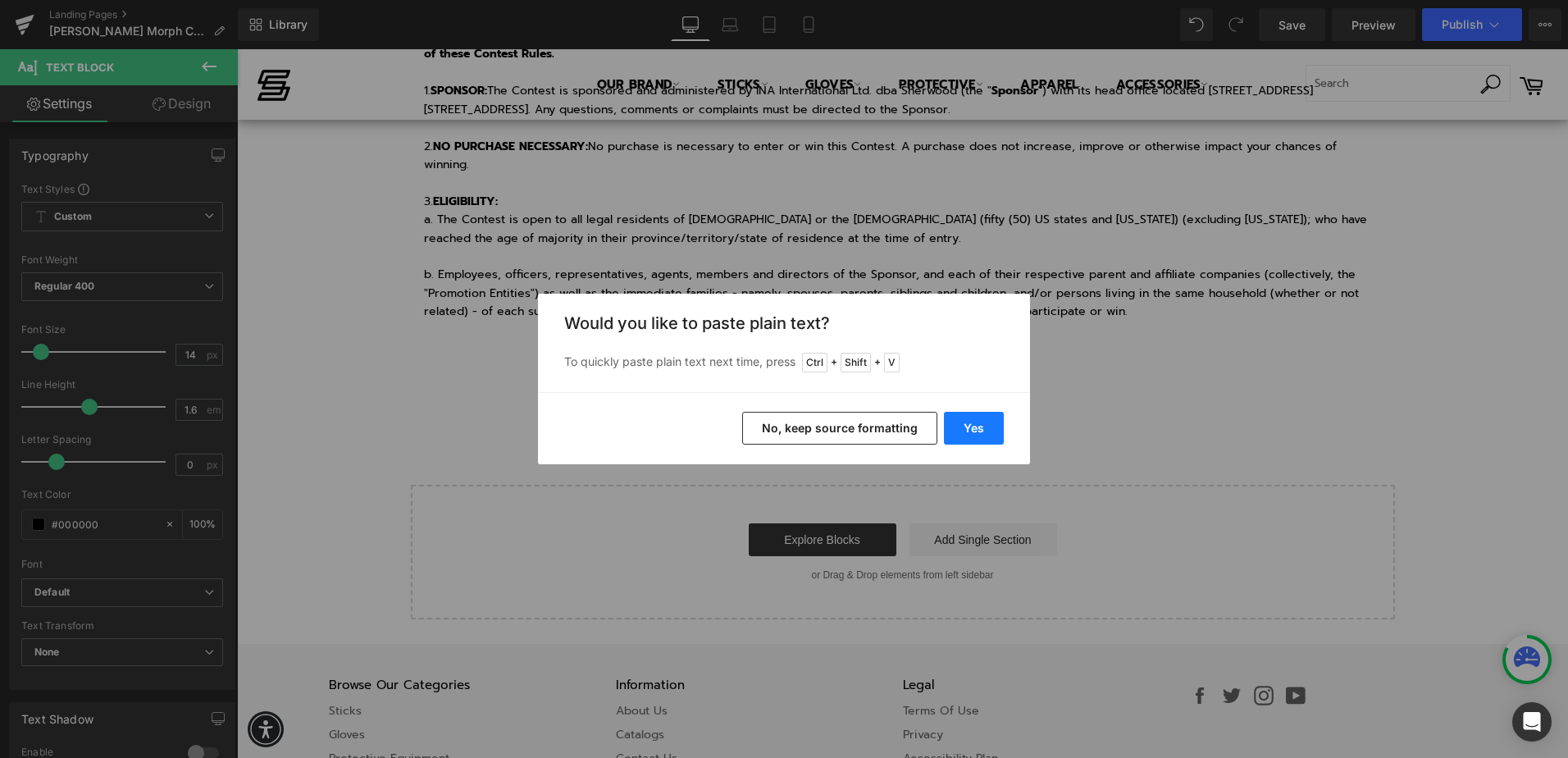
click at [988, 426] on button "Yes" at bounding box center [973, 428] width 60 height 32
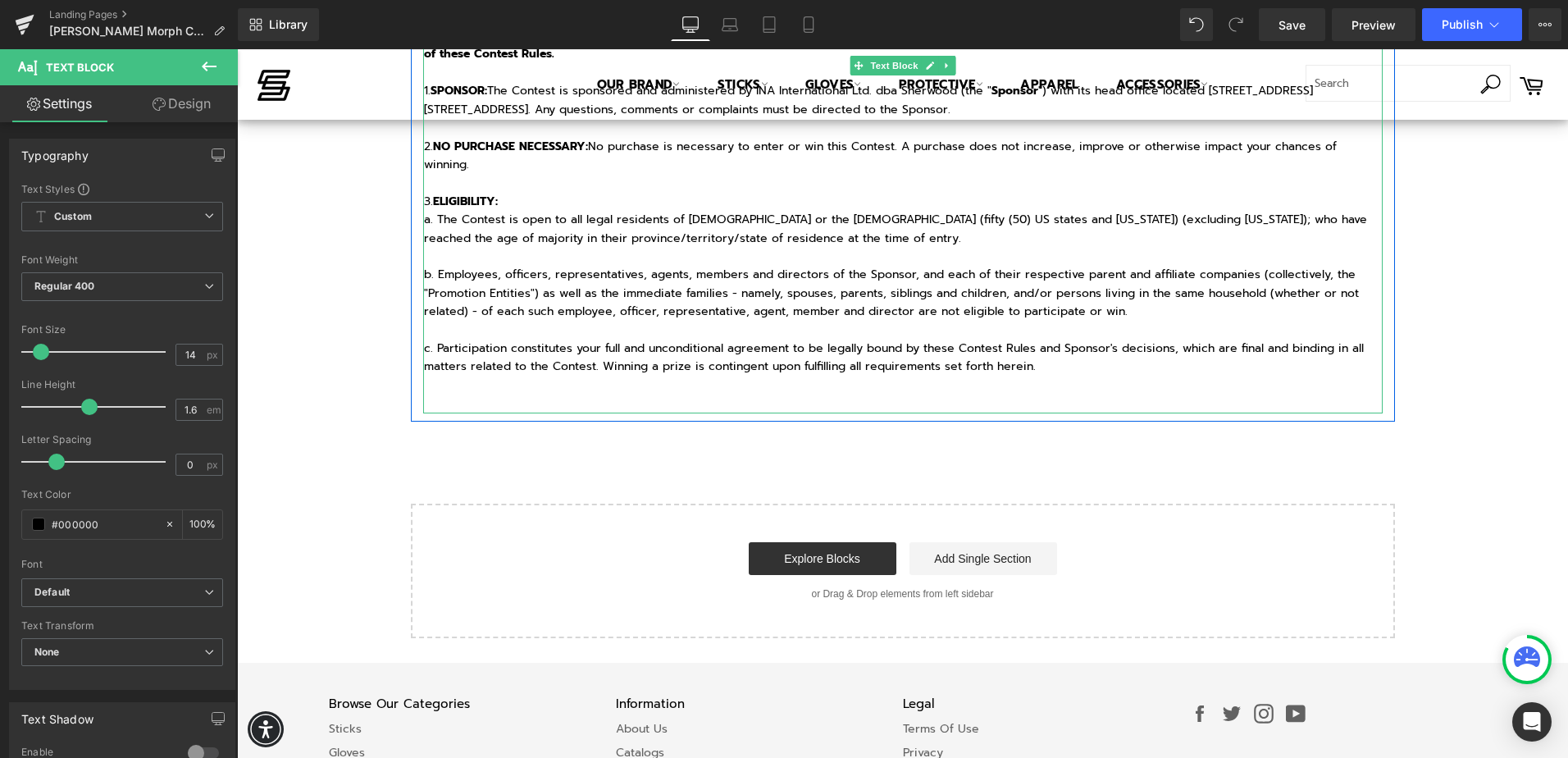
click at [1135, 369] on p "NO PURCHASE OR PAYMENT OF ANY KIND IS NECESSARY TO ENTER OR WIN THIS CONTEST. A…" at bounding box center [902, 64] width 958 height 662
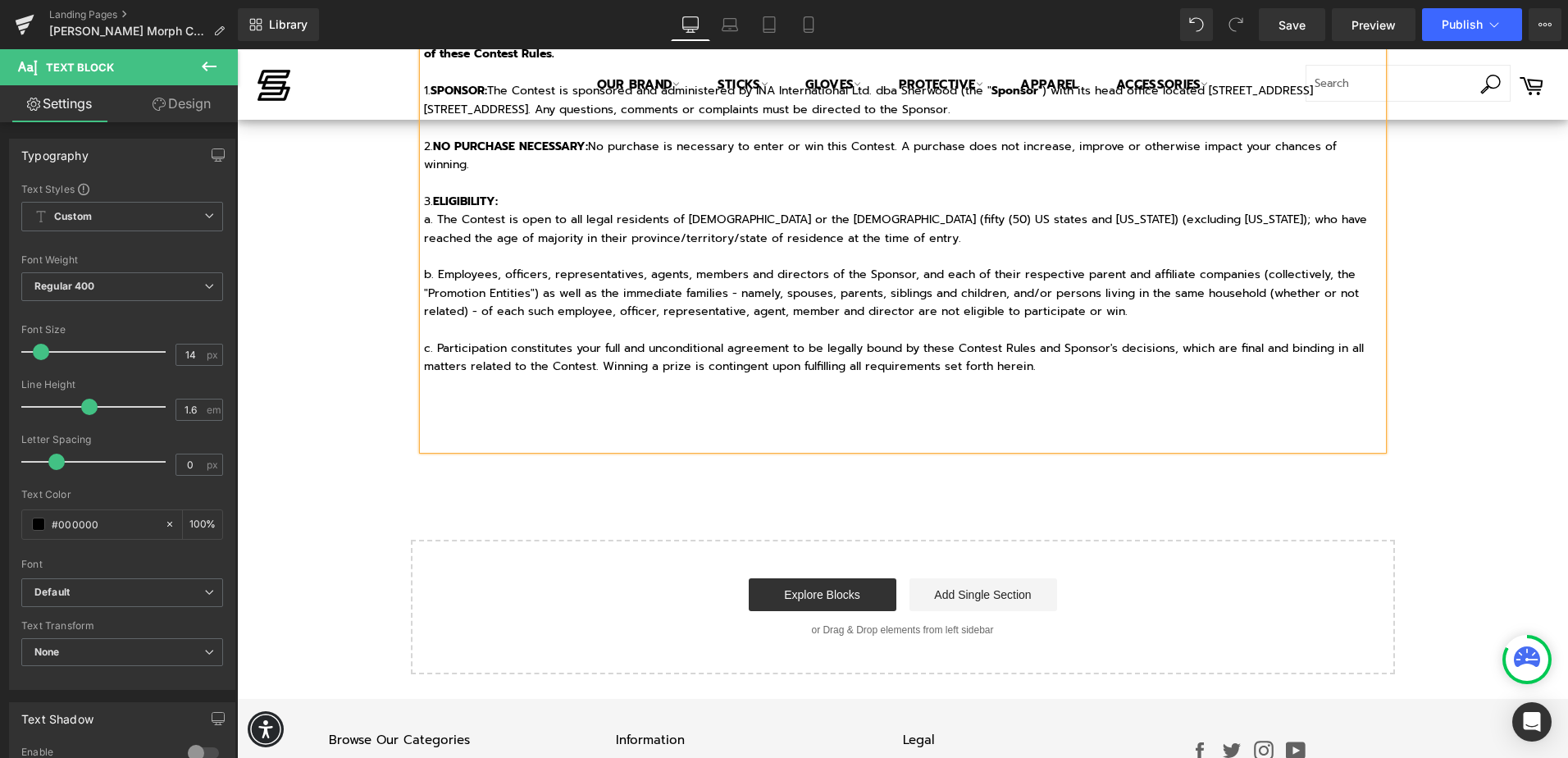
click at [507, 425] on p at bounding box center [902, 413] width 958 height 37
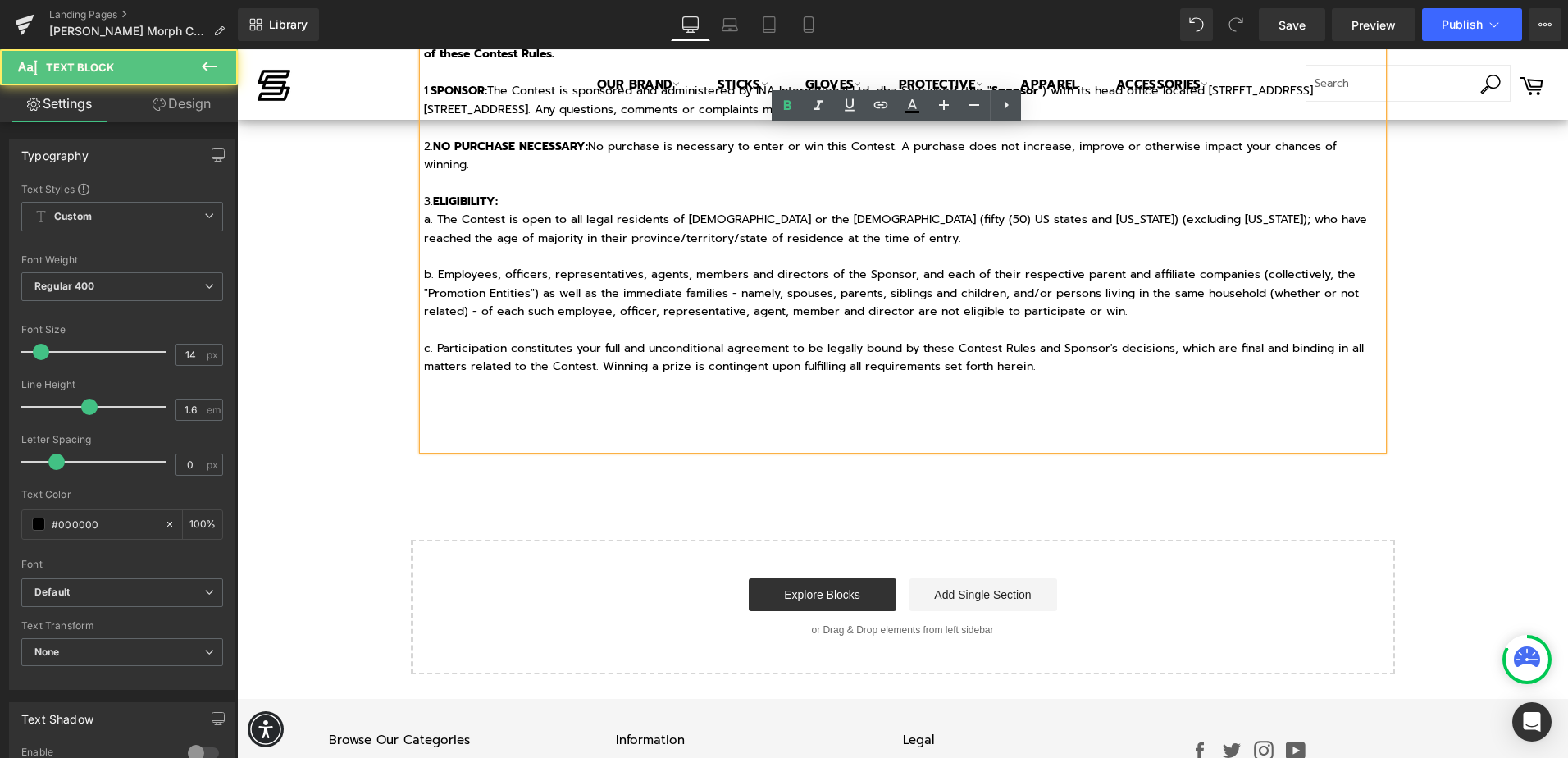
drag, startPoint x: 489, startPoint y: 413, endPoint x: 476, endPoint y: 401, distance: 17.7
click at [481, 405] on p at bounding box center [902, 413] width 958 height 37
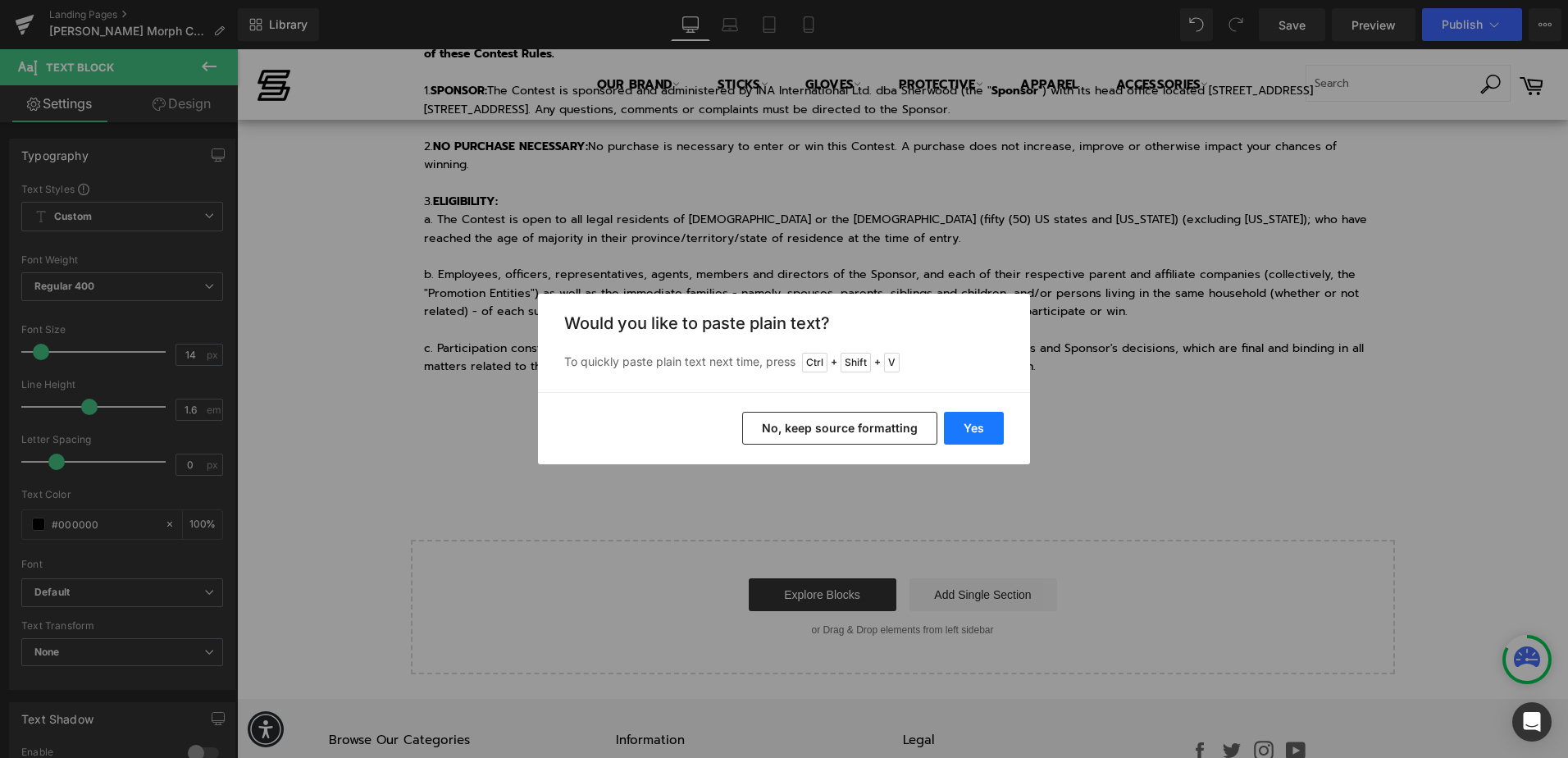
click at [974, 433] on button "Yes" at bounding box center [973, 428] width 60 height 32
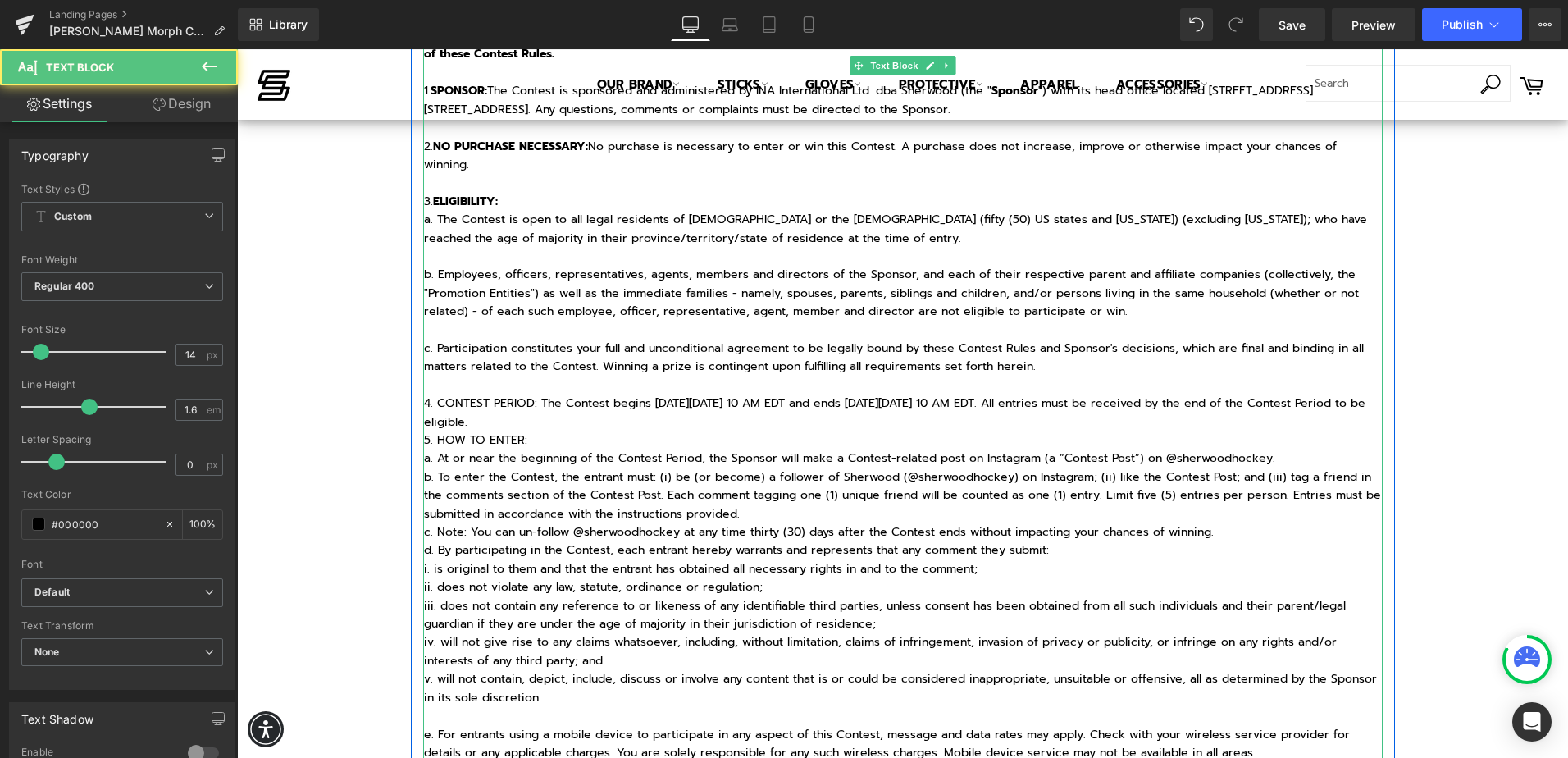
click at [808, 423] on p "4. CONTEST PERIOD: The Contest begins [DATE][DATE] 10 AM EDT and ends [DATE][DA…" at bounding box center [902, 413] width 958 height 37
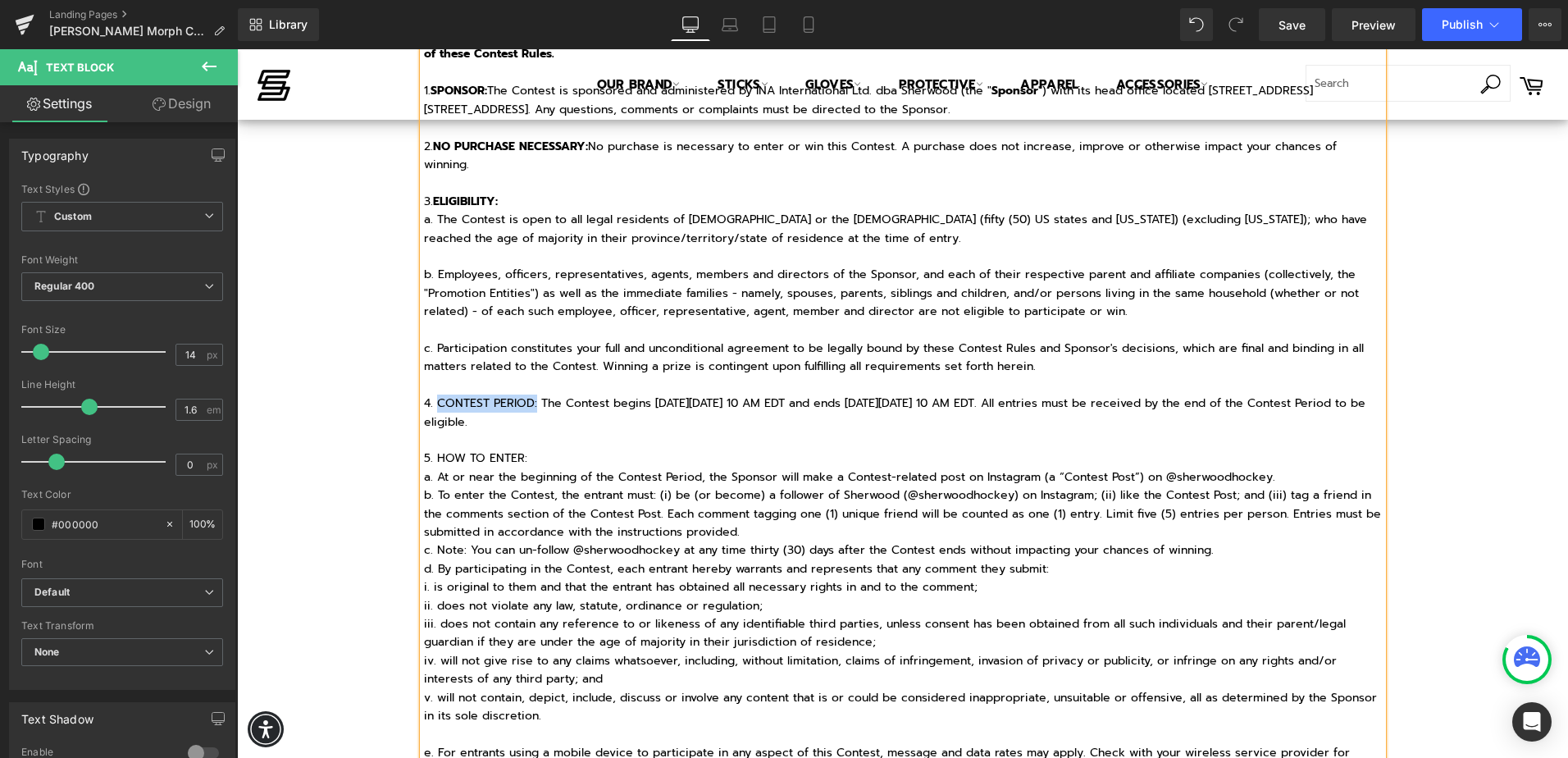
drag, startPoint x: 530, startPoint y: 403, endPoint x: 433, endPoint y: 402, distance: 97.0
click at [433, 402] on p "4. CONTEST PERIOD: The Contest begins [DATE][DATE] 10 AM EDT and ends [DATE][DA…" at bounding box center [902, 413] width 958 height 37
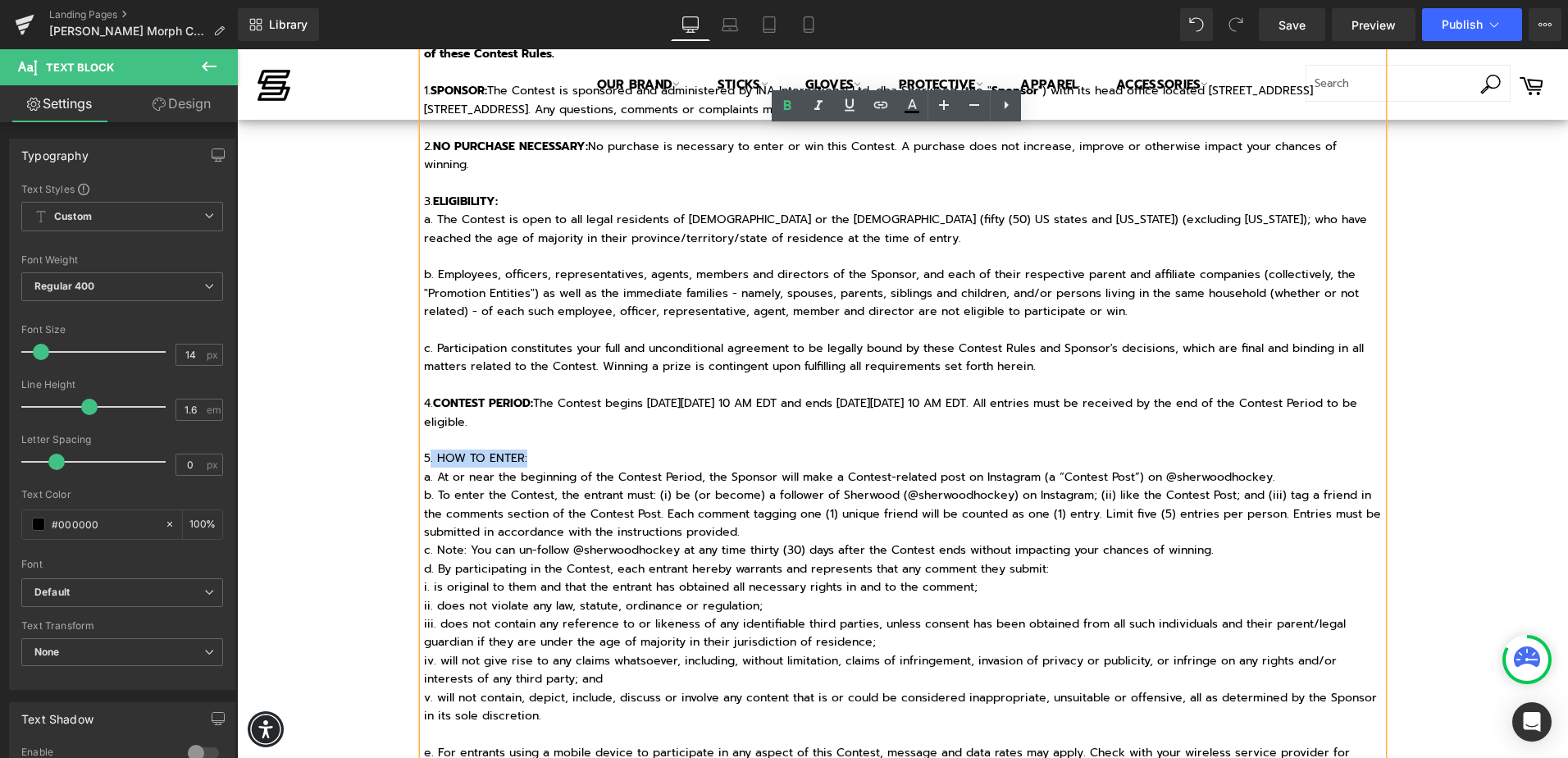
drag, startPoint x: 542, startPoint y: 455, endPoint x: 424, endPoint y: 452, distance: 118.0
click at [424, 452] on p "5. HOW TO ENTER:" at bounding box center [902, 458] width 958 height 18
click at [526, 459] on p "5 . HOW TO ENTER:" at bounding box center [902, 458] width 958 height 18
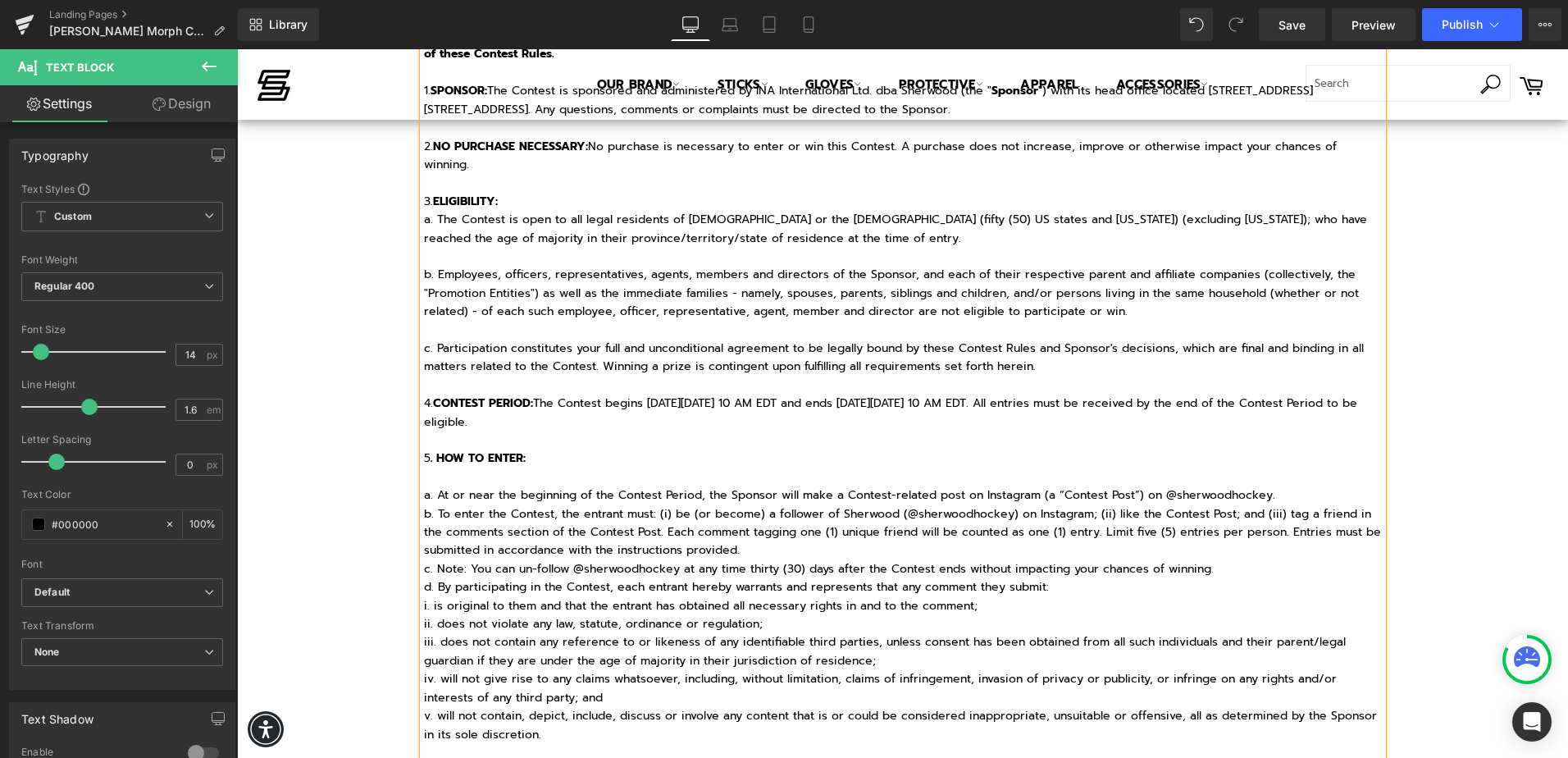
click at [1289, 493] on p "a. At or near the beginning of the Contest Period, the Sponsor will make a Cont…" at bounding box center [902, 496] width 958 height 18
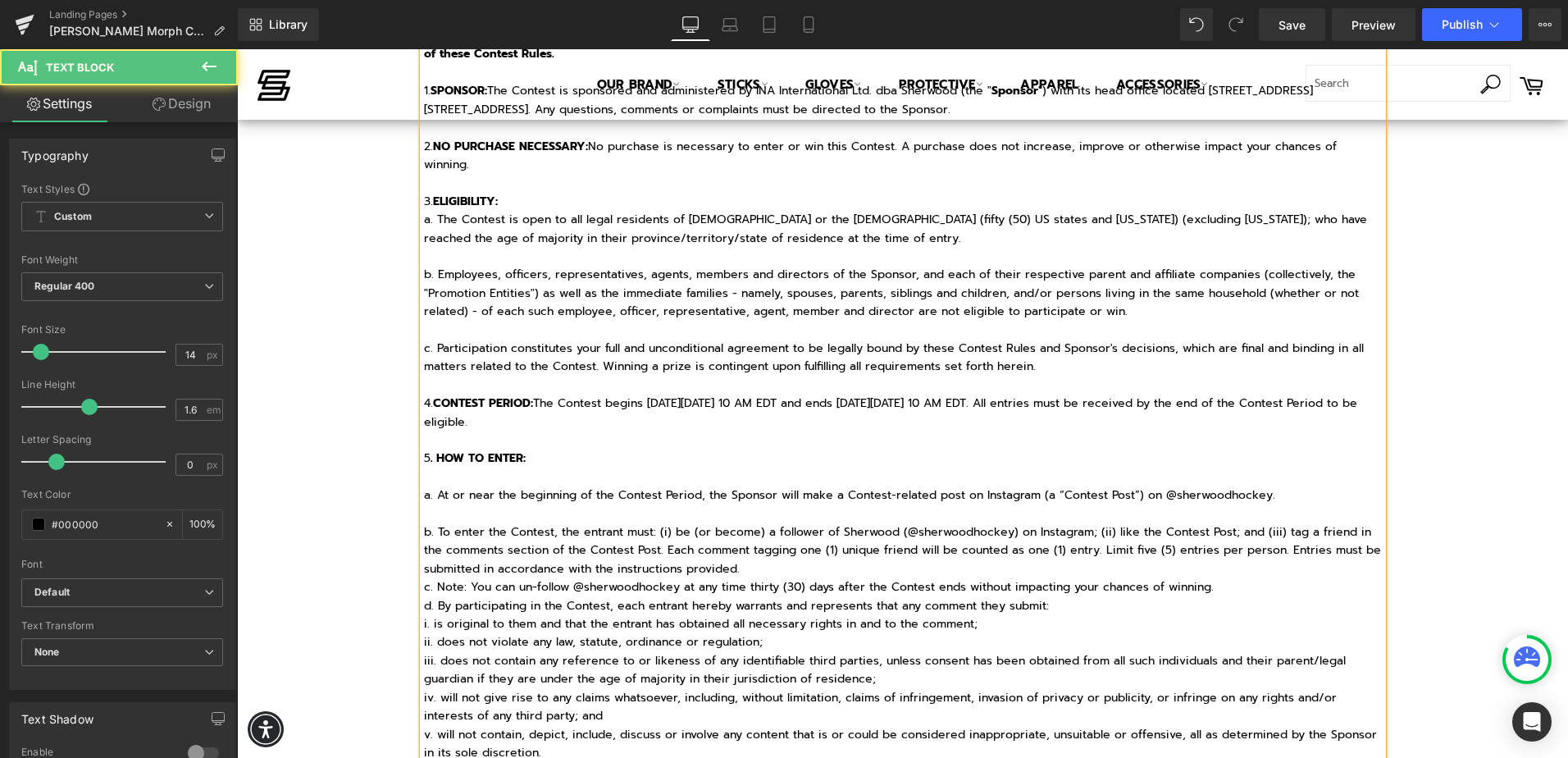
click at [929, 561] on p "b. To enter the Contest, the entrant must: (i) be (or become) a follower of She…" at bounding box center [902, 551] width 958 height 55
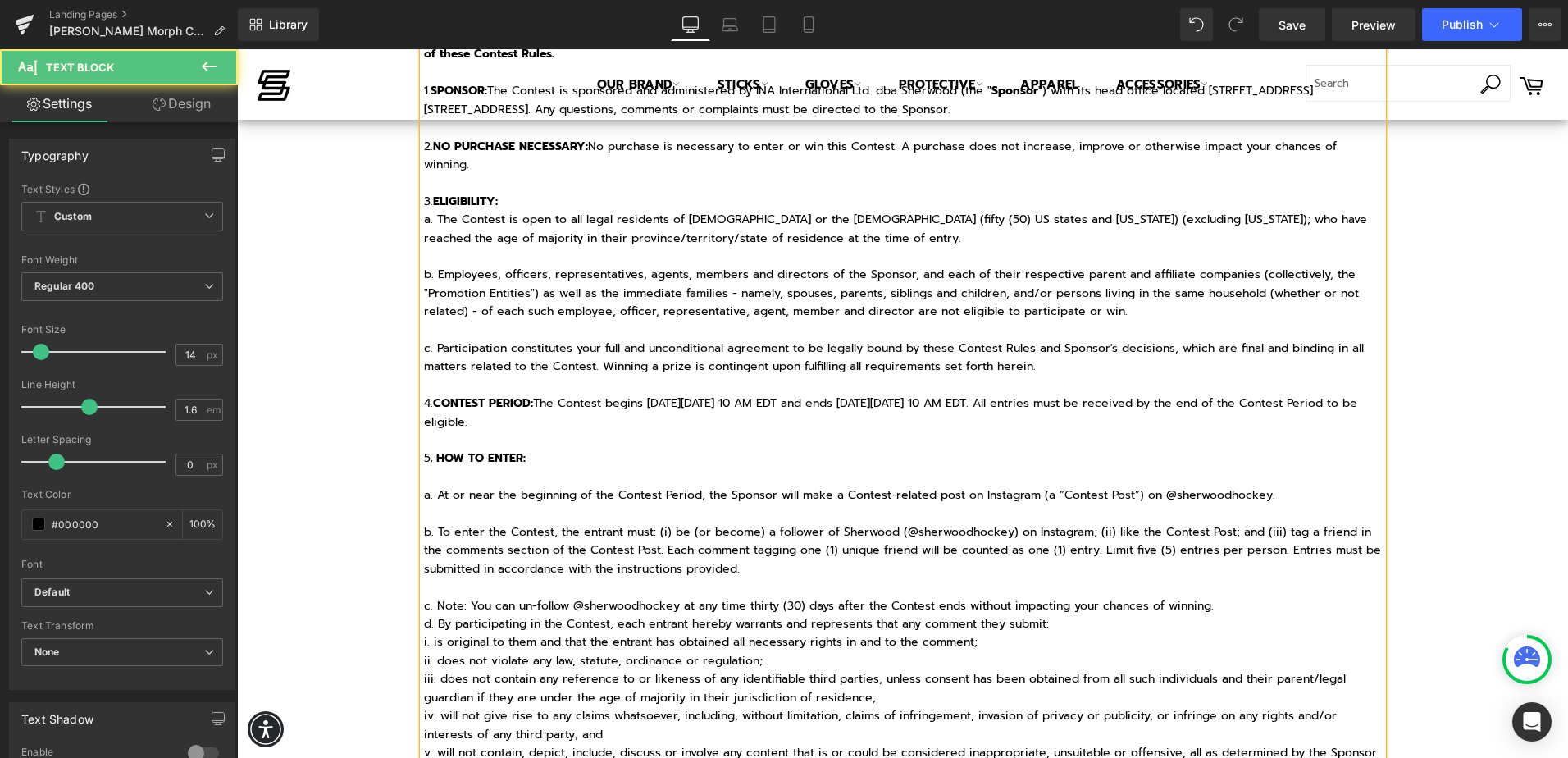
click at [1235, 612] on p "c. Note: You can un-follow @sherwoodhockey at any time thirty (30) days after t…" at bounding box center [902, 606] width 958 height 18
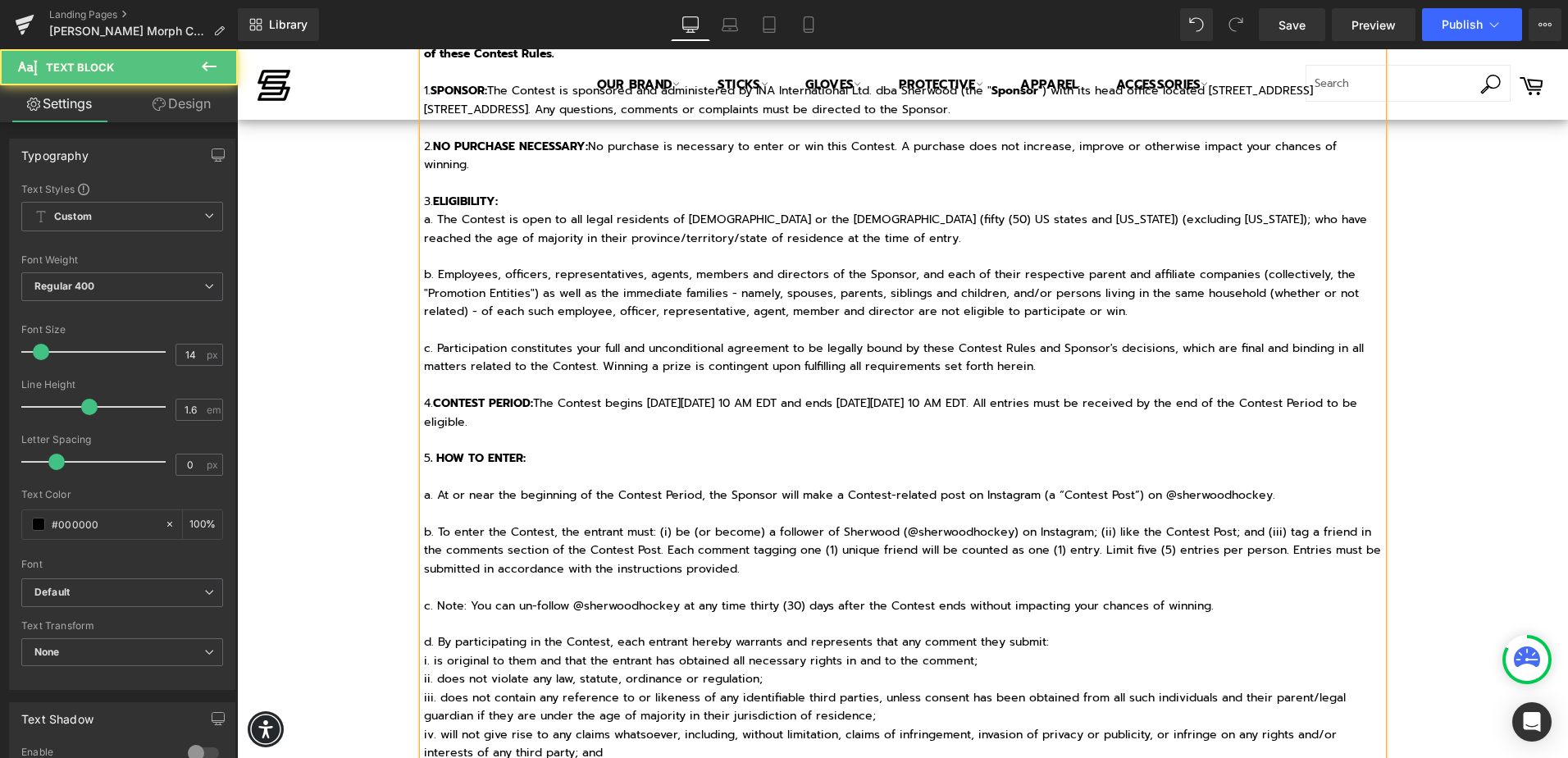
click at [1066, 642] on p "d. By participating in the Contest, each entrant hereby warrants and represents…" at bounding box center [902, 642] width 958 height 18
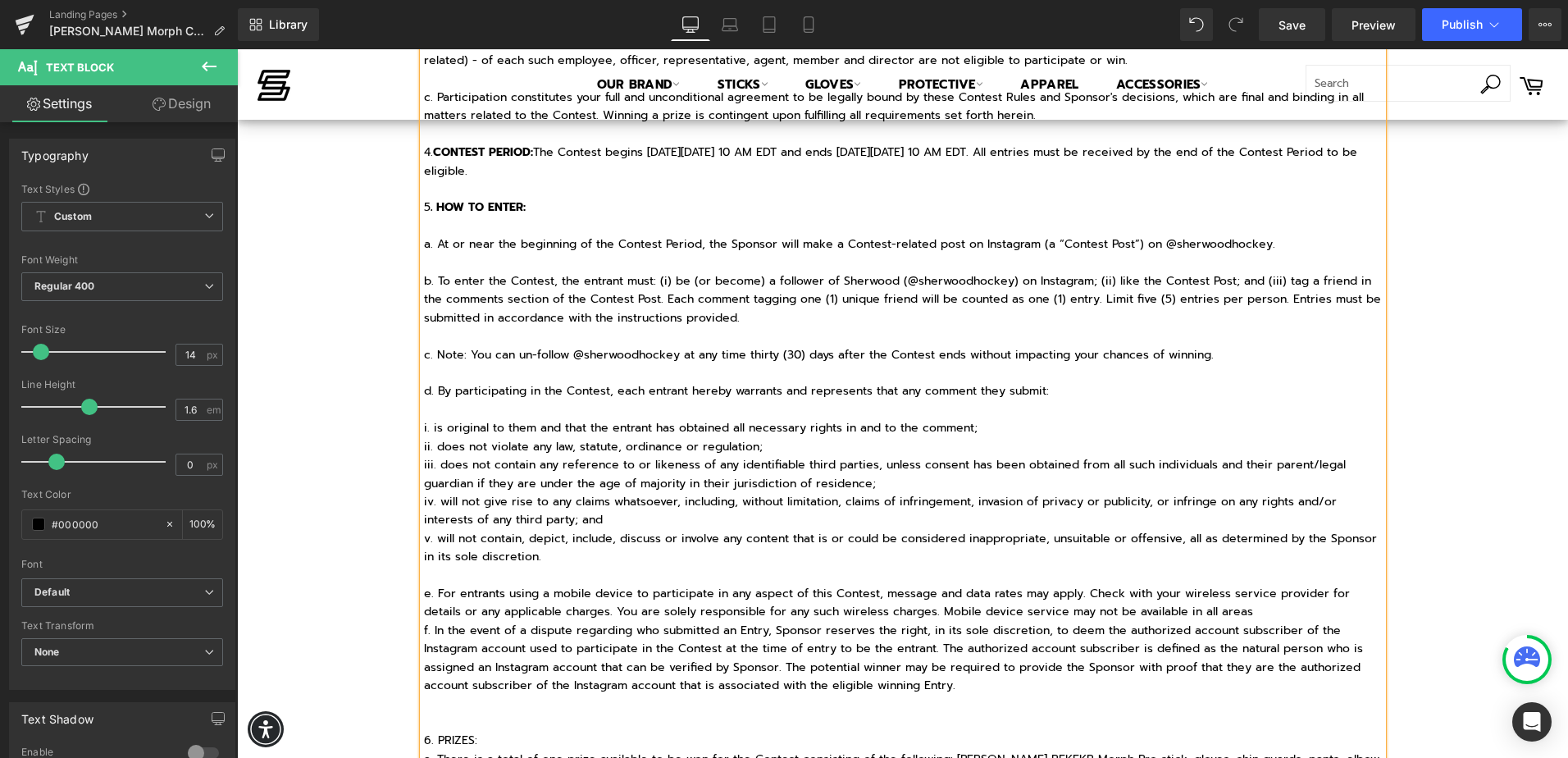
scroll to position [820, 0]
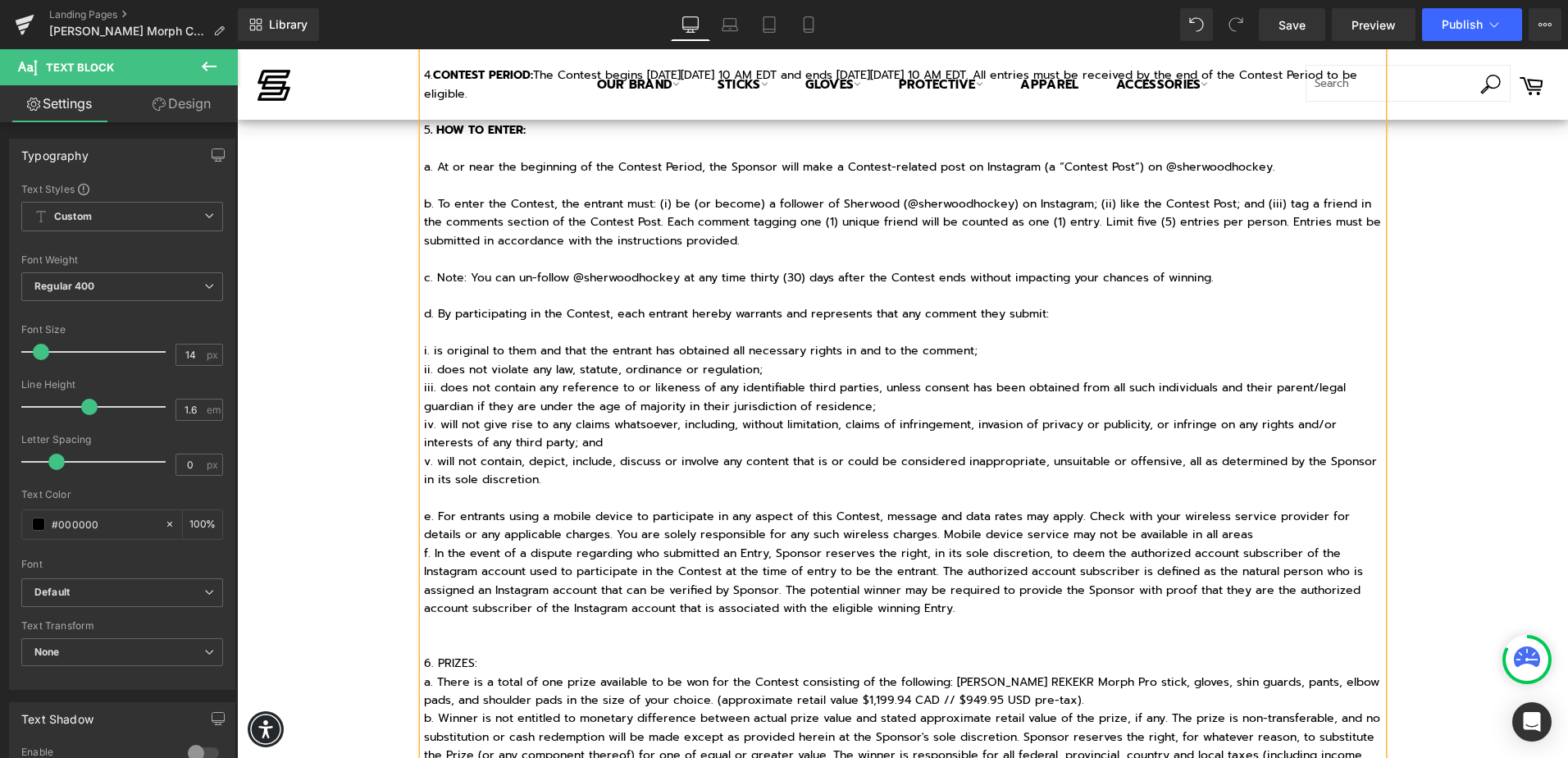
click at [988, 350] on p "i. is original to them and that the entrant has obtained all necessary rights i…" at bounding box center [902, 351] width 958 height 18
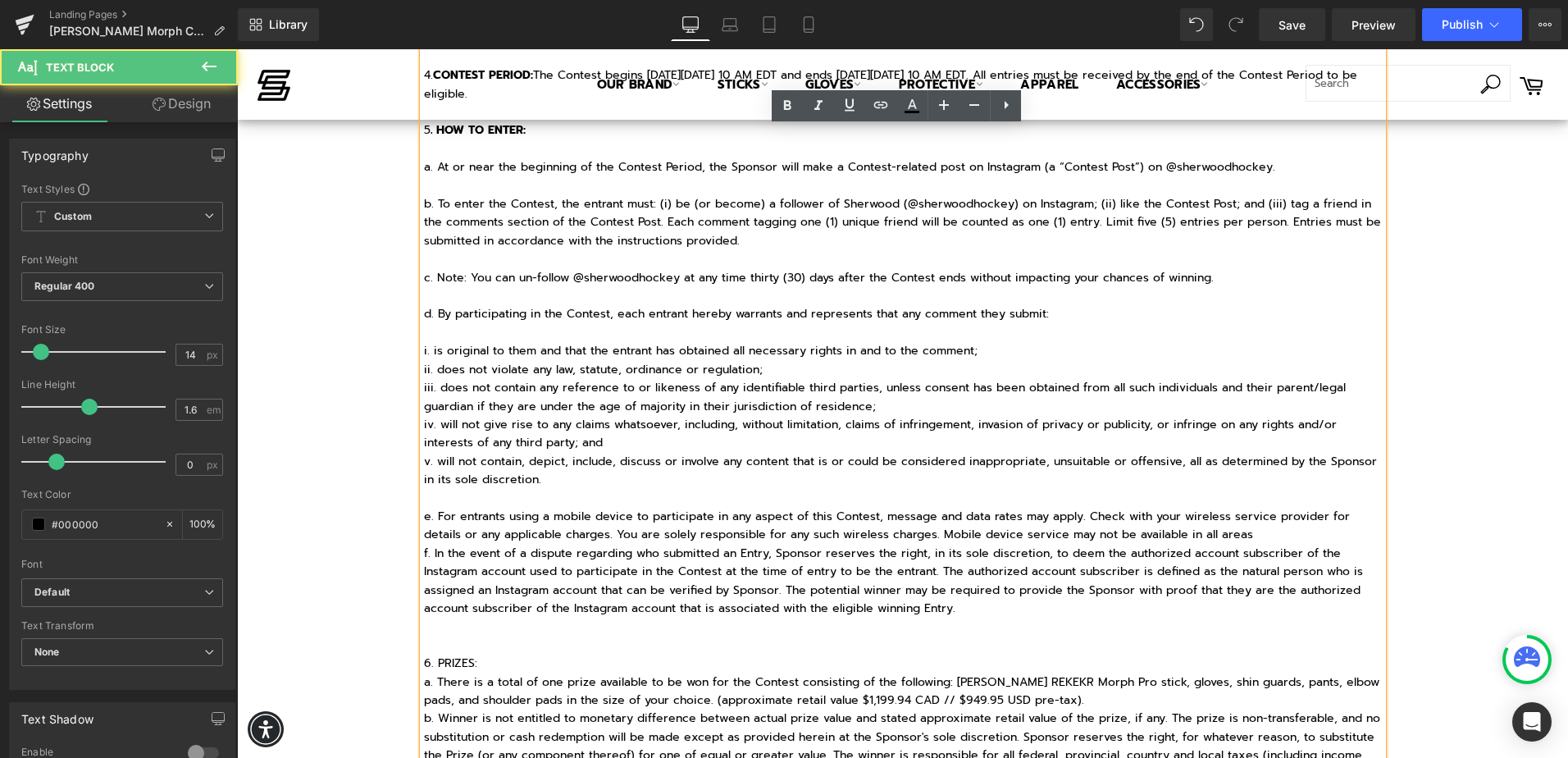
click at [424, 348] on p "i. is original to them and that the entrant has obtained all necessary rights i…" at bounding box center [902, 351] width 958 height 18
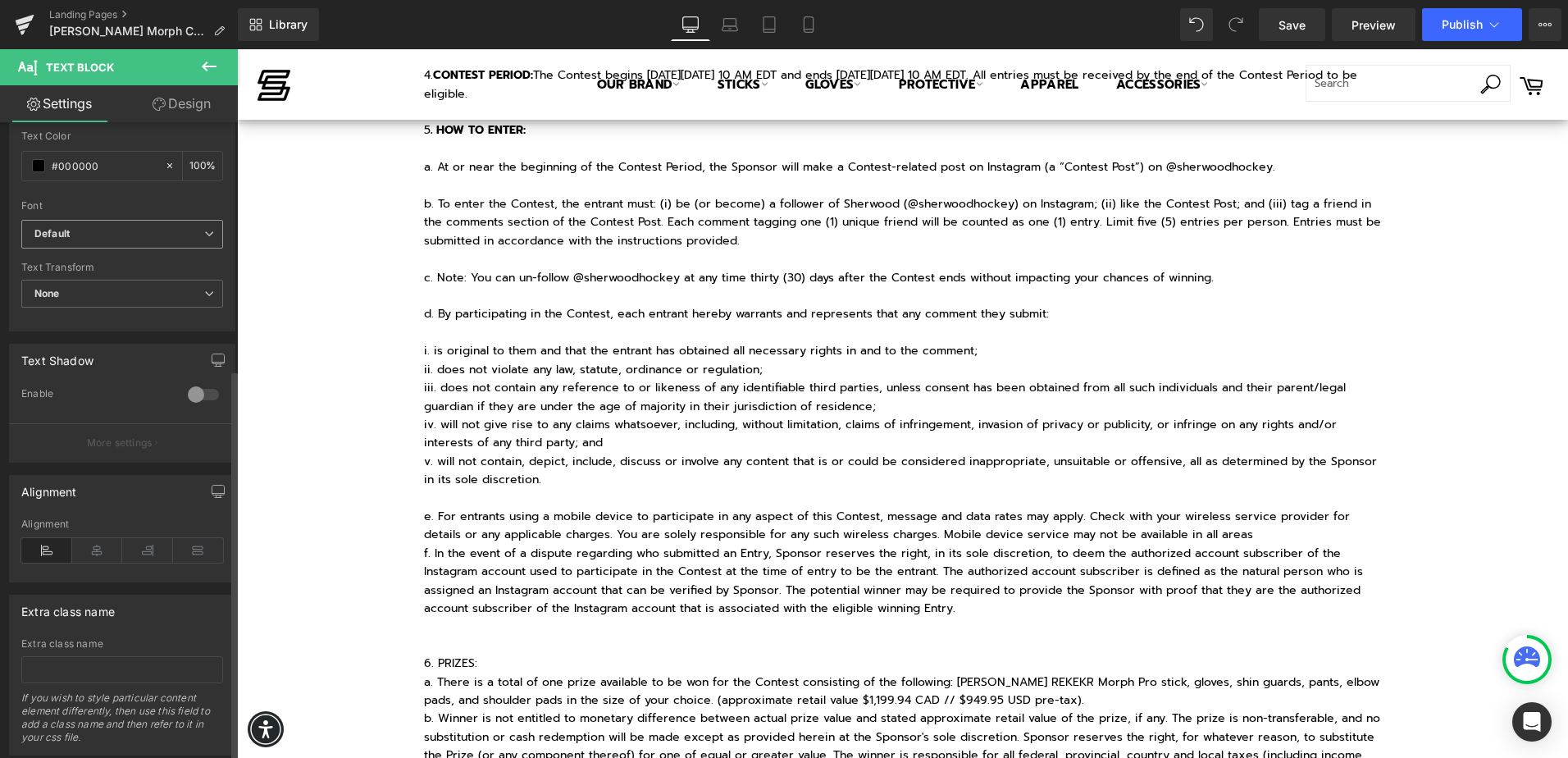
scroll to position [402, 0]
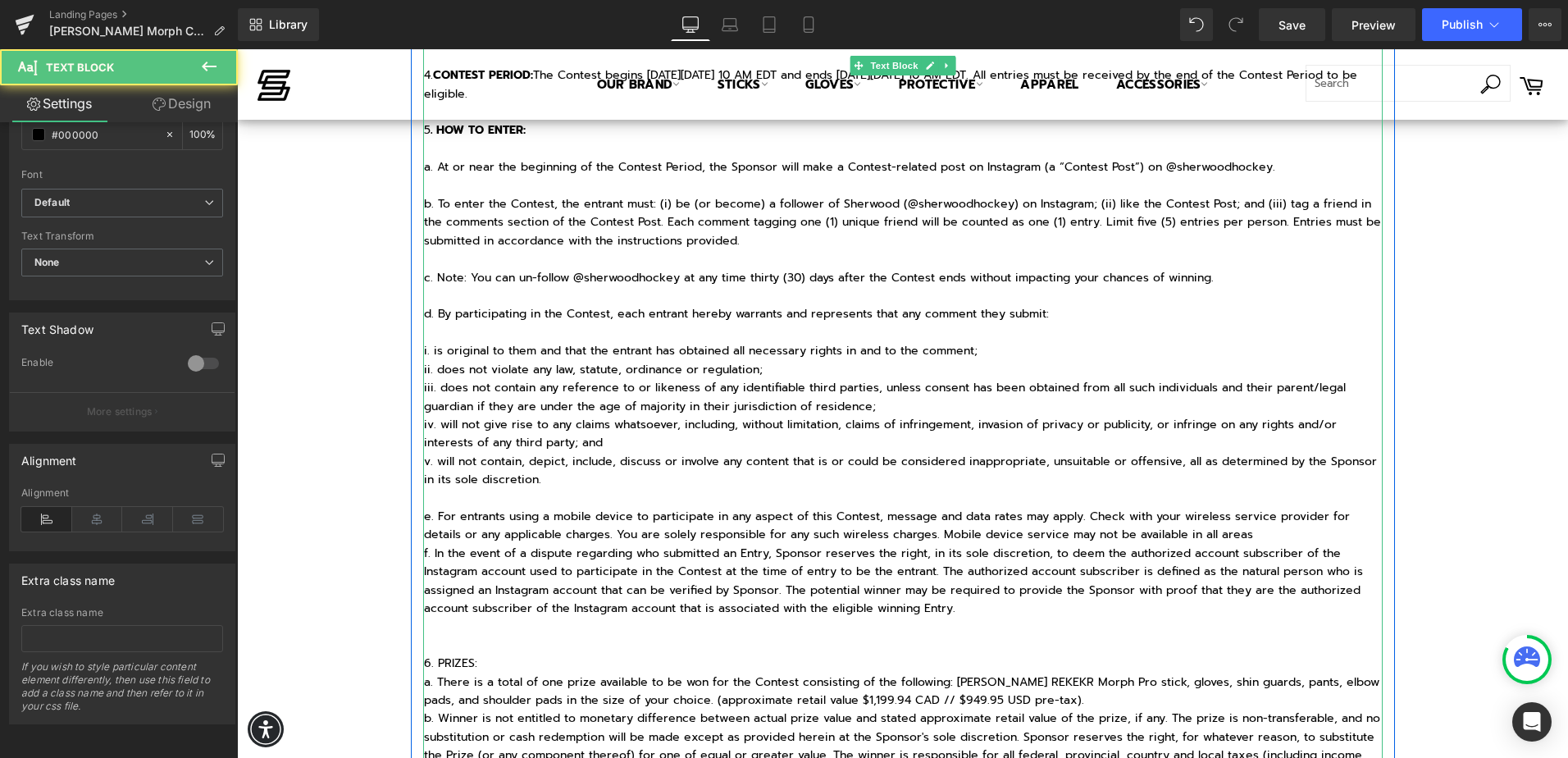
click at [1283, 523] on p "e. For entrants using a mobile device to participate in any aspect of this Cont…" at bounding box center [902, 526] width 958 height 37
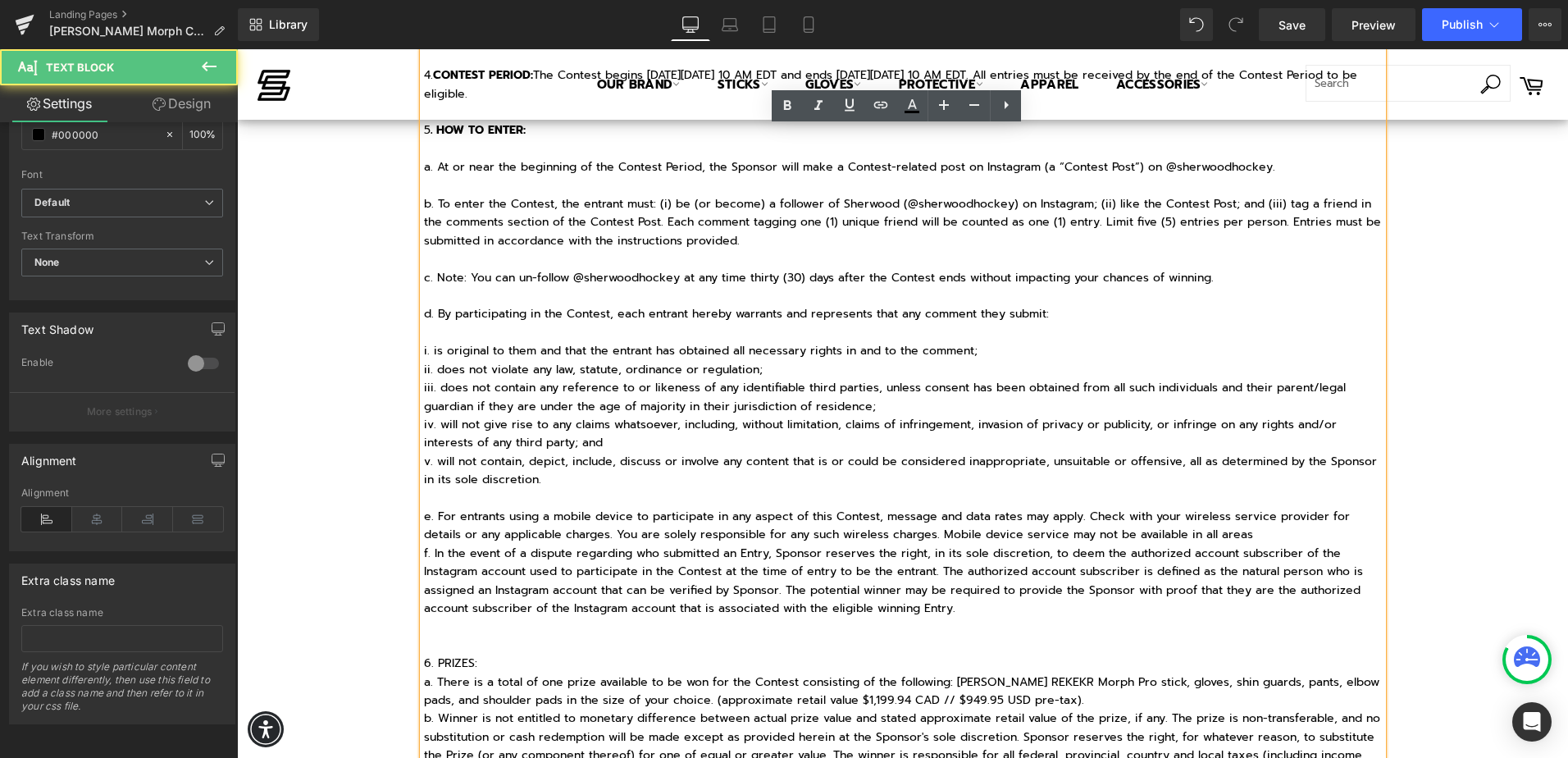
click at [1284, 536] on p "e. For entrants using a mobile device to participate in any aspect of this Cont…" at bounding box center [902, 526] width 958 height 37
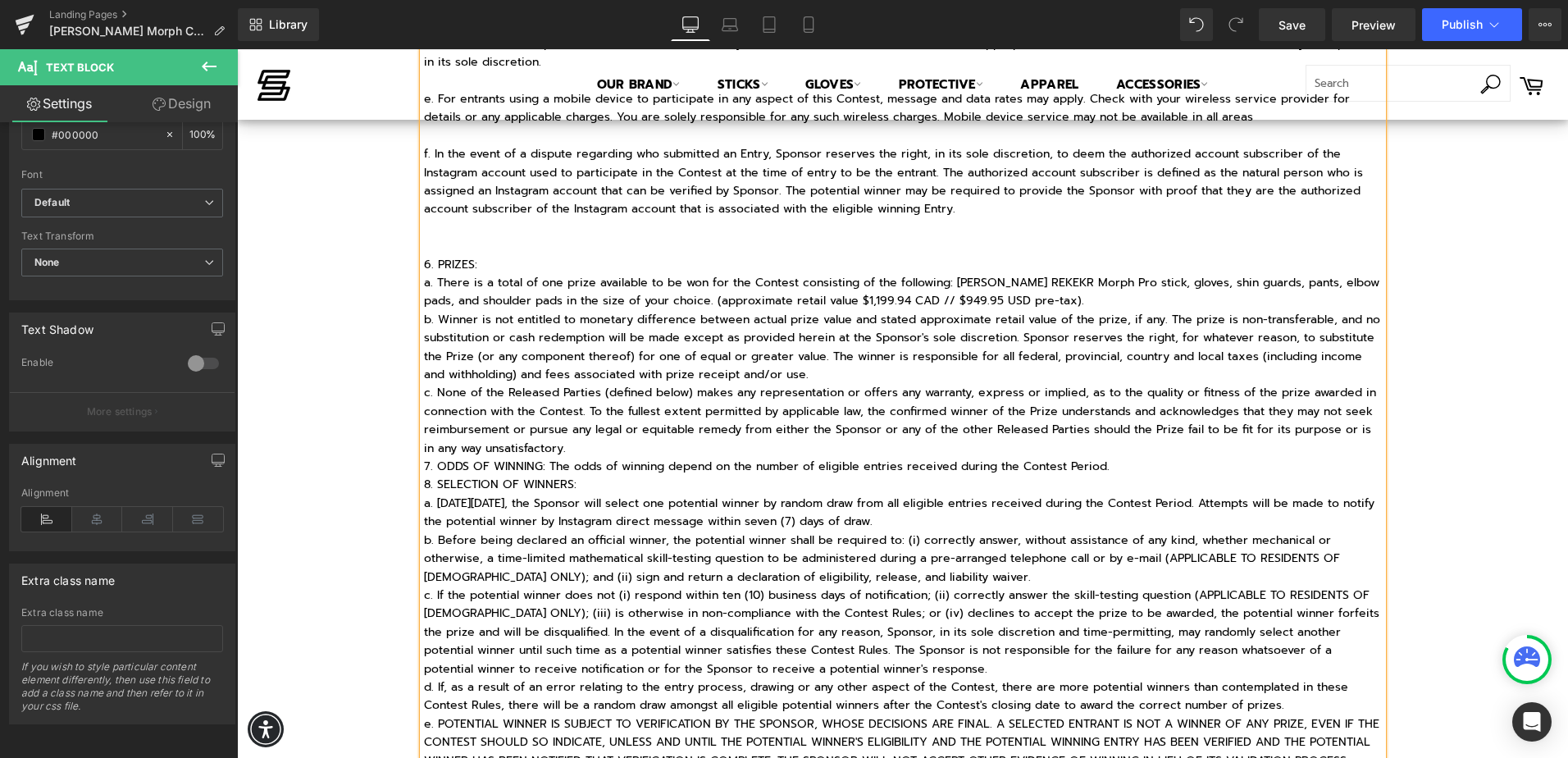
scroll to position [1148, 0]
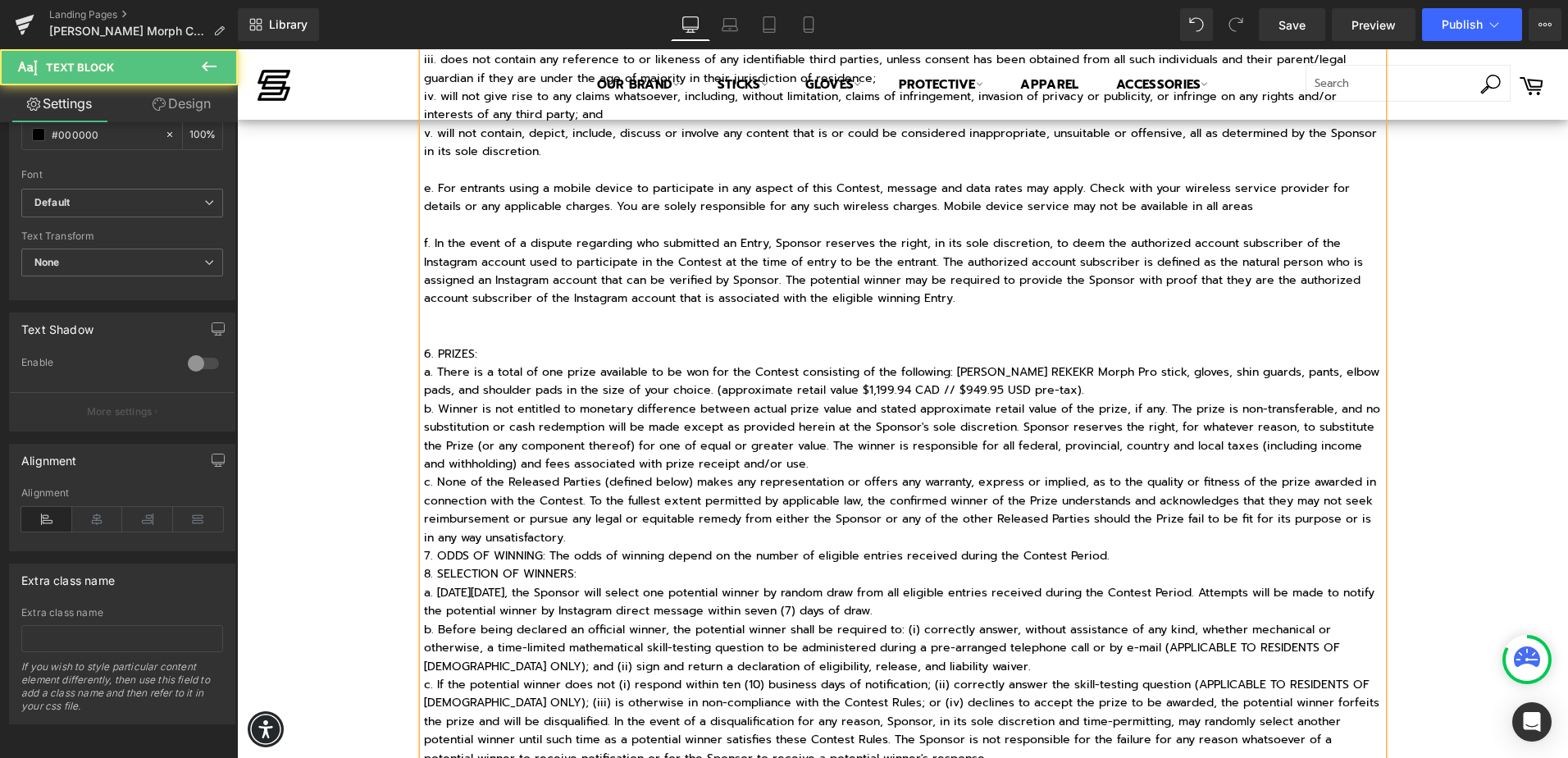
click at [471, 326] on p at bounding box center [902, 335] width 958 height 18
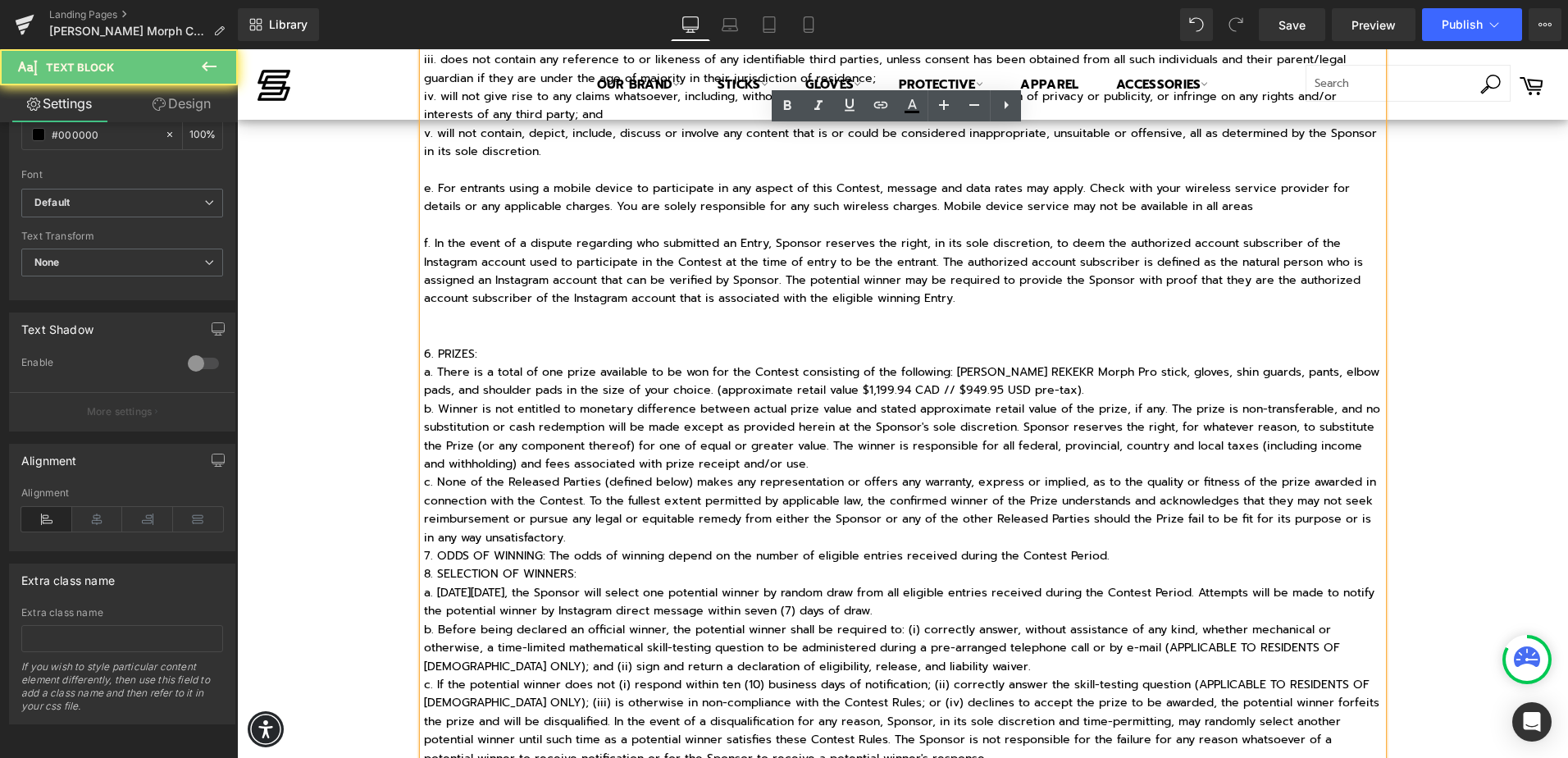
click at [466, 320] on p at bounding box center [902, 318] width 958 height 18
drag, startPoint x: 482, startPoint y: 349, endPoint x: 429, endPoint y: 347, distance: 53.0
click at [429, 347] on p "6. PRIZES:" at bounding box center [902, 354] width 958 height 18
click at [1070, 386] on p "a. There is a total of one prize available to be won for the Contest consisting…" at bounding box center [902, 382] width 958 height 37
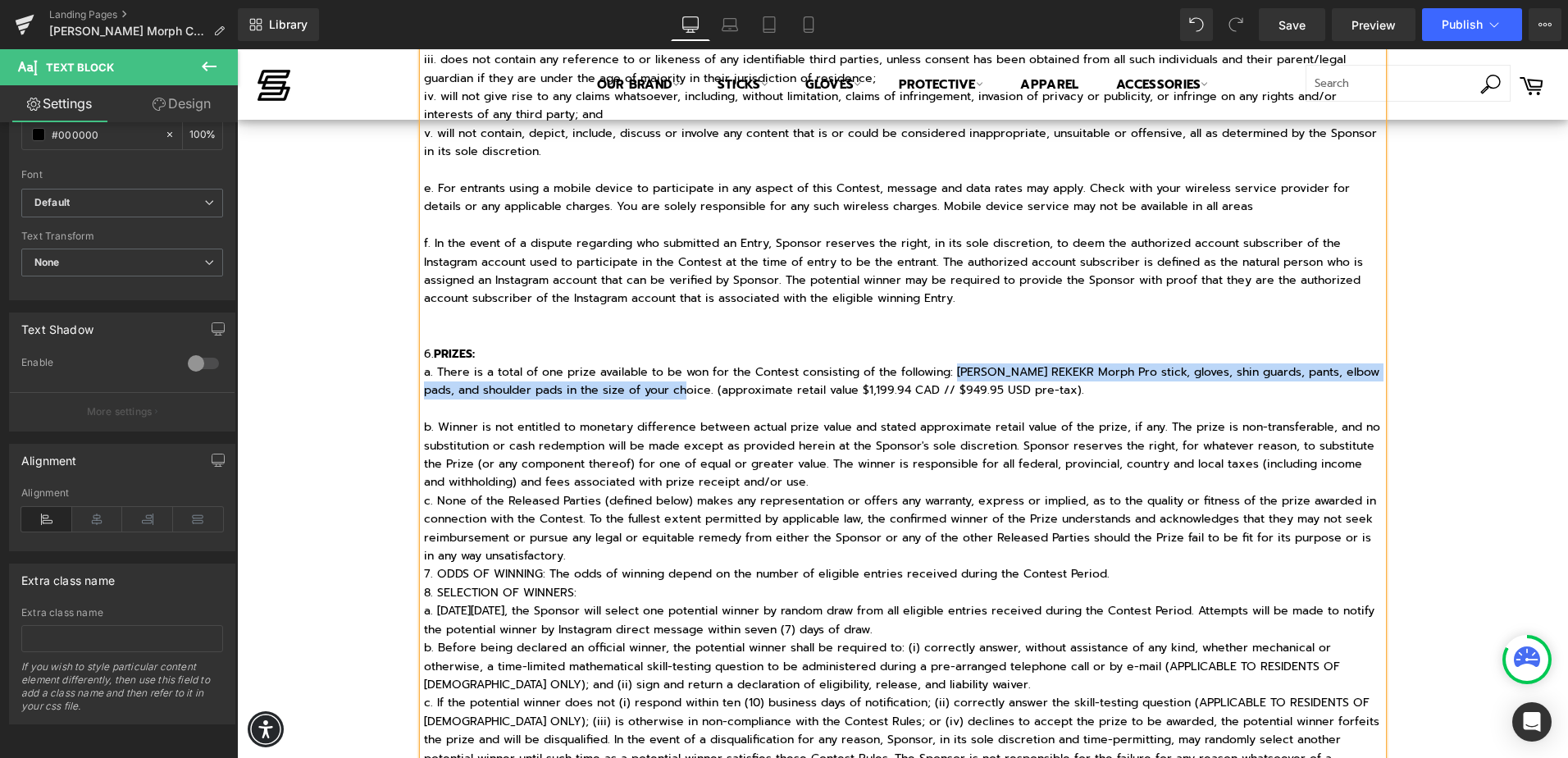
drag, startPoint x: 949, startPoint y: 373, endPoint x: 670, endPoint y: 390, distance: 279.5
click at [670, 390] on p "a. There is a total of one prize available to be won for the Contest consisting…" at bounding box center [902, 382] width 958 height 37
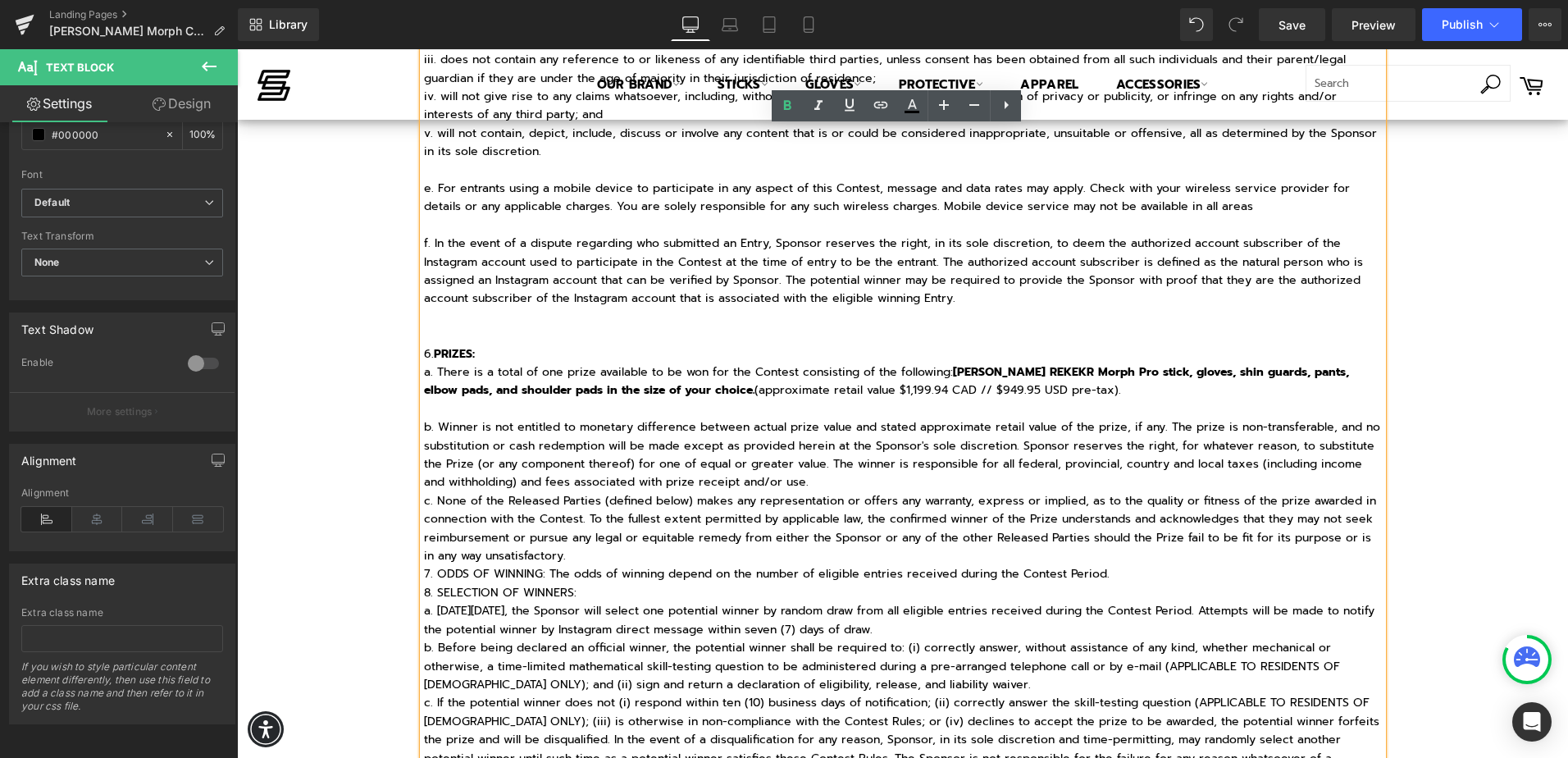
click at [843, 393] on p "a. There is a total of one prize available to be won for the Contest consisting…" at bounding box center [902, 382] width 958 height 37
drag, startPoint x: 854, startPoint y: 388, endPoint x: 996, endPoint y: 392, distance: 142.1
click at [996, 392] on p "a. There is a total of one prize available to be won for the Contest consisting…" at bounding box center [902, 382] width 958 height 37
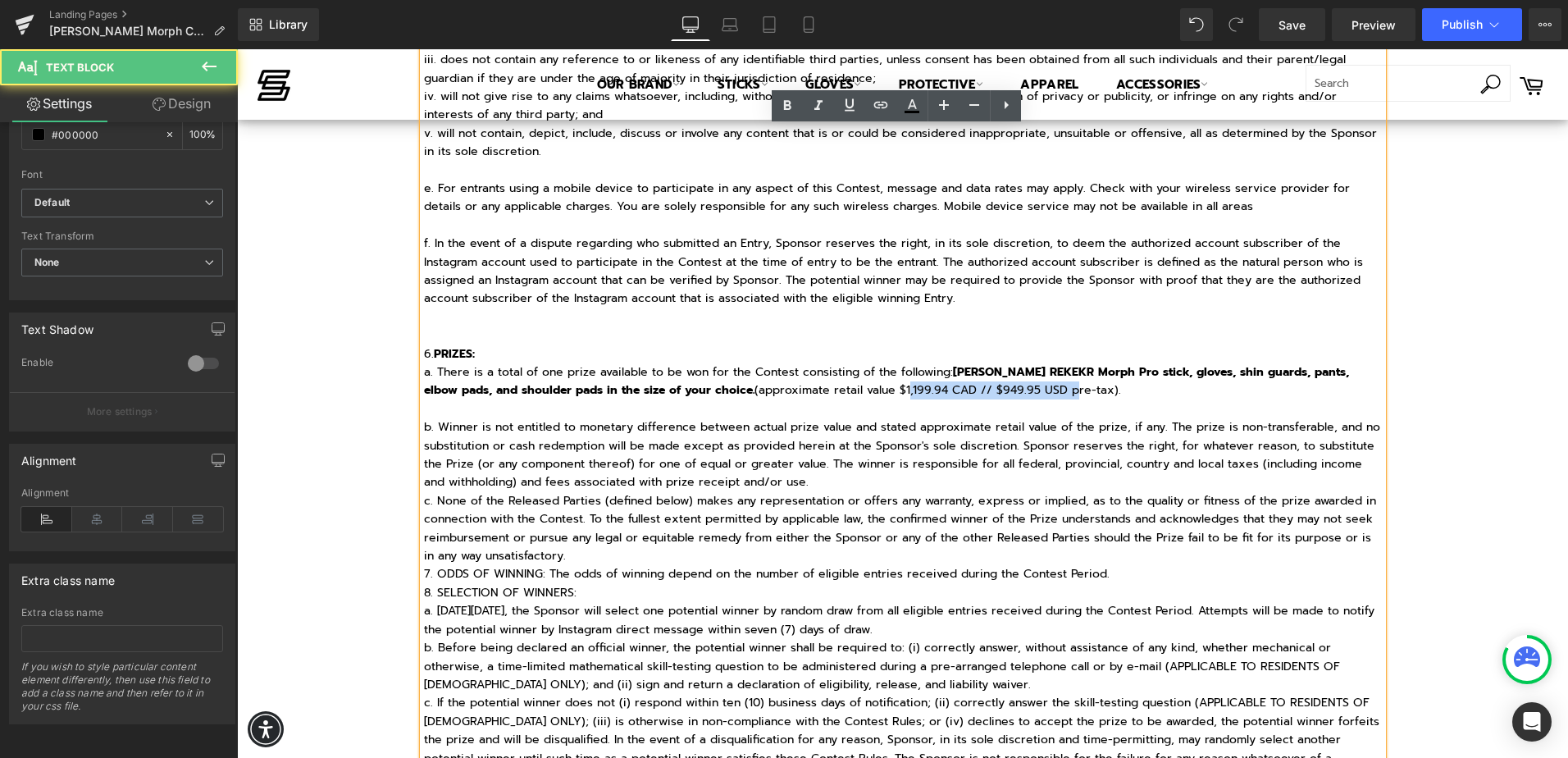
click at [1019, 388] on p "a. There is a total of one prize available to be won for the Contest consisting…" at bounding box center [902, 382] width 958 height 37
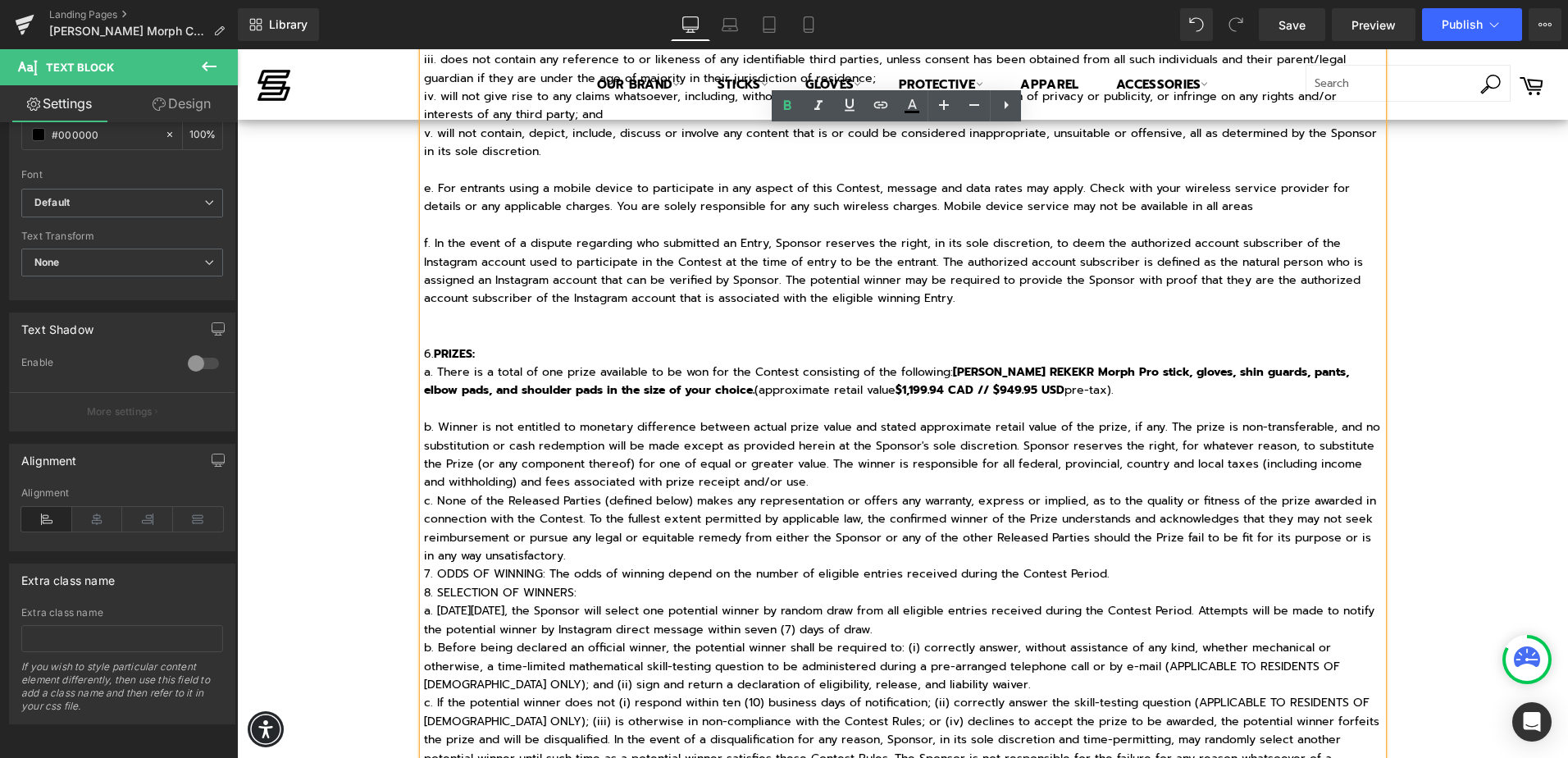
click at [930, 427] on p "b. Winner is not entitled to monetary difference between actual prize value and…" at bounding box center [902, 454] width 958 height 74
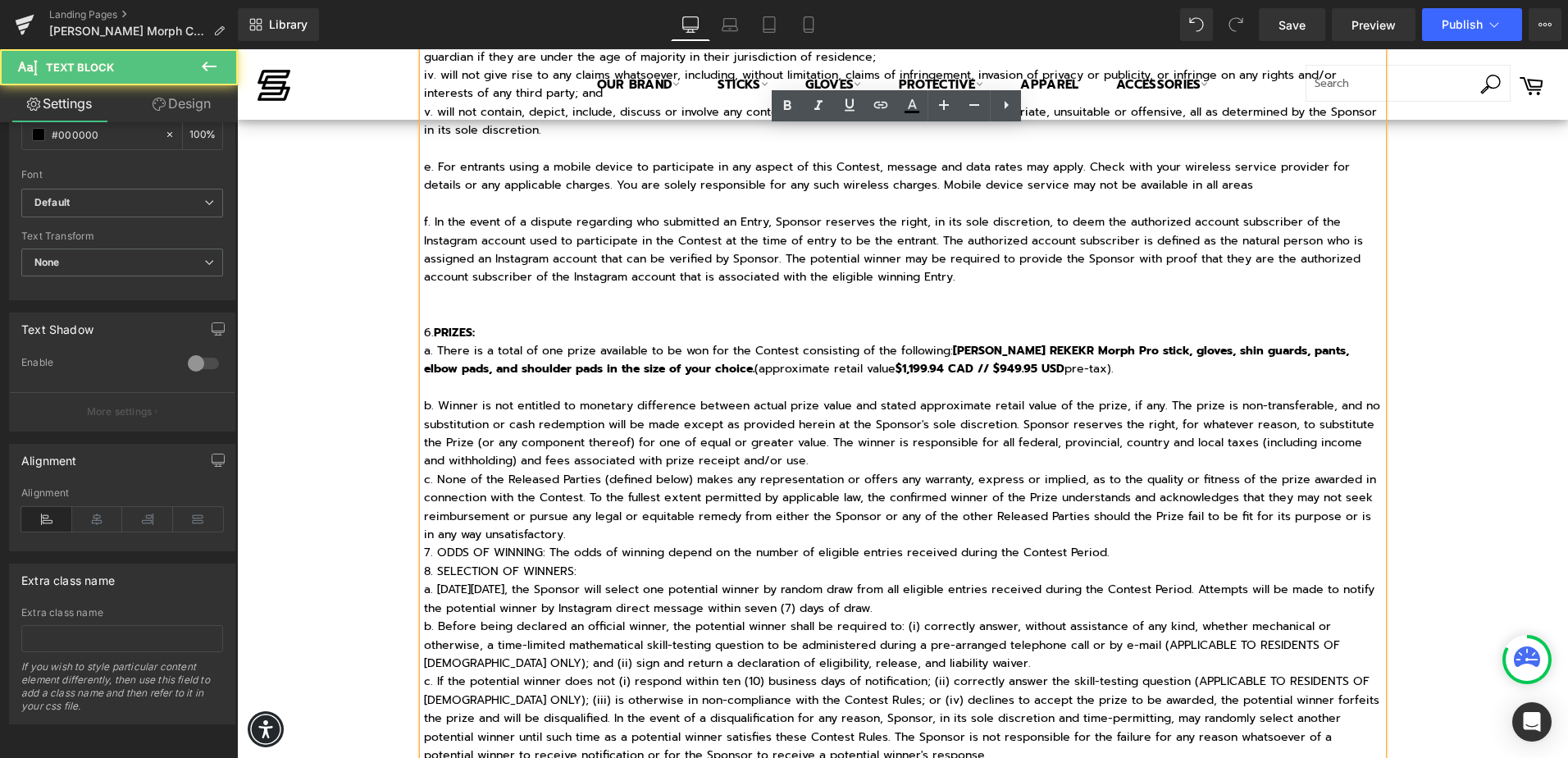
scroll to position [1230, 0]
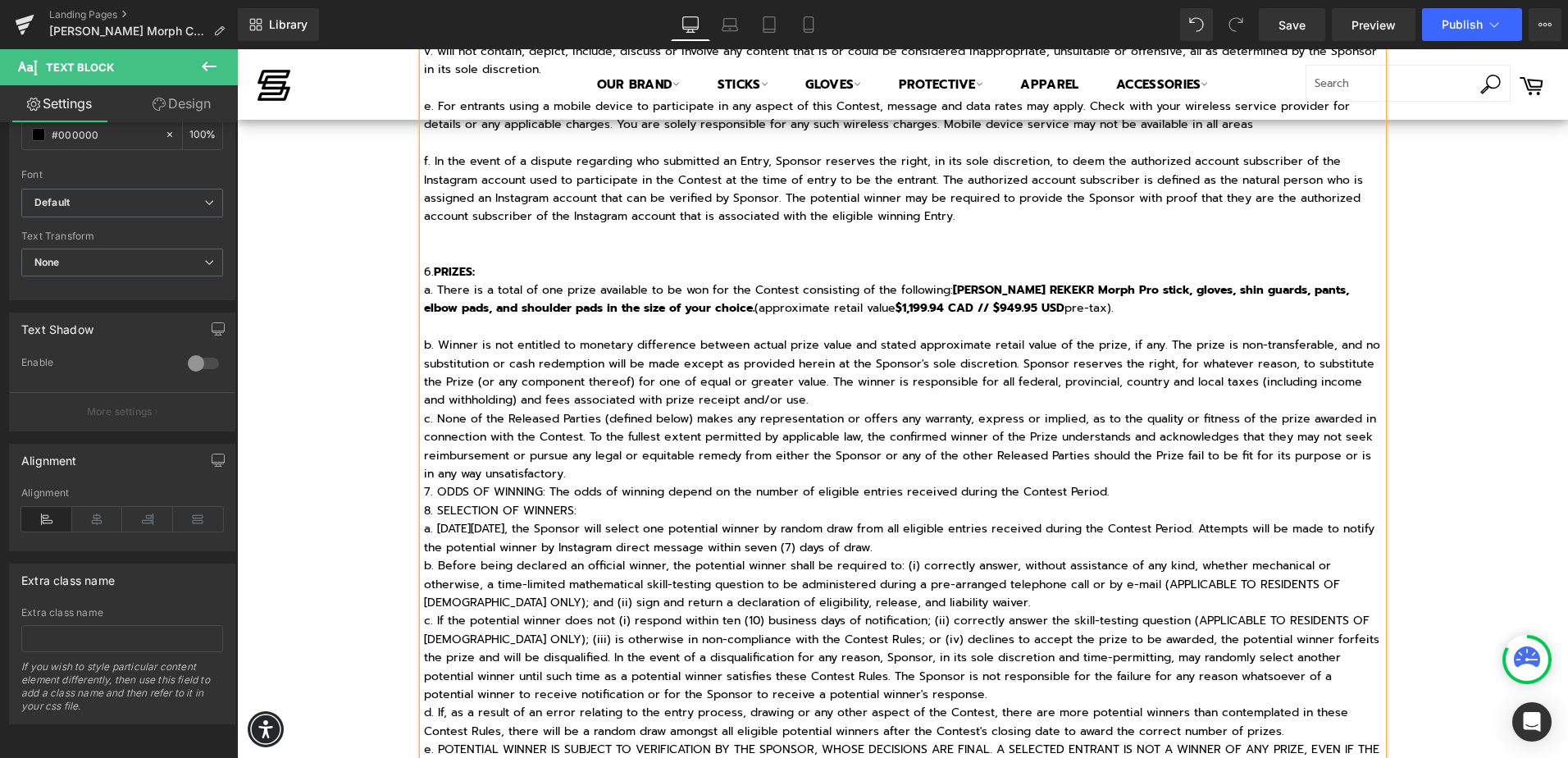
click at [861, 402] on p "b. Winner is not entitled to monetary difference between actual prize value and…" at bounding box center [902, 373] width 958 height 74
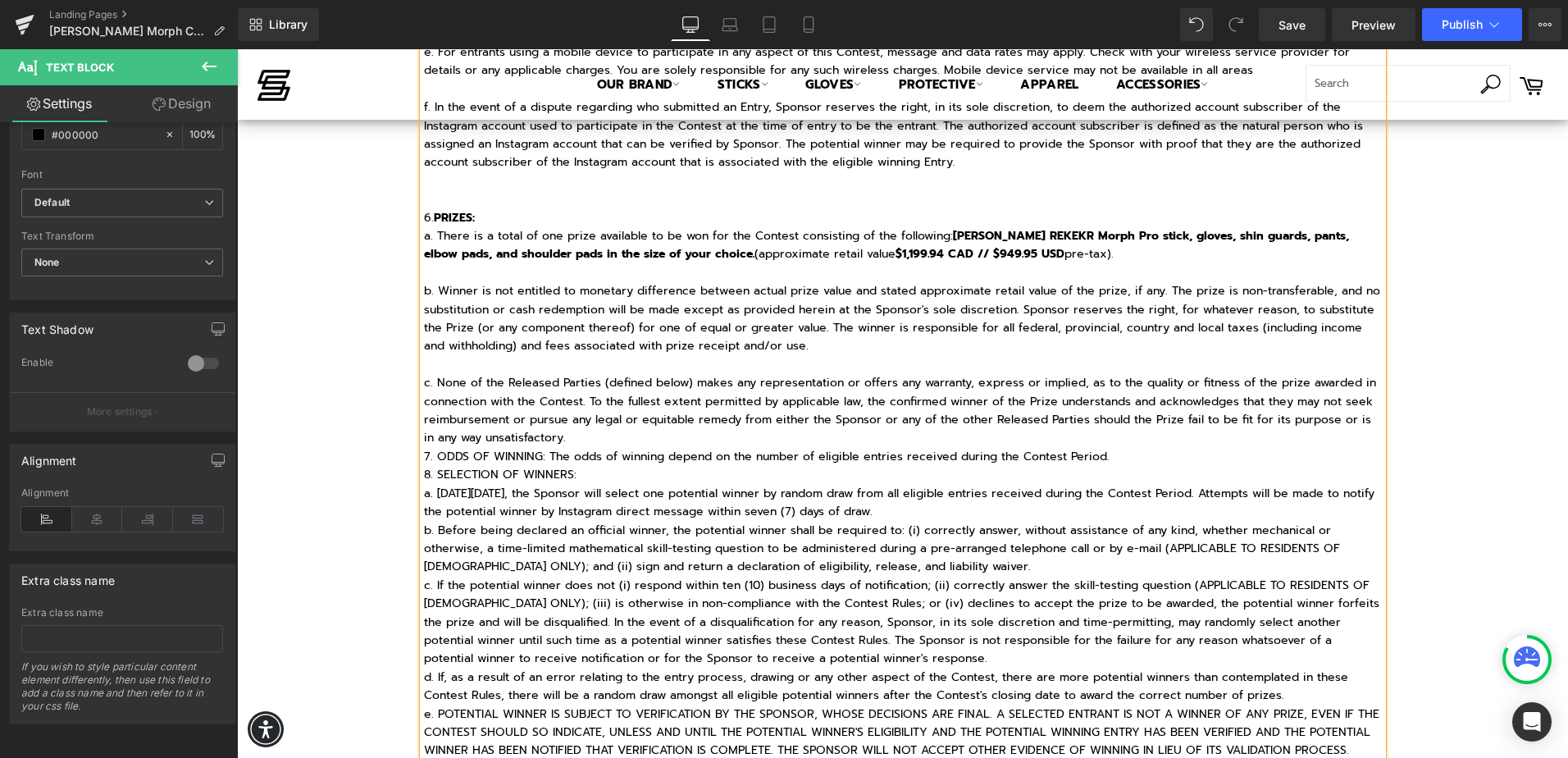
scroll to position [1312, 0]
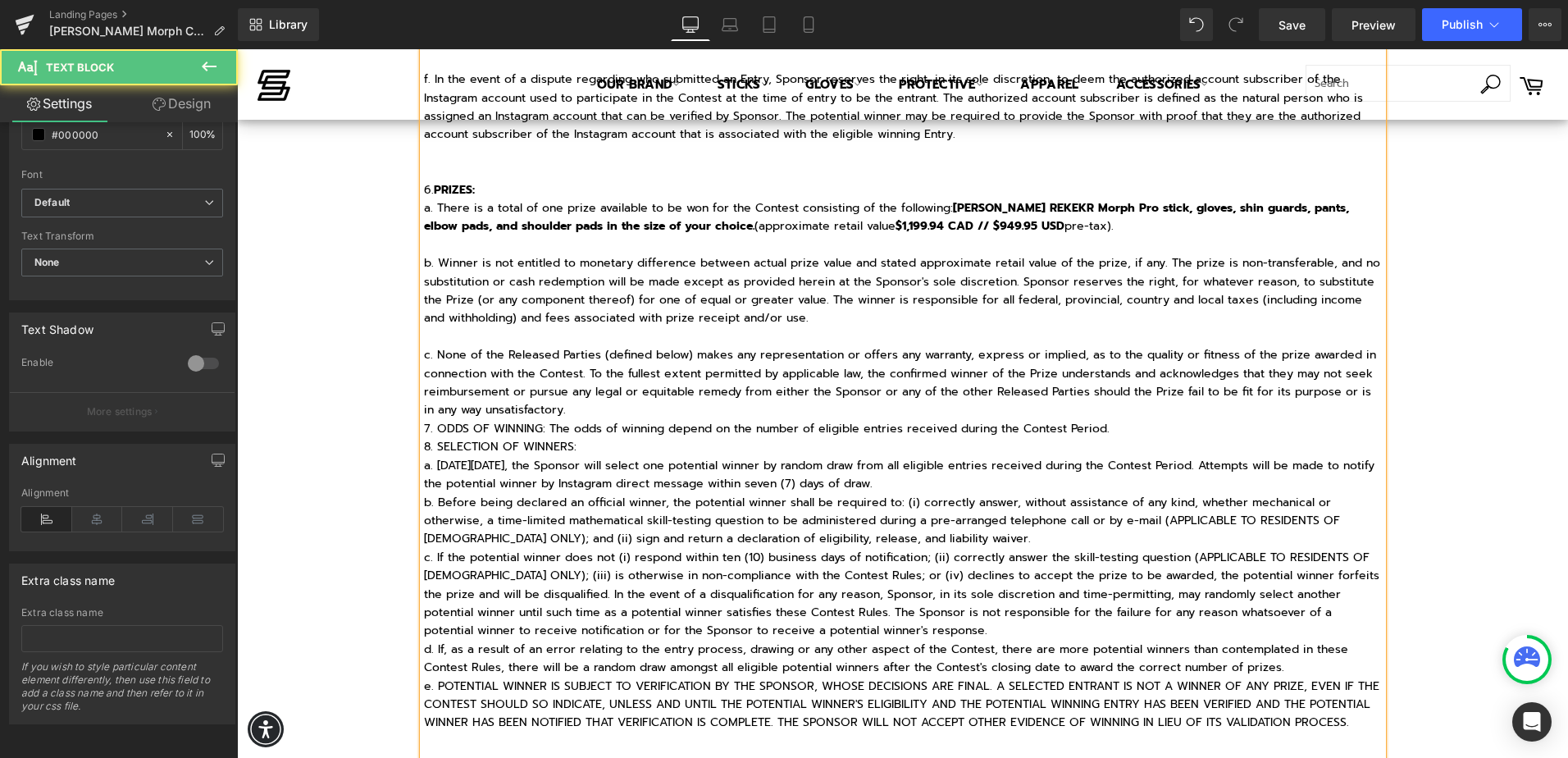
click at [658, 414] on p "c. None of the Released Parties (defined below) makes any representation or off…" at bounding box center [902, 382] width 958 height 74
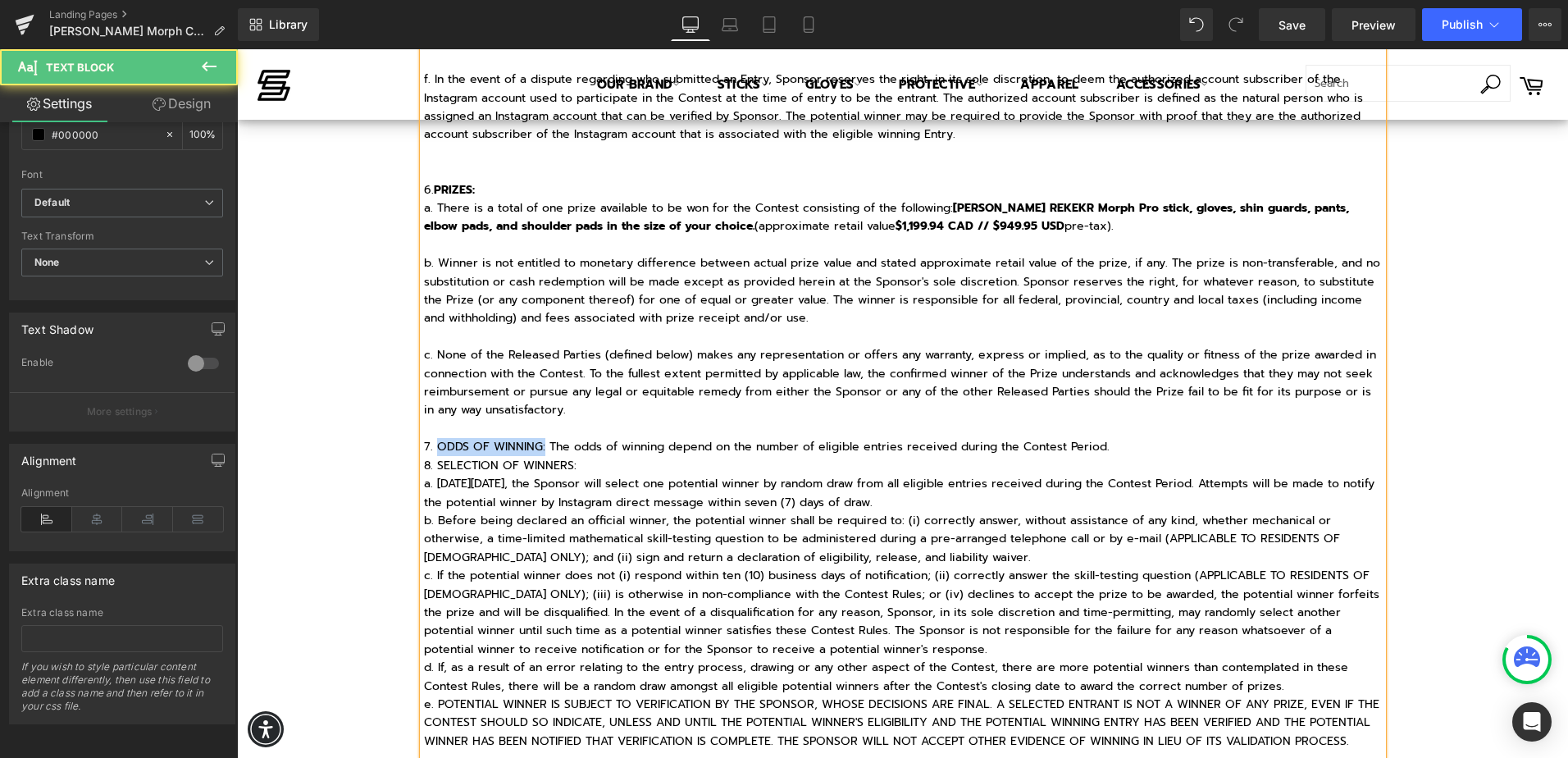
drag, startPoint x: 431, startPoint y: 445, endPoint x: 538, endPoint y: 449, distance: 107.1
click at [538, 449] on p "7. ODDS OF WINNING: The odds of winning depend on the number of eligible entrie…" at bounding box center [902, 446] width 958 height 18
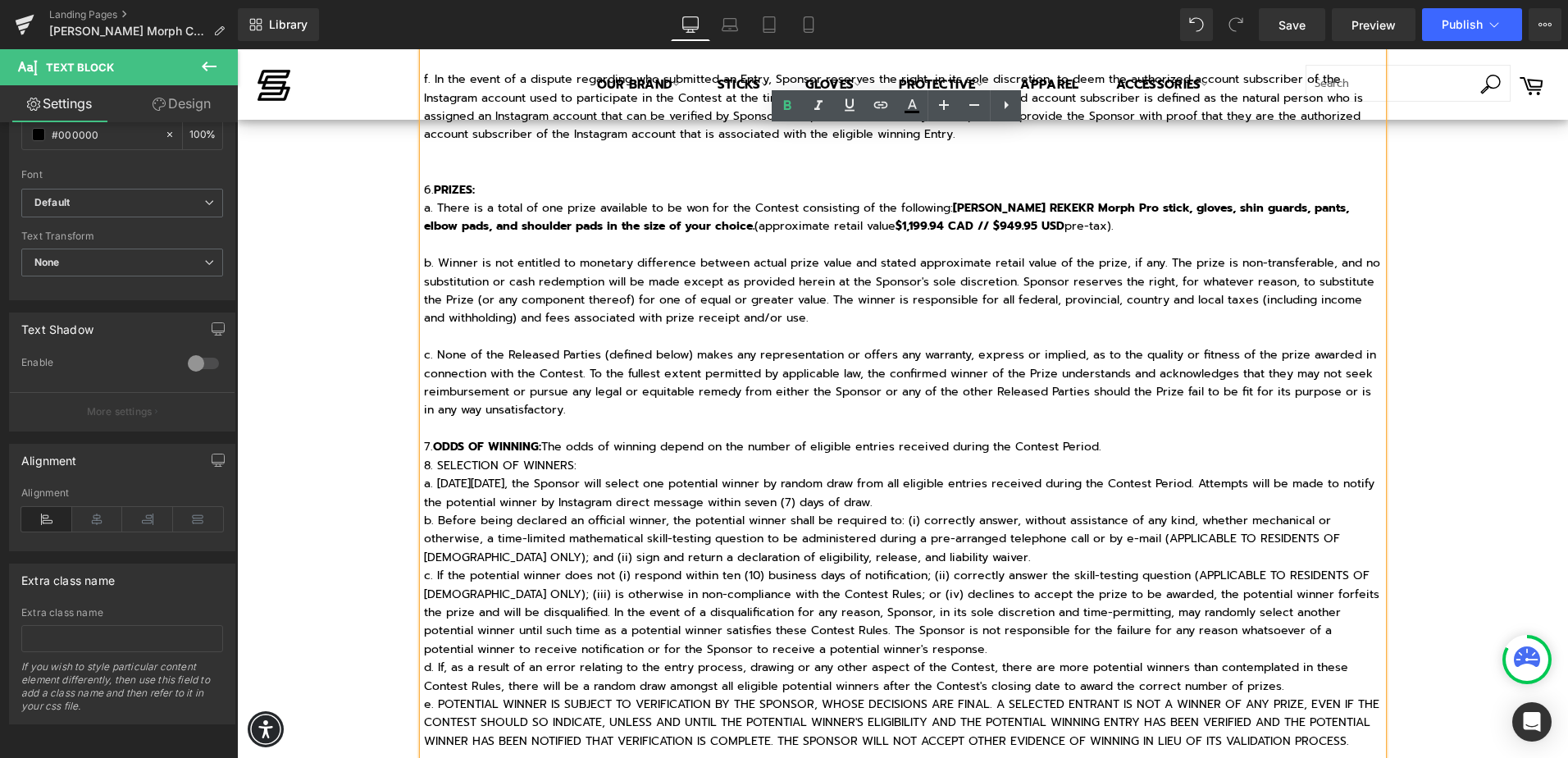
click at [1201, 446] on p "7. ODDS OF WINNING: The odds of winning depend on the number of eligible entrie…" at bounding box center [902, 446] width 958 height 18
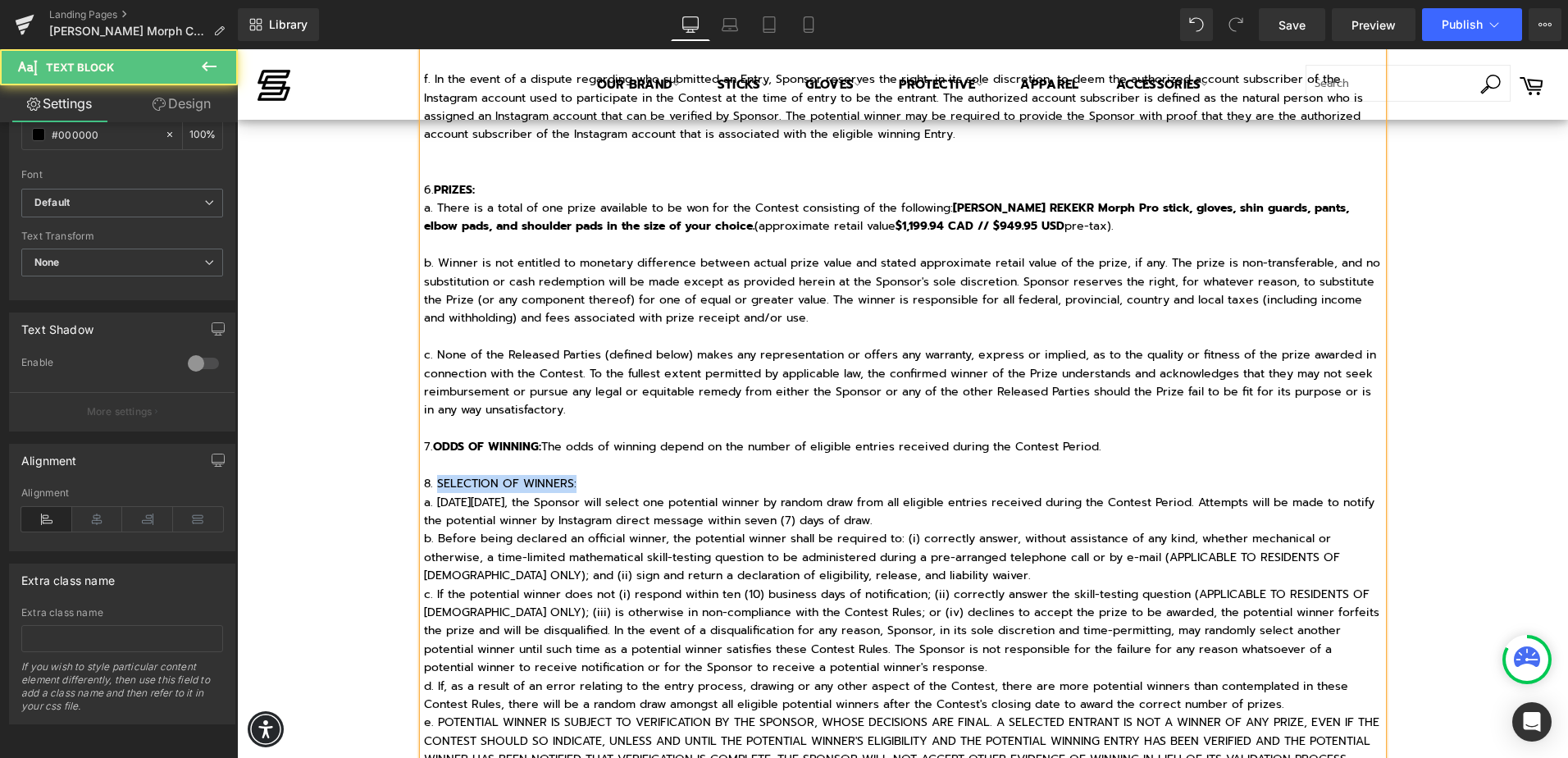
drag, startPoint x: 433, startPoint y: 483, endPoint x: 587, endPoint y: 487, distance: 154.1
click at [587, 487] on p "8. SELECTION OF WINNERS:" at bounding box center [902, 484] width 958 height 18
click at [586, 487] on p "8. SELECTION OF WINNERS:" at bounding box center [902, 484] width 958 height 18
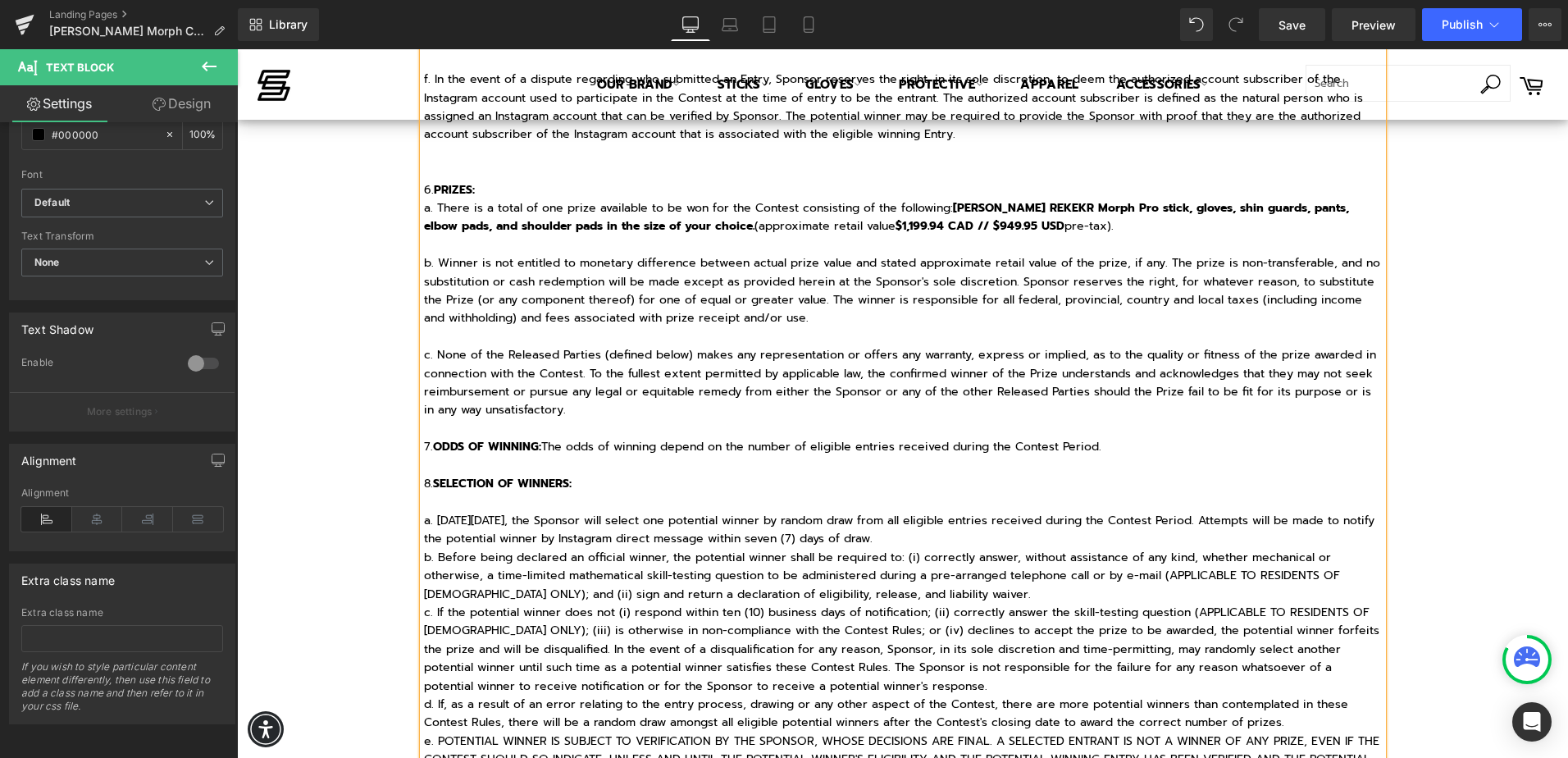
click at [1009, 529] on p "a. [DATE][DATE], the Sponsor will select one potential winner by random draw fr…" at bounding box center [902, 531] width 958 height 37
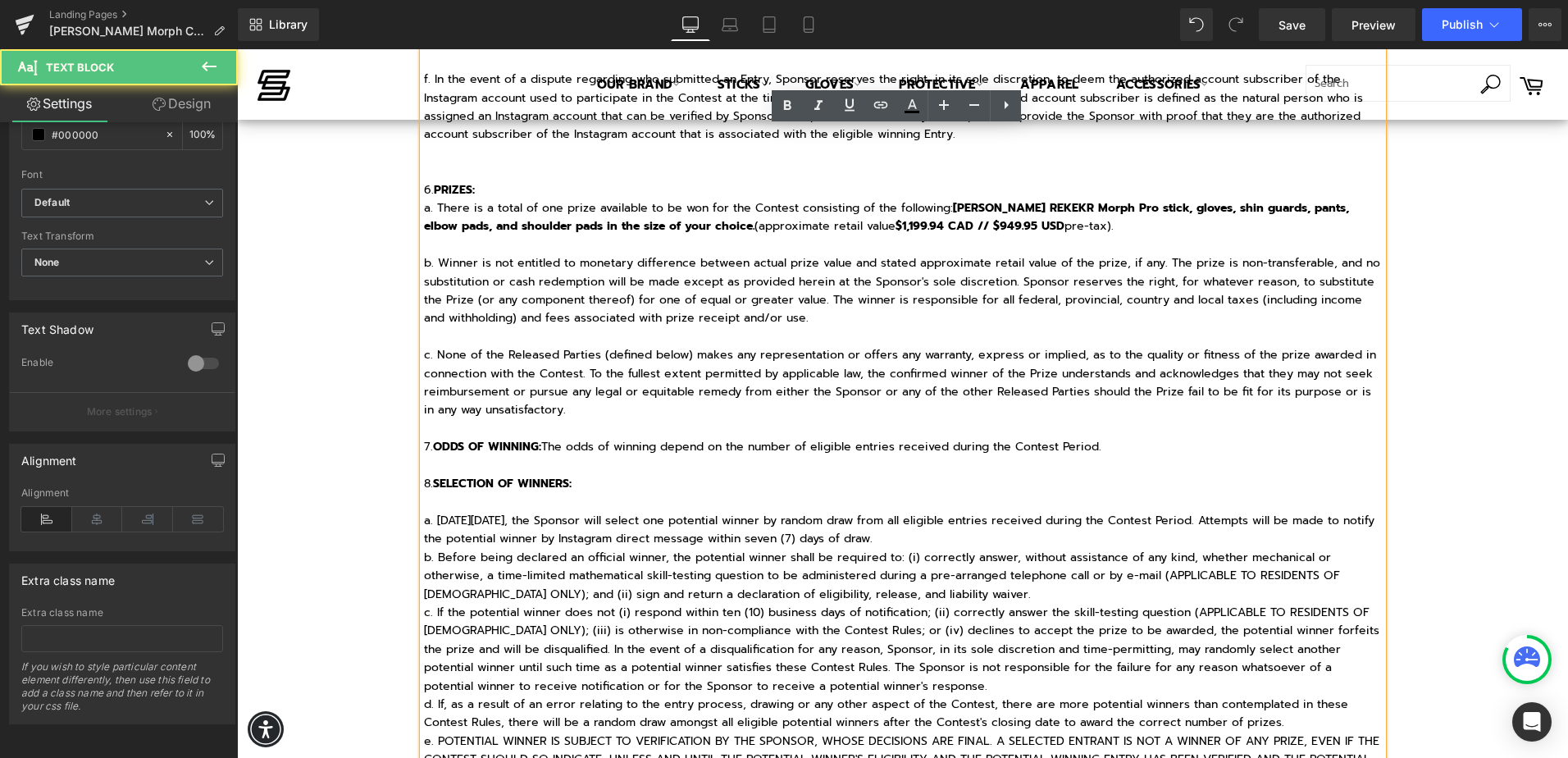
click at [1016, 537] on p "a. [DATE][DATE], the Sponsor will select one potential winner by random draw fr…" at bounding box center [902, 531] width 958 height 37
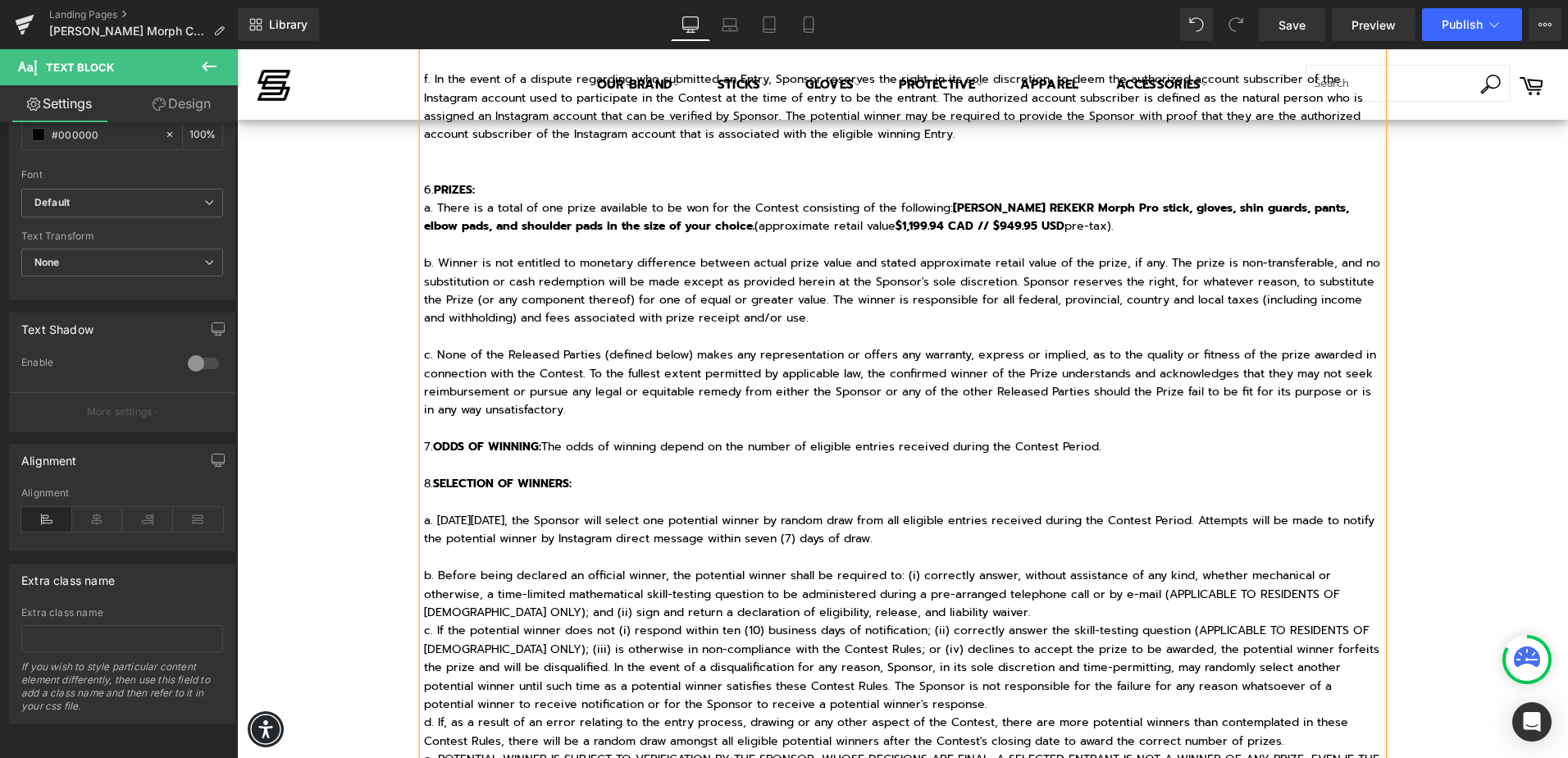
click at [987, 611] on p "b. Before being declared an official winner, the potential winner shall be requ…" at bounding box center [902, 594] width 958 height 55
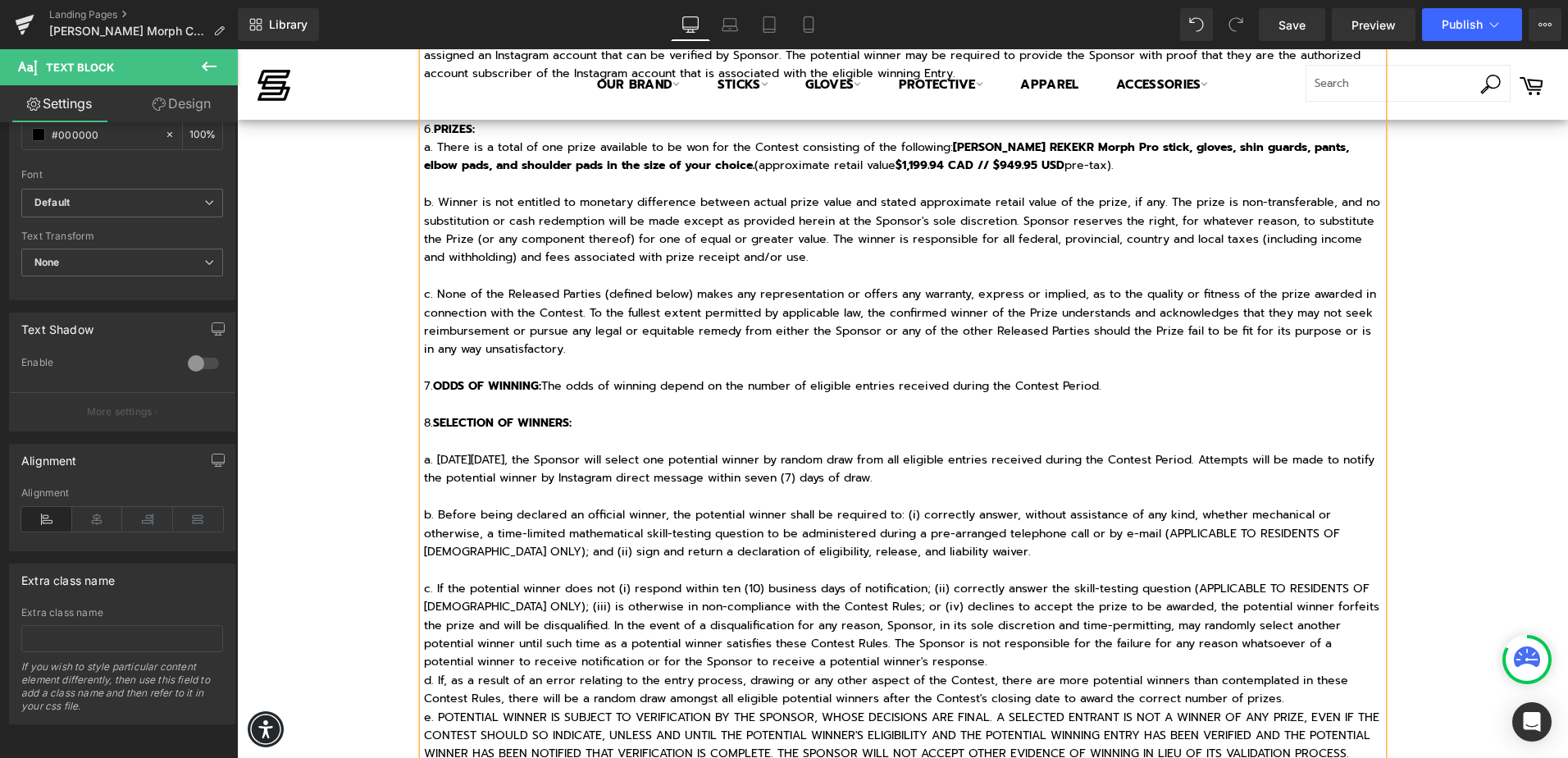
scroll to position [1477, 0]
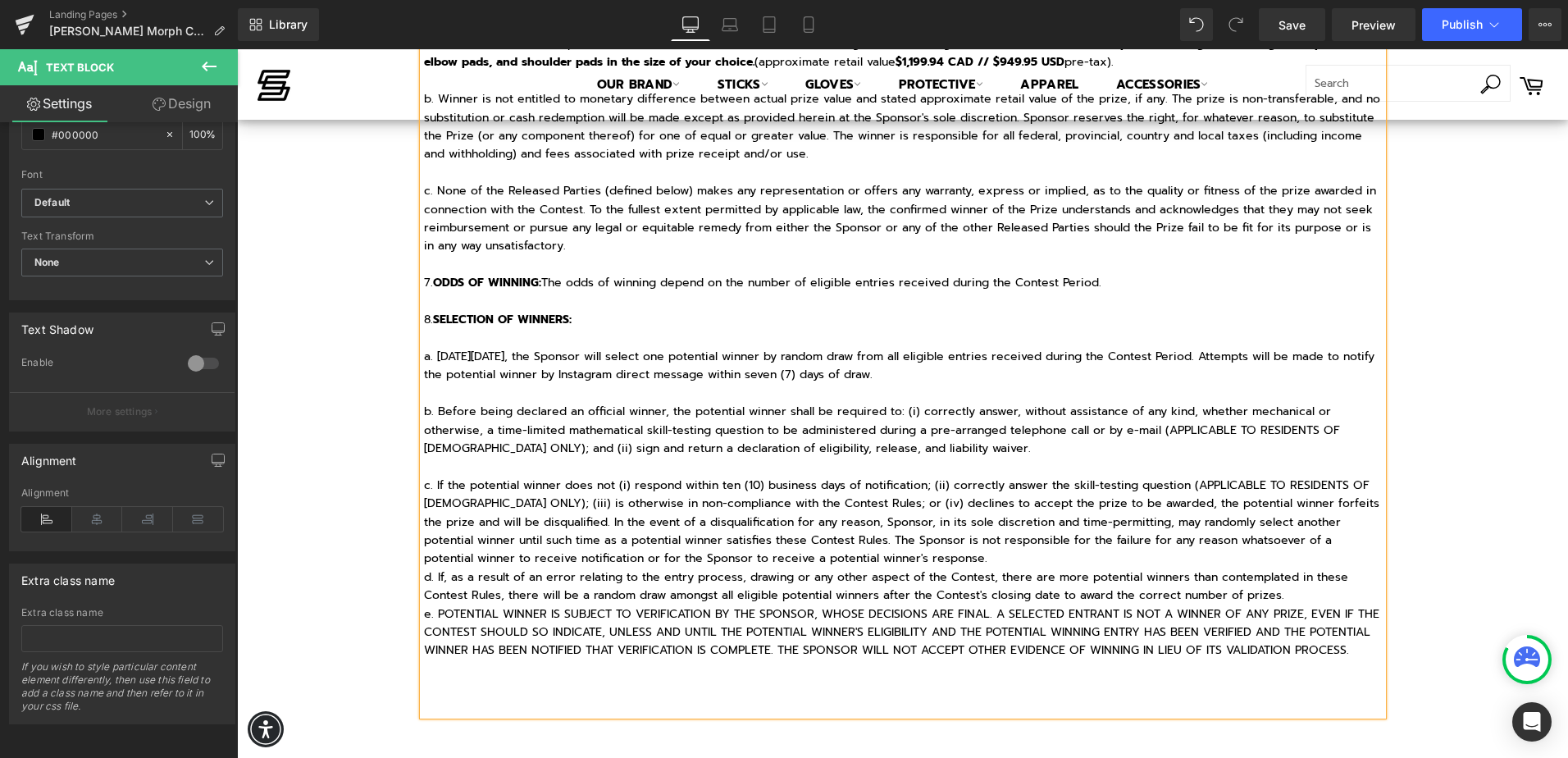
click at [839, 556] on p "c. If the potential winner does not (i) respond within ten (10) business days o…" at bounding box center [902, 522] width 958 height 91
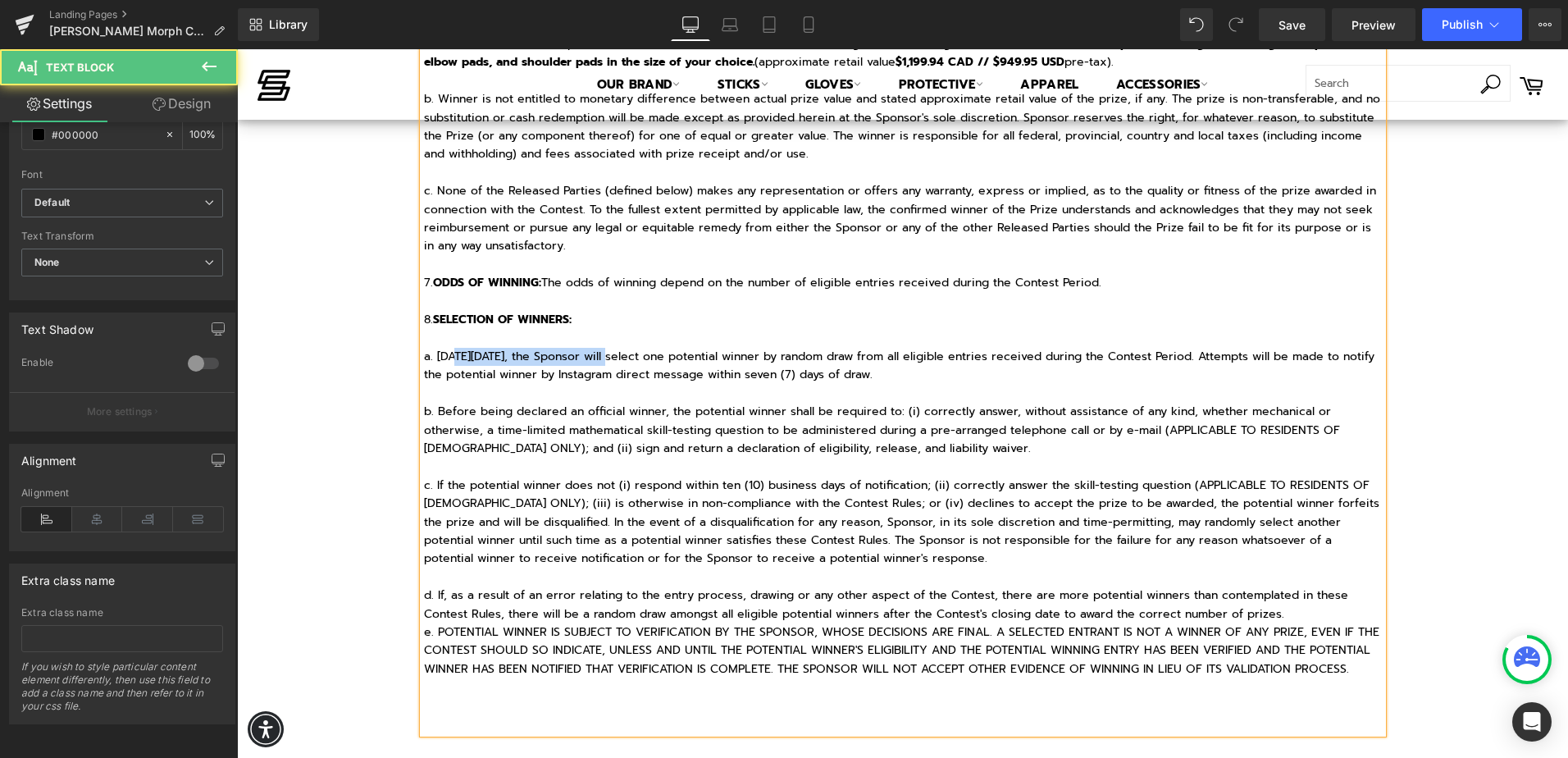
drag, startPoint x: 451, startPoint y: 356, endPoint x: 611, endPoint y: 358, distance: 160.0
click at [611, 358] on p "a. [DATE][DATE], the Sponsor will select one potential winner by random draw fr…" at bounding box center [902, 367] width 958 height 37
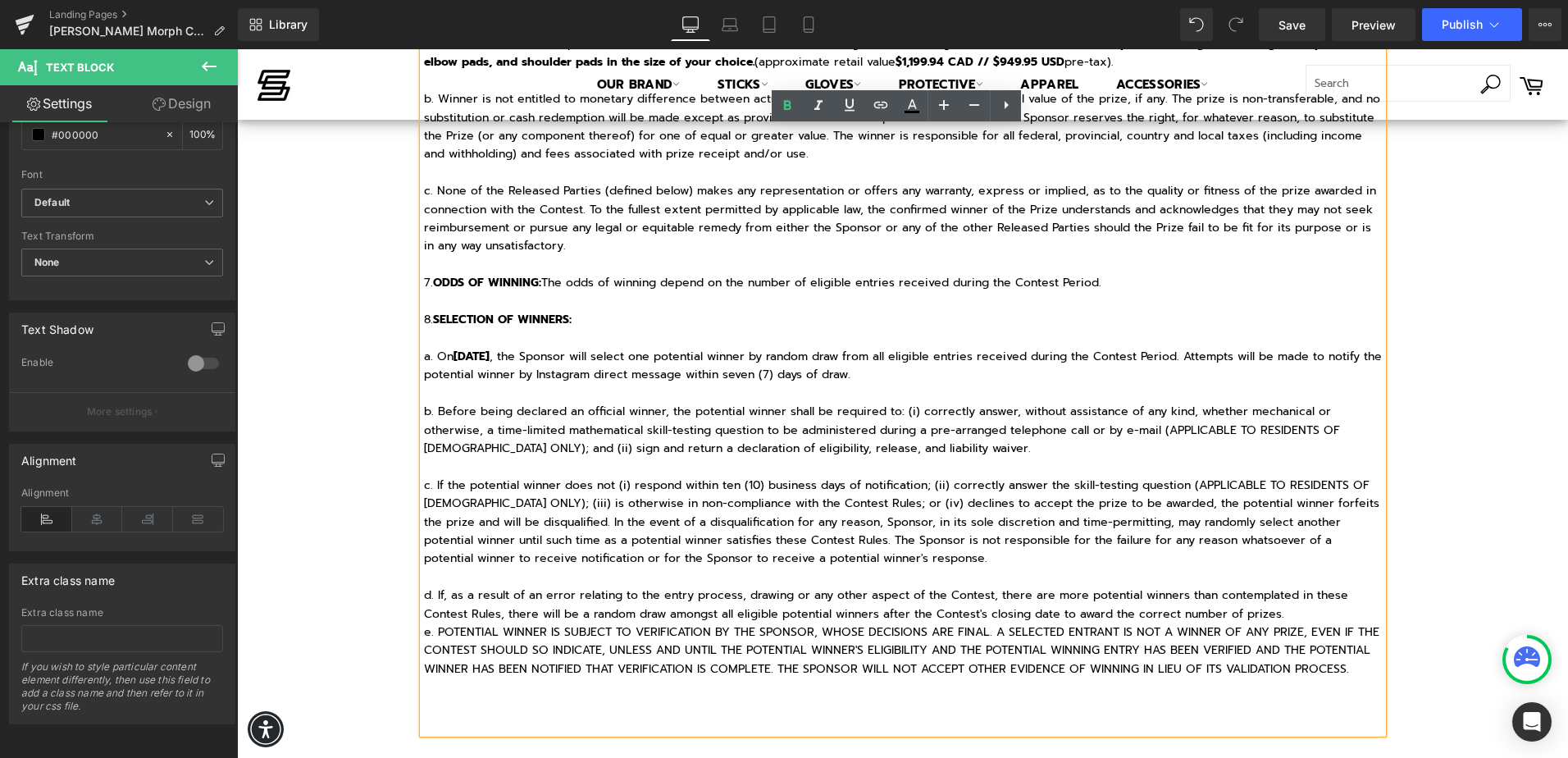
click at [1002, 547] on p "c. If the potential winner does not (i) respond within ten (10) business days o…" at bounding box center [902, 522] width 958 height 91
drag, startPoint x: 657, startPoint y: 447, endPoint x: 947, endPoint y: 452, distance: 290.0
click at [947, 452] on p "b. Before being declared an official winner, the potential winner shall be requ…" at bounding box center [902, 431] width 958 height 55
click at [848, 102] on icon at bounding box center [849, 105] width 20 height 20
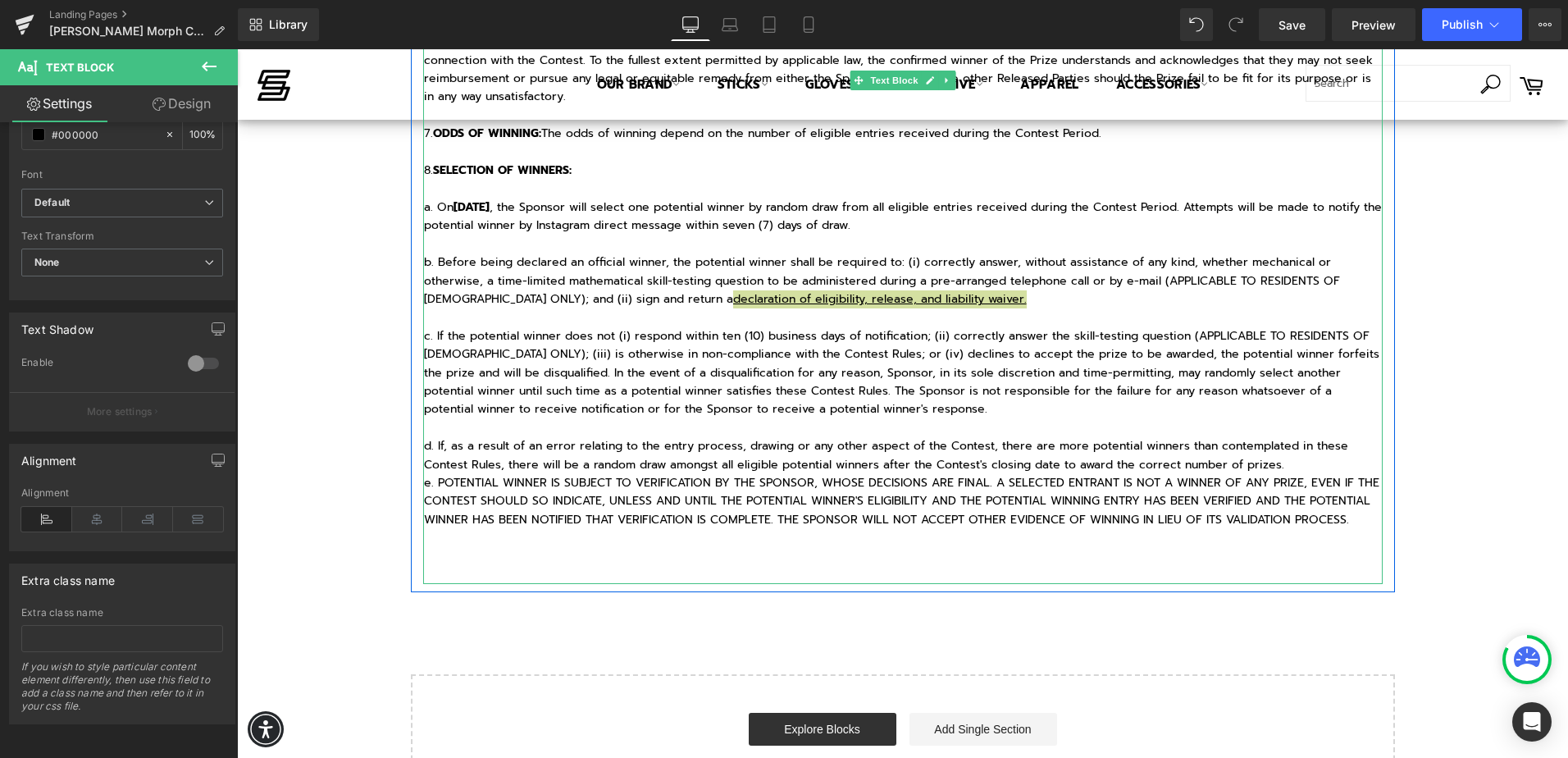
scroll to position [1640, 0]
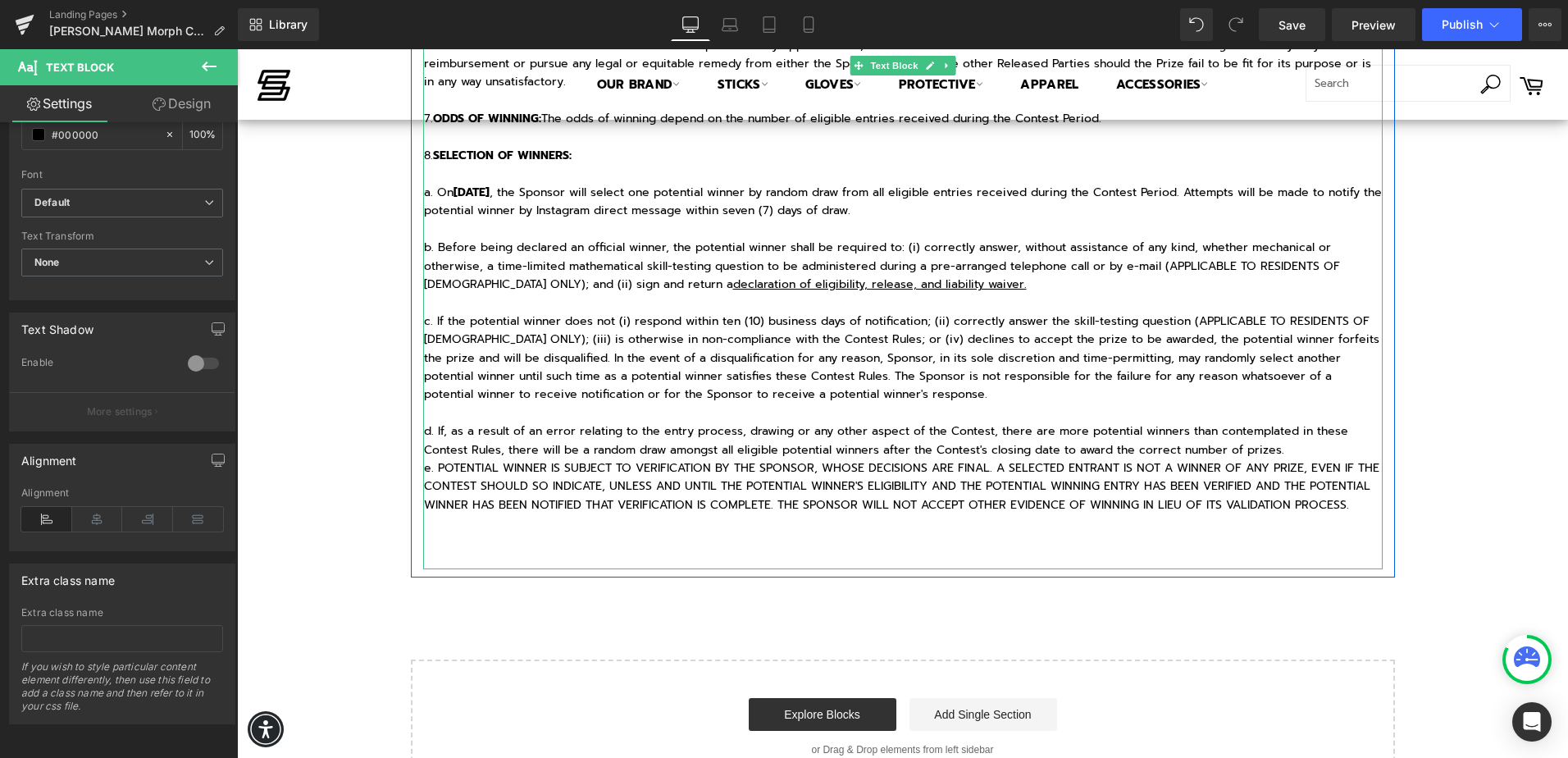
click at [1297, 451] on p "d. If, as a result of an error relating to the entry process, drawing or any ot…" at bounding box center [902, 441] width 958 height 37
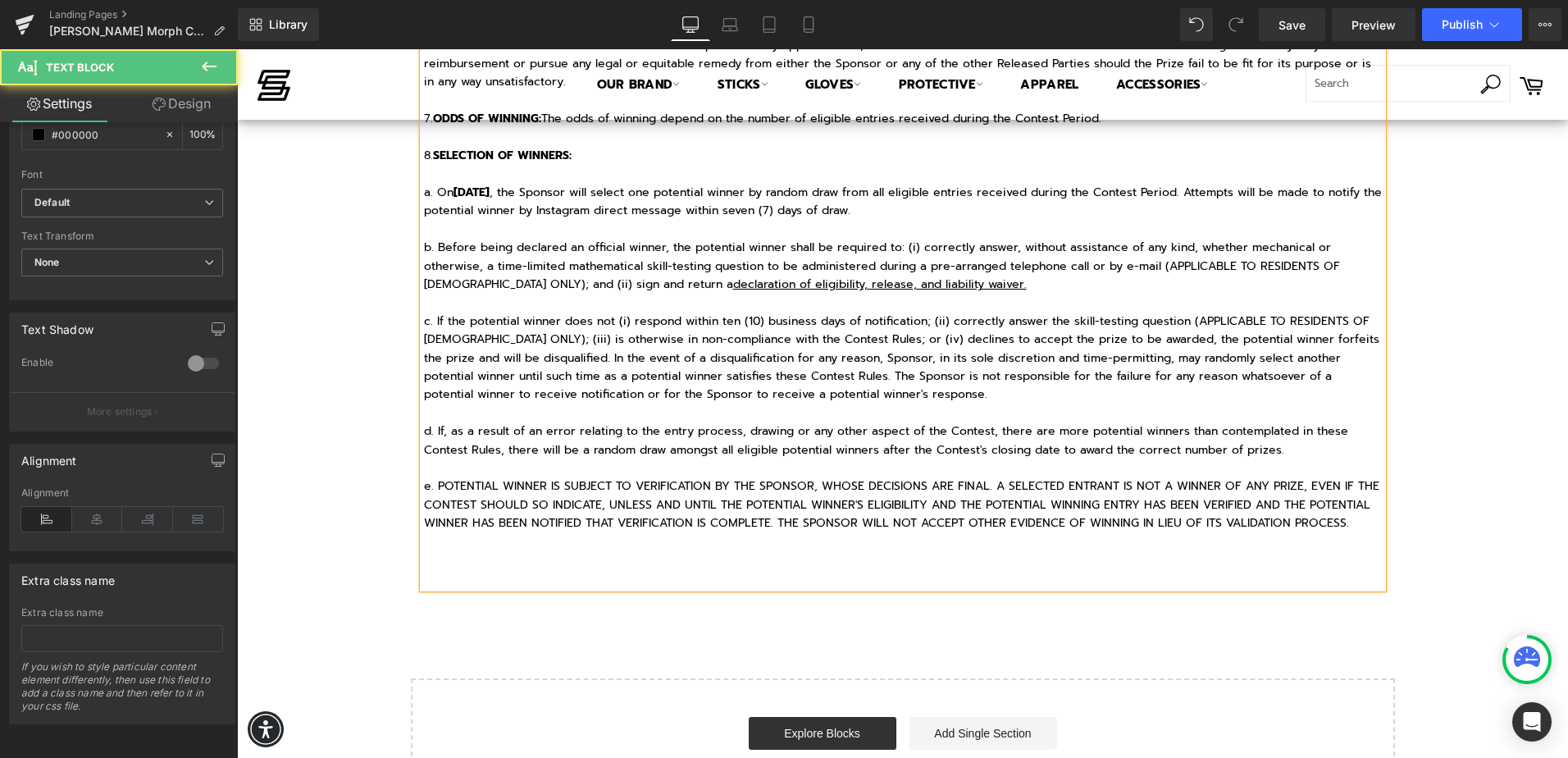
click at [1304, 556] on p at bounding box center [902, 552] width 958 height 37
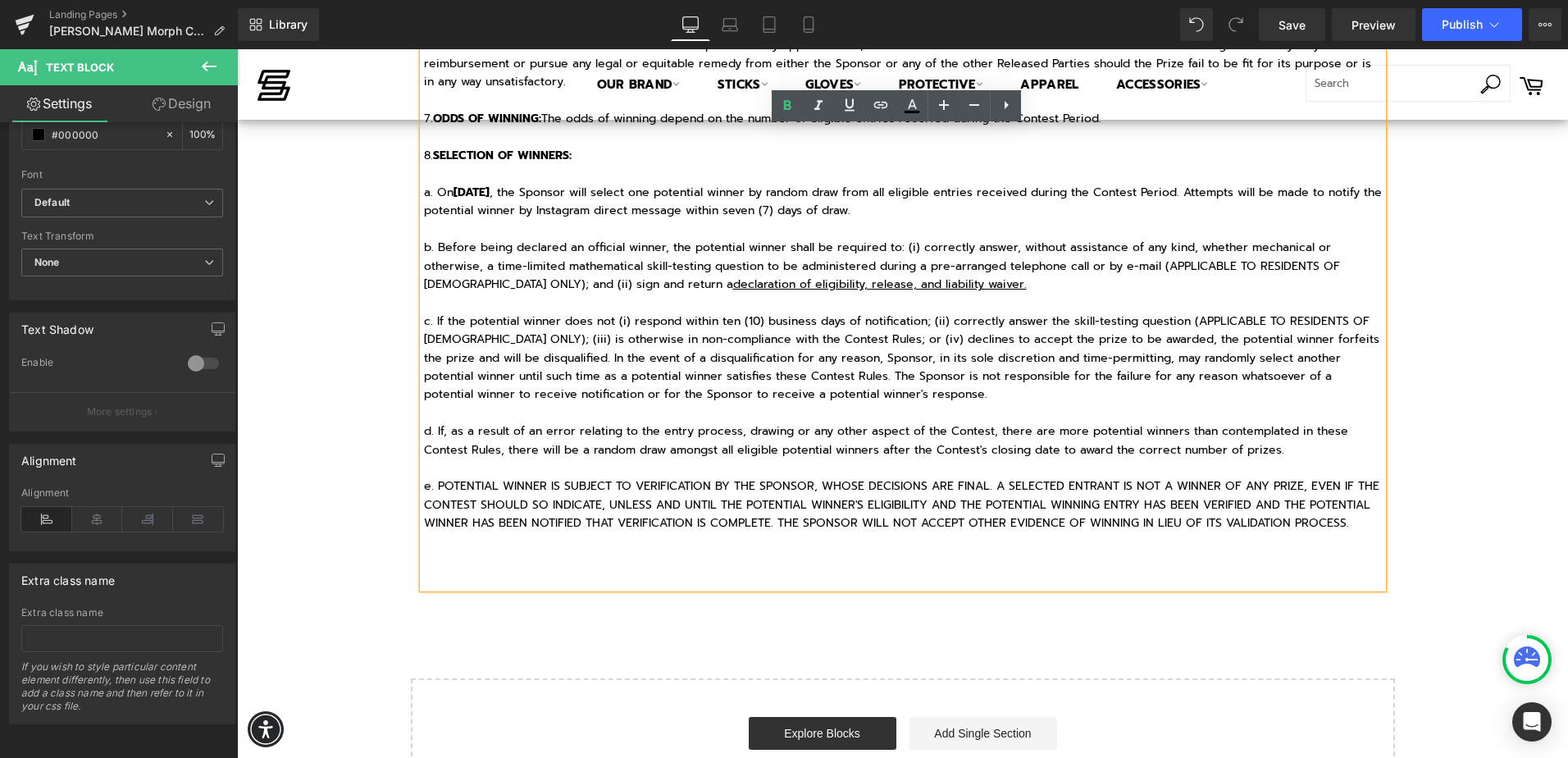
click at [446, 559] on p at bounding box center [902, 552] width 958 height 37
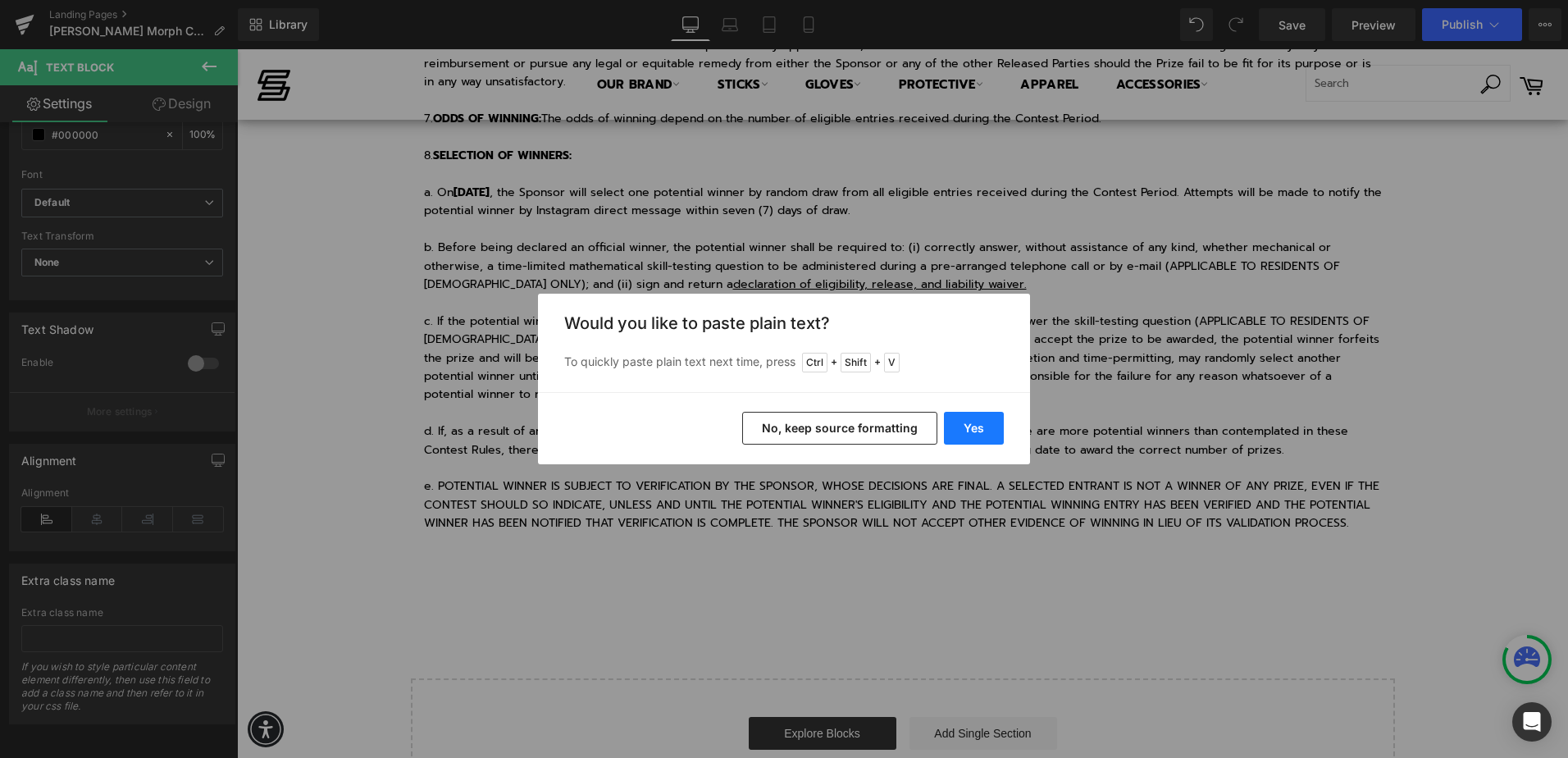
click at [975, 431] on button "Yes" at bounding box center [973, 428] width 60 height 32
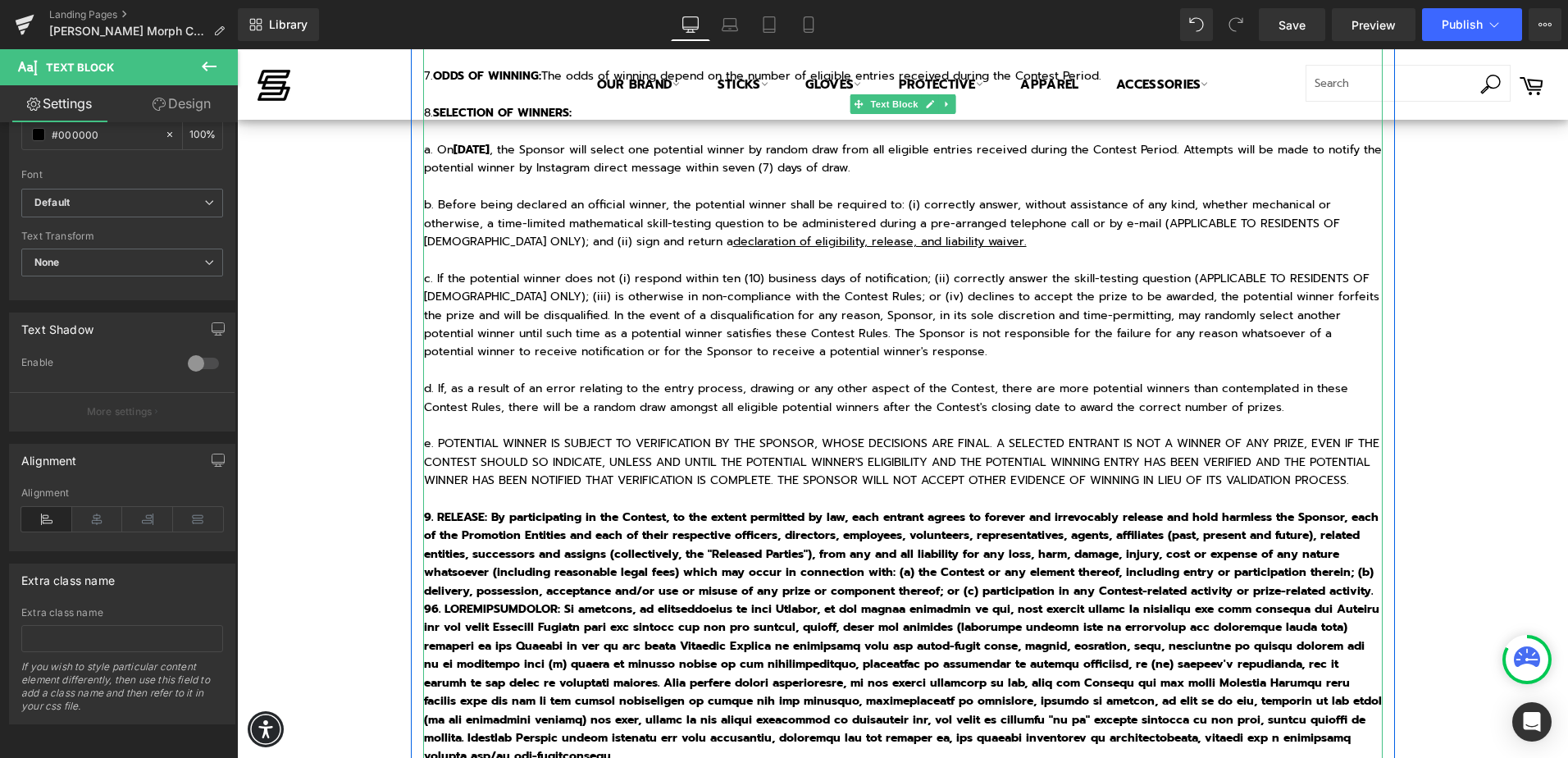
scroll to position [1722, 0]
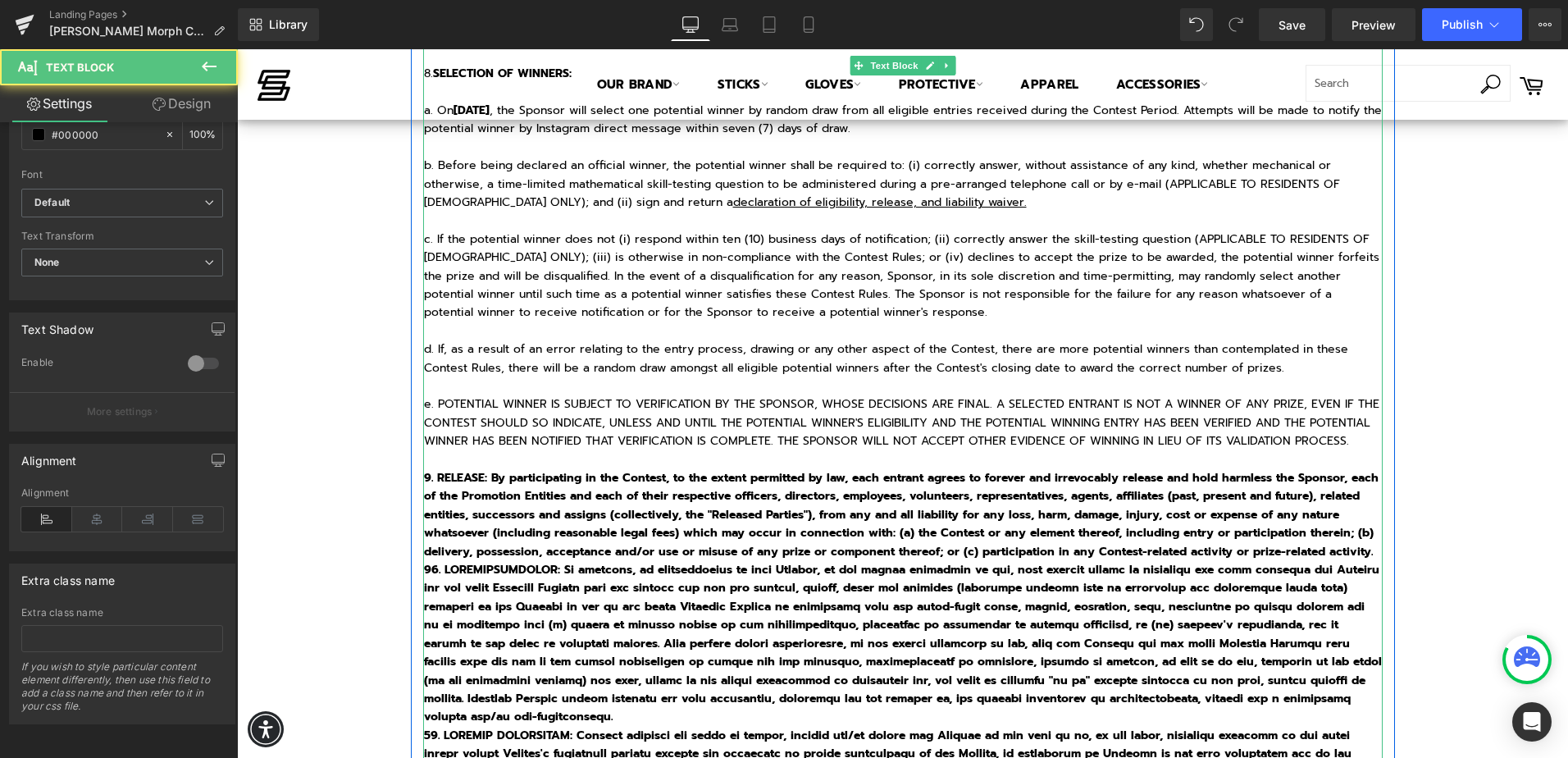
click at [432, 478] on b "9. RELEASE: By participating in the Contest, to the extent permitted by law, ea…" at bounding box center [900, 514] width 955 height 91
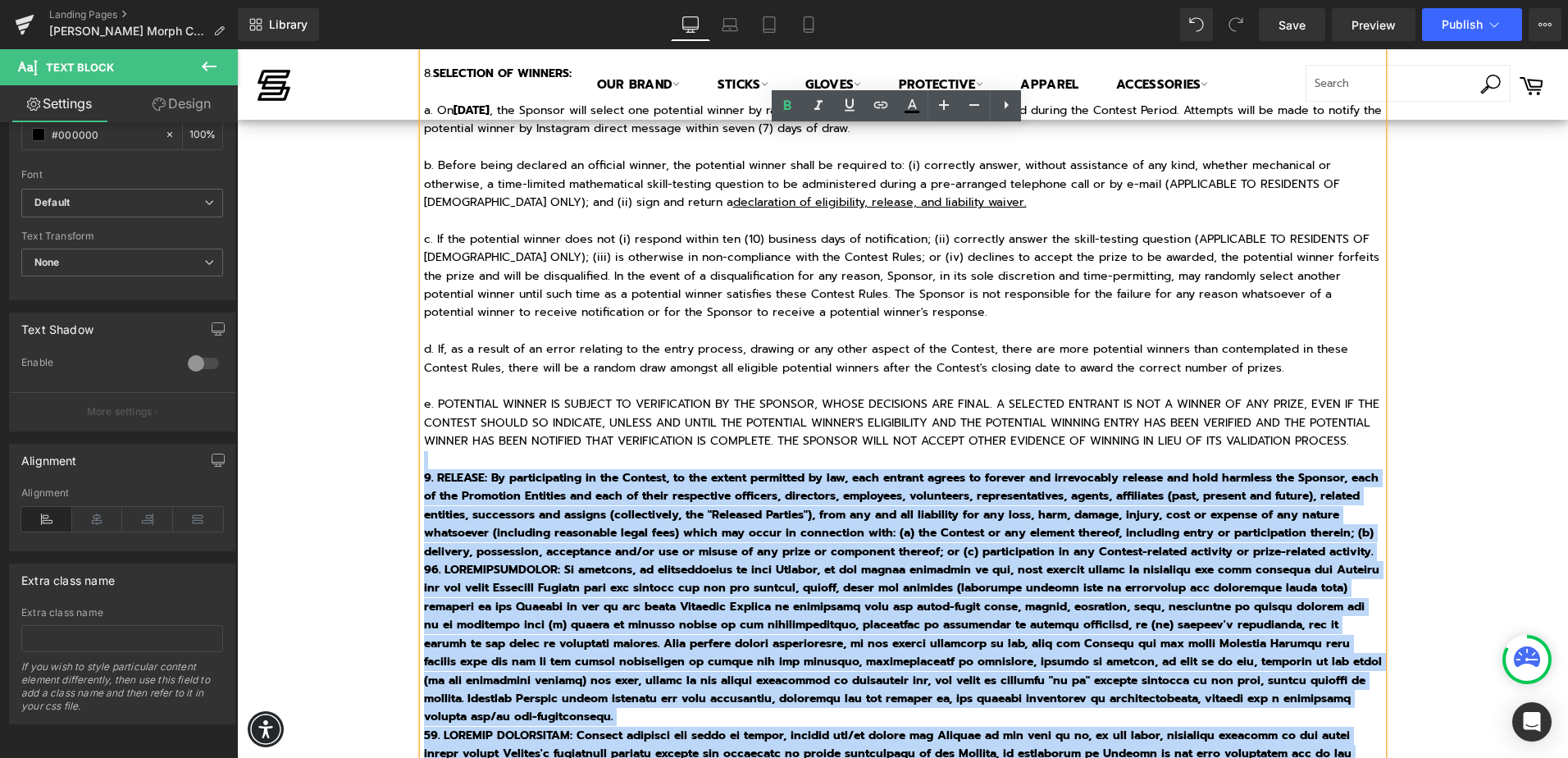
drag, startPoint x: 415, startPoint y: 476, endPoint x: 364, endPoint y: 463, distance: 52.6
click at [364, 463] on div "[PERSON_NAME] Morph Contest Heading NO PURCHASE OR PAYMENT OF ANY KIND IS NECES…" at bounding box center [902, 172] width 1331 height 3470
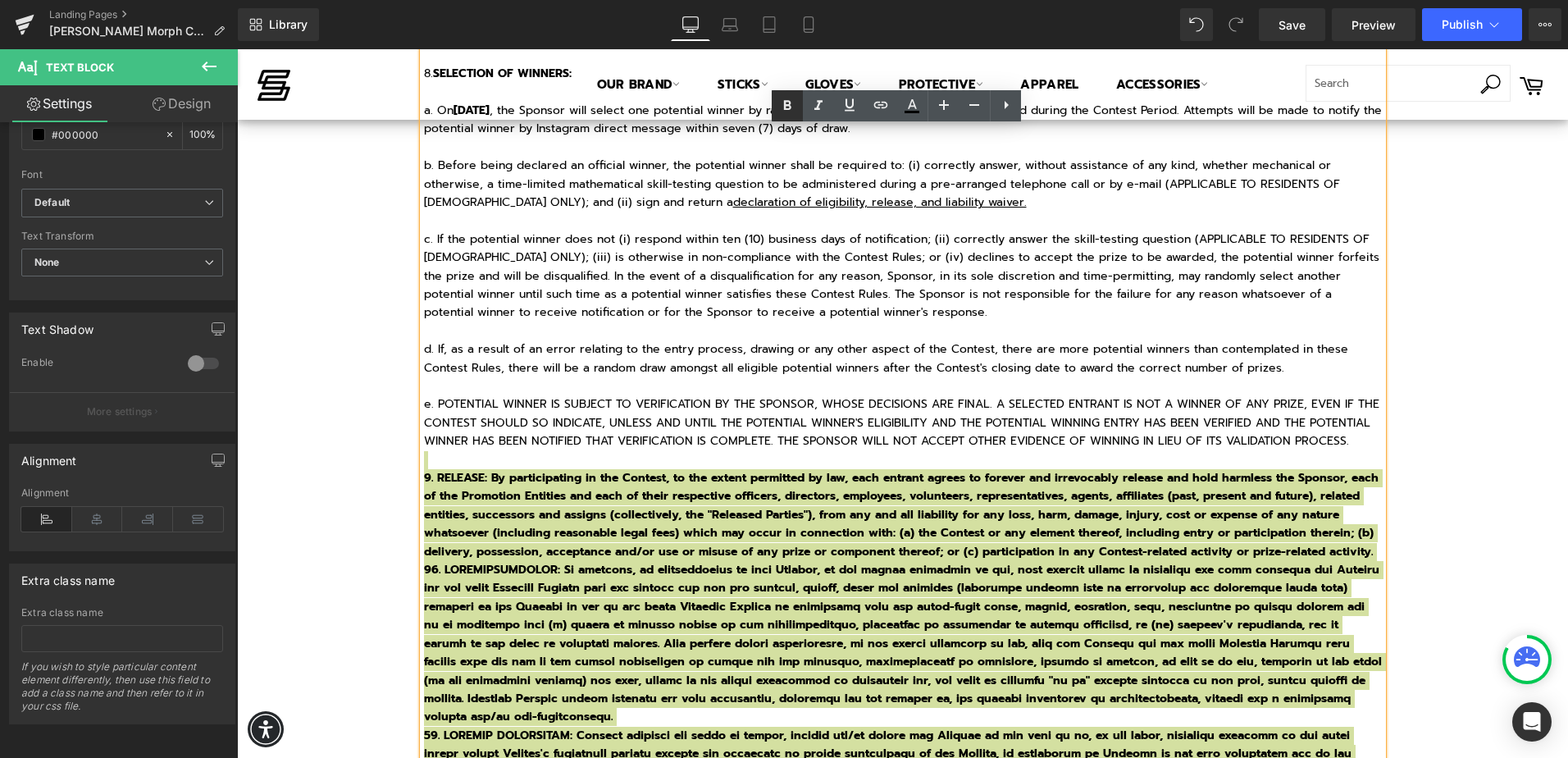
click at [785, 113] on icon at bounding box center [787, 106] width 20 height 20
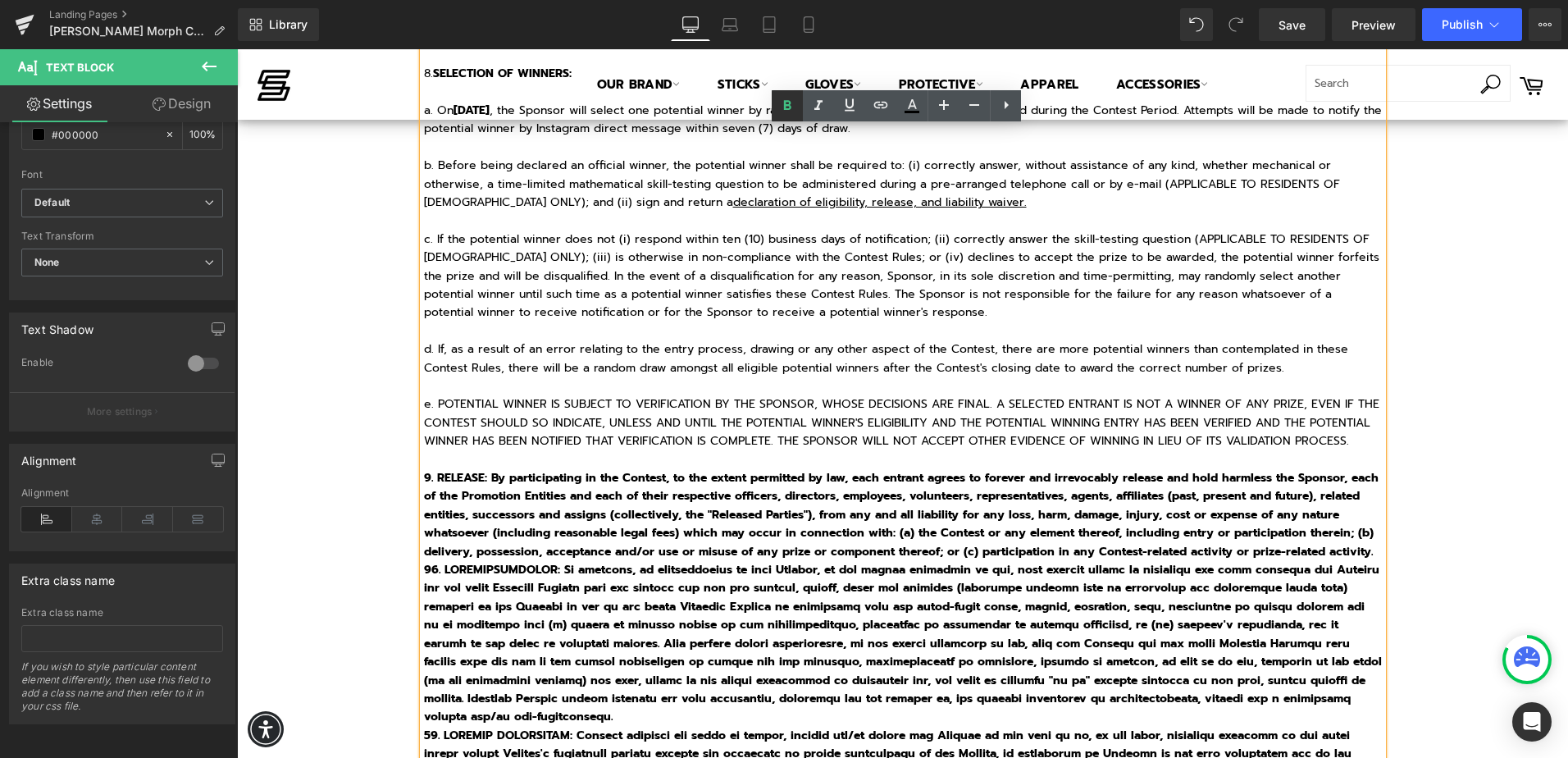
click at [785, 109] on icon at bounding box center [788, 105] width 8 height 10
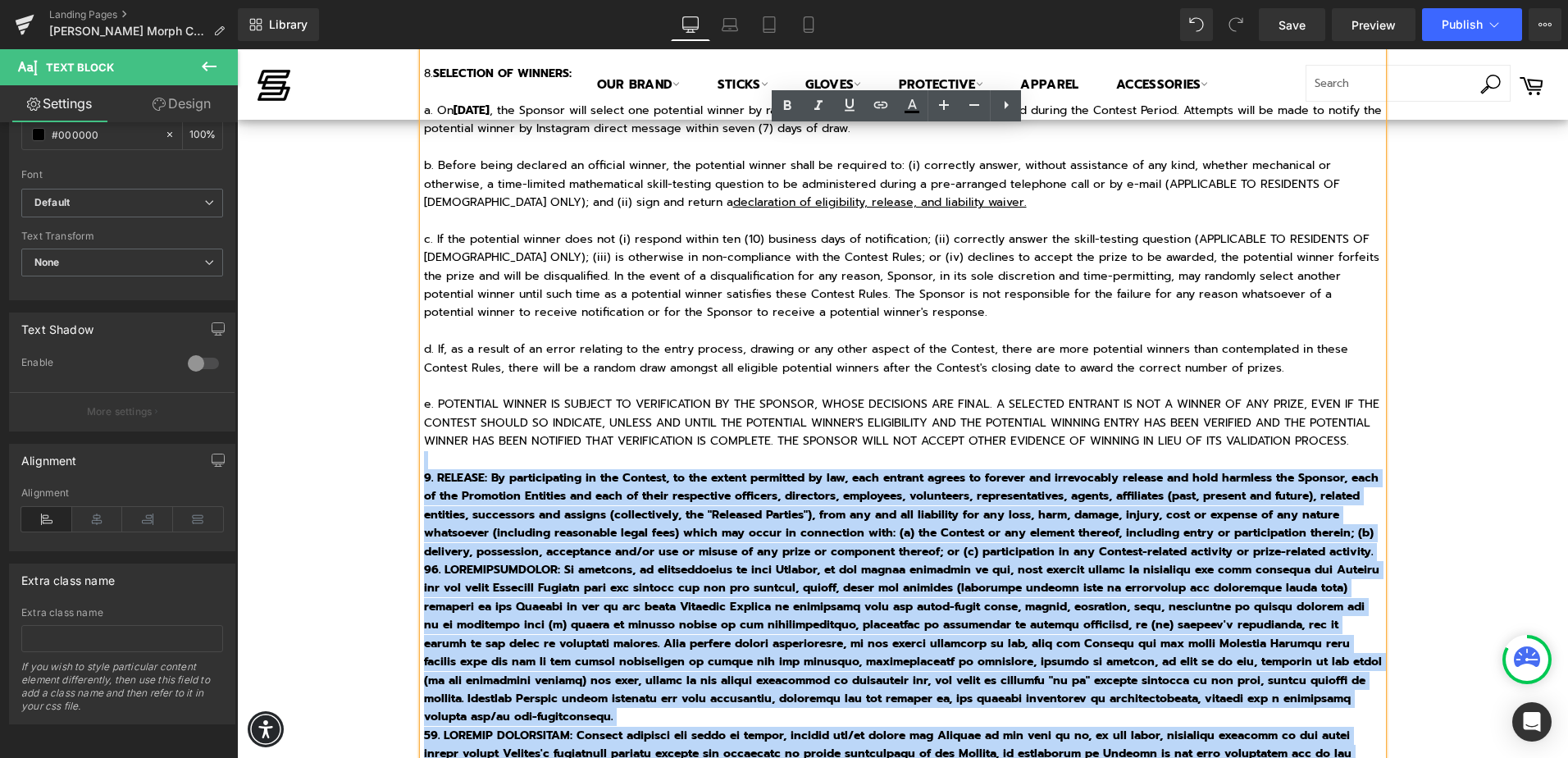
click at [411, 469] on div "[PERSON_NAME] Morph Contest Heading NO PURCHASE OR PAYMENT OF ANY KIND IS NECES…" at bounding box center [902, 72] width 984 height 3221
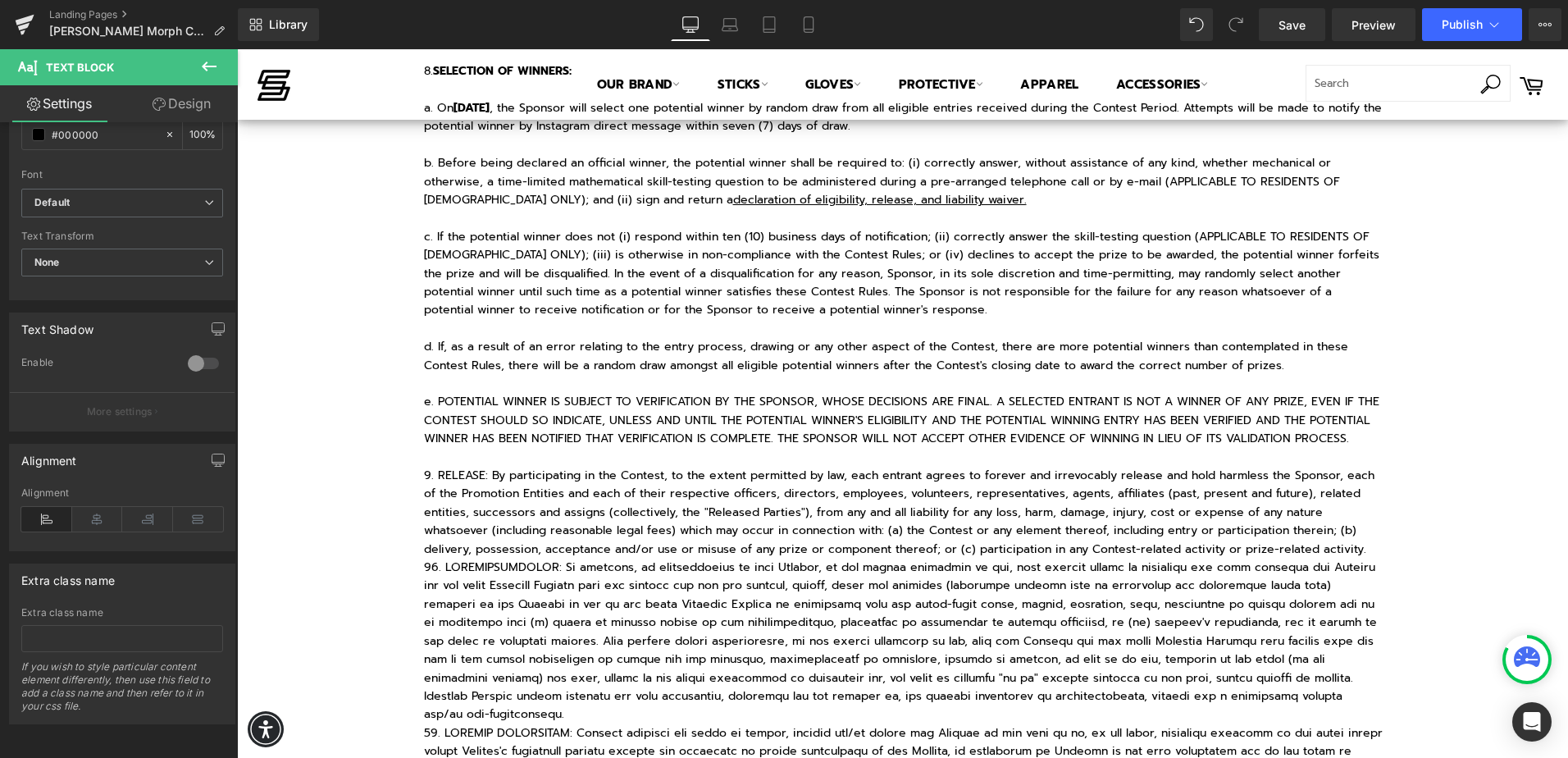
scroll to position [1804, 0]
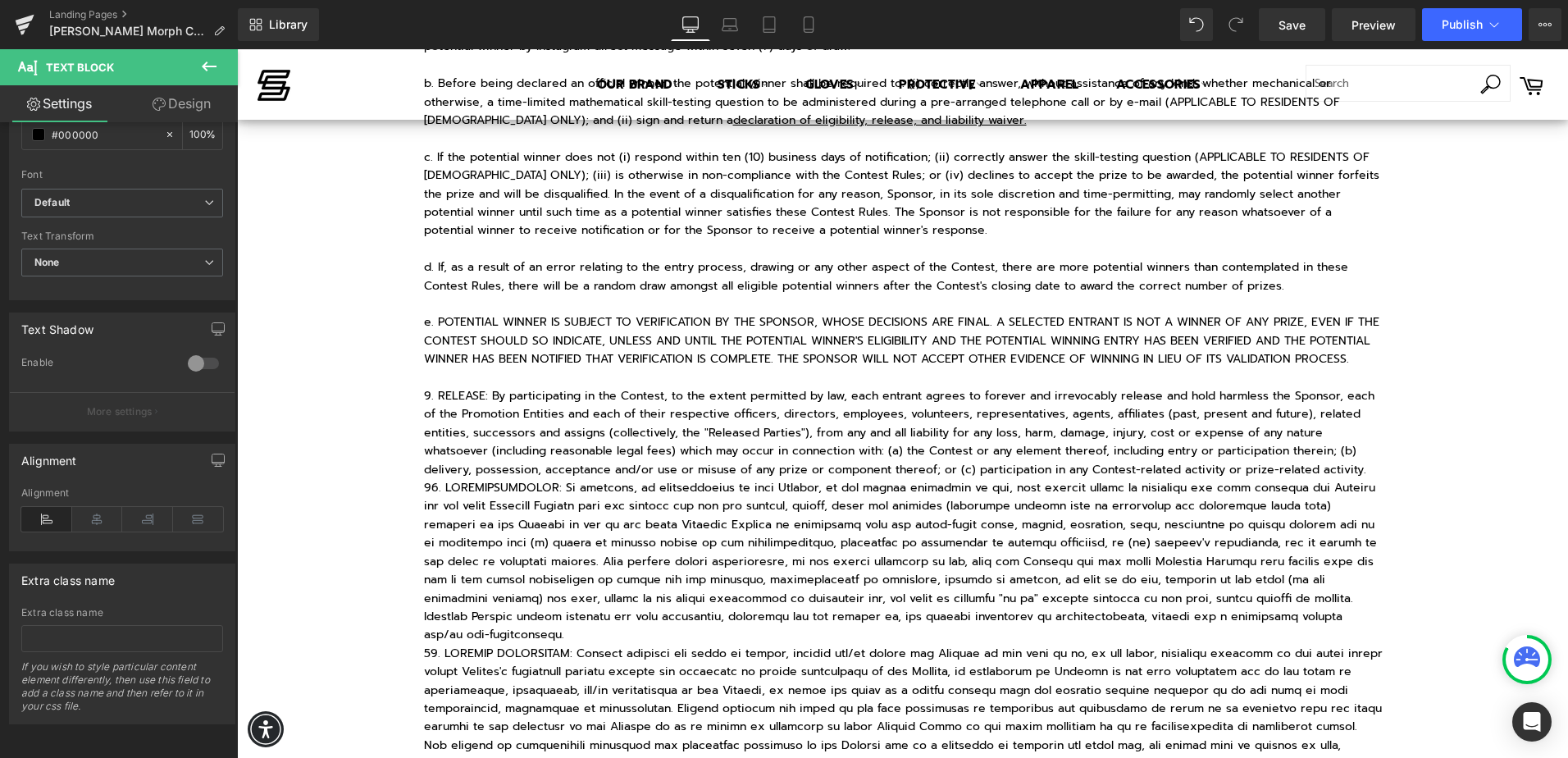
click at [1366, 468] on p "9. RELEASE: By participating in the Contest, to the extent permitted by law, ea…" at bounding box center [902, 424] width 958 height 110
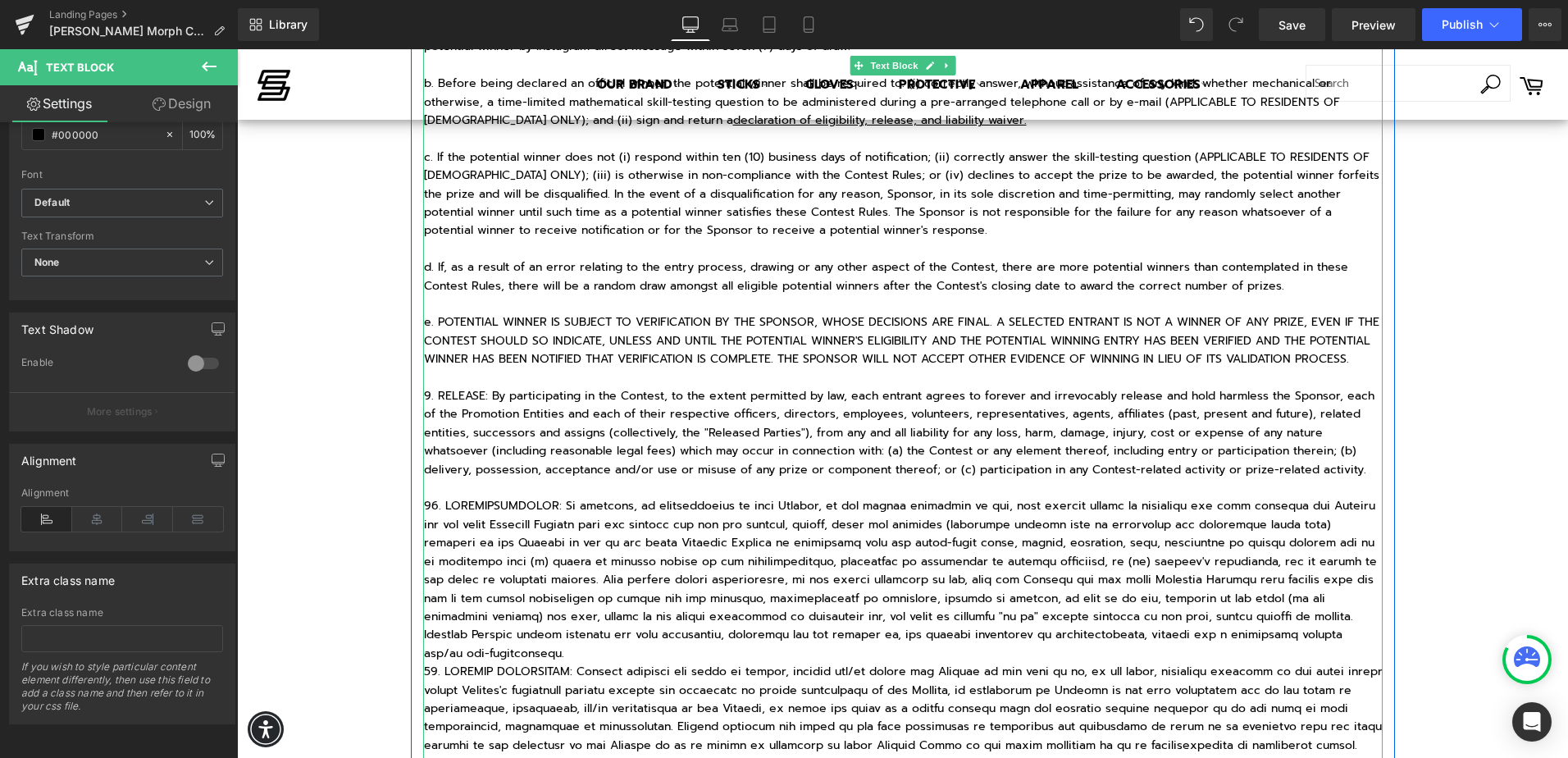
click at [452, 387] on p "9. RELEASE: By participating in the Contest, to the extent permitted by law, ea…" at bounding box center [902, 424] width 958 height 110
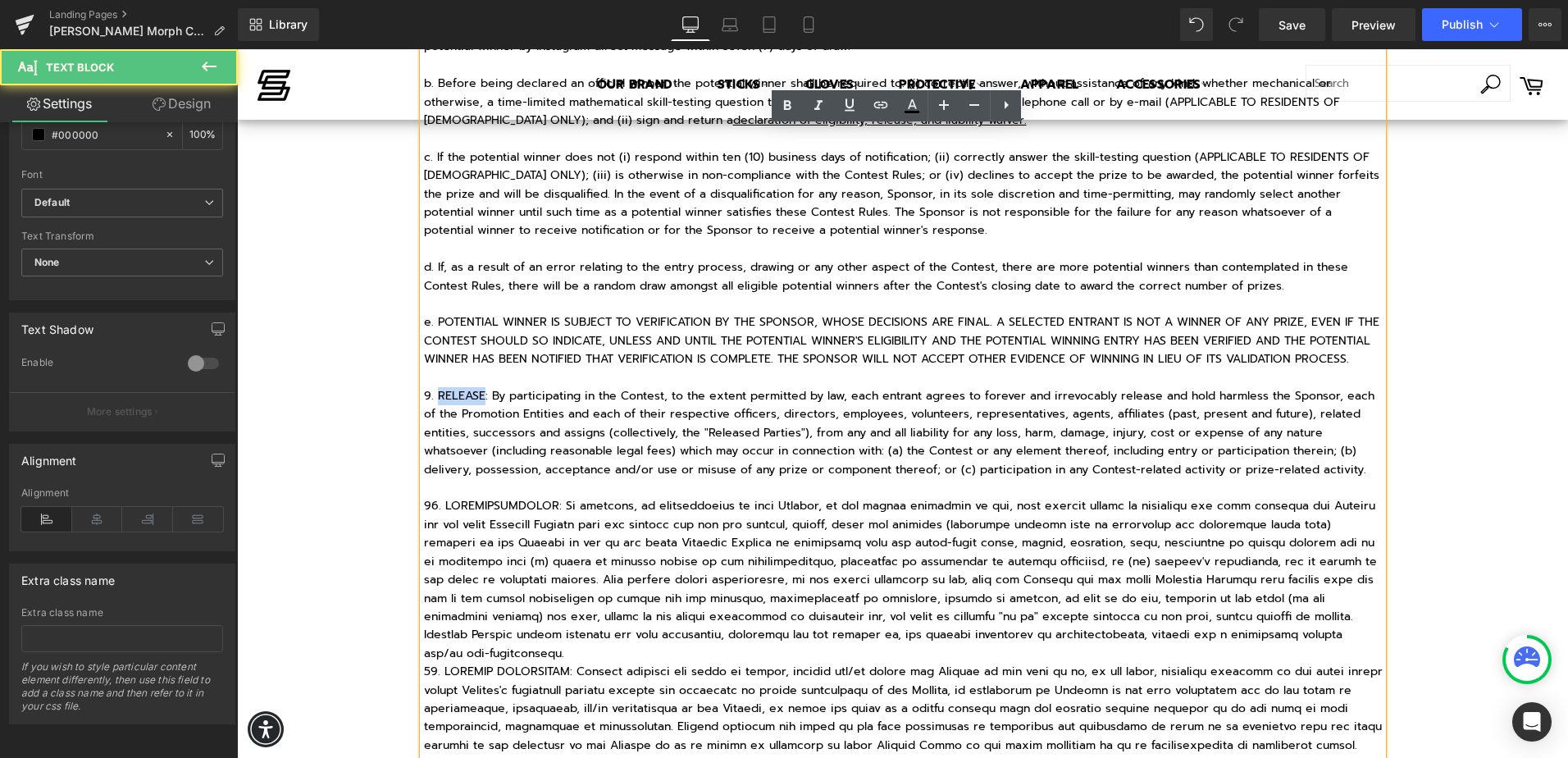
click at [452, 387] on p "9. RELEASE: By participating in the Contest, to the extent permitted by law, ea…" at bounding box center [902, 424] width 958 height 110
click at [481, 394] on p "9. RELEASE: By participating in the Contest, to the extent permitted by law, ea…" at bounding box center [902, 424] width 958 height 110
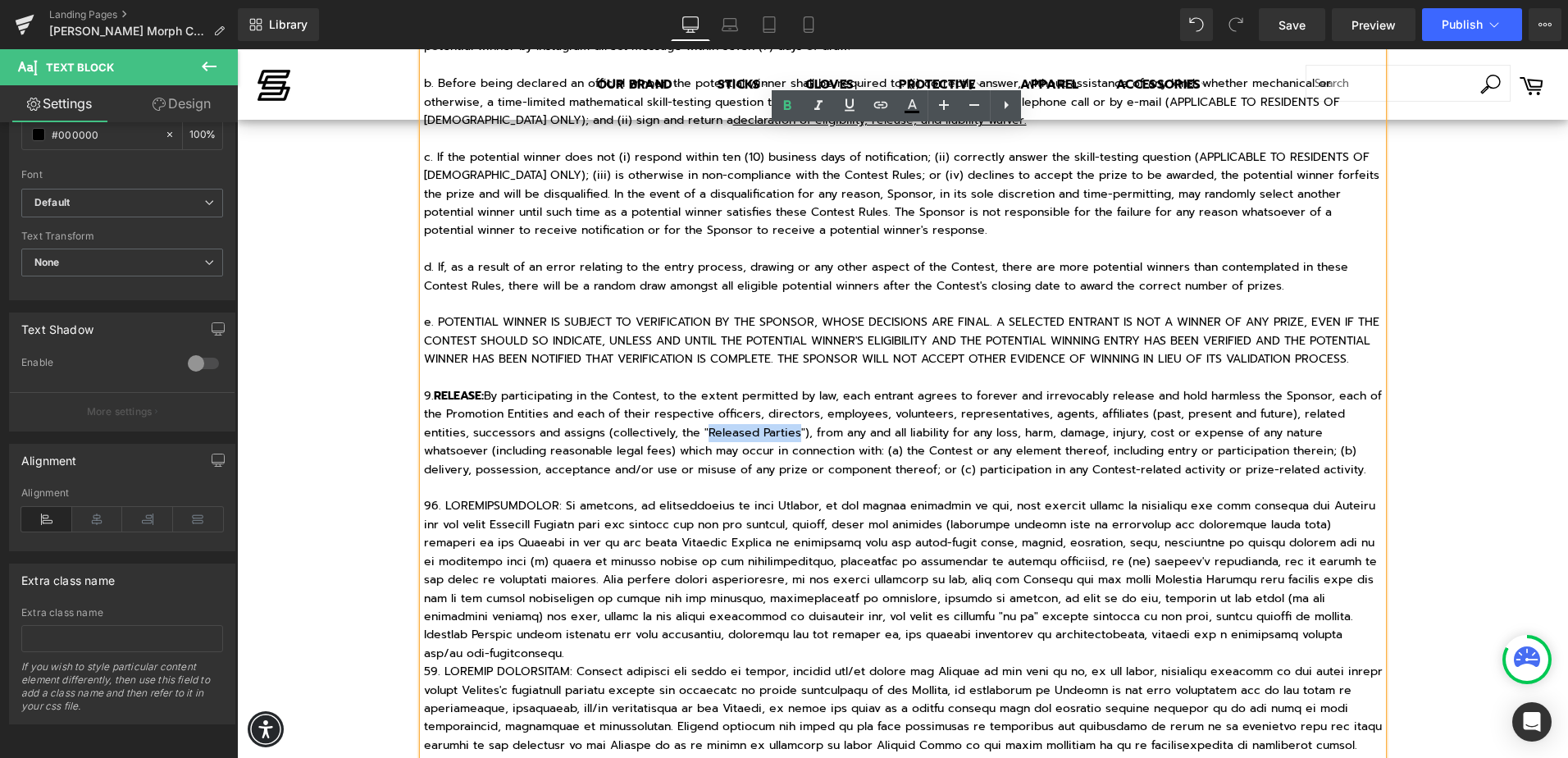
drag, startPoint x: 700, startPoint y: 433, endPoint x: 788, endPoint y: 432, distance: 88.0
click at [788, 432] on p "9. RELEASE: By participating in the Contest, to the extent permitted by law, ea…" at bounding box center [902, 424] width 958 height 110
click at [457, 502] on p at bounding box center [902, 580] width 958 height 166
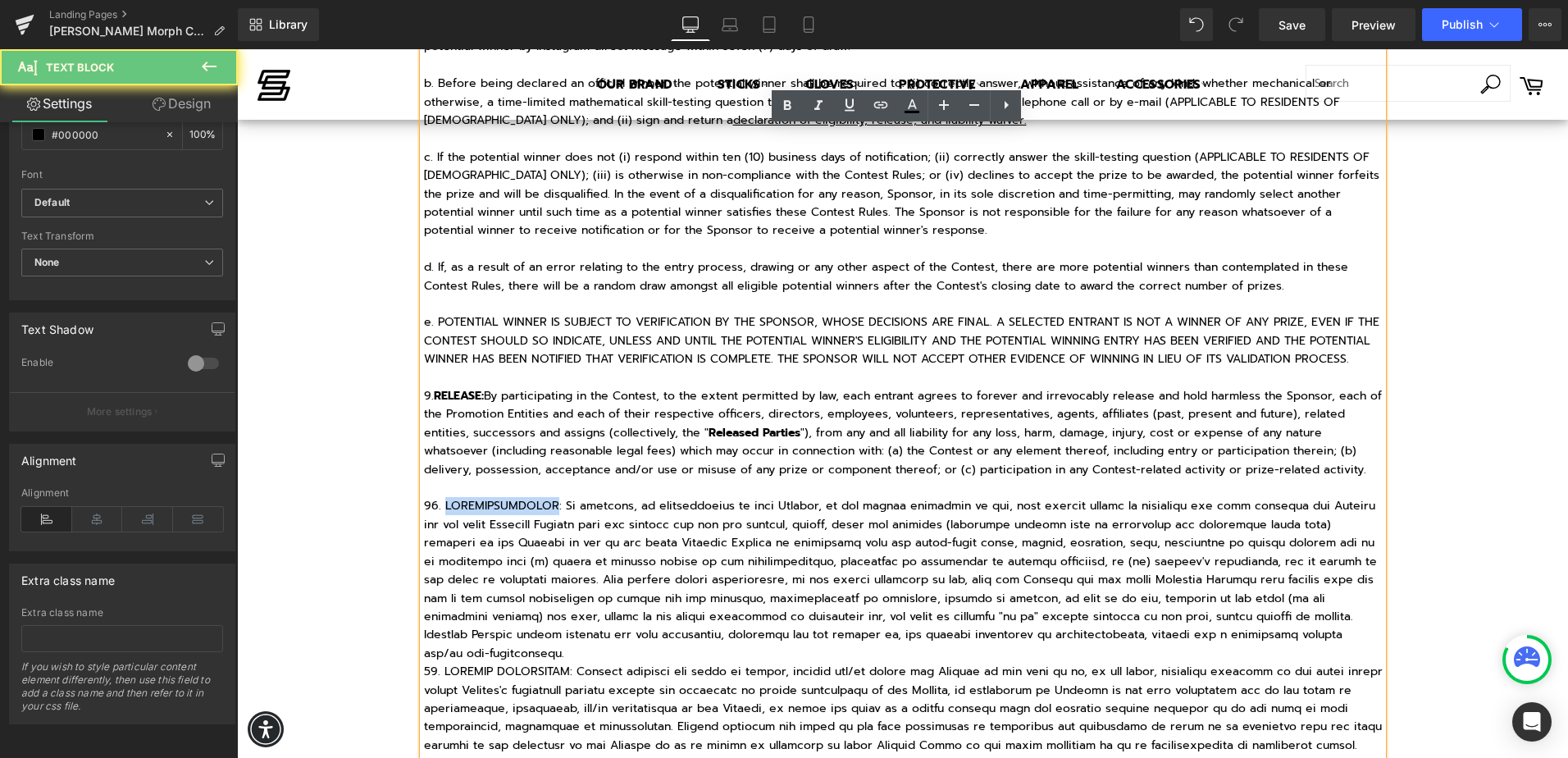
click at [457, 502] on p at bounding box center [902, 580] width 958 height 166
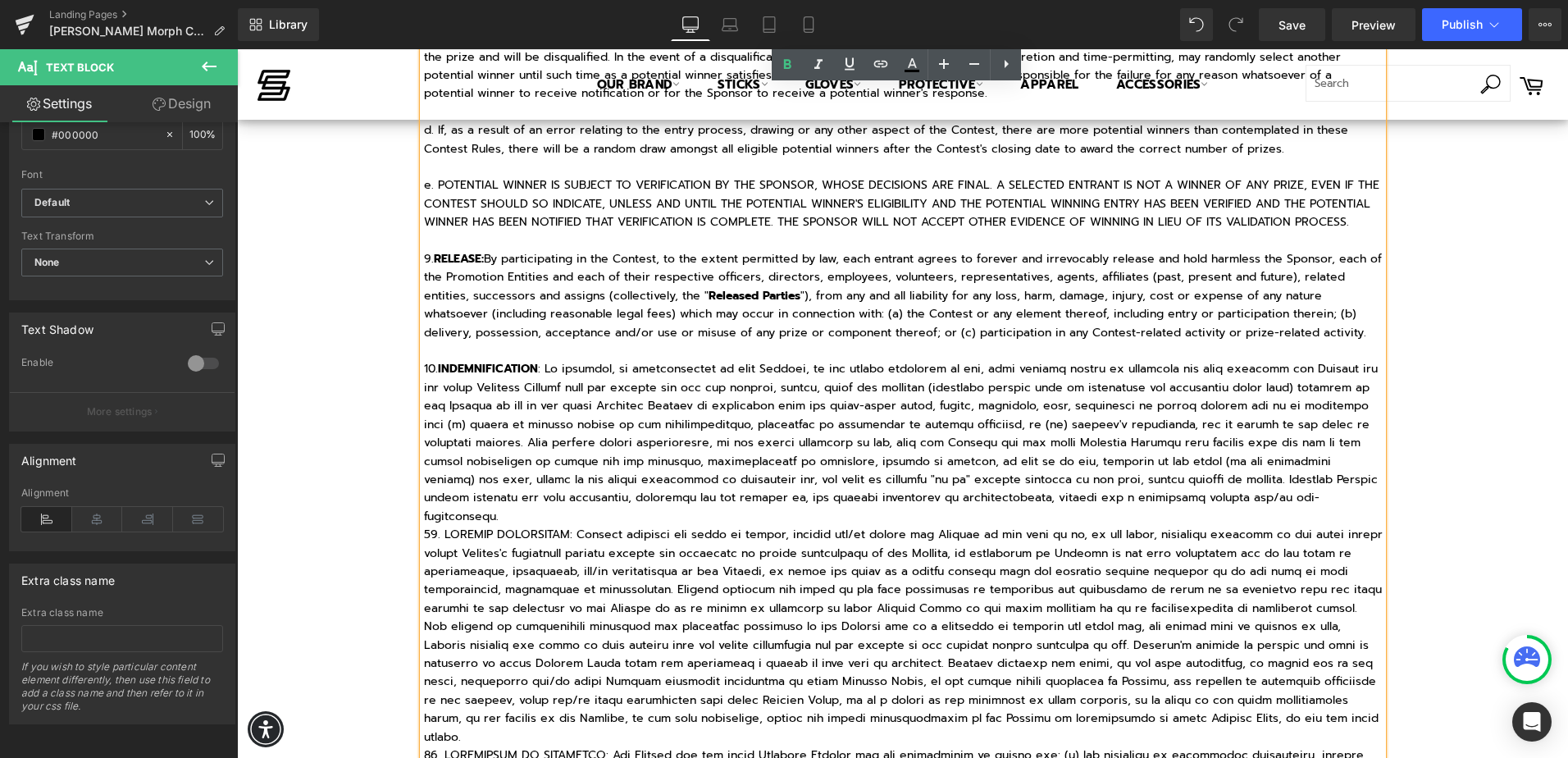
scroll to position [1968, 0]
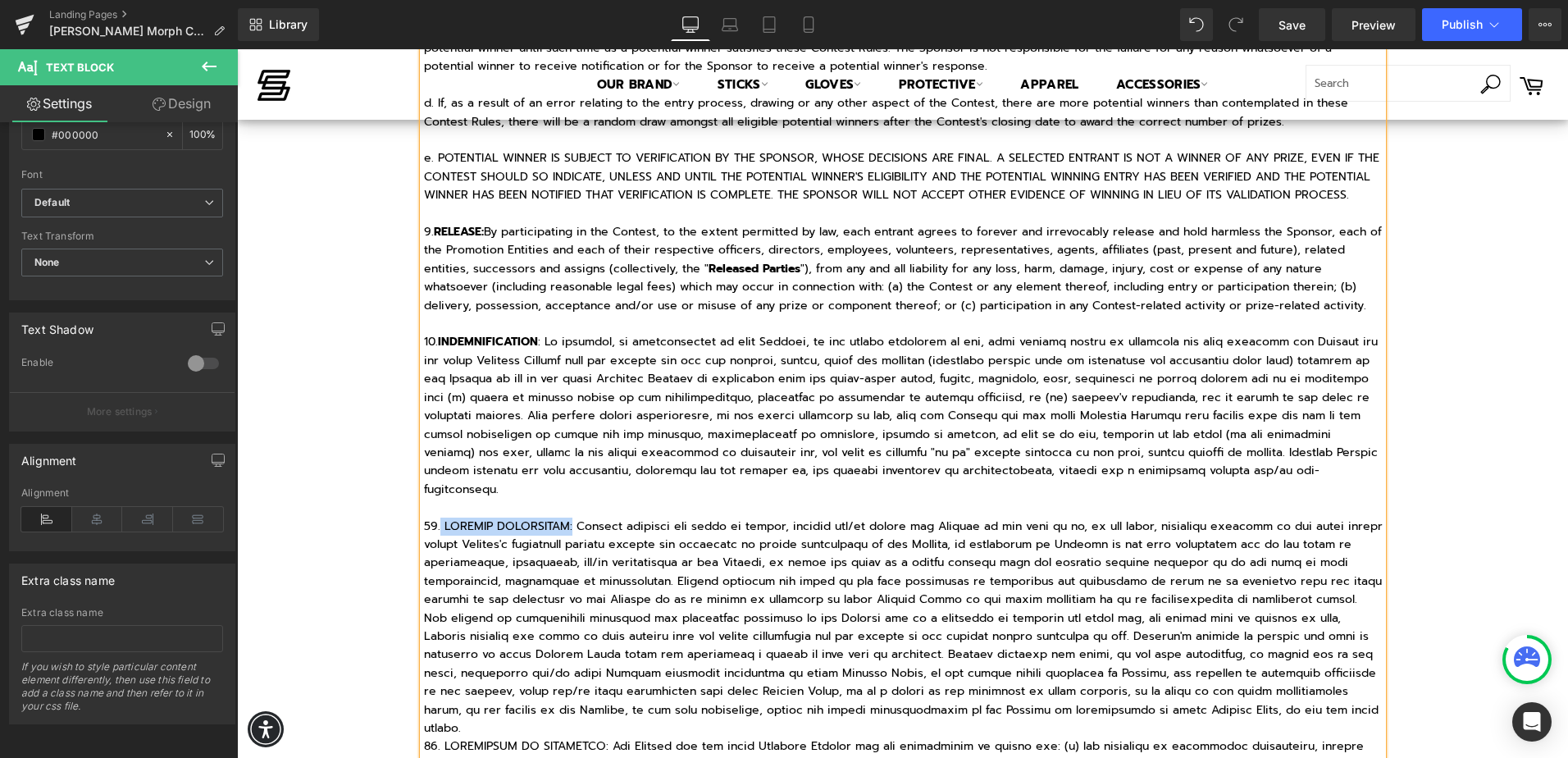
drag, startPoint x: 430, startPoint y: 503, endPoint x: 560, endPoint y: 505, distance: 130.0
click at [560, 517] on p at bounding box center [902, 627] width 958 height 220
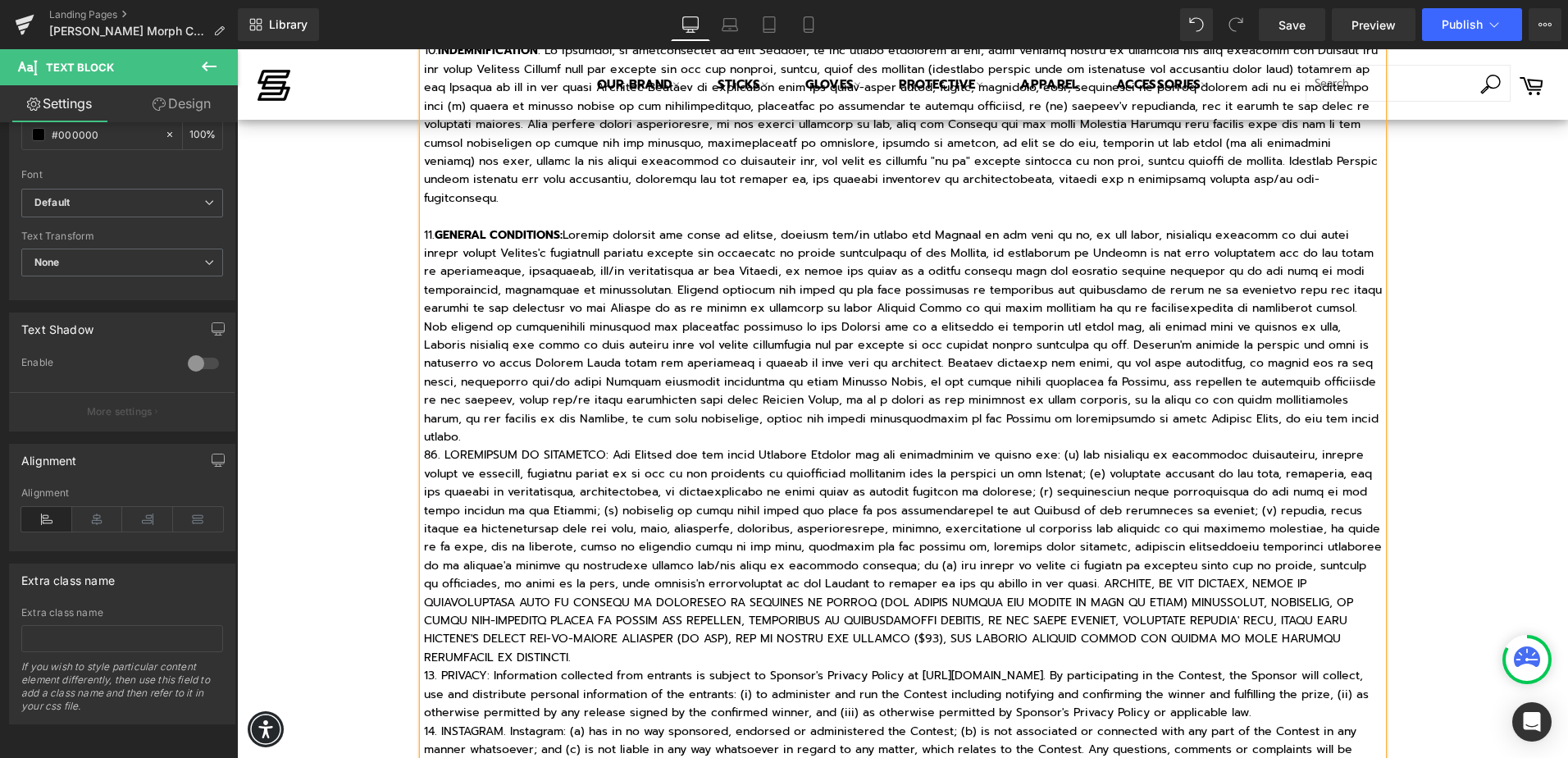
scroll to position [2297, 0]
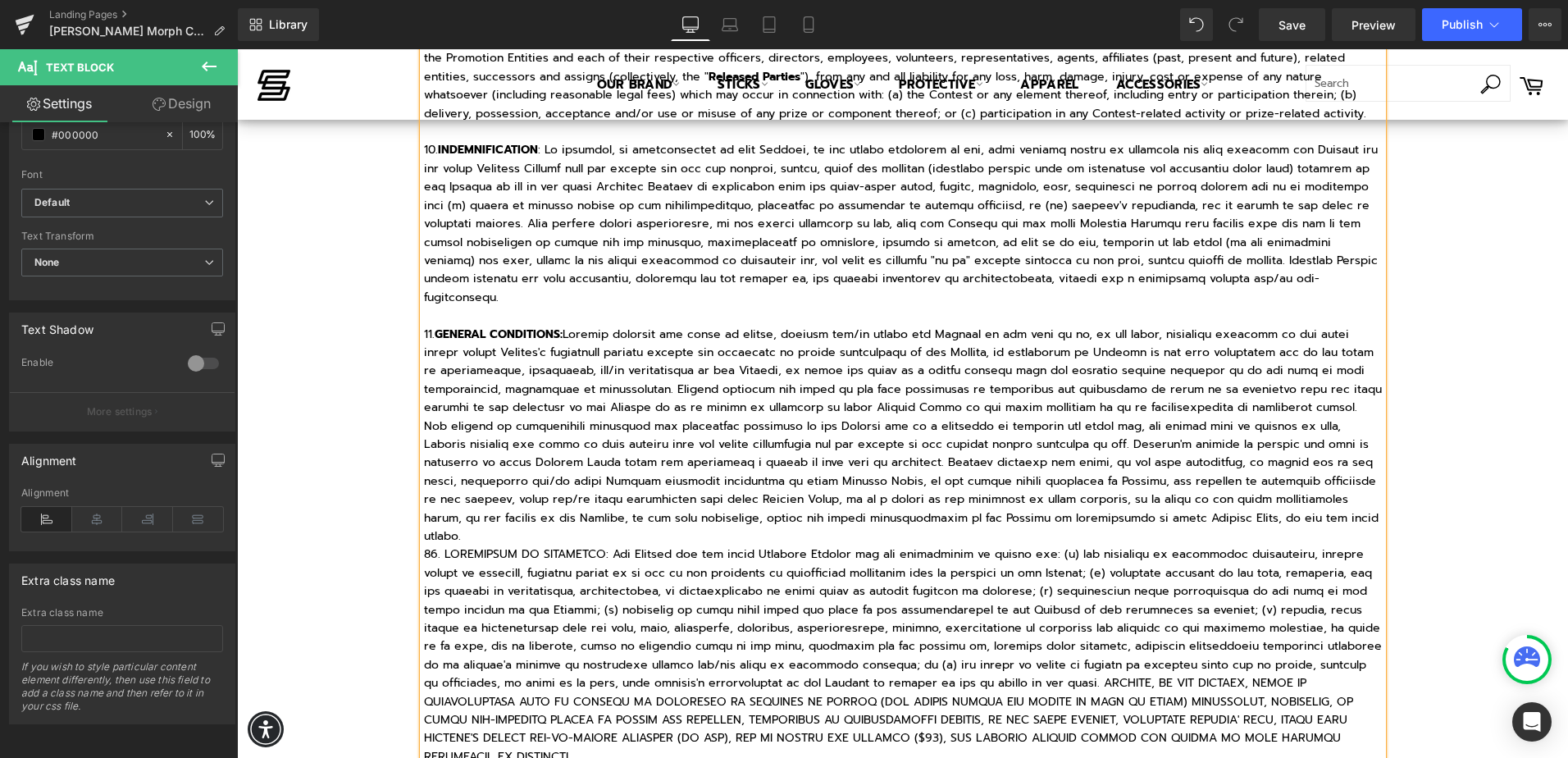
scroll to position [2135, 0]
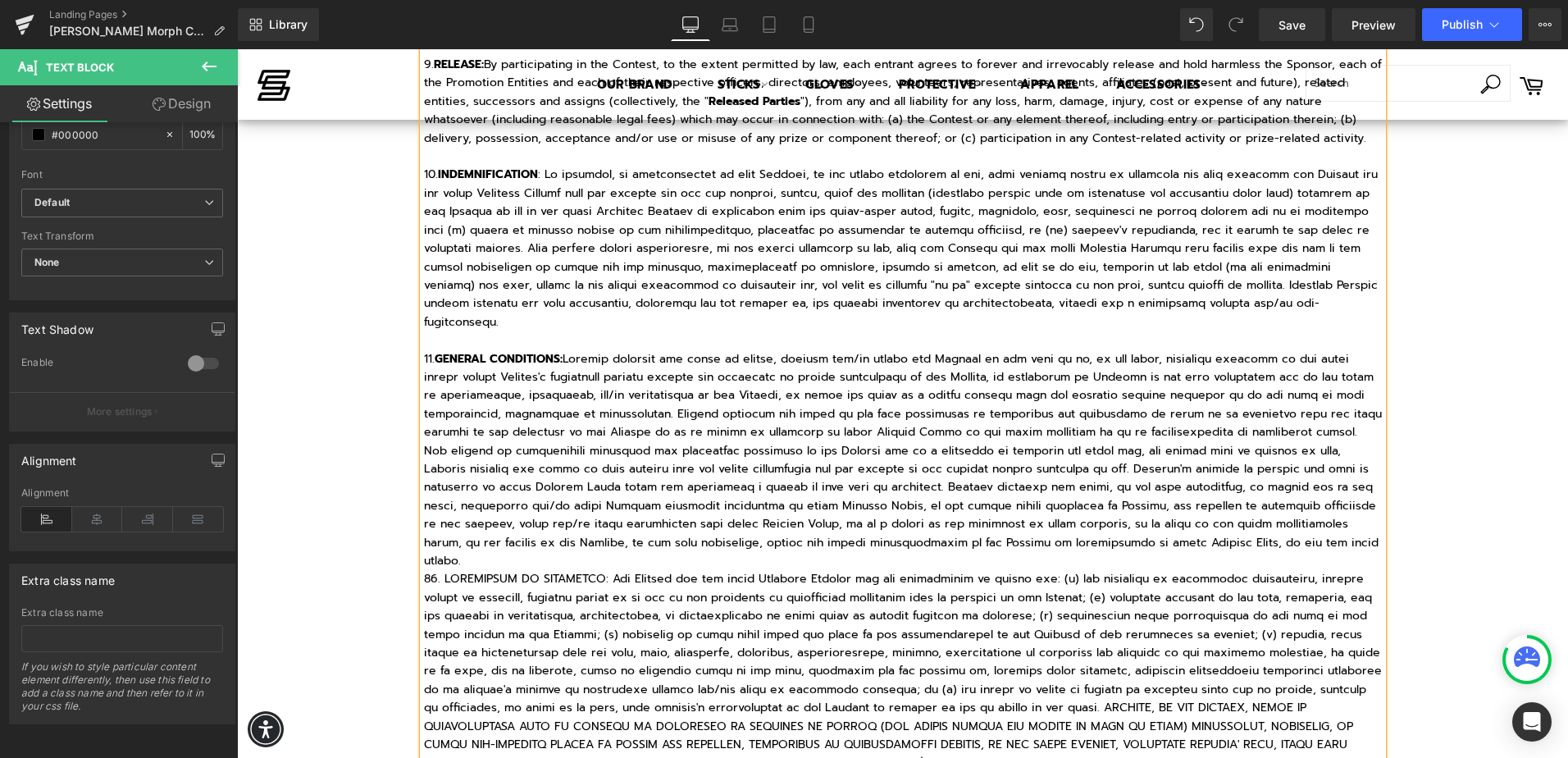
click at [424, 570] on p at bounding box center [902, 680] width 958 height 220
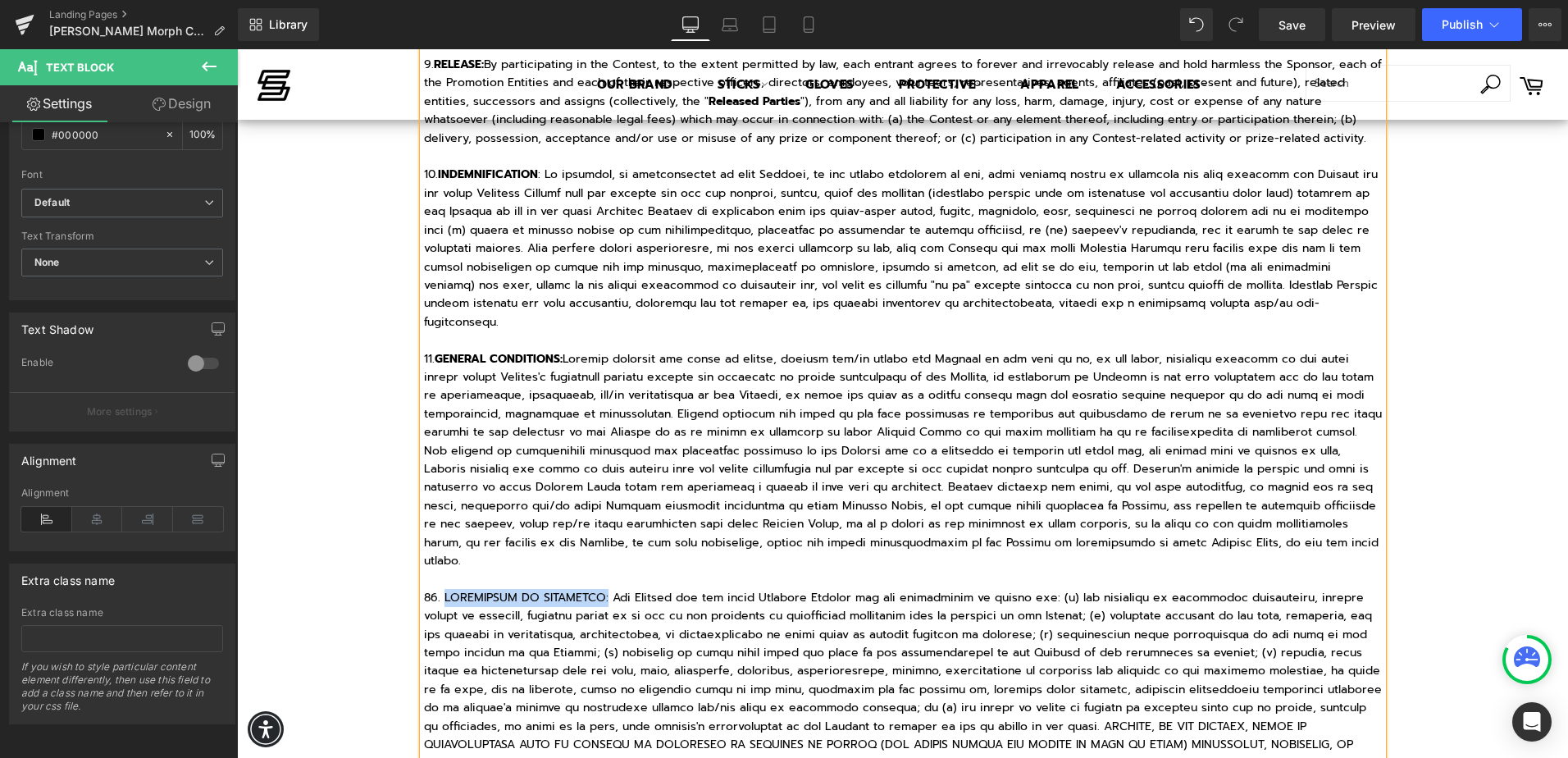
drag, startPoint x: 435, startPoint y: 559, endPoint x: 574, endPoint y: 562, distance: 139.0
click at [574, 589] on p at bounding box center [902, 699] width 958 height 220
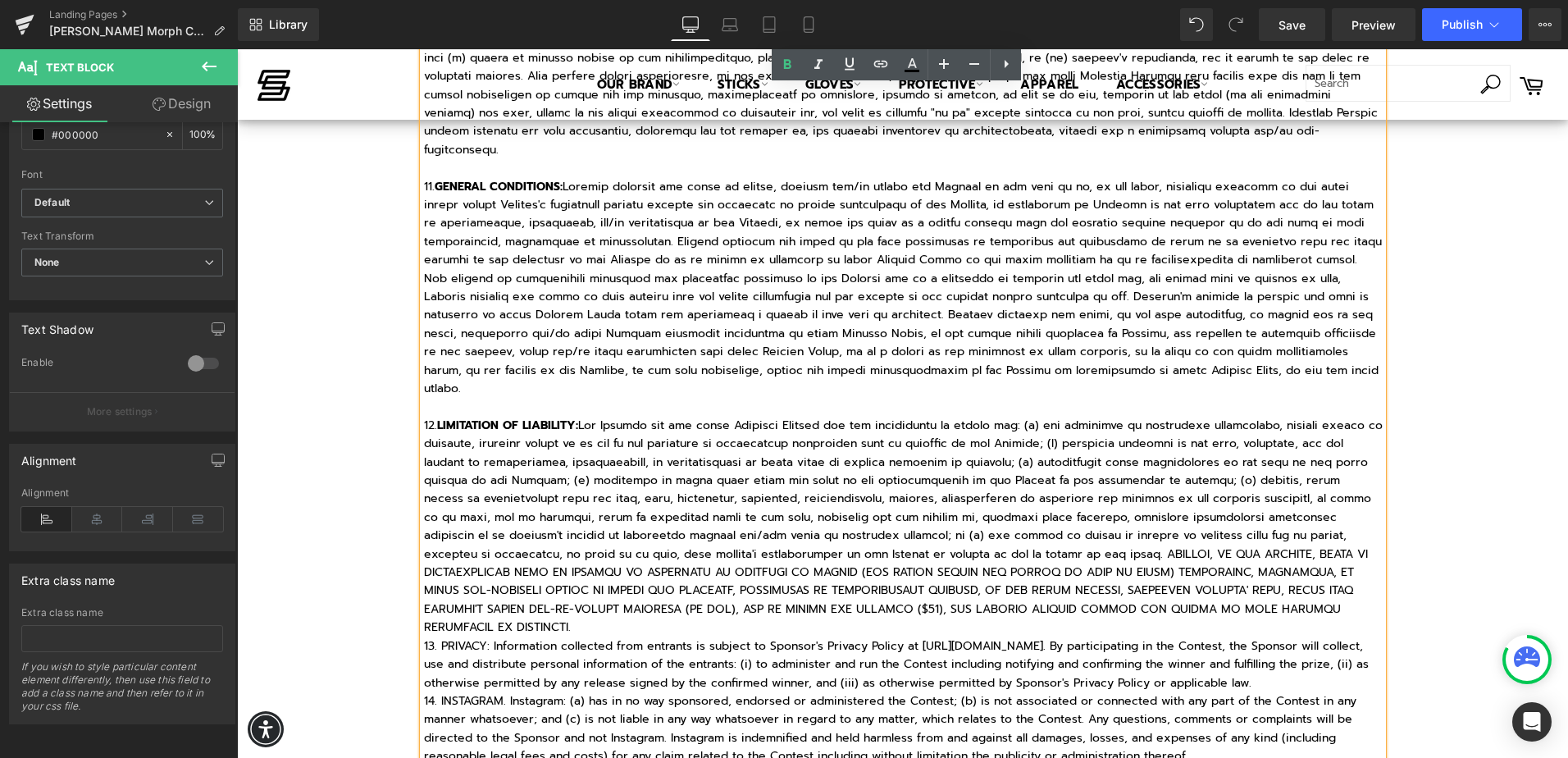
scroll to position [2464, 0]
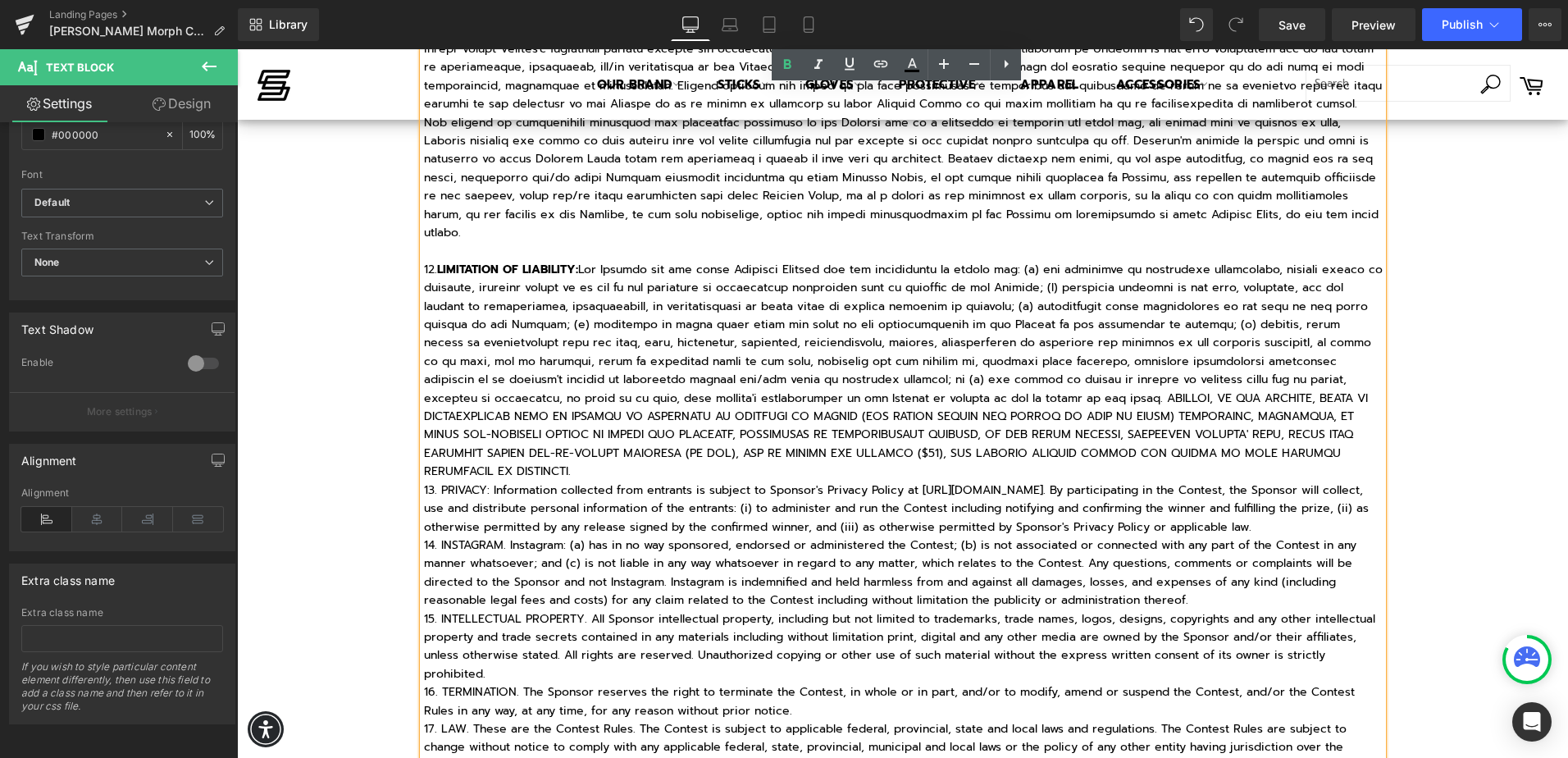
click at [424, 482] on p "13. PRIVACY: Information collected from entrants is subject to Sponsor's Privac…" at bounding box center [902, 509] width 958 height 55
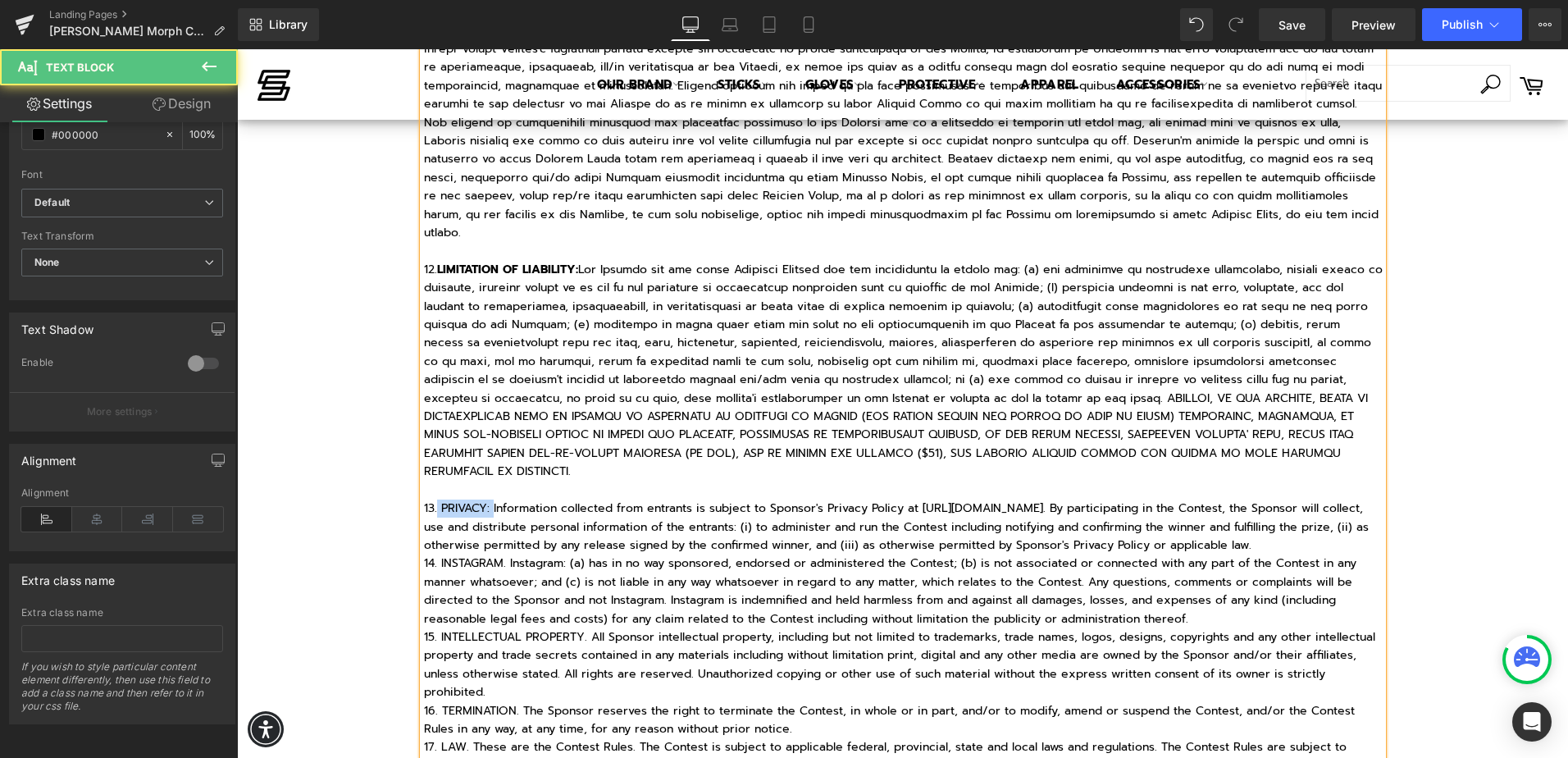
drag, startPoint x: 433, startPoint y: 456, endPoint x: 489, endPoint y: 456, distance: 56.0
click at [489, 499] on p "13. PRIVACY: Information collected from entrants is subject to Sponsor's Privac…" at bounding box center [902, 527] width 958 height 55
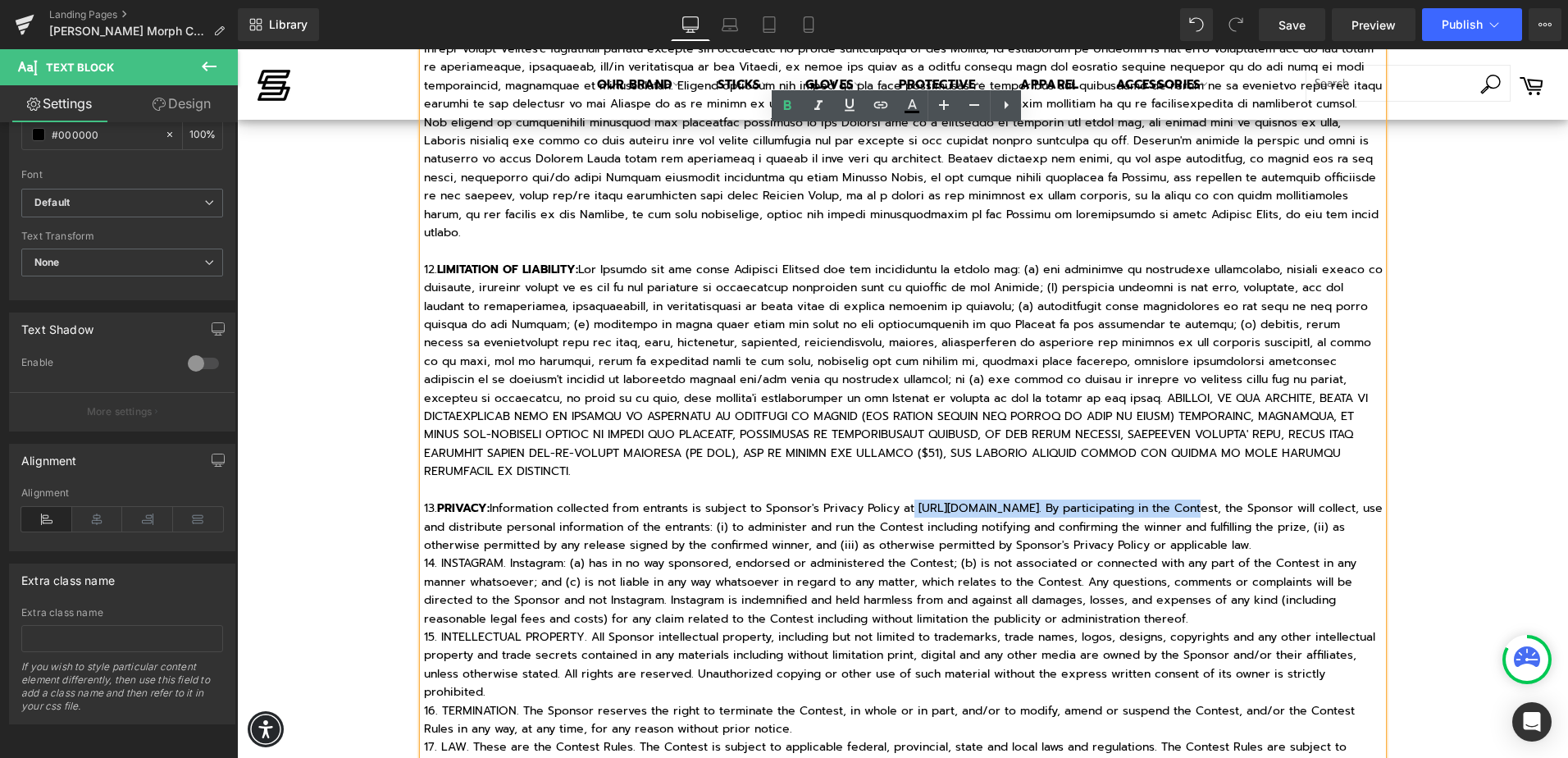
drag, startPoint x: 913, startPoint y: 449, endPoint x: 1202, endPoint y: 453, distance: 289.0
click at [1202, 499] on p "13. PRIVACY: Information collected from entrants is subject to Sponsor's Privac…" at bounding box center [902, 527] width 958 height 55
click at [847, 107] on icon at bounding box center [849, 105] width 10 height 13
click at [872, 106] on icon at bounding box center [881, 105] width 20 height 20
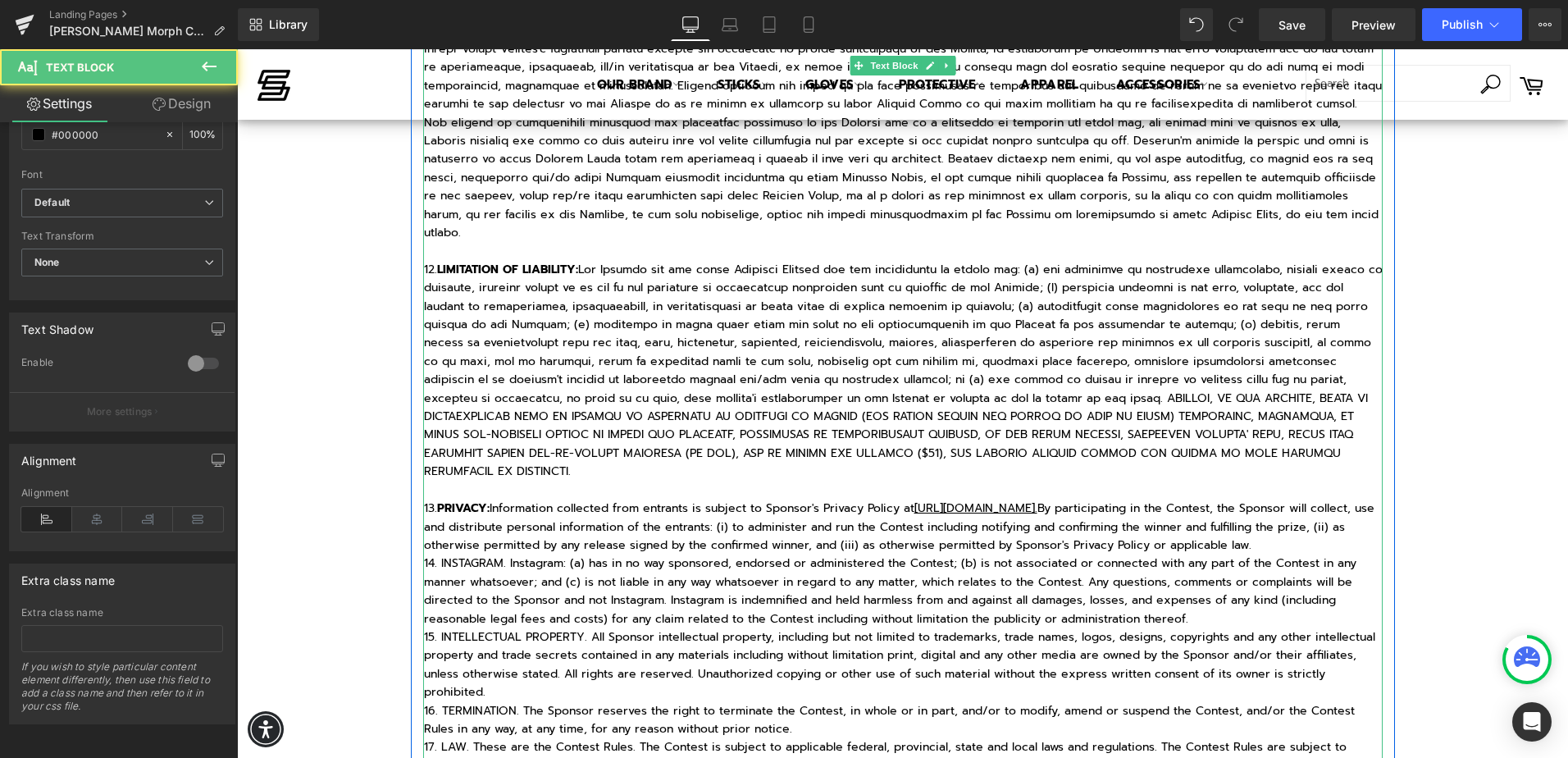
click at [1037, 499] on u "[URL][DOMAIN_NAME]." at bounding box center [975, 508] width 123 height 18
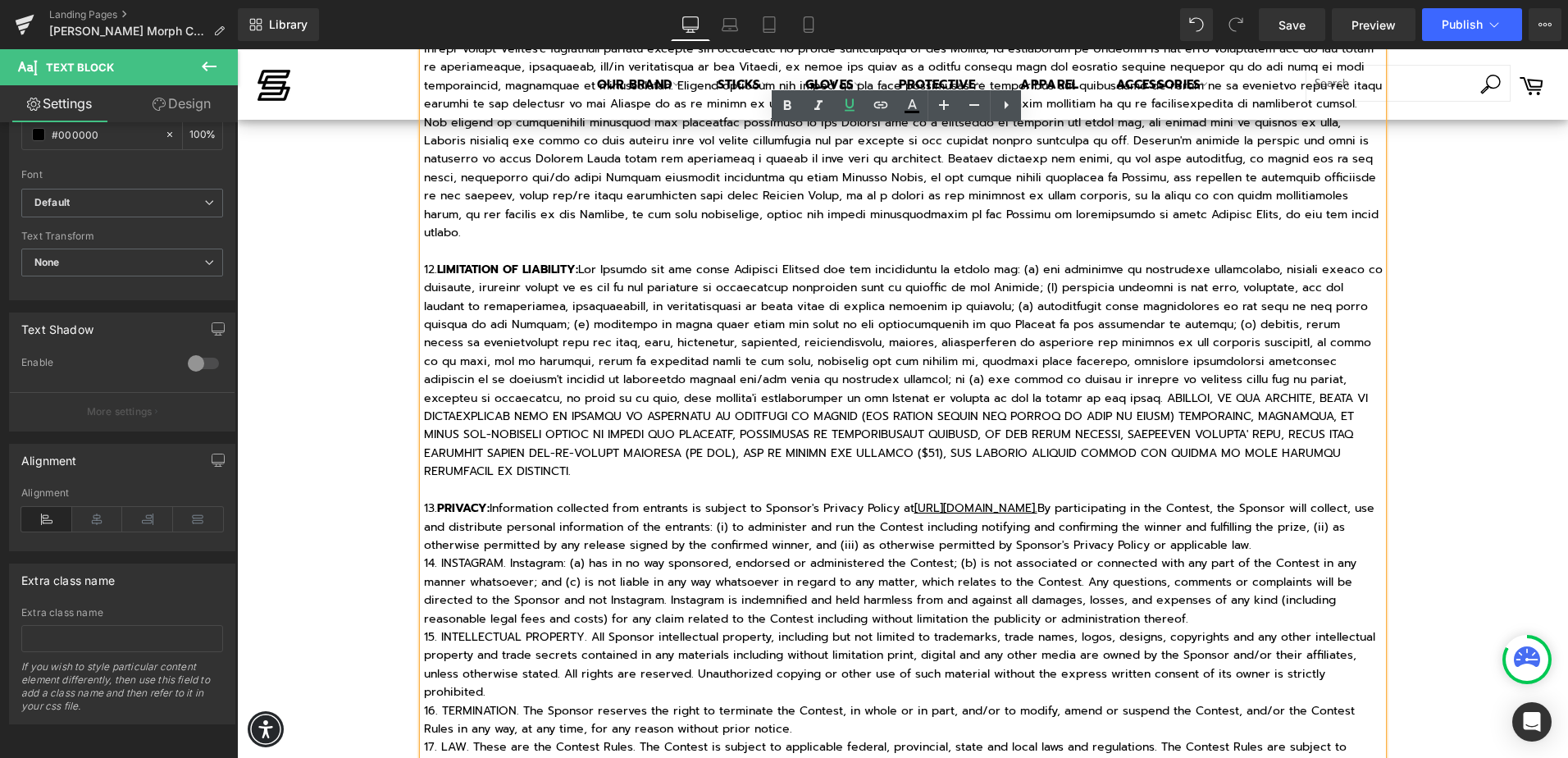
drag, startPoint x: 1200, startPoint y: 452, endPoint x: 914, endPoint y: 455, distance: 286.0
click at [914, 499] on u "[URL][DOMAIN_NAME]." at bounding box center [975, 508] width 123 height 18
click at [870, 106] on link at bounding box center [881, 106] width 31 height 31
click at [1114, 485] on input "text" at bounding box center [1103, 489] width 253 height 41
paste input "[URL][DOMAIN_NAME]."
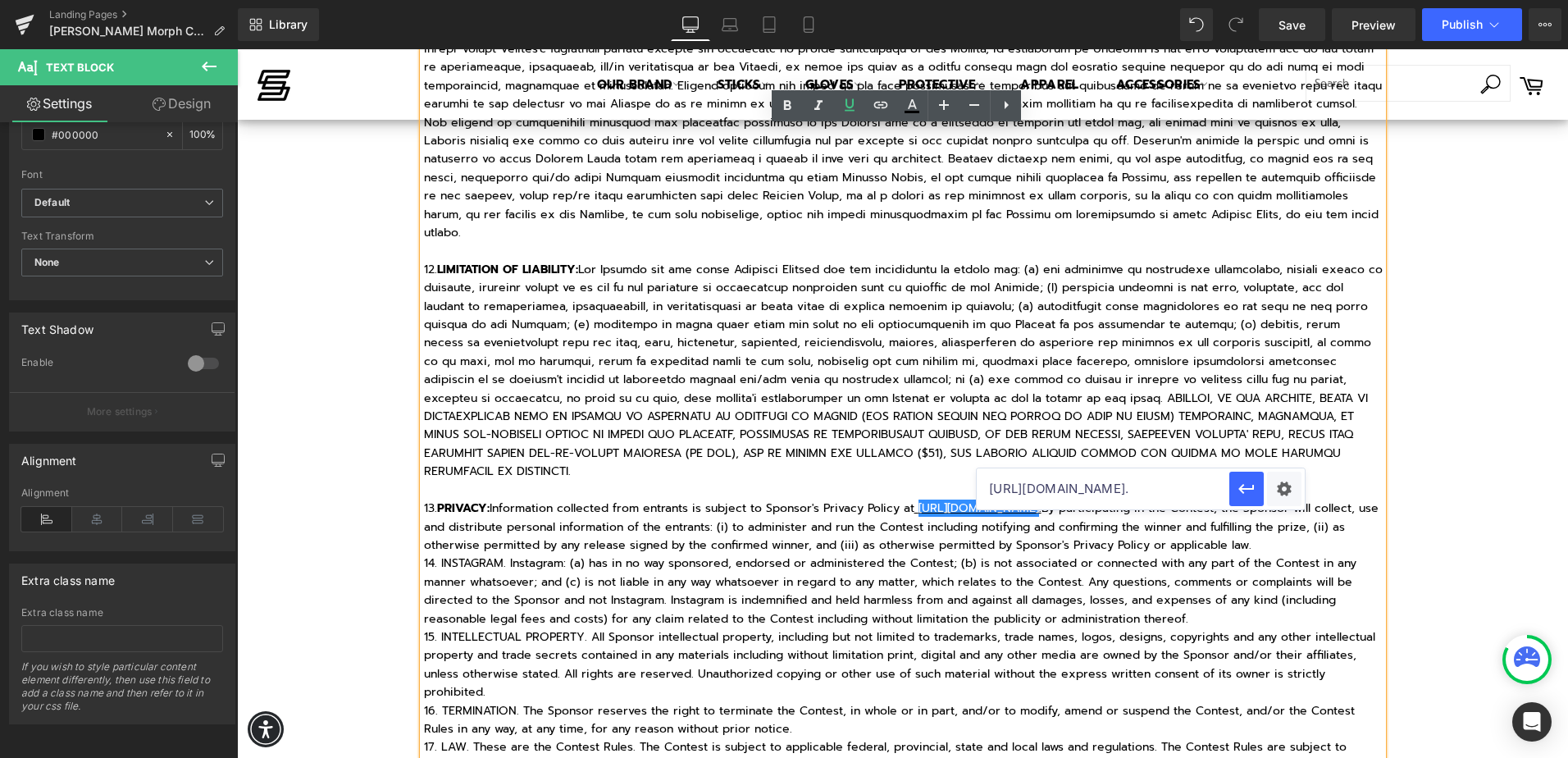
scroll to position [0, 85]
type input "[URL][DOMAIN_NAME]."
click at [1245, 489] on icon "button" at bounding box center [1247, 489] width 16 height 10
click at [1249, 512] on p "13. PRIVACY: Information collected from entrants is subject to Sponsor's Privac…" at bounding box center [902, 527] width 958 height 55
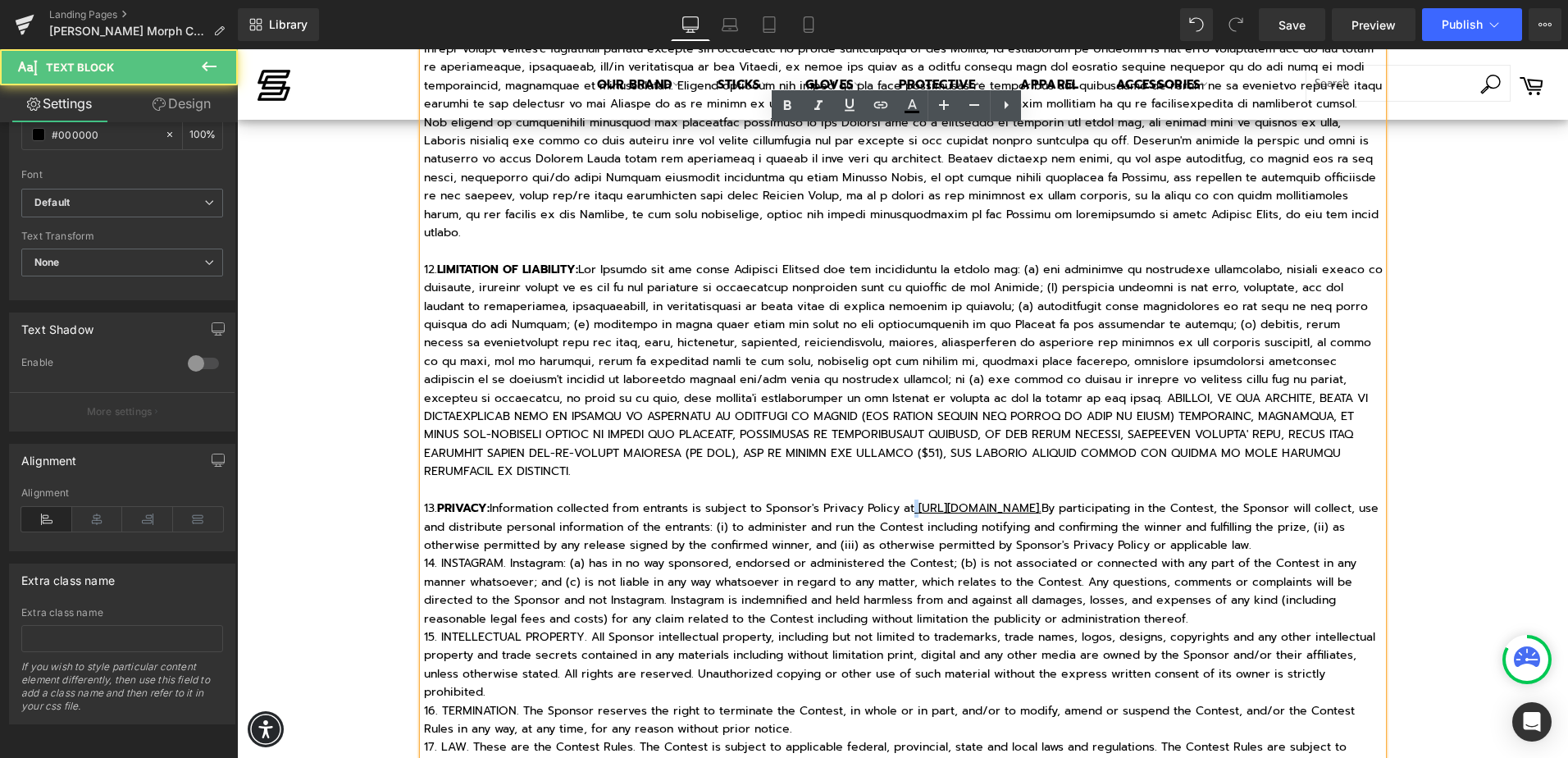
click at [914, 499] on u "[URL][DOMAIN_NAME] ." at bounding box center [977, 508] width 127 height 18
click at [855, 106] on icon at bounding box center [849, 105] width 20 height 20
click at [1105, 560] on p "14. INSTAGRAM. Instagram: (a) has in no way sponsored, endorsed or administered…" at bounding box center [902, 591] width 958 height 74
click at [1197, 499] on p "13. PRIVACY: Information collected from entrants is subject to Sponsor's Privac…" at bounding box center [902, 527] width 958 height 55
click at [842, 106] on icon at bounding box center [849, 105] width 20 height 20
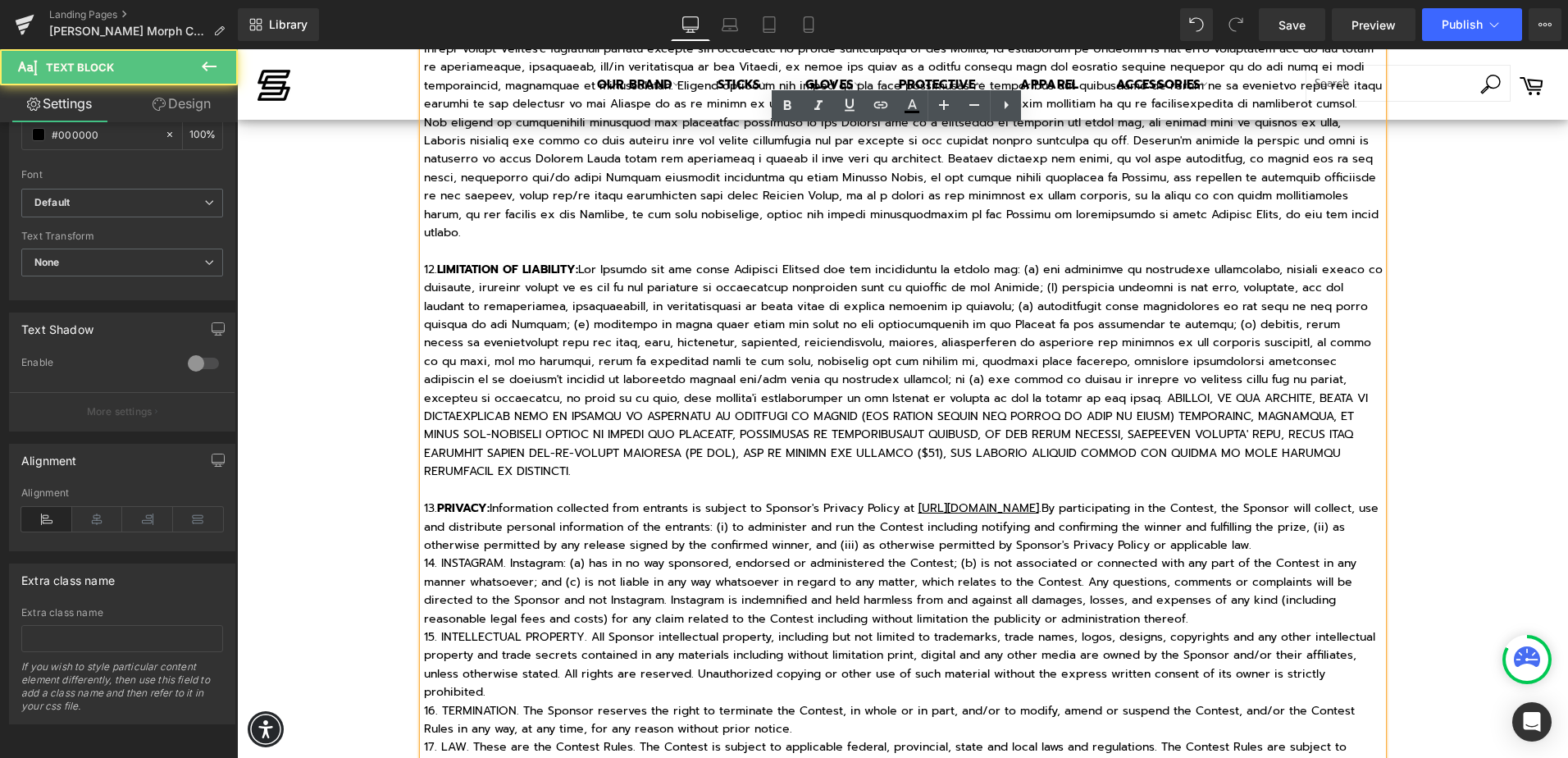
click at [1284, 577] on p "14. INSTAGRAM. Instagram: (a) has in no way sponsored, endorsed or administered…" at bounding box center [902, 591] width 958 height 74
click at [424, 554] on p "14. INSTAGRAM. Instagram: (a) has in no way sponsored, endorsed or administered…" at bounding box center [902, 591] width 958 height 74
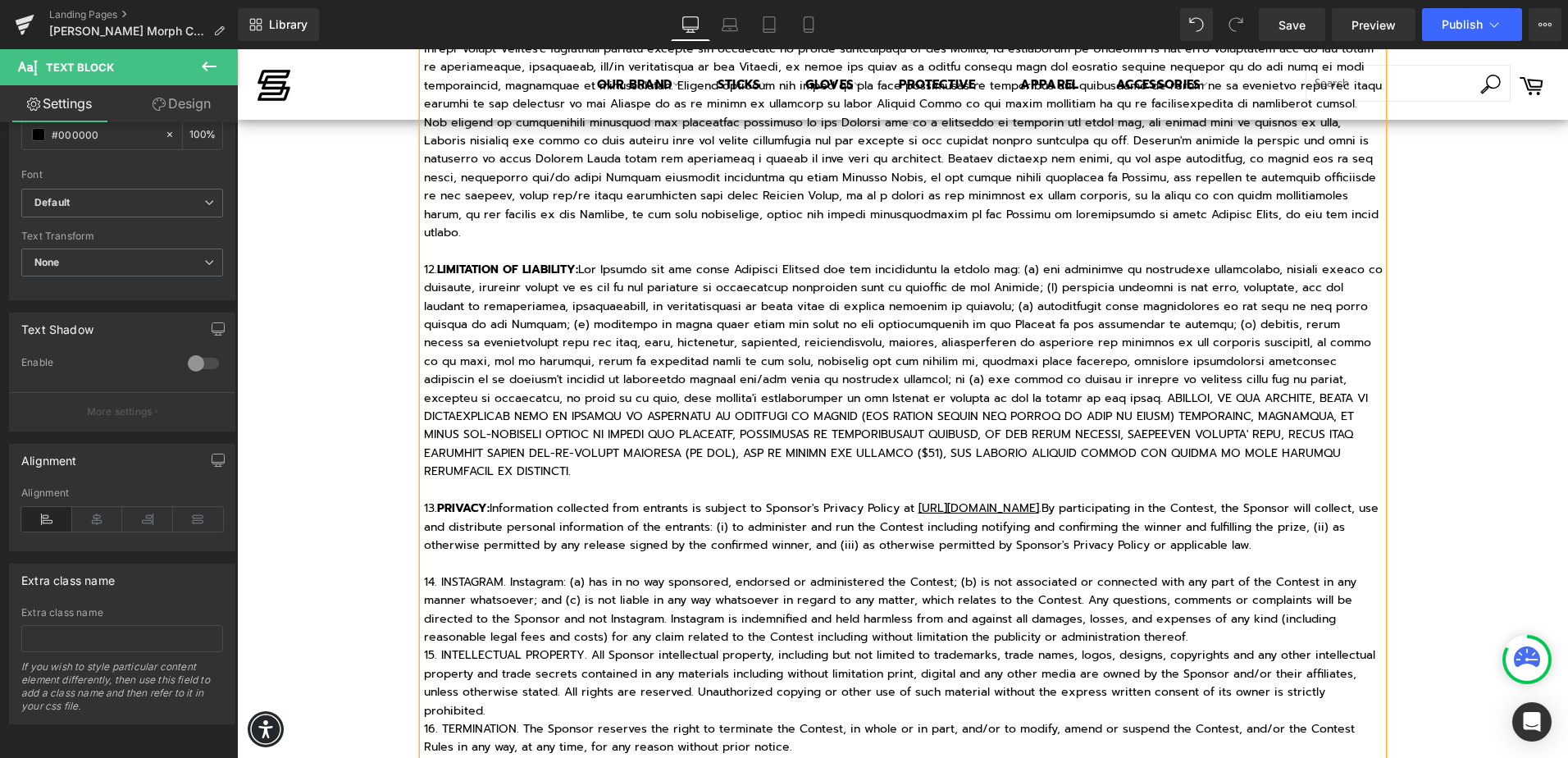
click at [468, 573] on p "14. INSTAGRAM. Instagram: (a) has in no way sponsored, endorsed or administered…" at bounding box center [902, 610] width 958 height 74
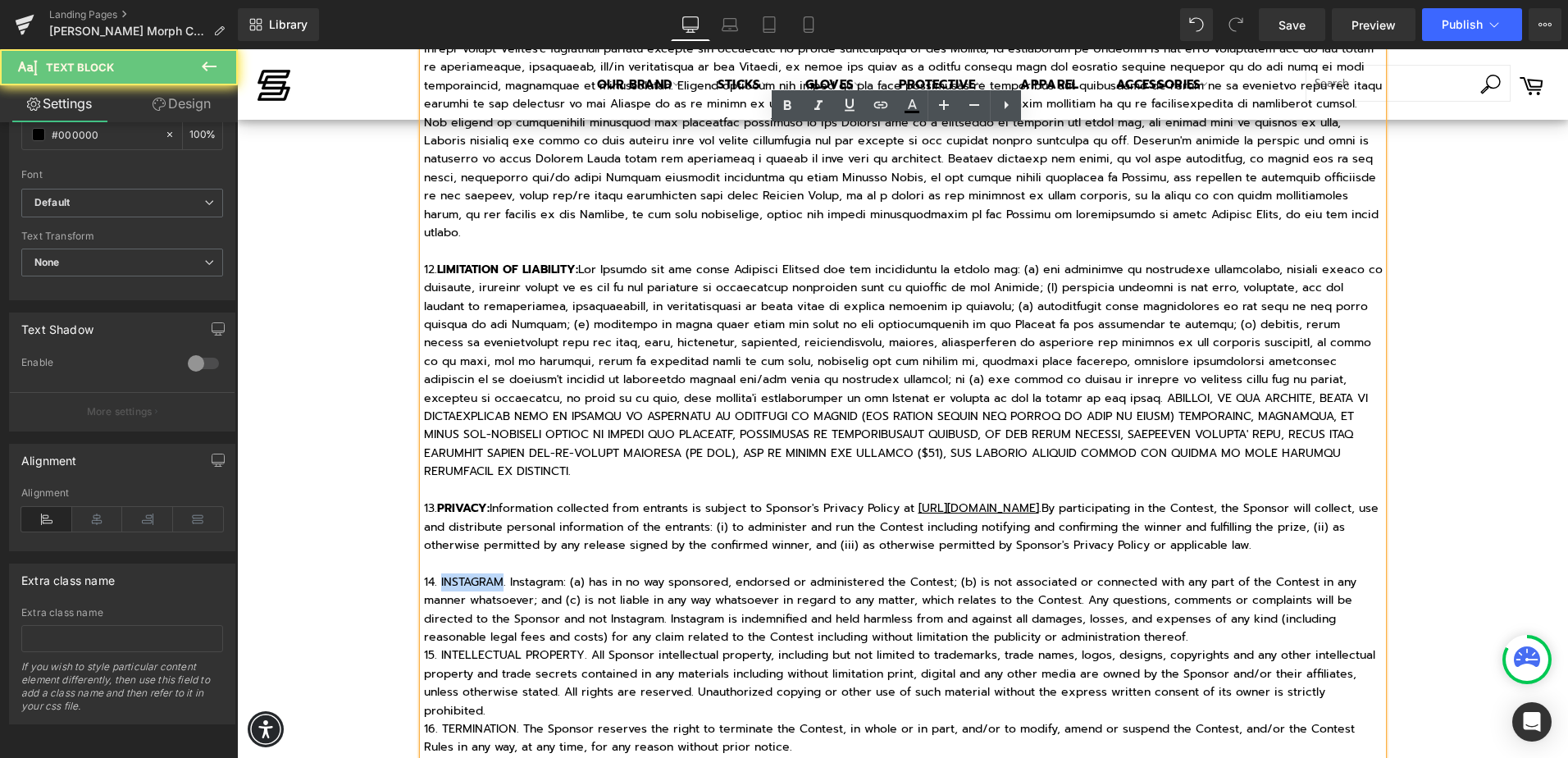
click at [468, 573] on p "14. INSTAGRAM. Instagram: (a) has in no way sponsored, endorsed or administered…" at bounding box center [902, 610] width 958 height 74
click at [1224, 601] on p "14. INSTAGRAM . Instagram: (a) has in no way sponsored, endorsed or administere…" at bounding box center [902, 610] width 958 height 74
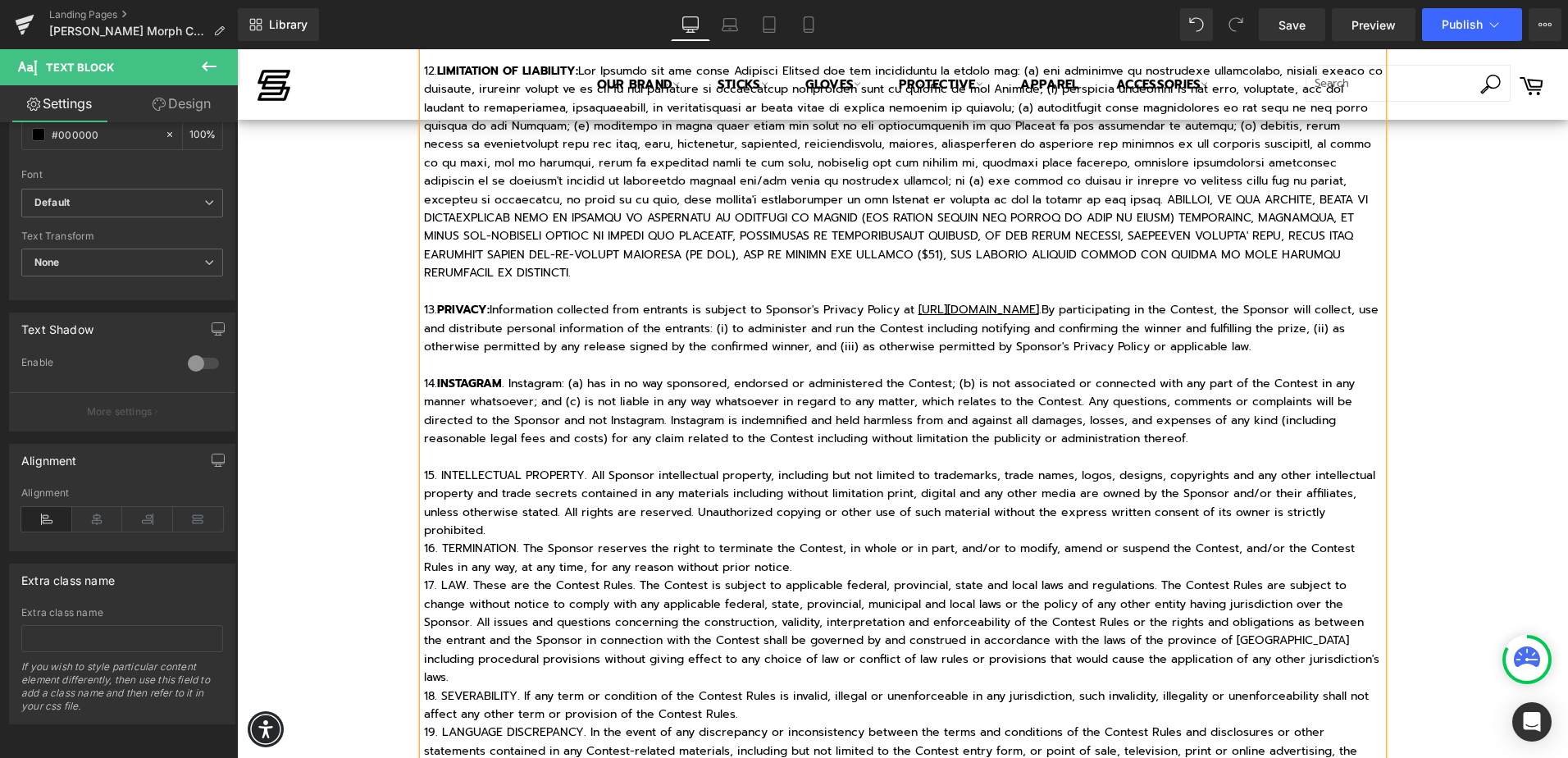
scroll to position [2710, 0]
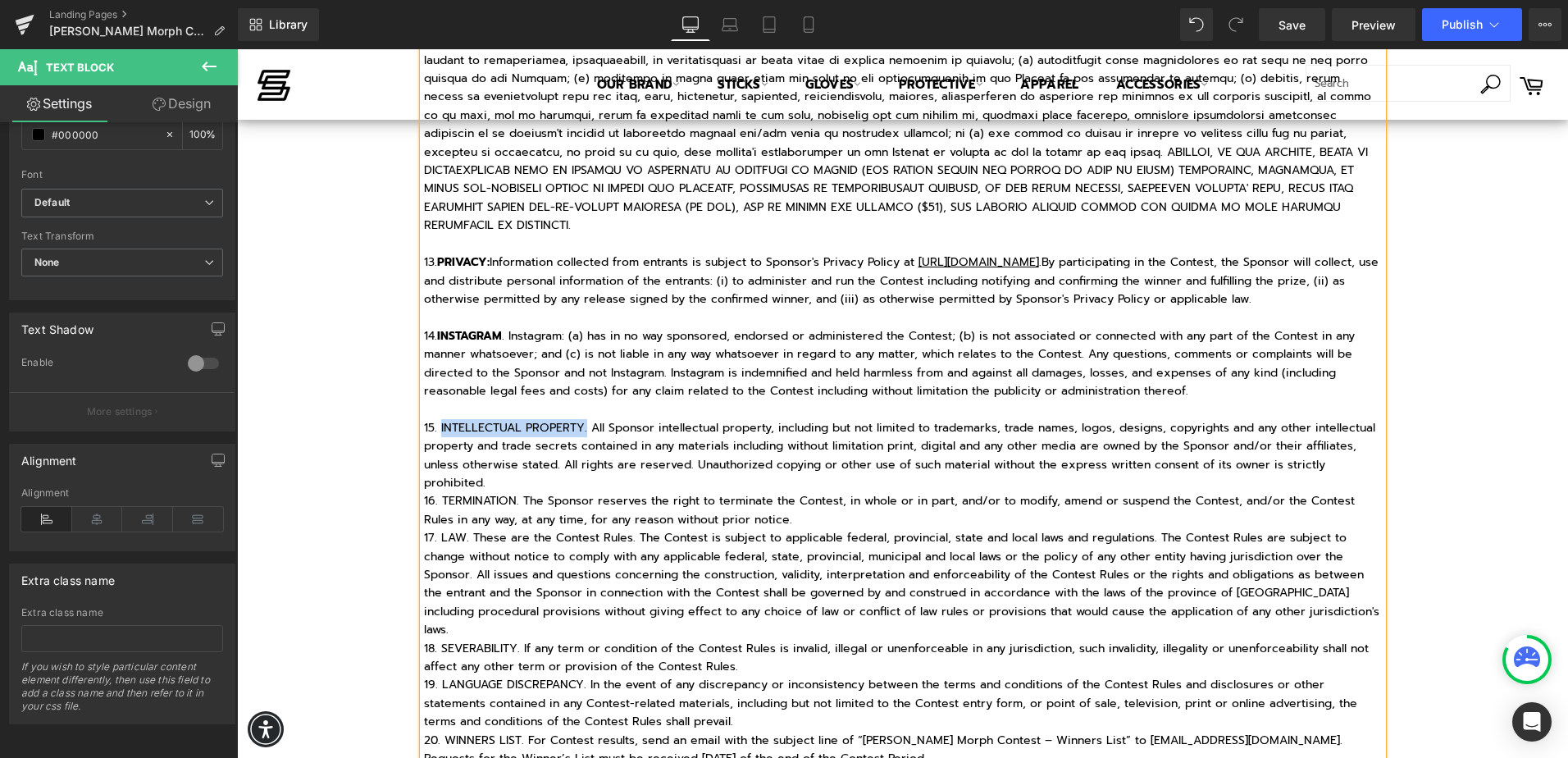
drag, startPoint x: 435, startPoint y: 387, endPoint x: 579, endPoint y: 389, distance: 144.0
click at [579, 419] on p "15. INTELLECTUAL PROPERTY. All Sponsor intellectual property, including but not…" at bounding box center [902, 455] width 958 height 74
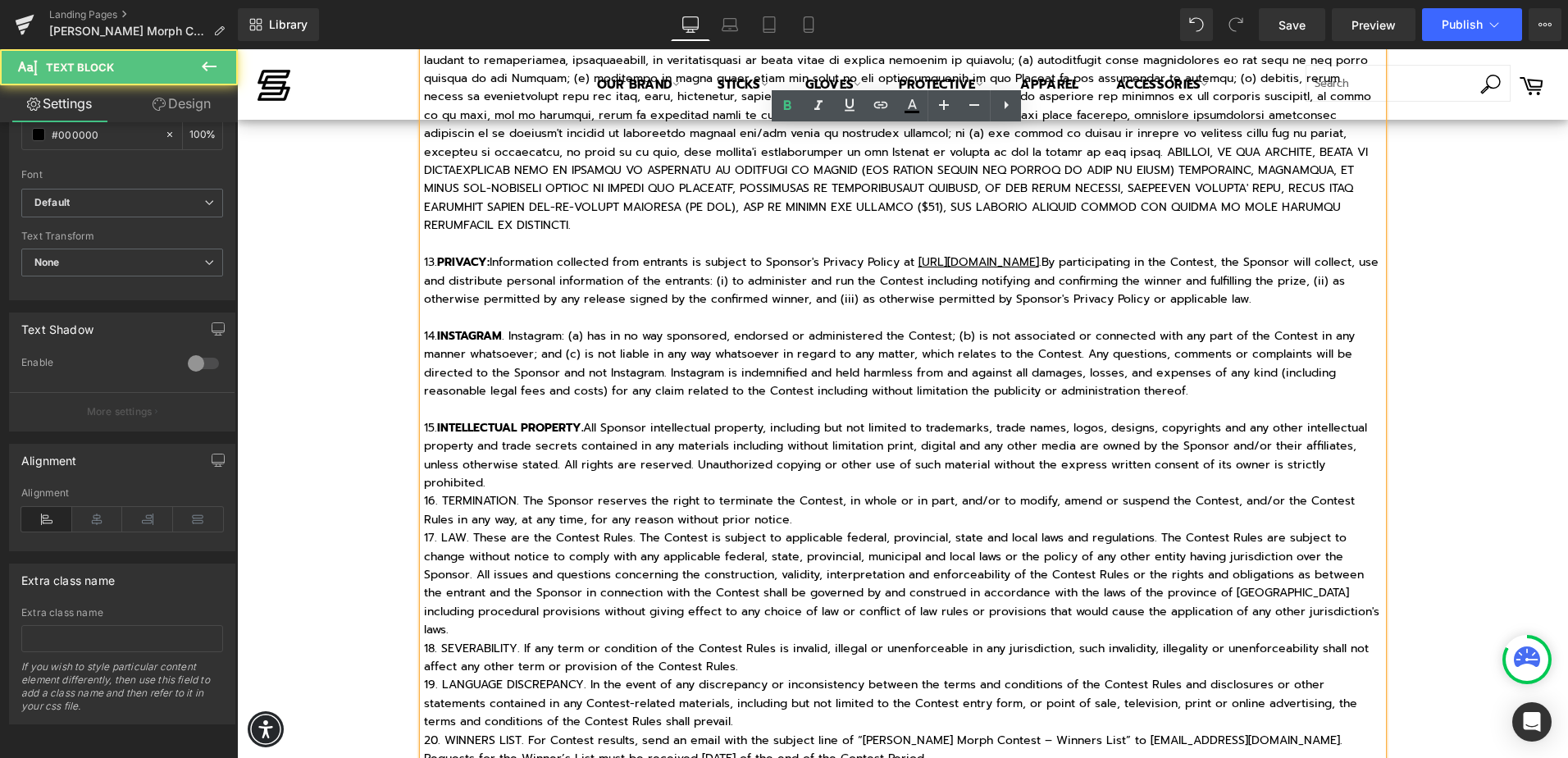
click at [870, 493] on p "16. TERMINATION. The Sponsor reserves the right to terminate the Contest, in wh…" at bounding box center [902, 511] width 958 height 37
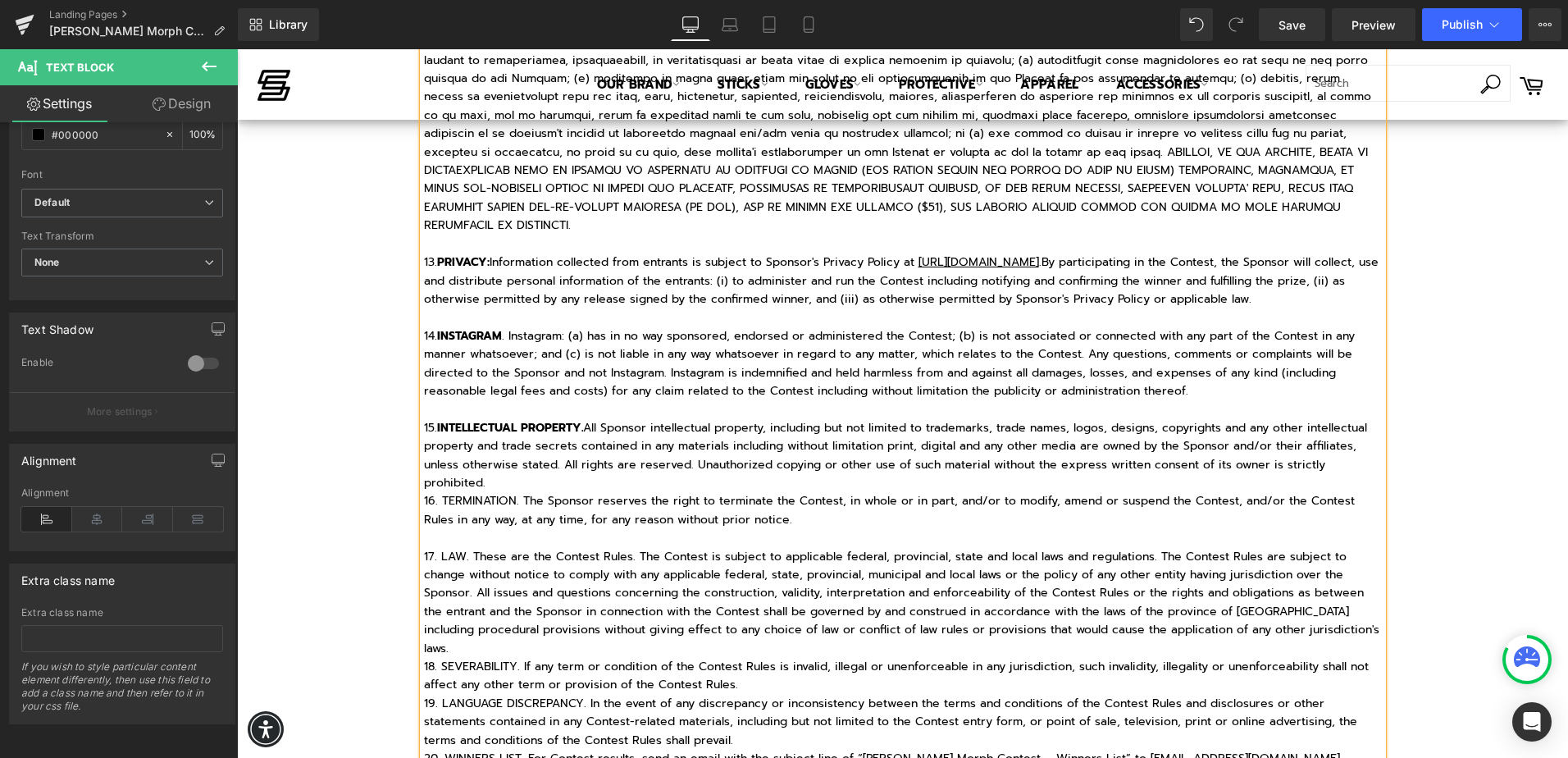
click at [454, 548] on p "17. LAW. These are the Contest Rules. The Contest is subject to applicable fede…" at bounding box center [902, 603] width 958 height 110
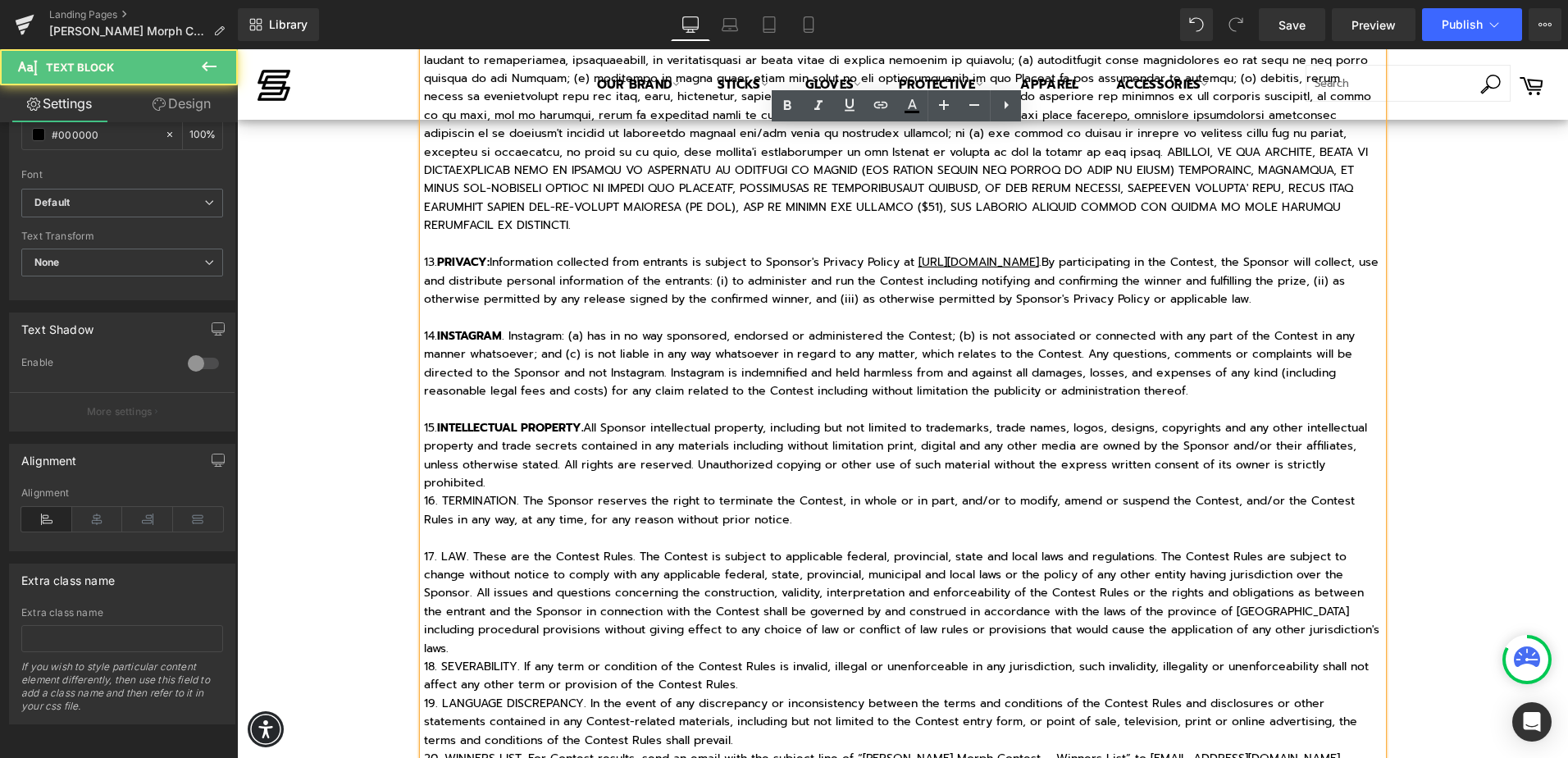
click at [444, 548] on p "17. LAW. These are the Contest Rules. The Contest is subject to applicable fede…" at bounding box center [902, 603] width 958 height 110
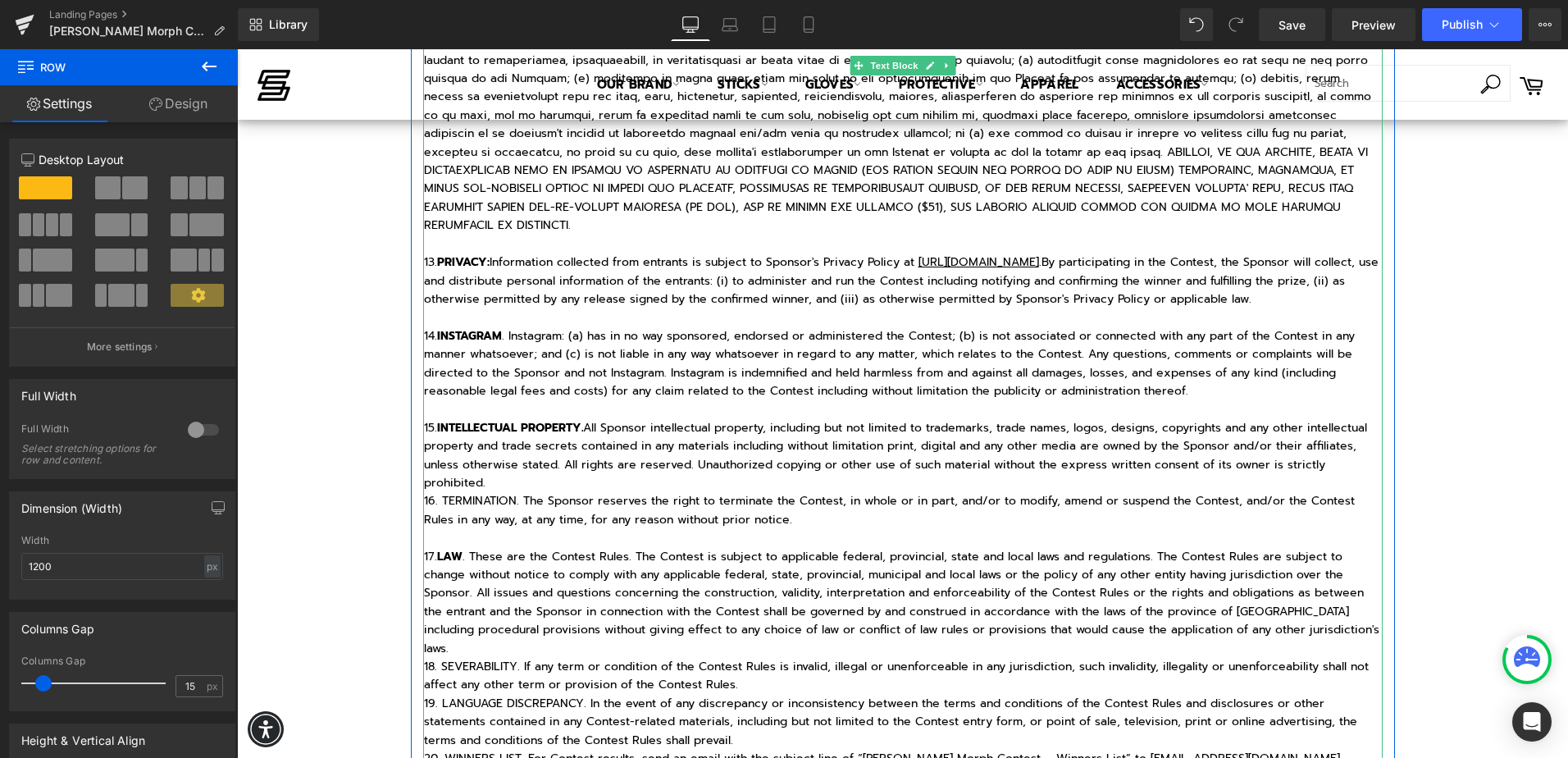
click at [424, 658] on p "18. SEVERABILITY. If any term or condition of the Contest Rules is invalid, ill…" at bounding box center [902, 676] width 958 height 37
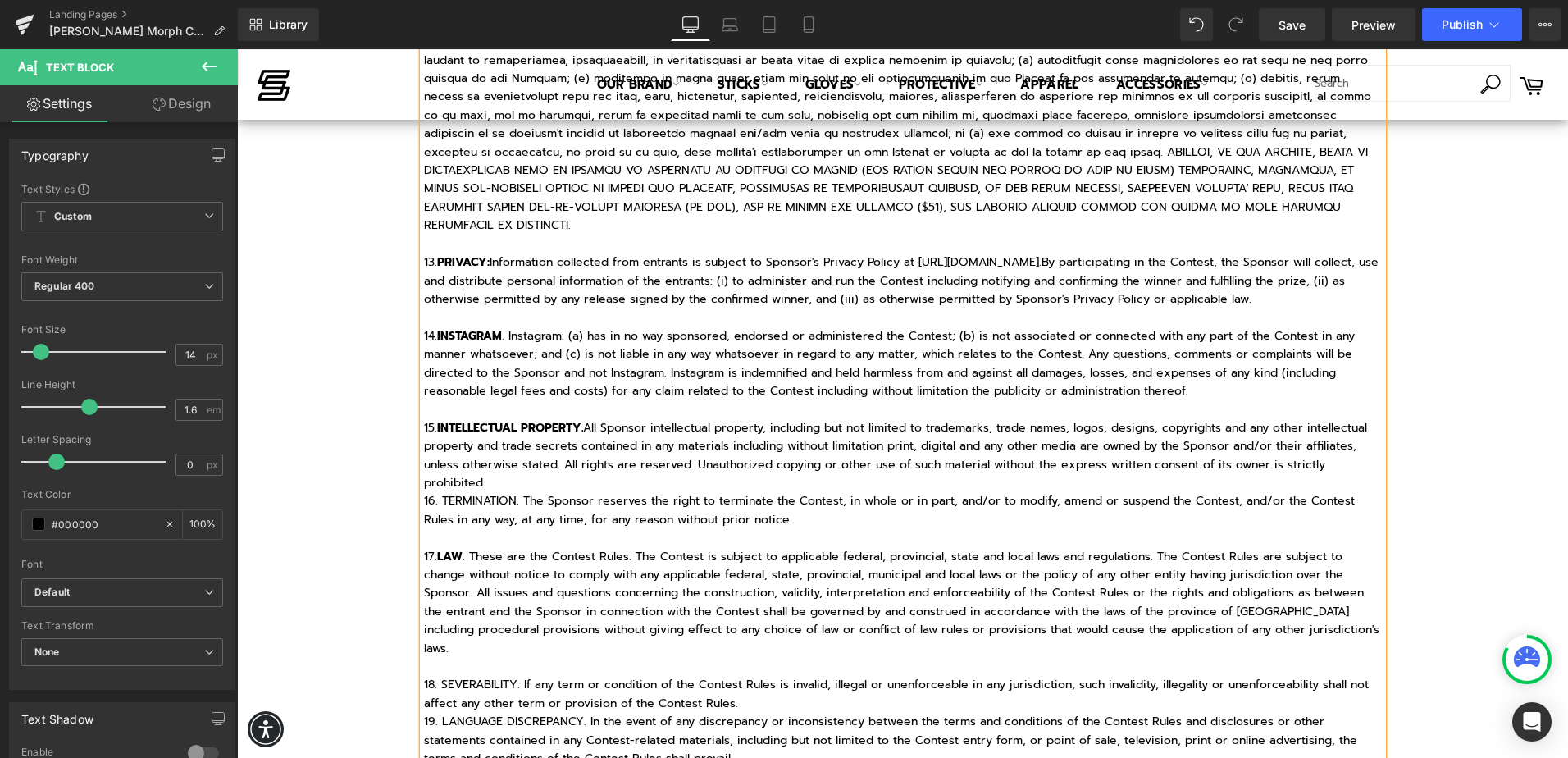
click at [492, 675] on p "18. SEVERABILITY. If any term or condition of the Contest Rules is invalid, ill…" at bounding box center [902, 694] width 958 height 37
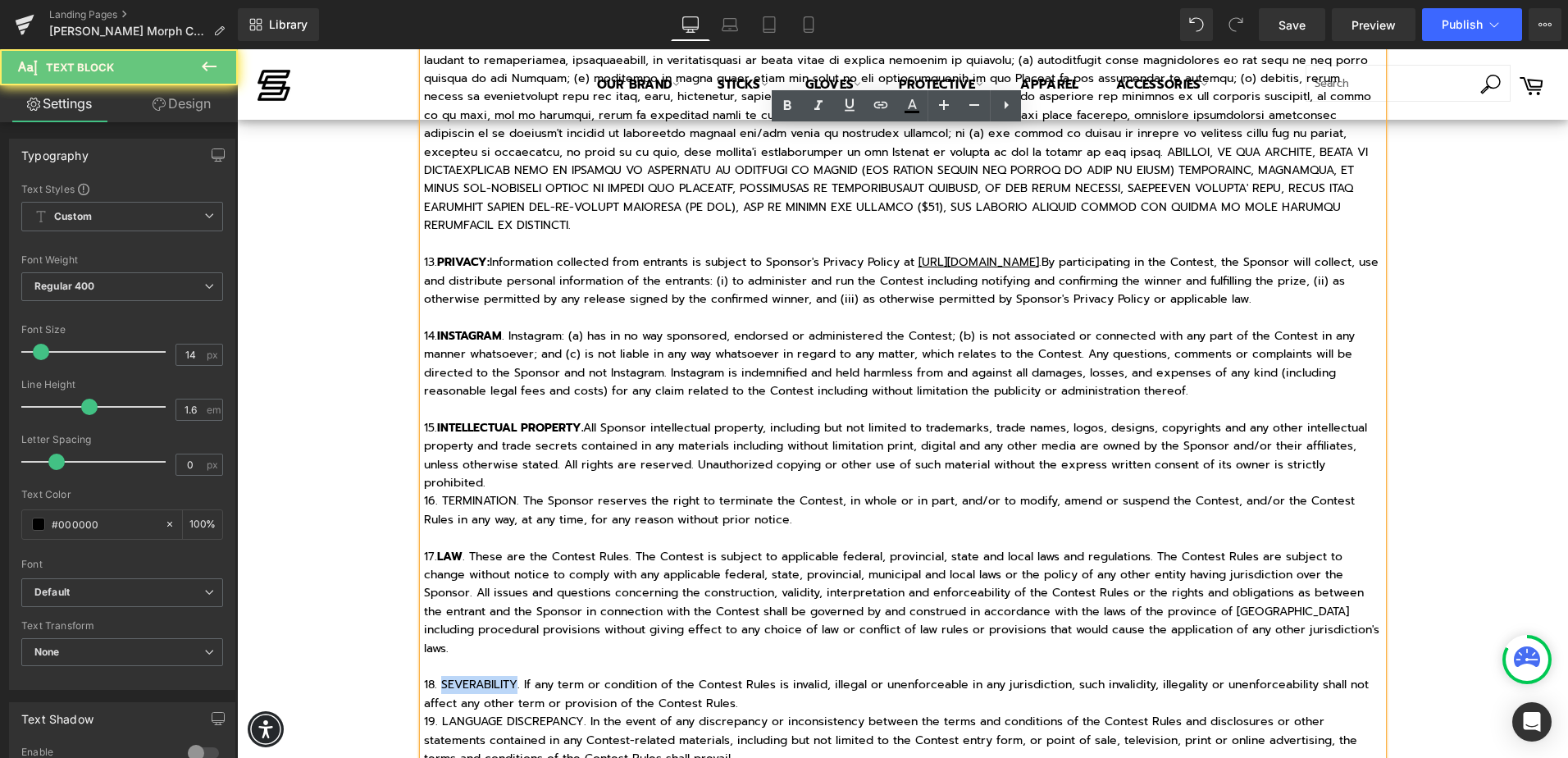
click at [492, 675] on p "18. SEVERABILITY. If any term or condition of the Contest Rules is invalid, ill…" at bounding box center [902, 694] width 958 height 37
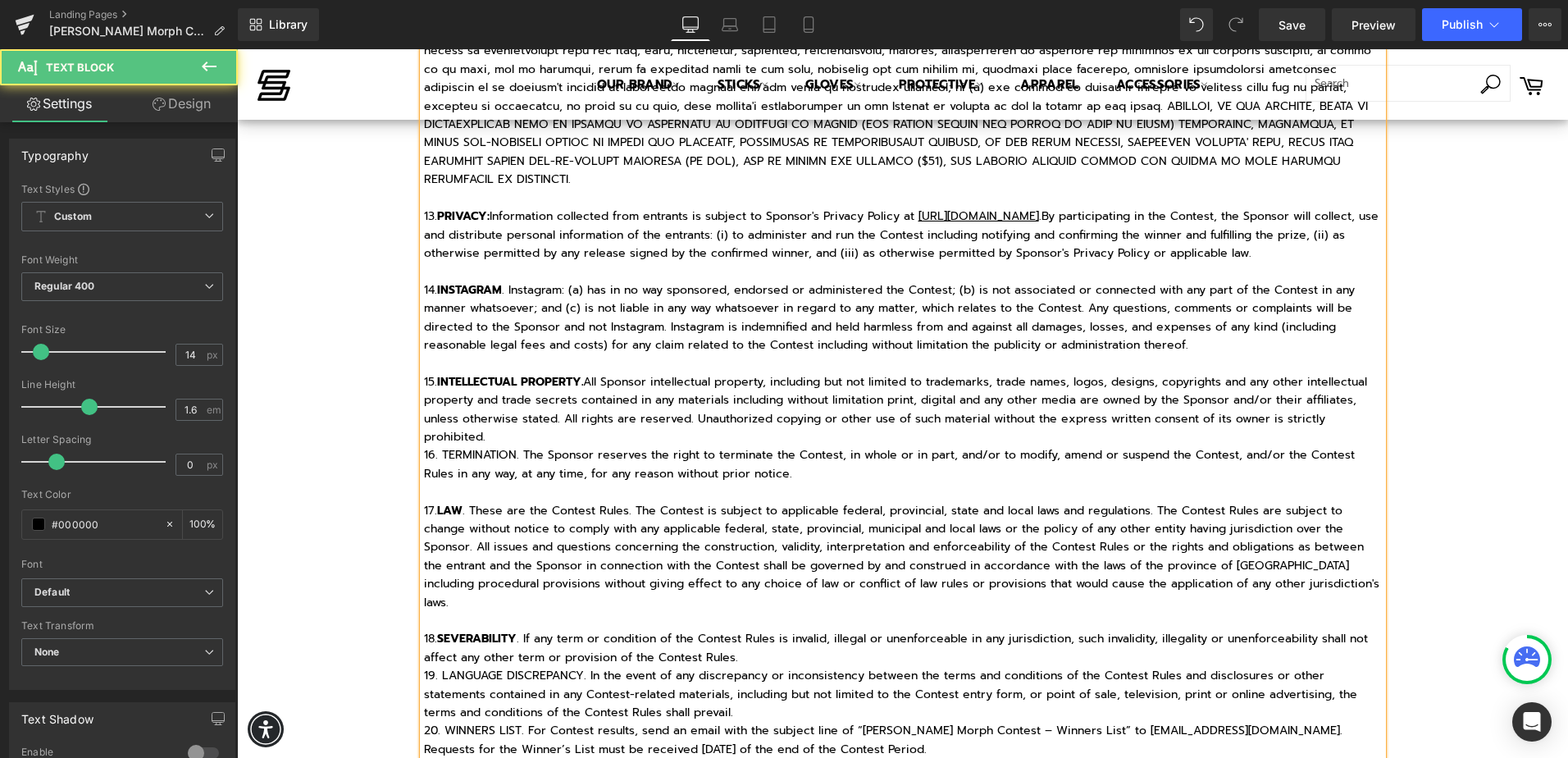
click at [424, 667] on p "19. LANGUAGE DISCREPANCY. In the event of any discrepancy or inconsistency betw…" at bounding box center [902, 694] width 958 height 55
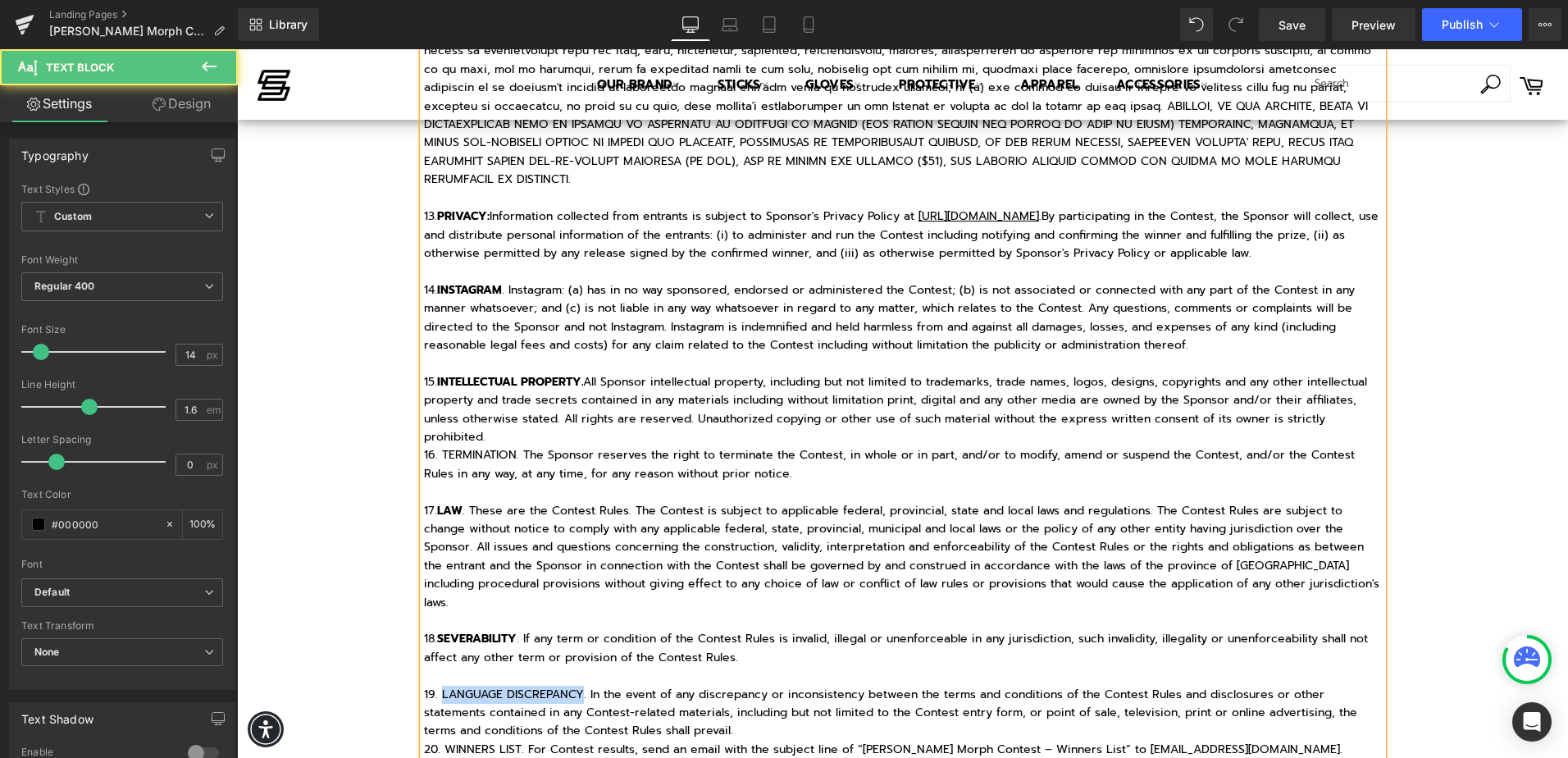
drag, startPoint x: 436, startPoint y: 621, endPoint x: 577, endPoint y: 624, distance: 141.0
click at [577, 685] on p "19. LANGUAGE DISCREPANCY. In the event of any discrepancy or inconsistency betw…" at bounding box center [902, 713] width 958 height 55
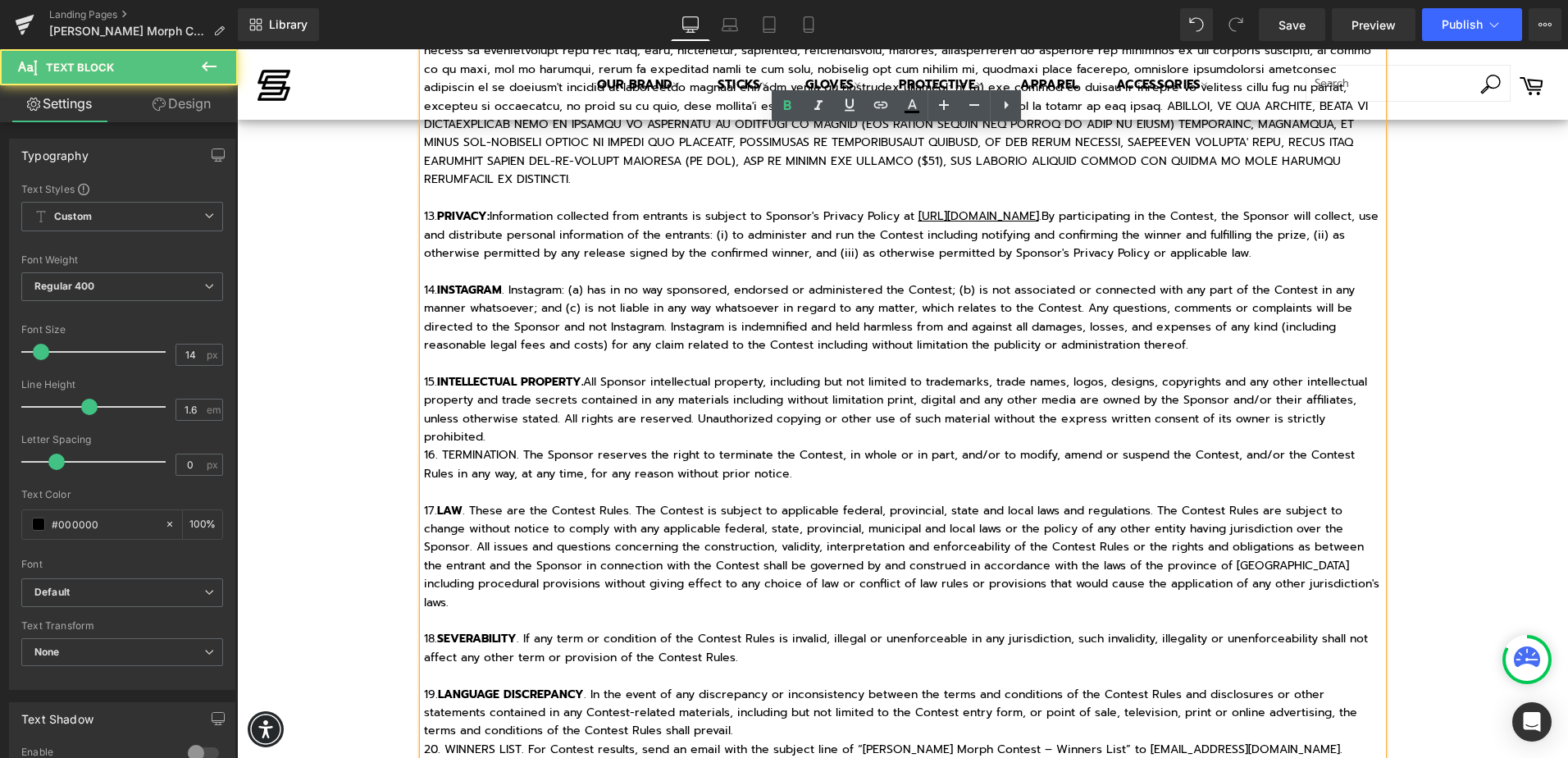
click at [424, 740] on p "20. WINNERS LIST. For Contest results, send an email with the subject line of “…" at bounding box center [902, 759] width 958 height 37
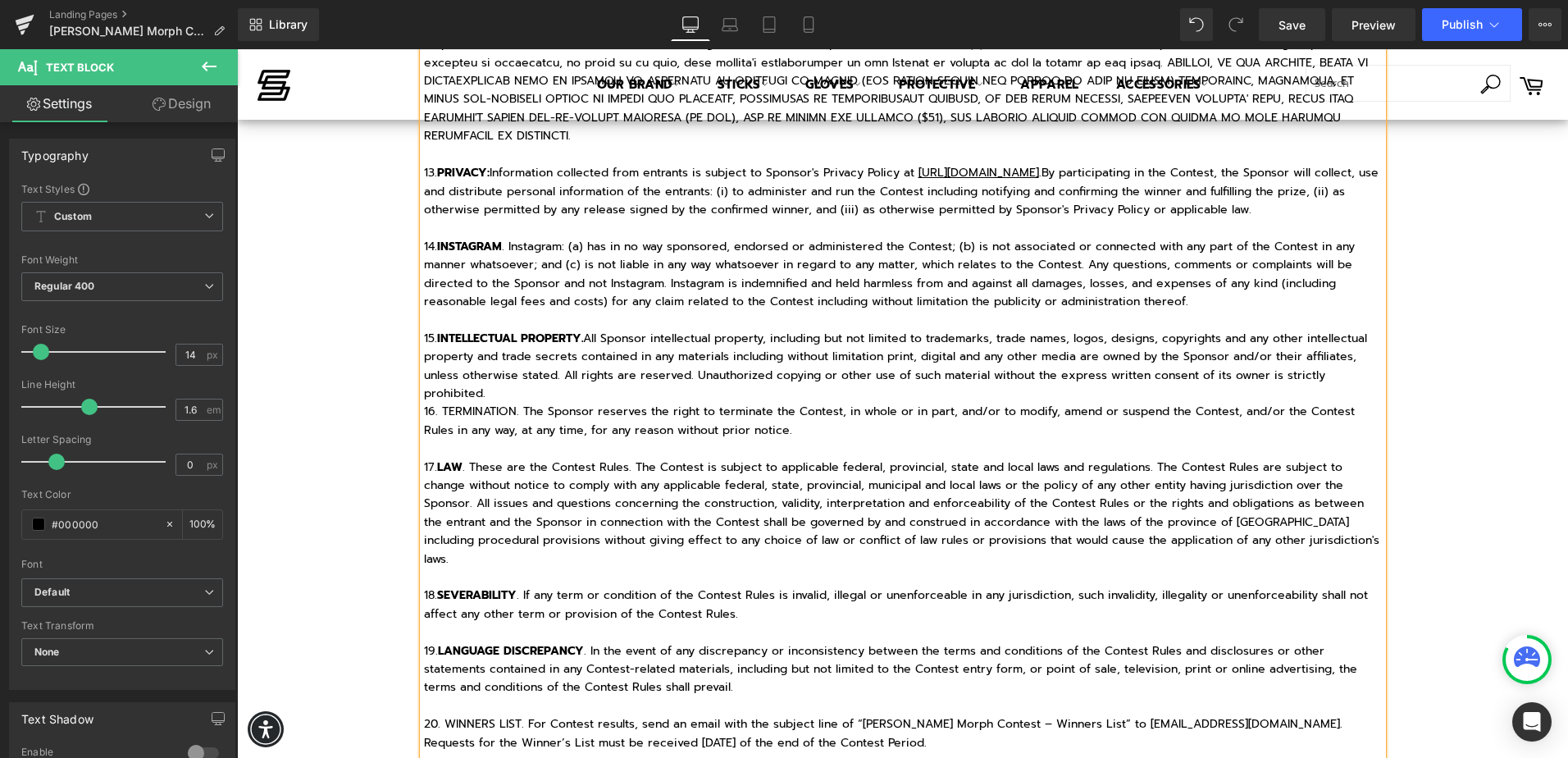
scroll to position [2837, 0]
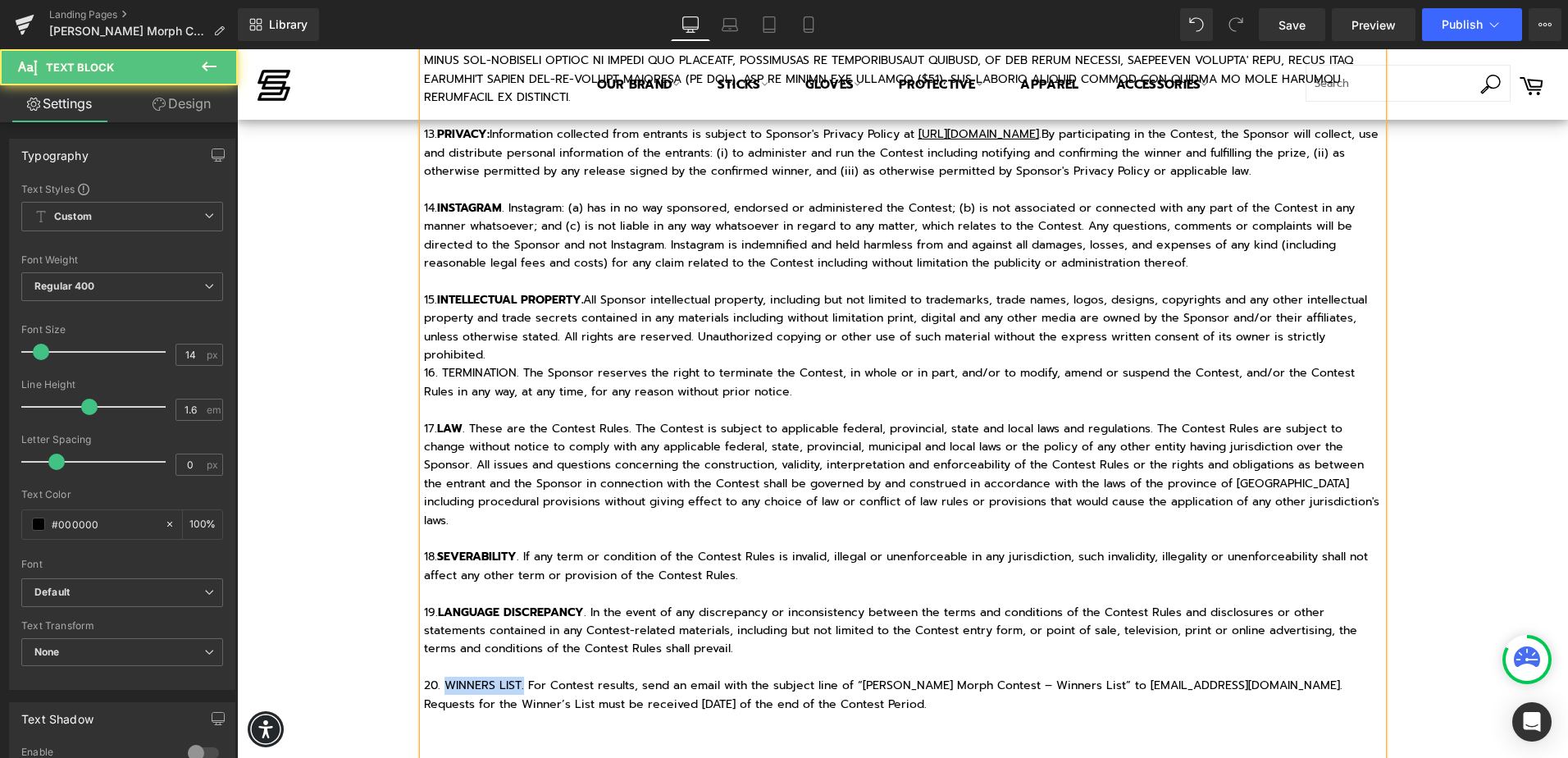
drag, startPoint x: 437, startPoint y: 612, endPoint x: 518, endPoint y: 613, distance: 81.0
click at [518, 676] on p "20. WINNERS LIST. For Contest results, send an email with the subject line of “…" at bounding box center [902, 695] width 958 height 37
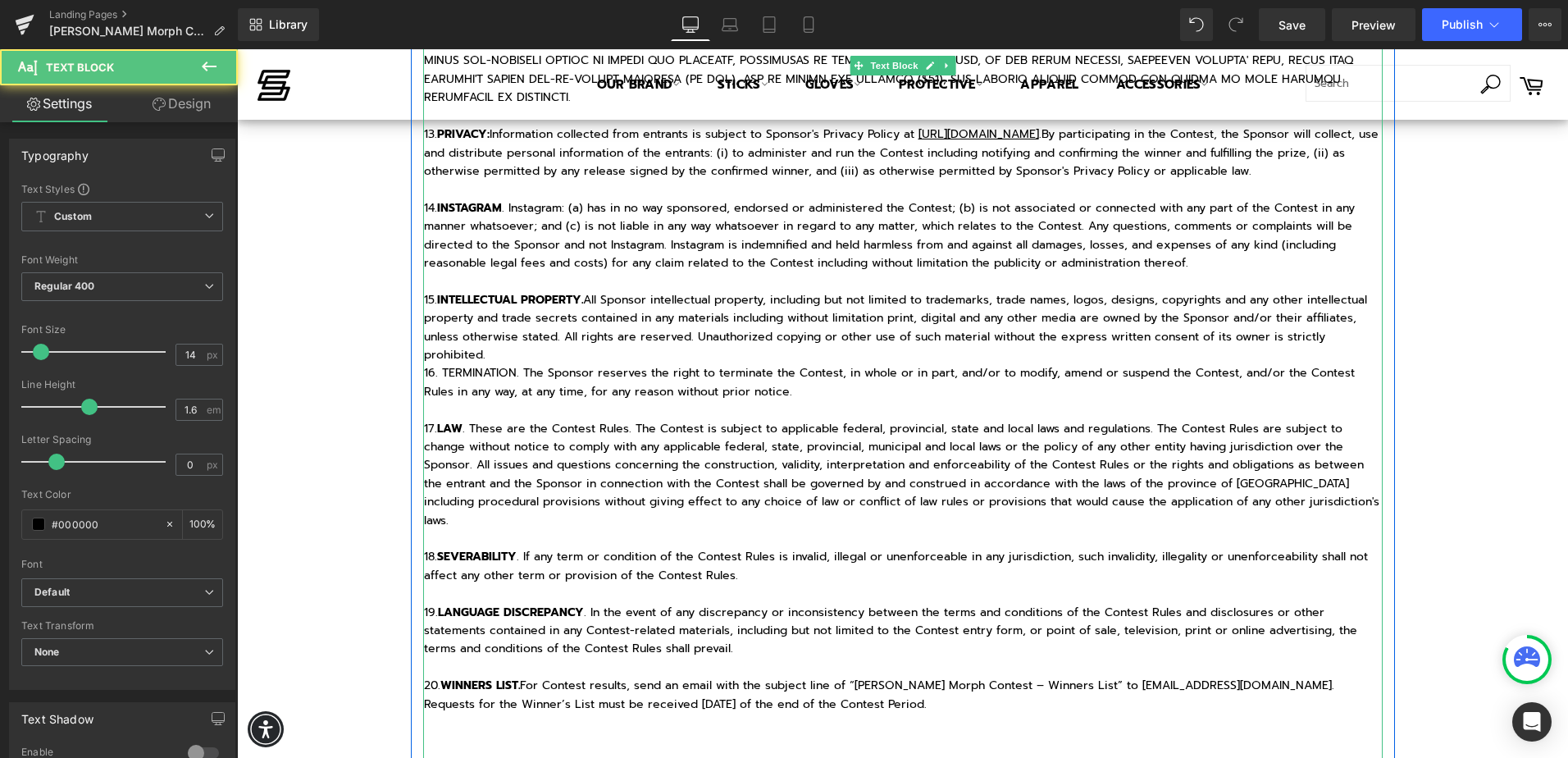
click at [1065, 676] on p "20. WINNERS LIST. For Contest results, send an email with the subject line of “…" at bounding box center [902, 695] width 958 height 37
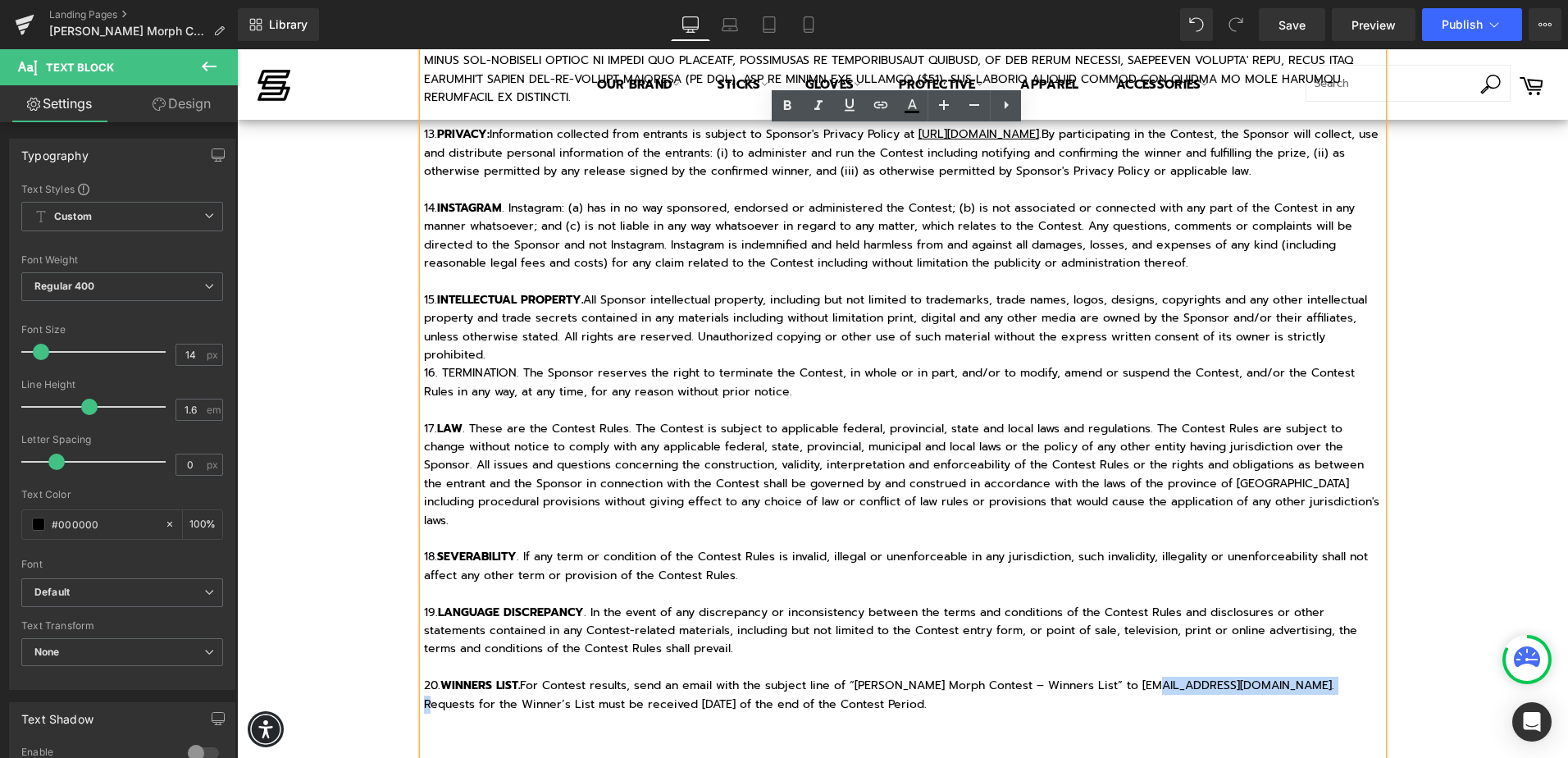
drag, startPoint x: 1152, startPoint y: 615, endPoint x: 1338, endPoint y: 610, distance: 186.1
click at [1338, 676] on p "20. WINNERS LIST. For Contest results, send an email with the subject line of “…" at bounding box center [902, 695] width 958 height 37
click at [845, 107] on icon at bounding box center [849, 105] width 20 height 20
click at [877, 111] on icon at bounding box center [881, 105] width 20 height 20
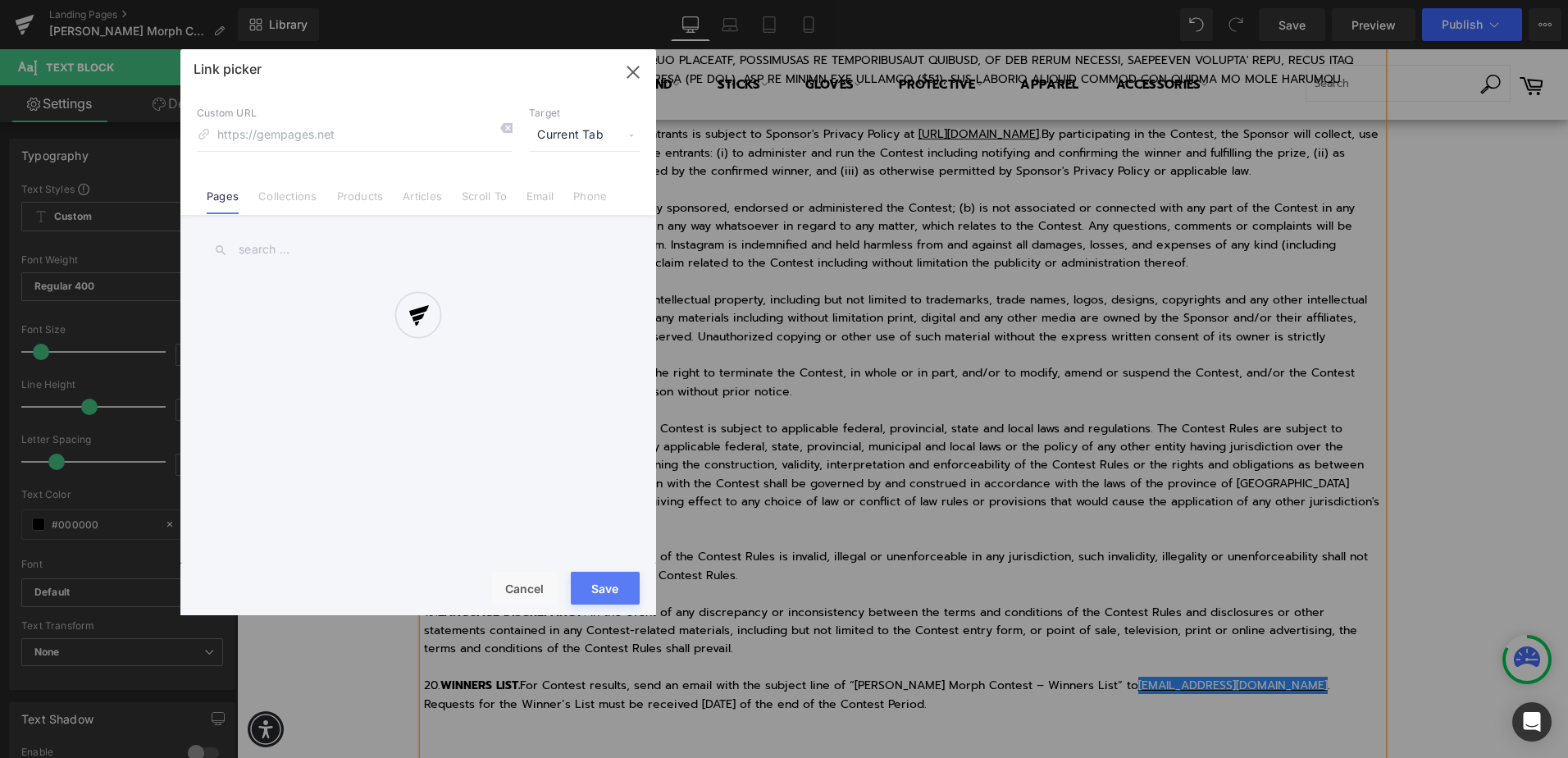
click at [1367, 0] on div "Text Color Highlight Color #333333 Edit or remove link: Edit - Unlink - Cancel …" at bounding box center [784, 0] width 1568 height 0
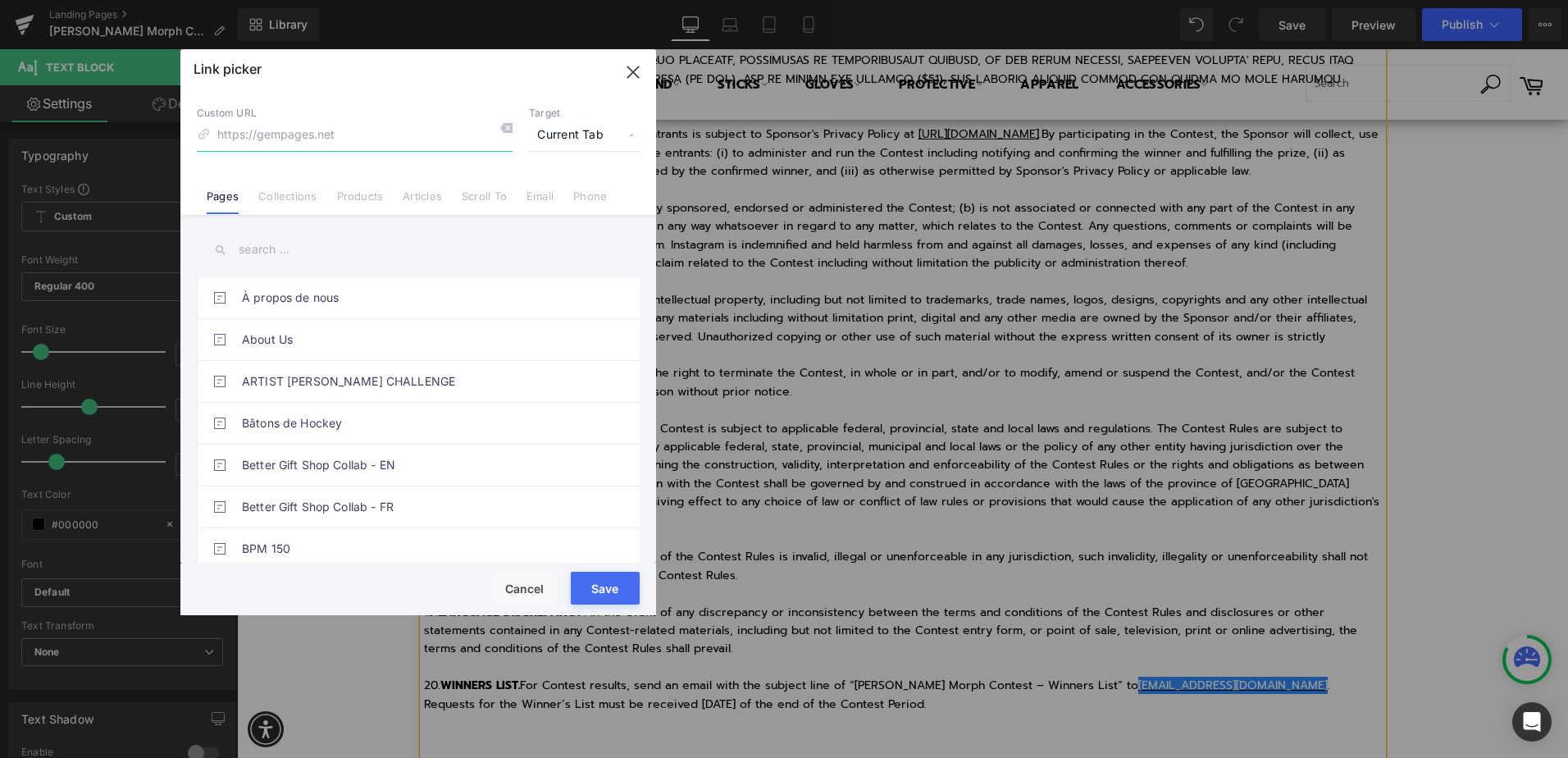
click at [633, 75] on icon "button" at bounding box center [633, 72] width 27 height 27
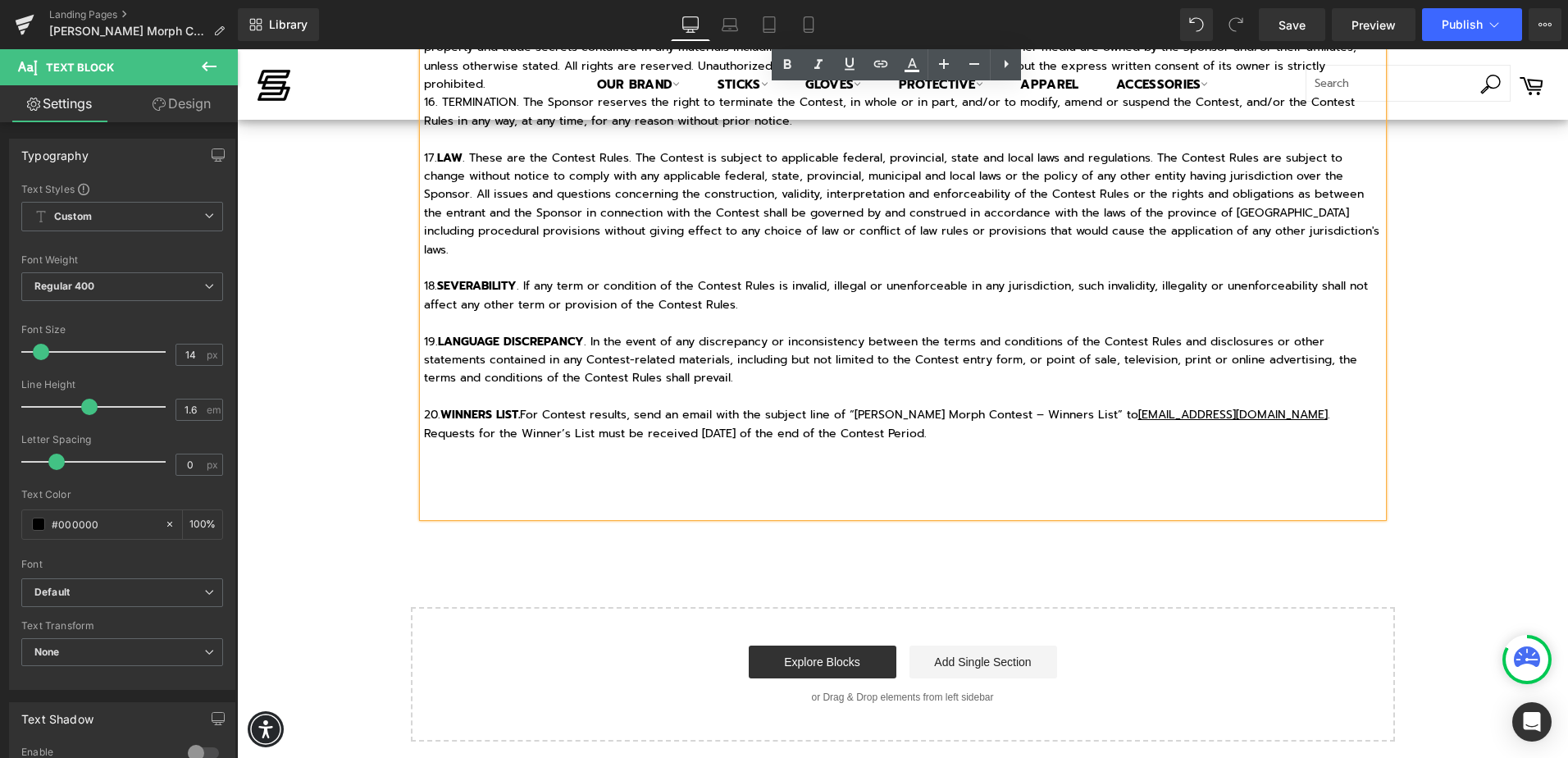
scroll to position [3166, 0]
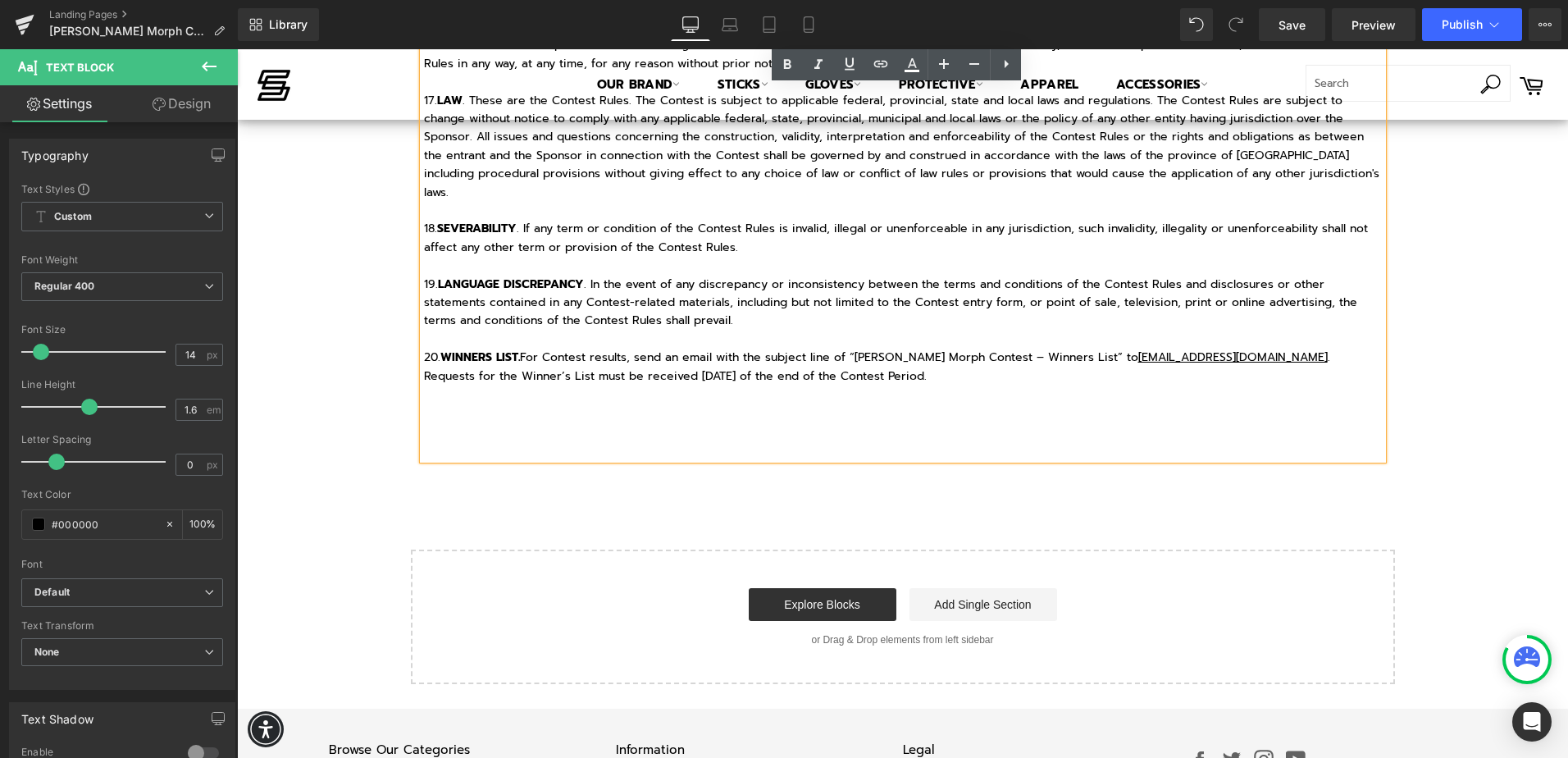
drag, startPoint x: 577, startPoint y: 349, endPoint x: 575, endPoint y: 374, distance: 25.1
click at [577, 423] on p at bounding box center [902, 432] width 958 height 18
click at [572, 440] on p at bounding box center [902, 449] width 958 height 18
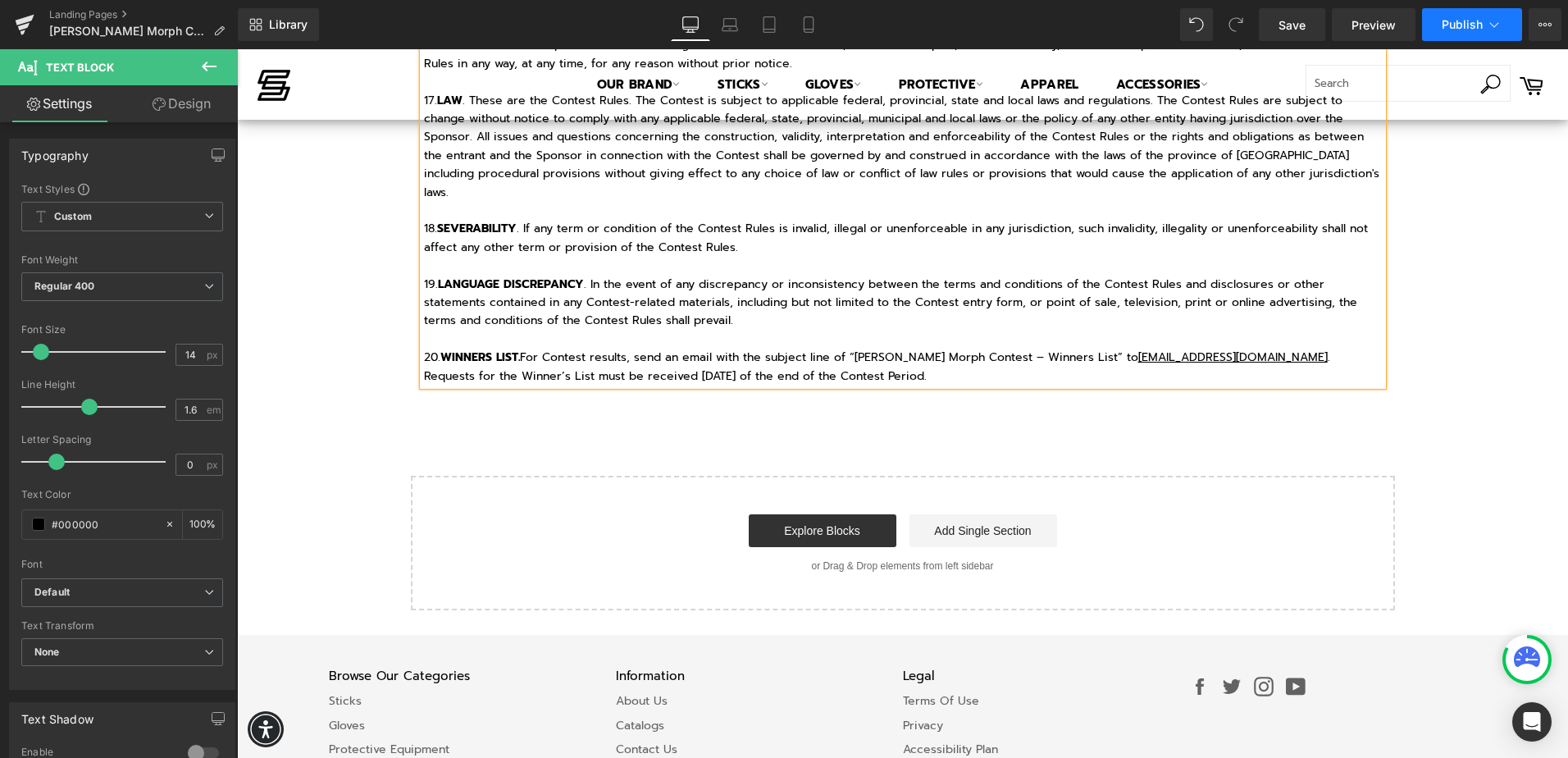
click at [1491, 36] on button "Publish" at bounding box center [1473, 24] width 100 height 32
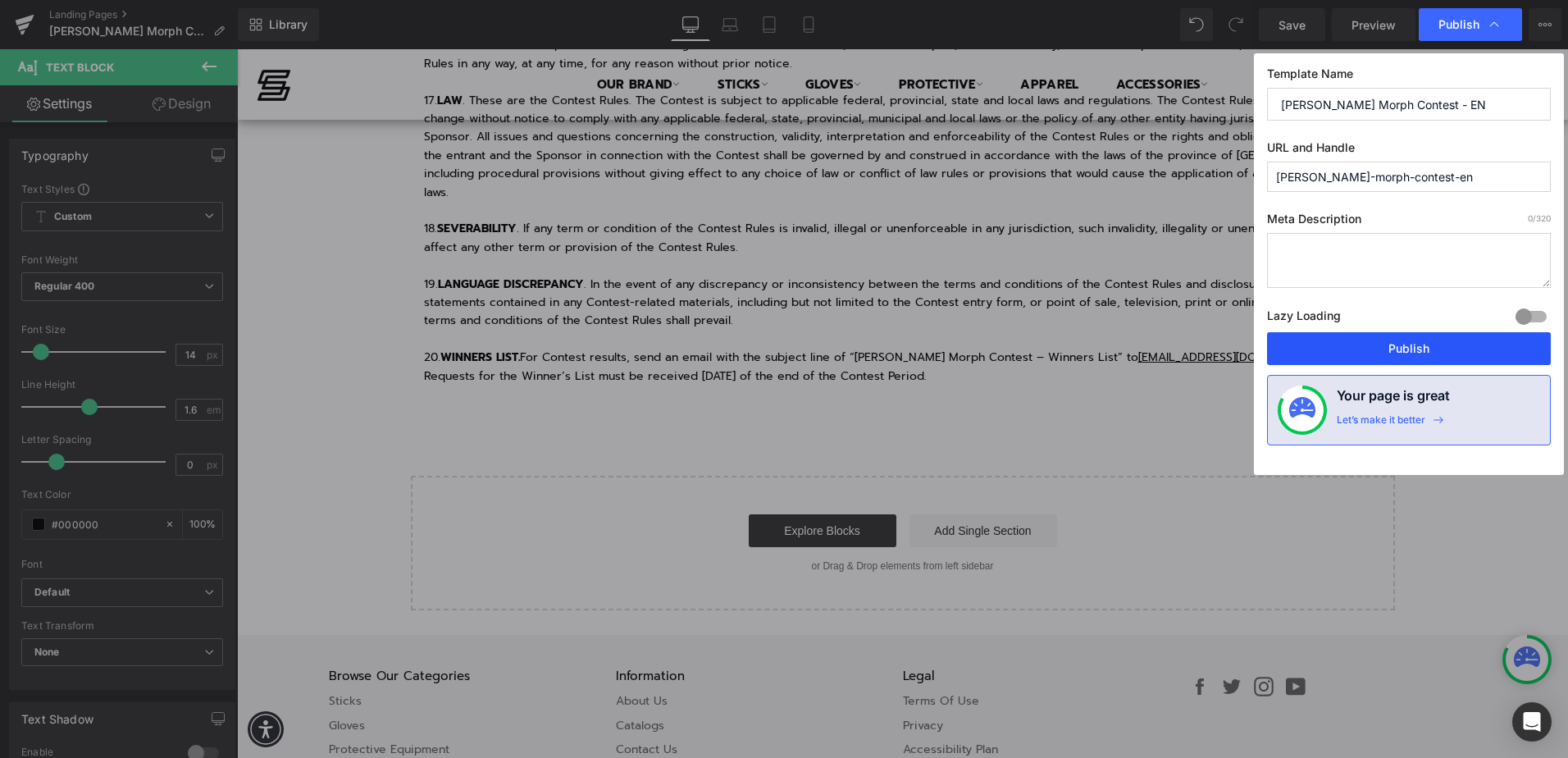
click at [1489, 337] on button "Publish" at bounding box center [1409, 348] width 284 height 32
